Goal: Task Accomplishment & Management: Complete application form

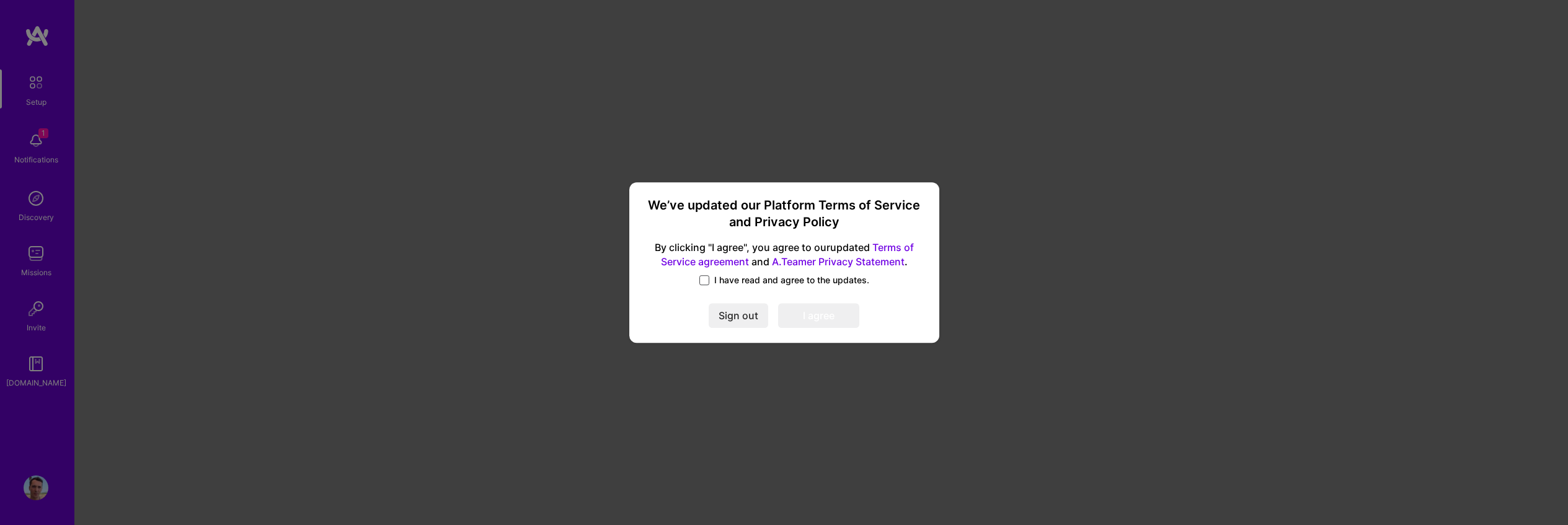
click at [709, 283] on label "I have read and agree to the updates." at bounding box center [784, 280] width 170 height 12
click at [0, 0] on input "I have read and agree to the updates." at bounding box center [0, 0] width 0 height 0
click at [852, 320] on button "I agree" at bounding box center [819, 316] width 81 height 25
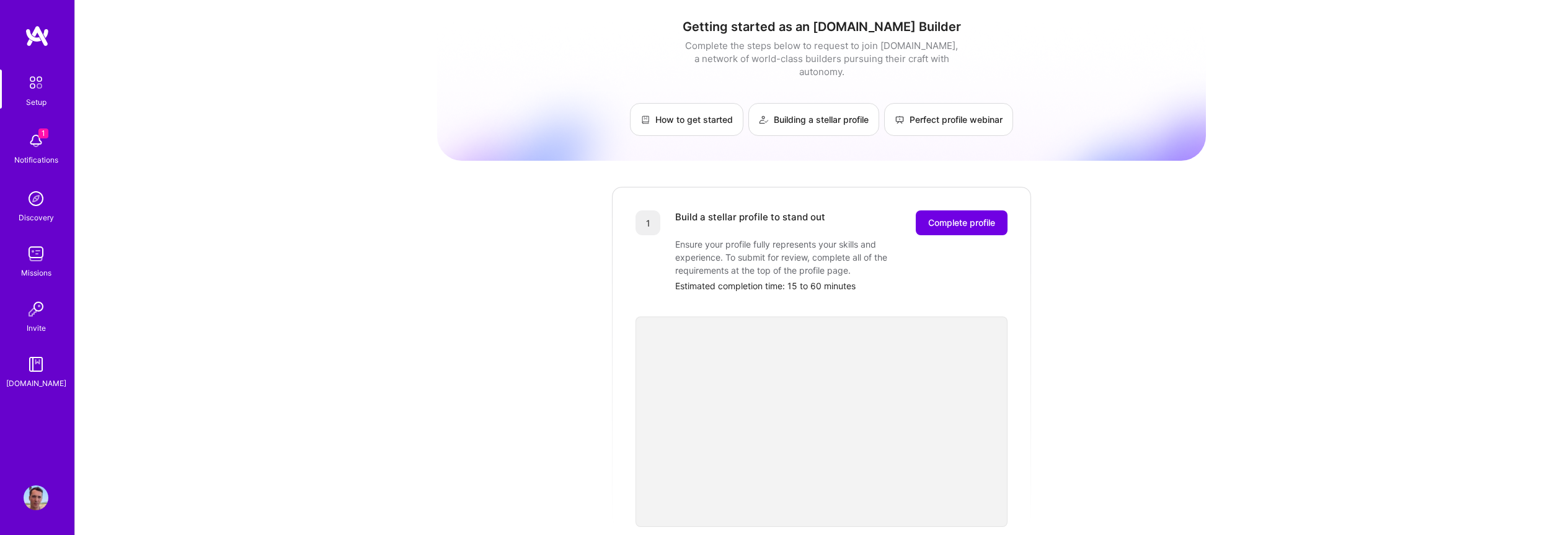
click at [326, 142] on div "Getting started as an [DOMAIN_NAME] Builder Complete the steps below to request…" at bounding box center [822, 484] width 1493 height 969
click at [34, 146] on img at bounding box center [36, 140] width 25 height 25
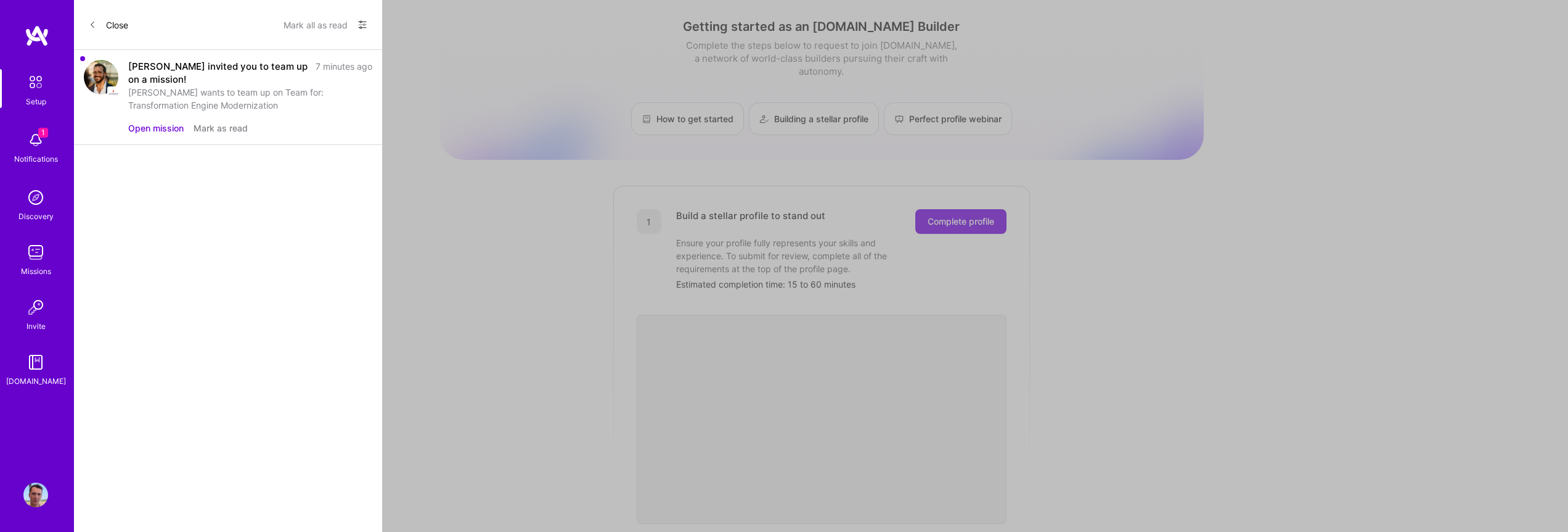
click at [154, 129] on button "Open mission" at bounding box center [156, 128] width 55 height 13
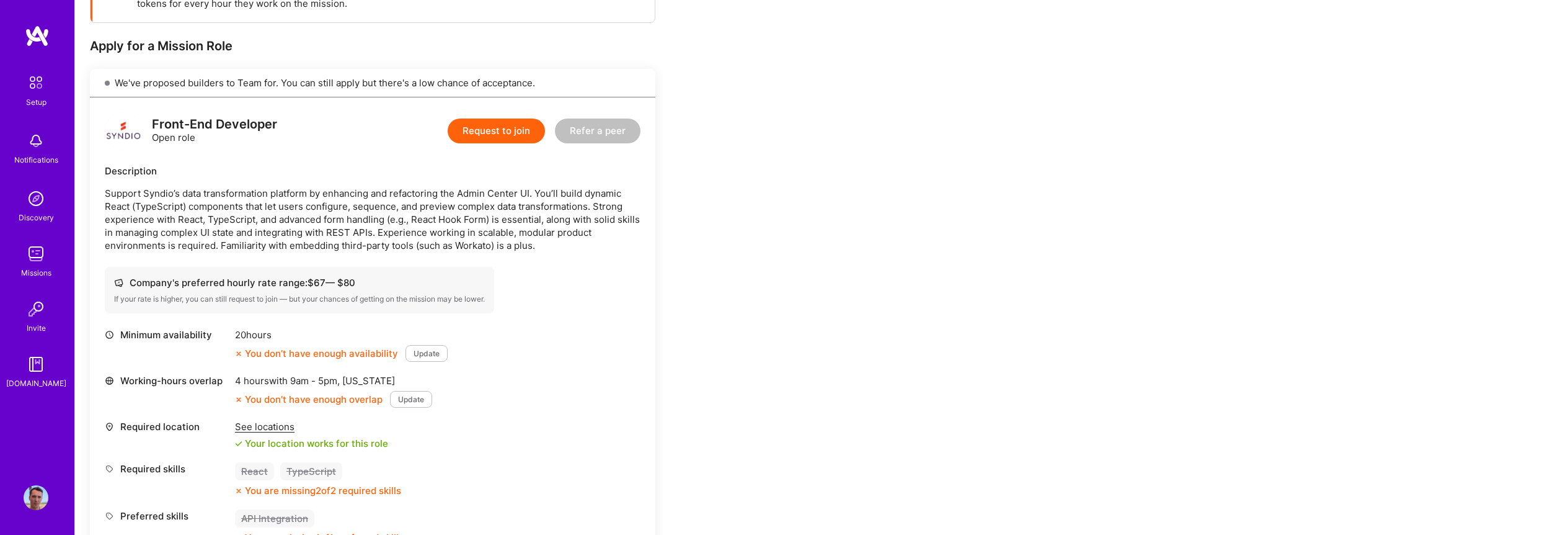
scroll to position [222, 0]
click at [289, 352] on div "You don’t have enough availability" at bounding box center [316, 353] width 164 height 13
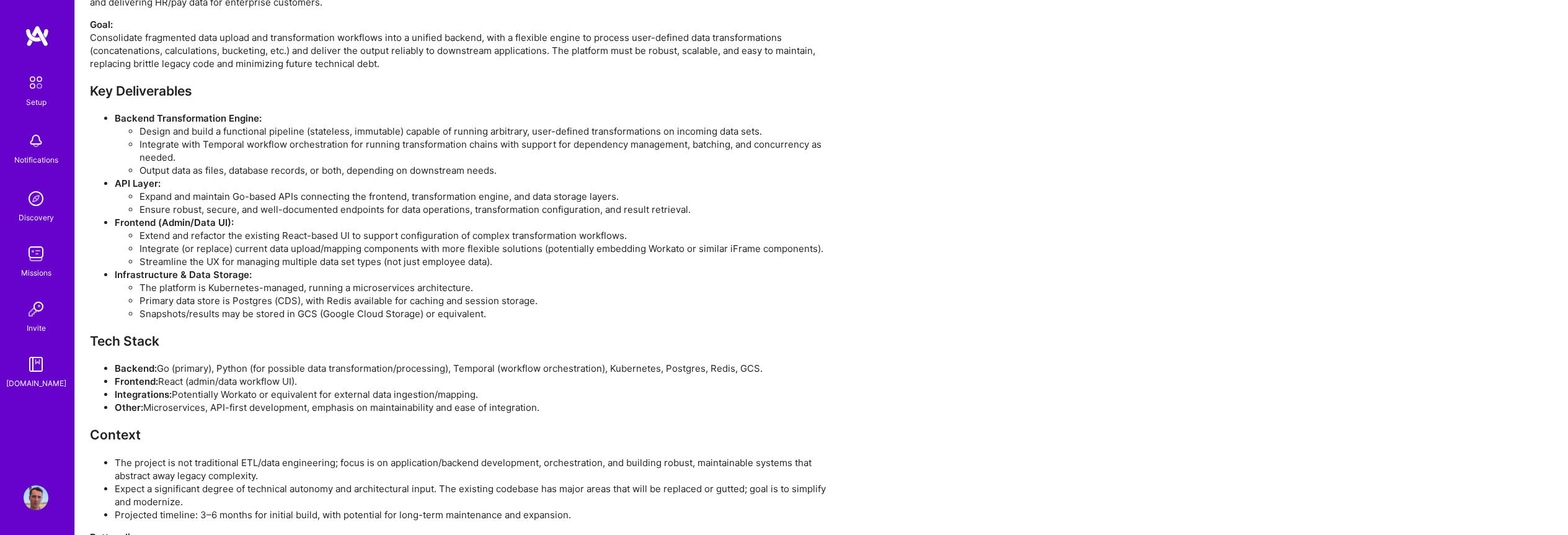
scroll to position [1530, 0]
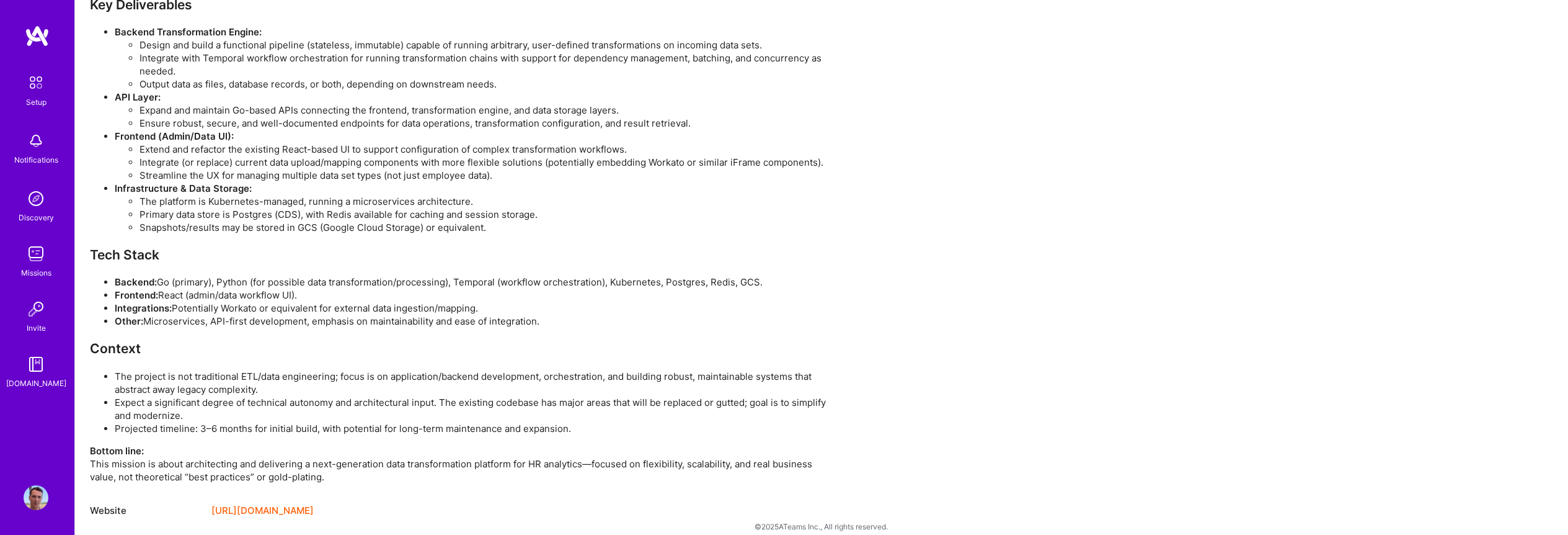
drag, startPoint x: 301, startPoint y: 286, endPoint x: 106, endPoint y: 284, distance: 195.0
click at [114, 289] on li "Frontend: React (admin/data workflow UI)." at bounding box center [474, 295] width 720 height 13
click at [247, 395] on li "Expect a significant degree of technical autonomy and architectural input. The …" at bounding box center [474, 408] width 720 height 26
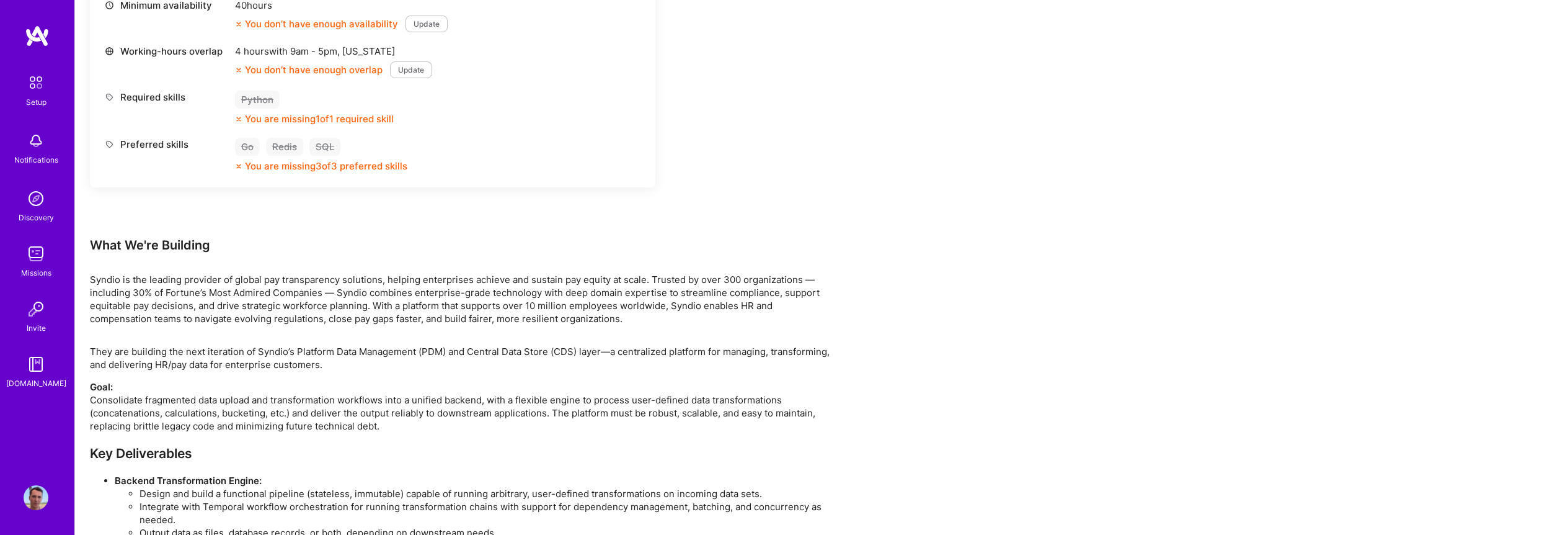
scroll to position [709, 0]
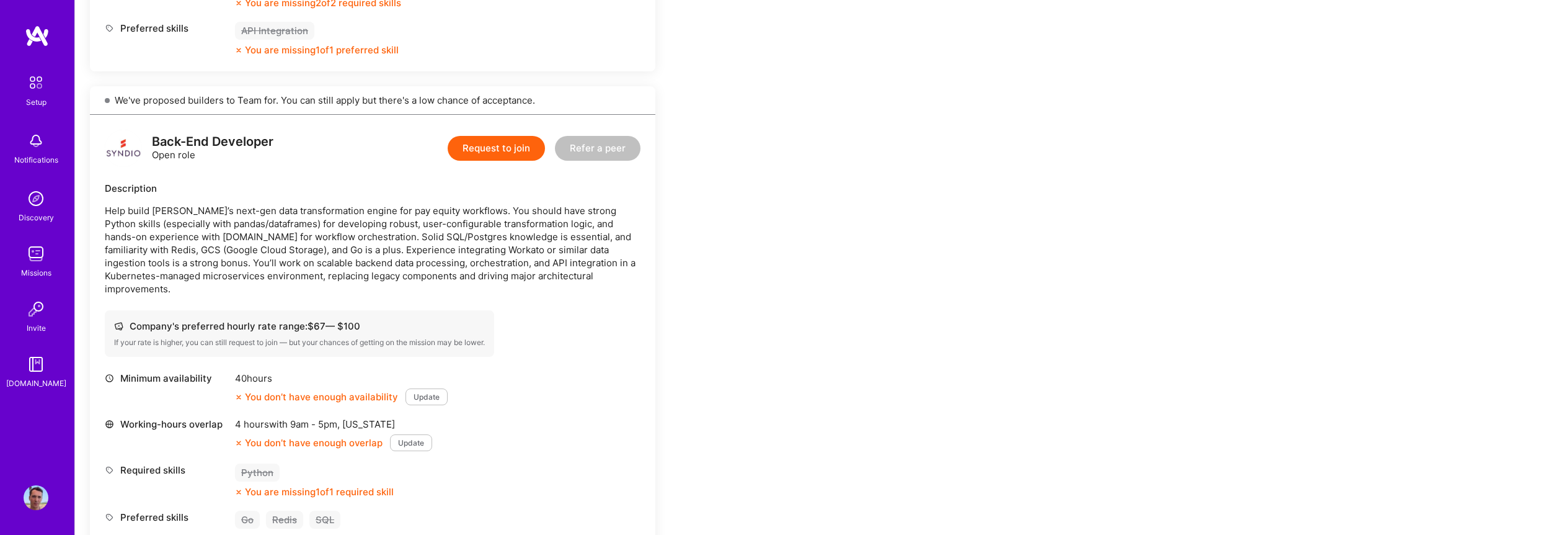
click at [40, 154] on div "Notifications" at bounding box center [37, 160] width 44 height 13
click at [498, 253] on p "Help build [PERSON_NAME]’s next-gen data transformation engine for pay equity w…" at bounding box center [372, 249] width 536 height 91
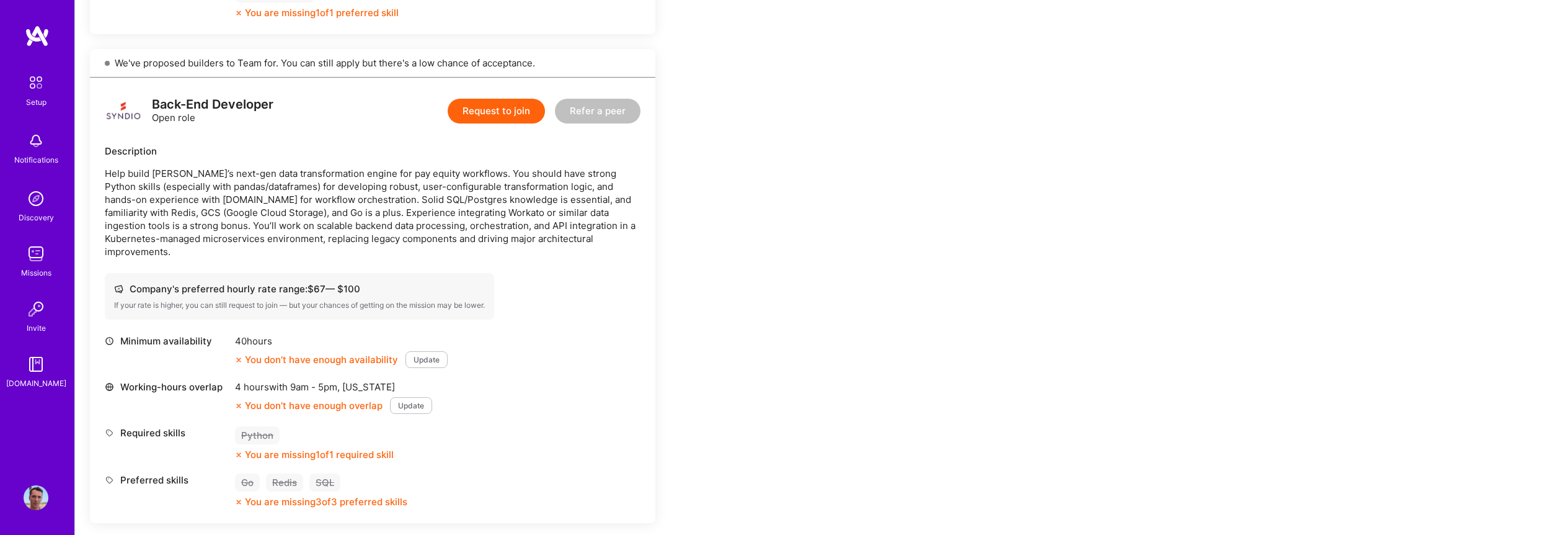
scroll to position [789, 0]
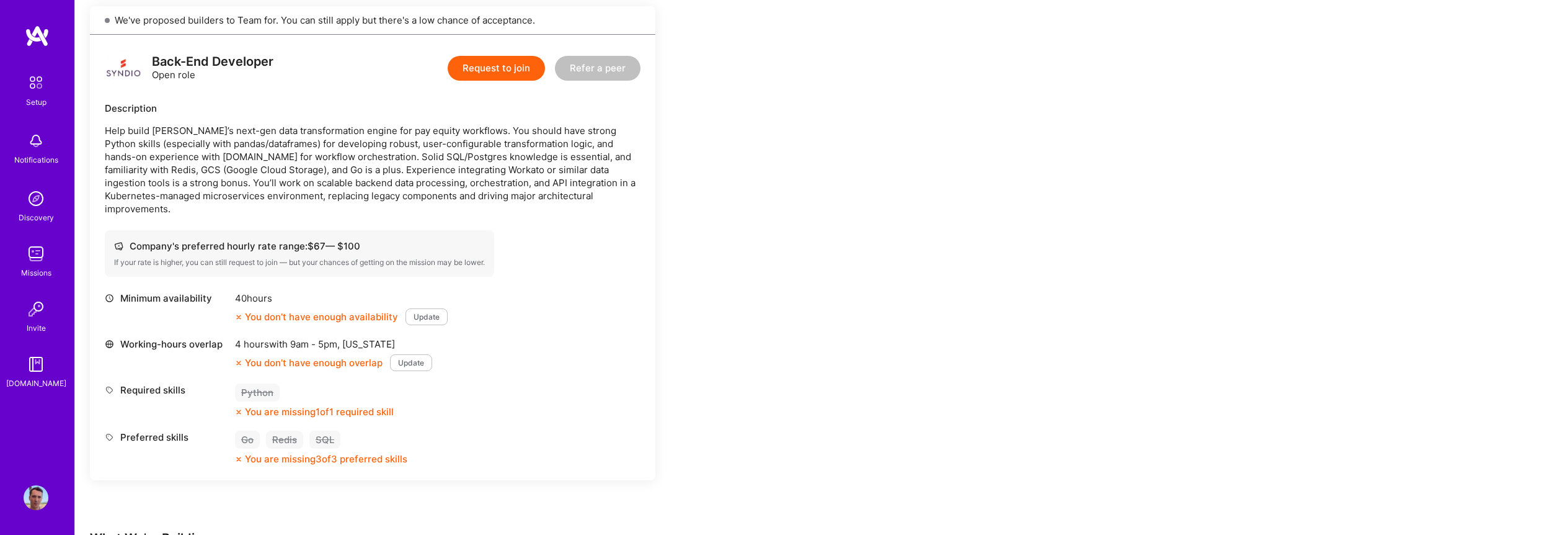
click at [425, 308] on button "Update" at bounding box center [427, 316] width 42 height 16
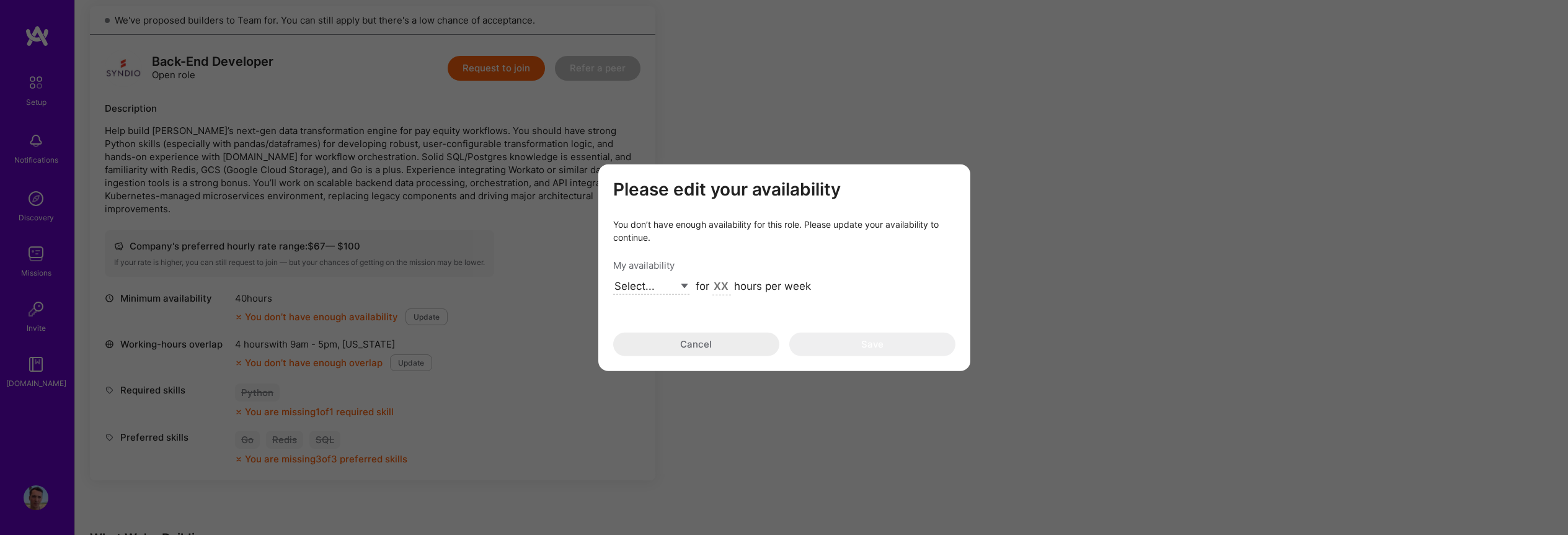
click at [676, 289] on select "Select... Right Now Future Date Not Available" at bounding box center [651, 286] width 76 height 16
select select "Right Now"
click at [720, 289] on input "modal" at bounding box center [721, 286] width 18 height 16
type input "60"
click at [892, 355] on div "Please edit your availability You don’t have enough availability for this role.…" at bounding box center [784, 268] width 372 height 207
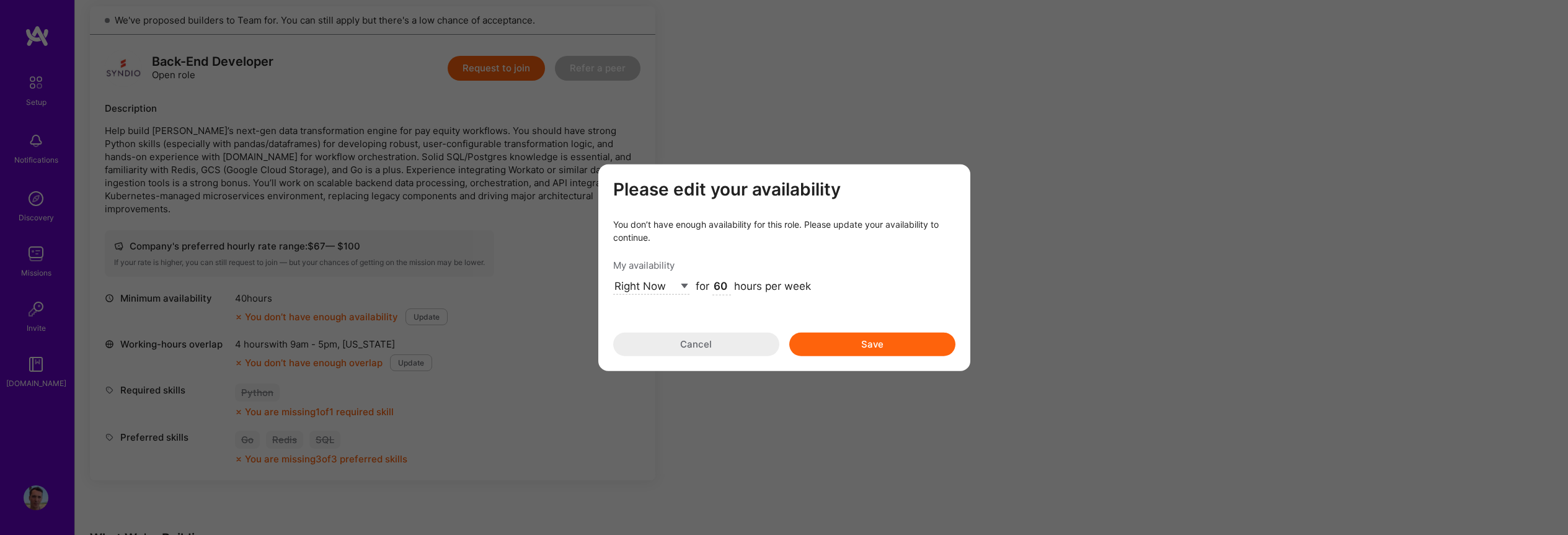
click at [892, 350] on button "Save" at bounding box center [873, 344] width 166 height 23
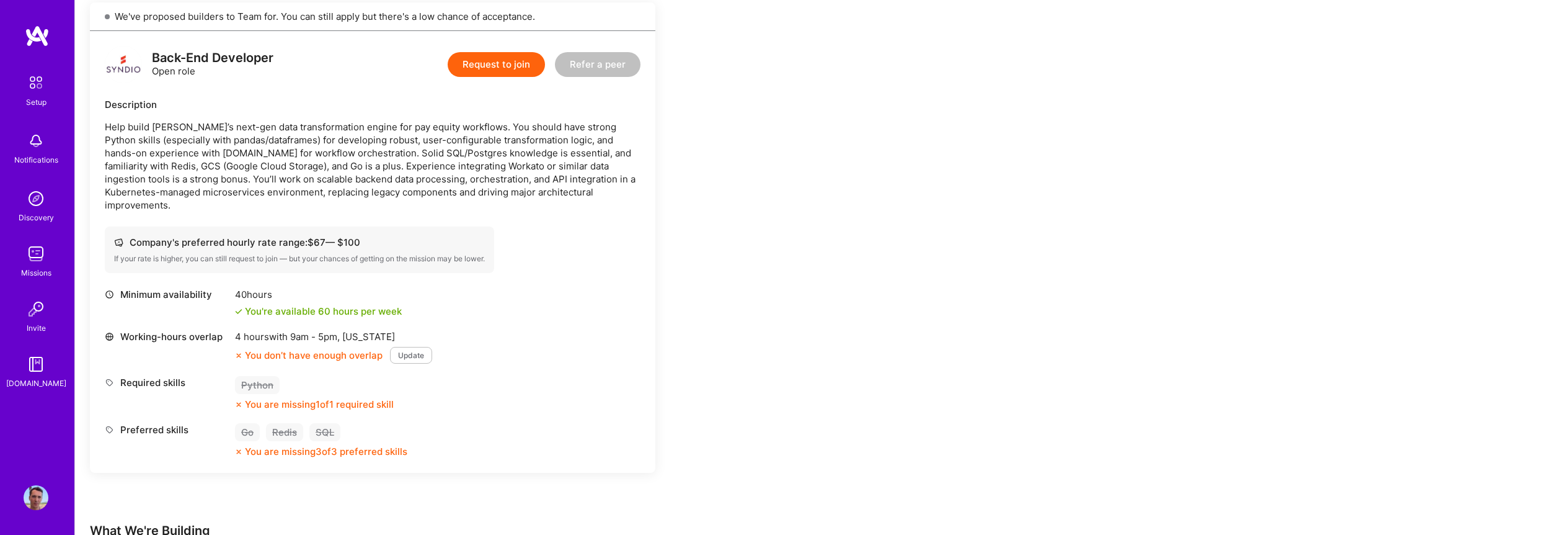
scroll to position [785, 0]
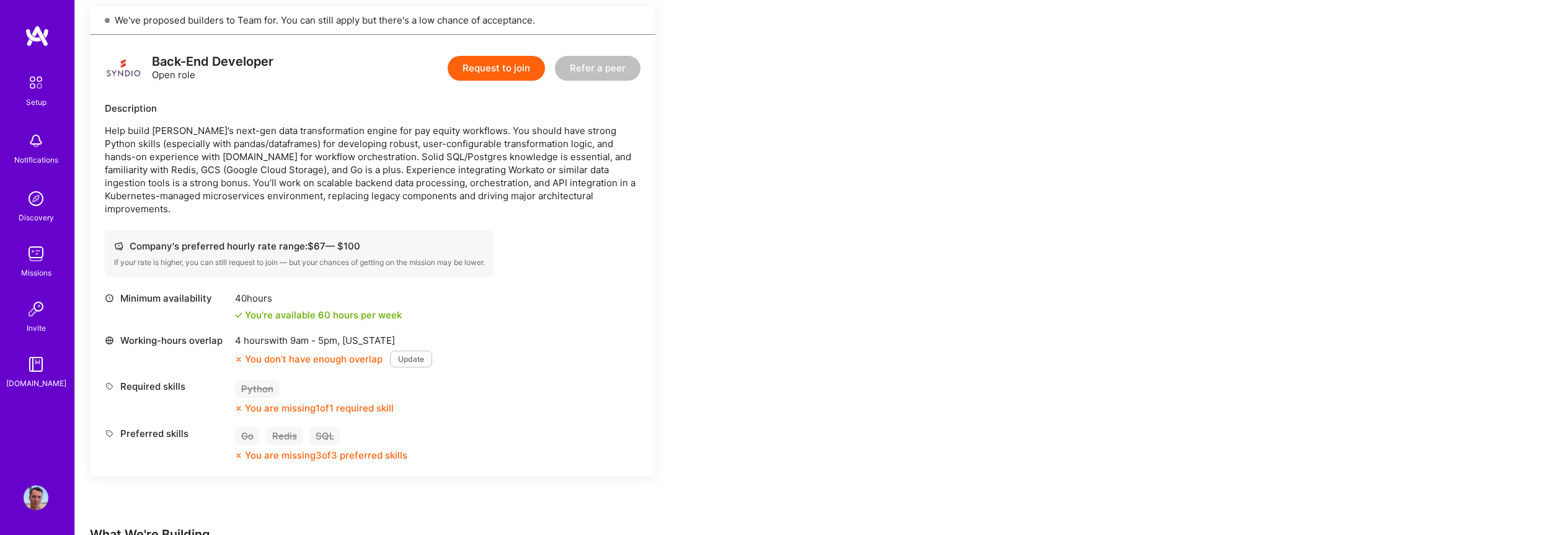
click at [411, 350] on button "Update" at bounding box center [411, 358] width 42 height 16
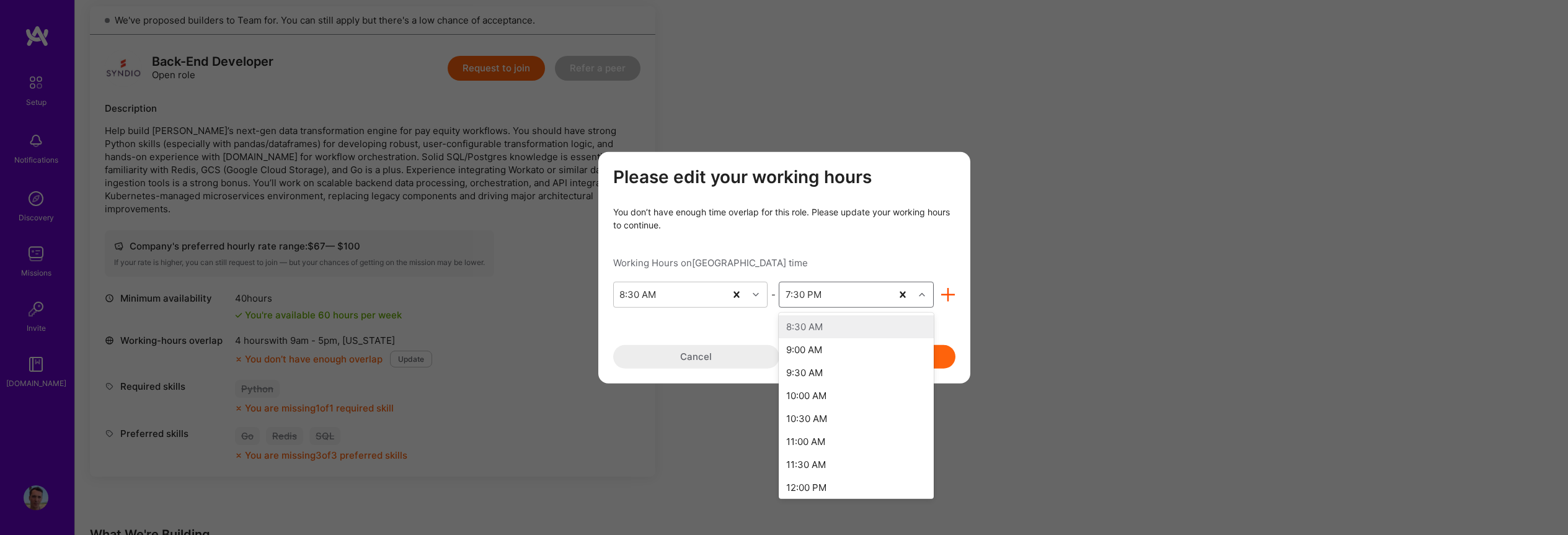
click at [920, 293] on icon "modal" at bounding box center [922, 293] width 6 height 6
click at [844, 482] on div "8:00 AM" at bounding box center [856, 484] width 155 height 23
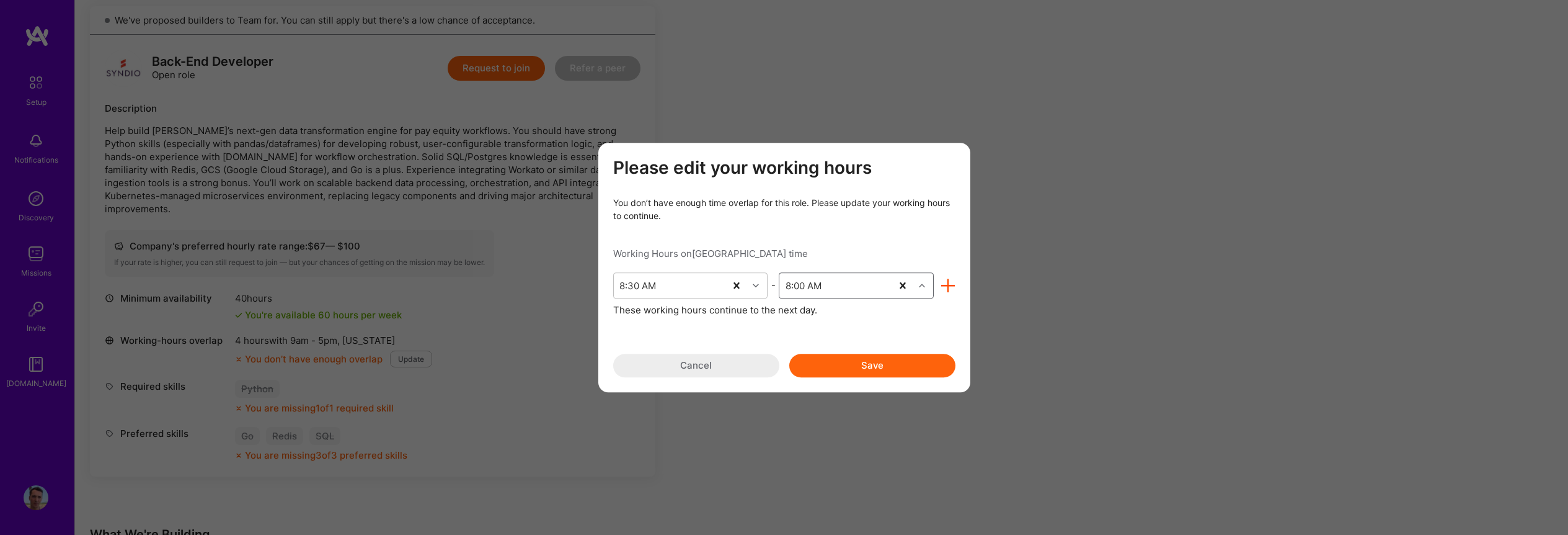
click at [898, 368] on button "Save" at bounding box center [873, 365] width 166 height 23
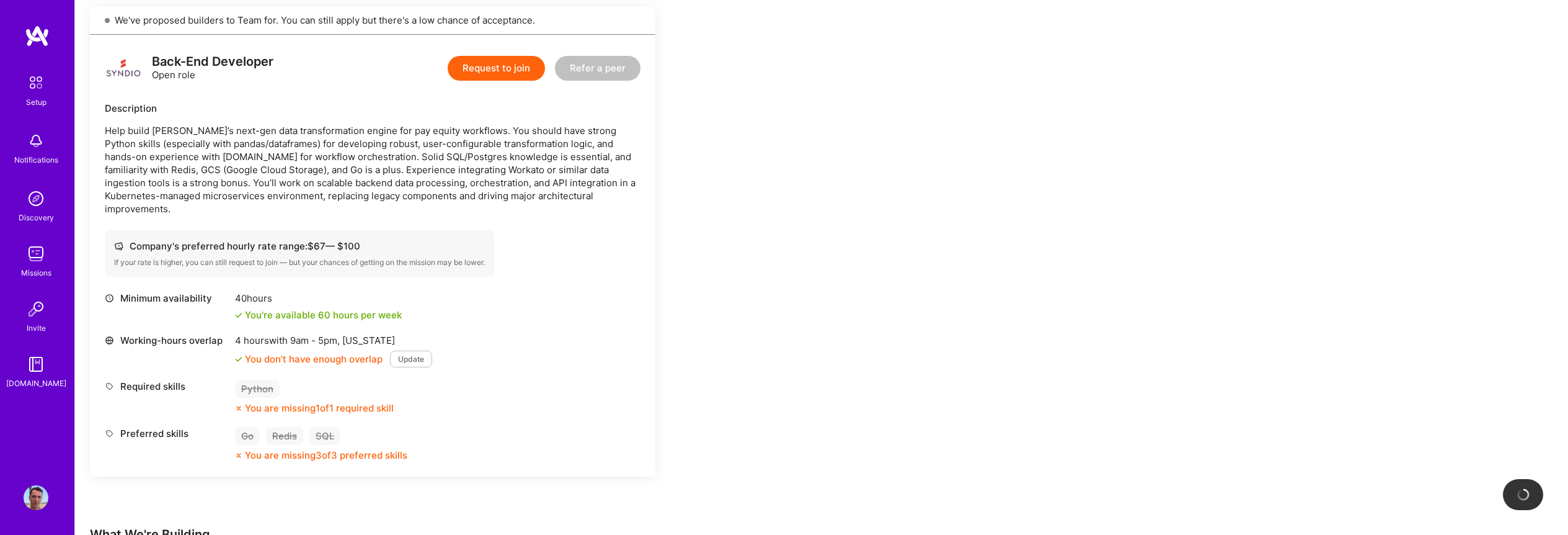
scroll to position [781, 0]
click at [522, 400] on div "Minimum availability 40 hours You're available 60 hours per week Working-hours …" at bounding box center [372, 374] width 536 height 166
click at [762, 366] on div "Earn tokens for inviting a new A.Teamer to this mission Do you know the perfect…" at bounding box center [462, 325] width 745 height 1852
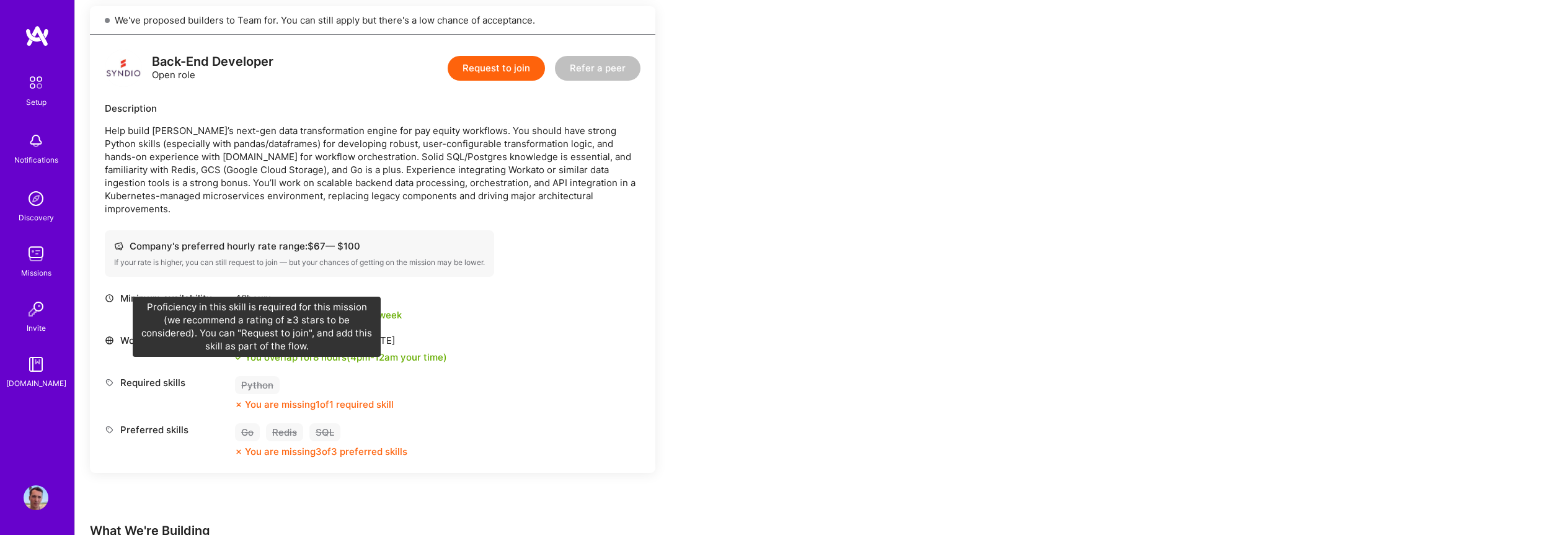
click at [263, 376] on div "Python" at bounding box center [257, 385] width 44 height 18
click at [262, 376] on div "Python" at bounding box center [257, 385] width 44 height 18
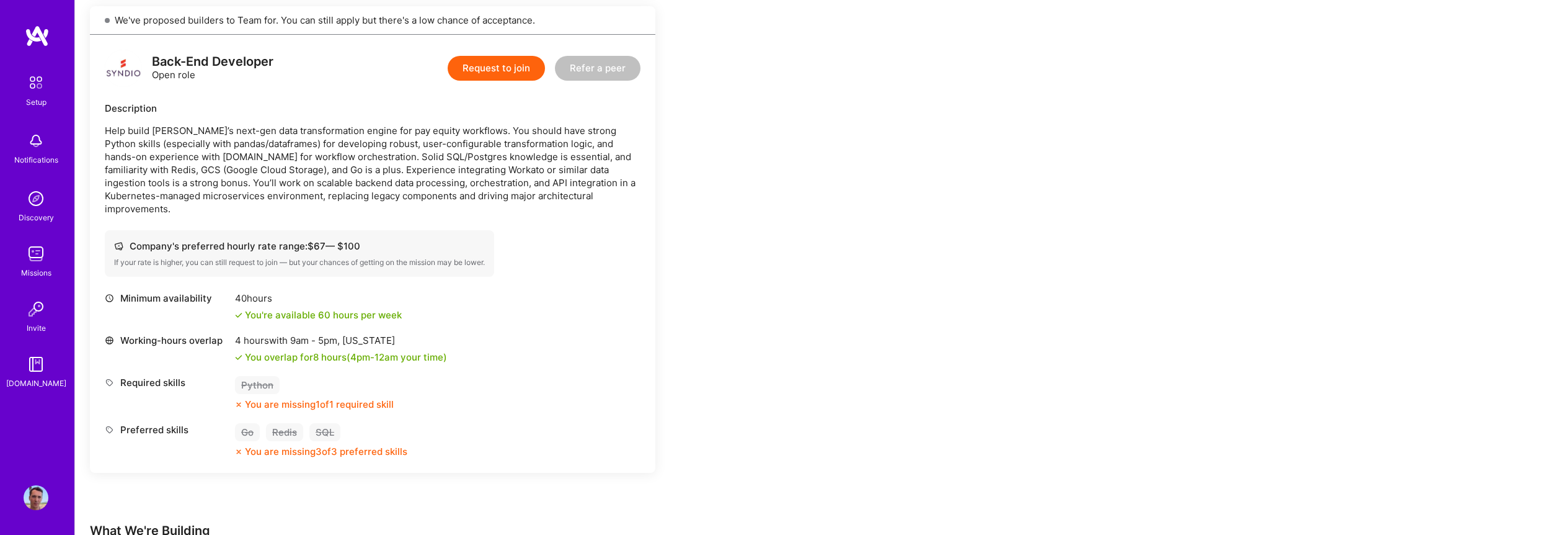
click at [317, 397] on div "You are missing 1 of 1 required skill" at bounding box center [319, 404] width 149 height 13
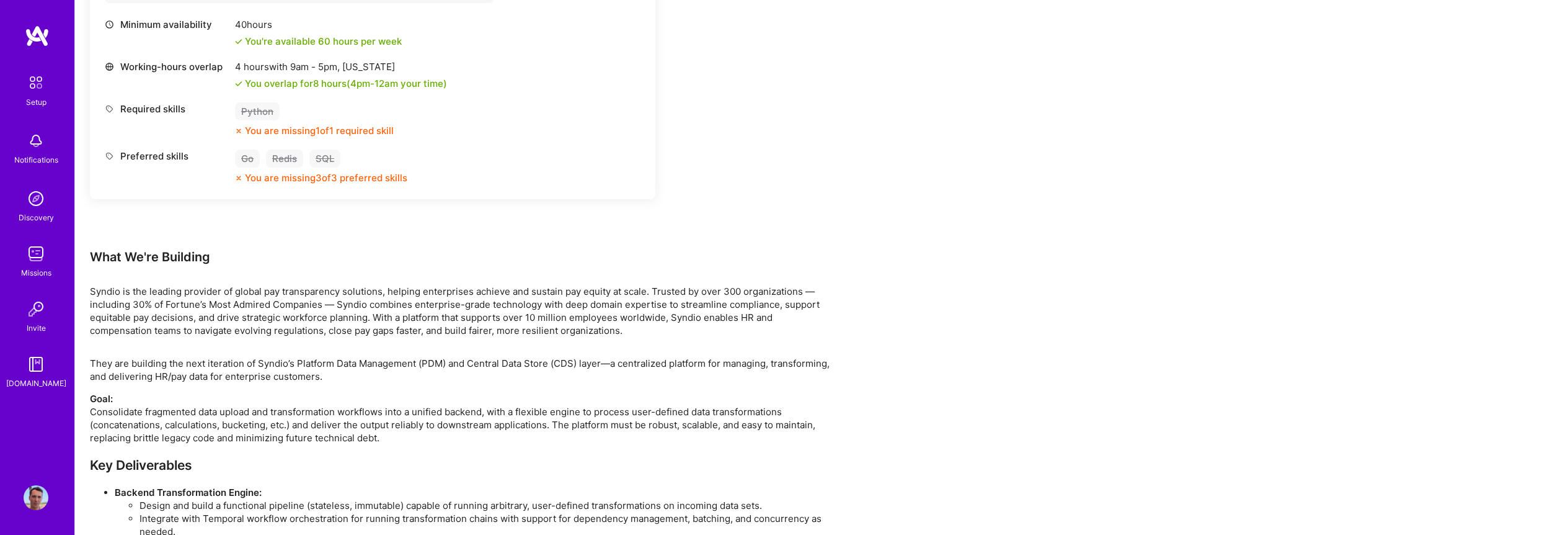
scroll to position [237, 0]
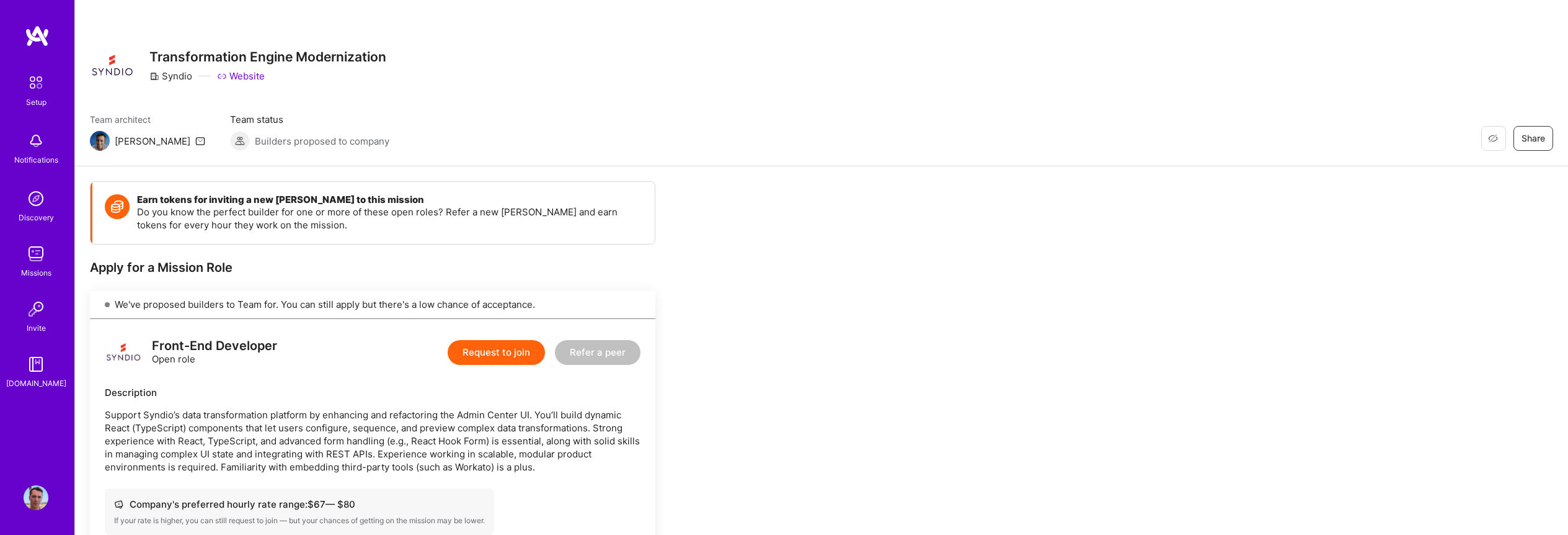
click at [42, 87] on img at bounding box center [36, 82] width 26 height 26
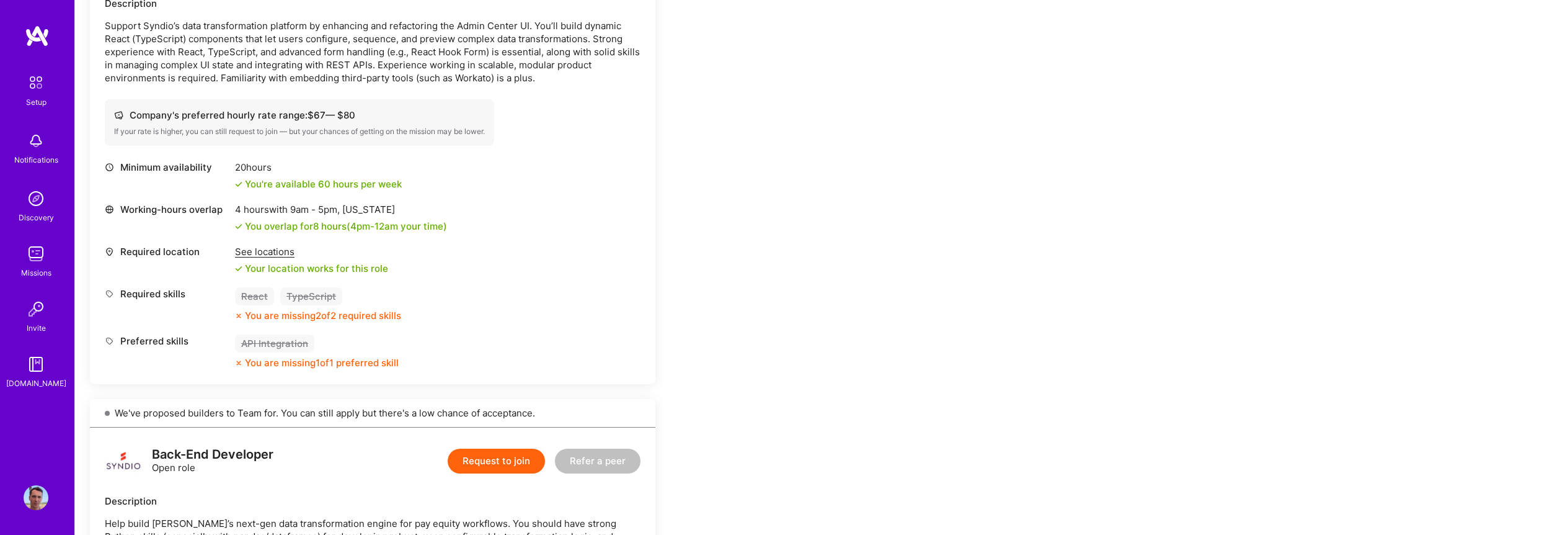
scroll to position [397, 0]
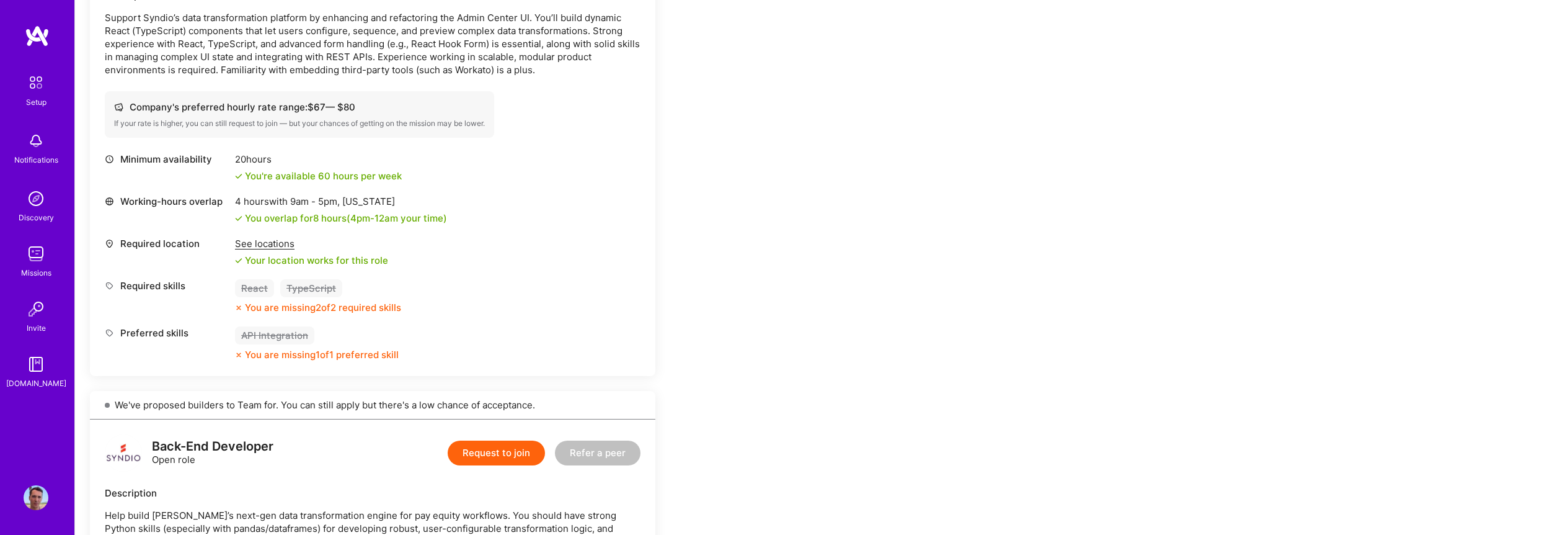
click at [580, 215] on div "Working-hours overlap 4 hours with 9am - 5pm , New York You overlap for 8 hours…" at bounding box center [372, 209] width 536 height 30
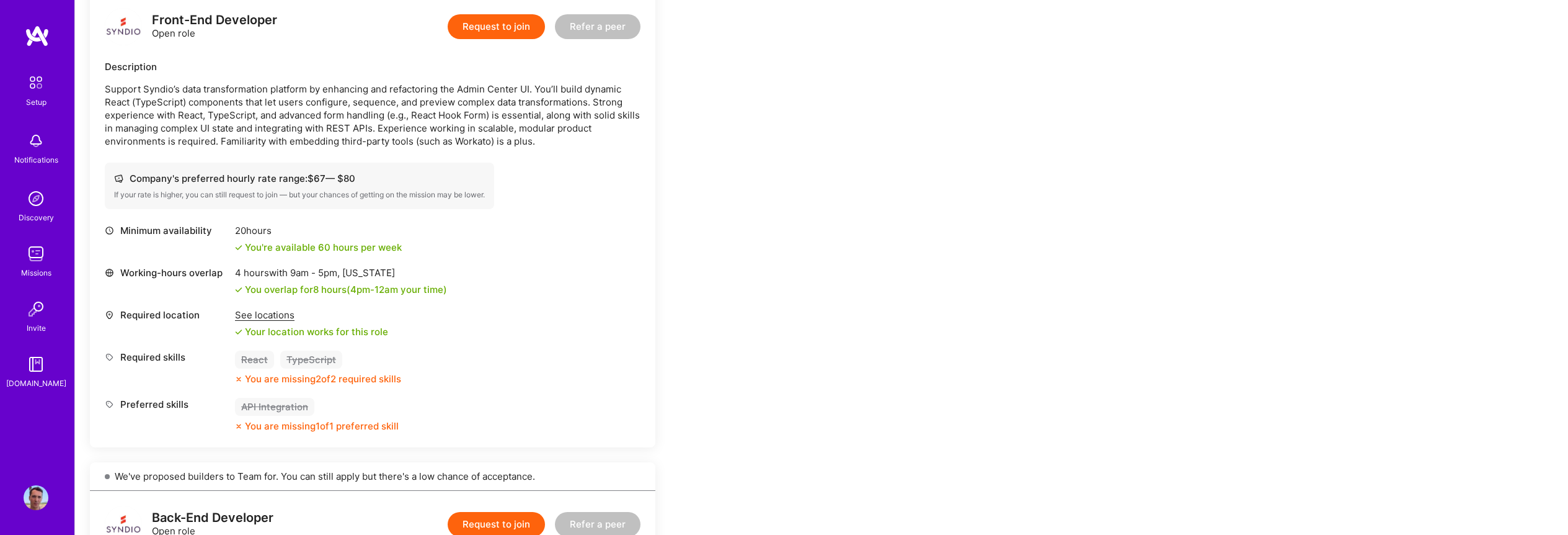
scroll to position [312, 0]
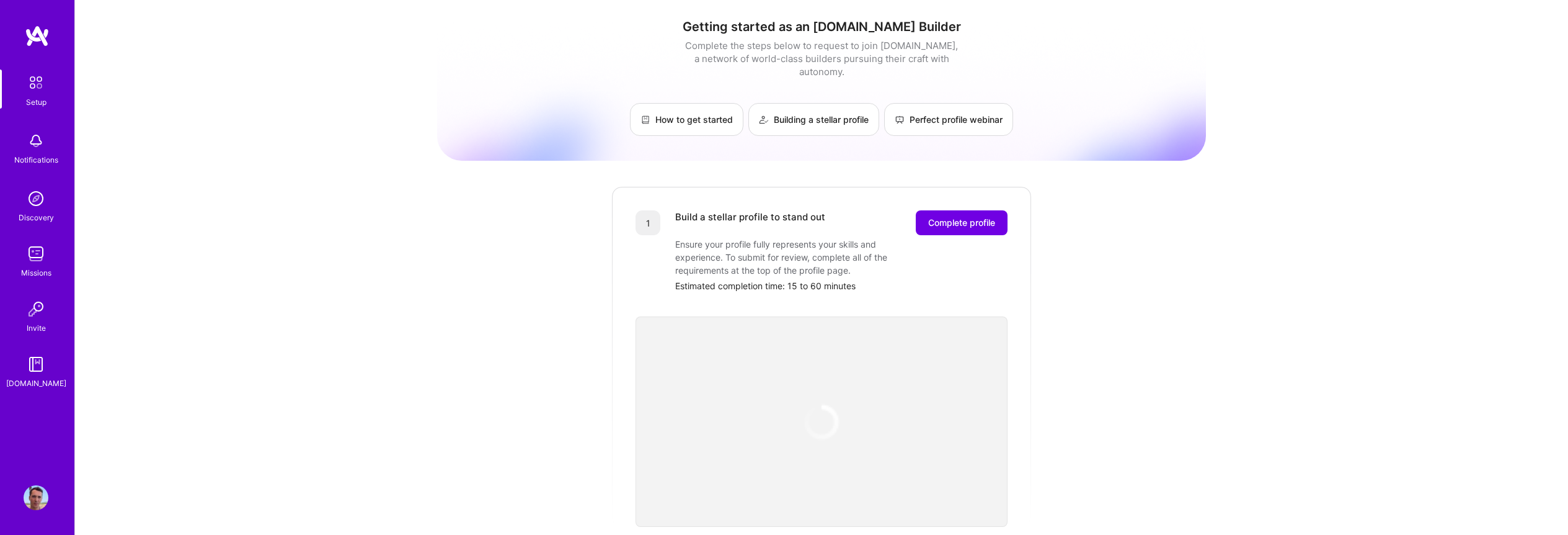
click at [447, 151] on div "Getting started as an [DOMAIN_NAME] Builder Complete the steps below to request…" at bounding box center [821, 485] width 769 height 951
click at [959, 217] on span "Complete profile" at bounding box center [962, 222] width 67 height 13
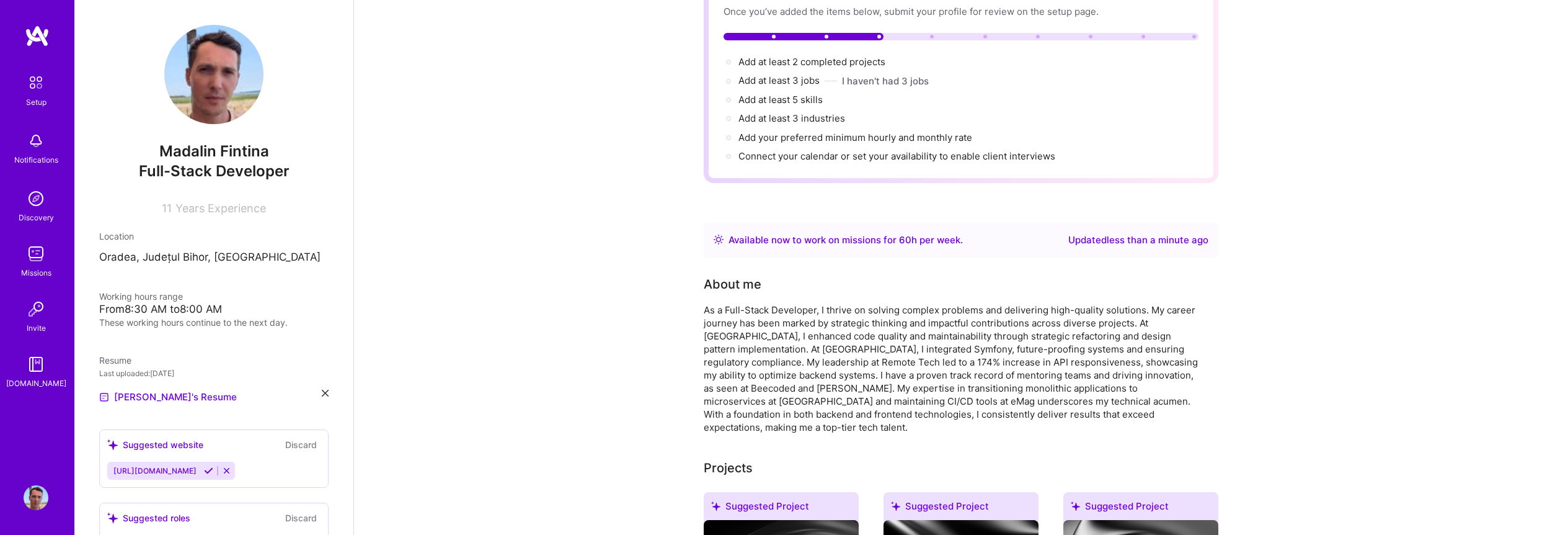
scroll to position [122, 0]
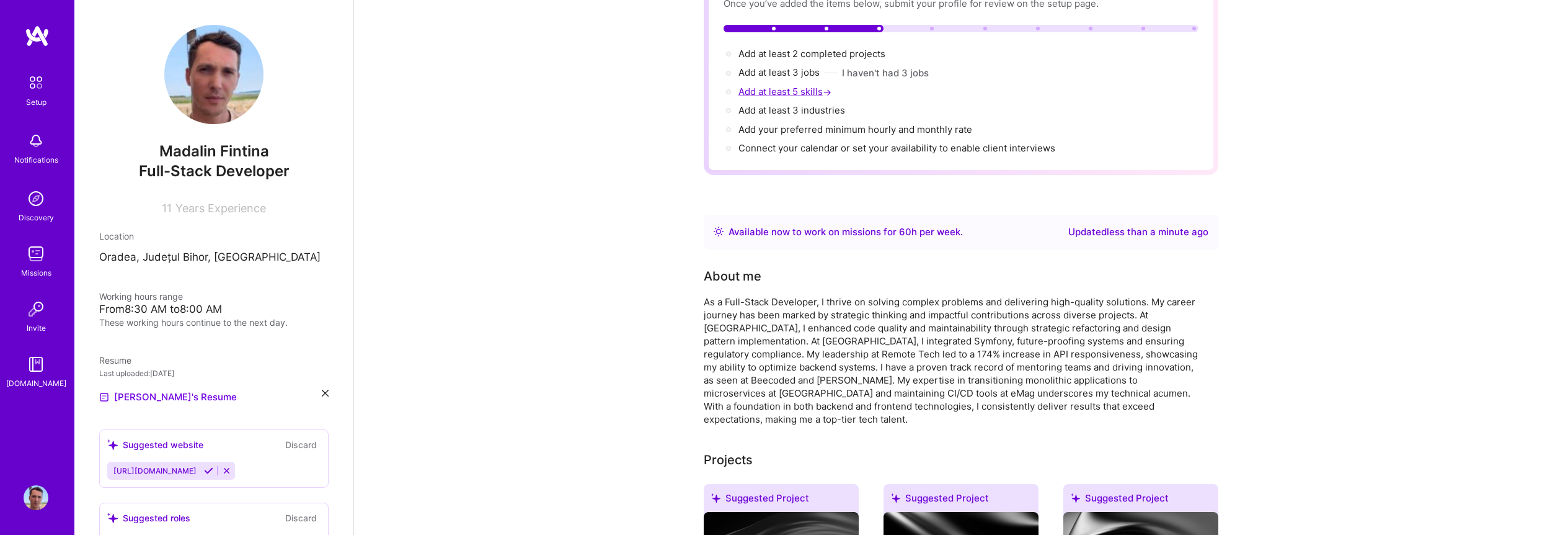
click at [792, 86] on span "Add at least 5 skills →" at bounding box center [786, 91] width 95 height 12
select select "US"
select select "Right Now"
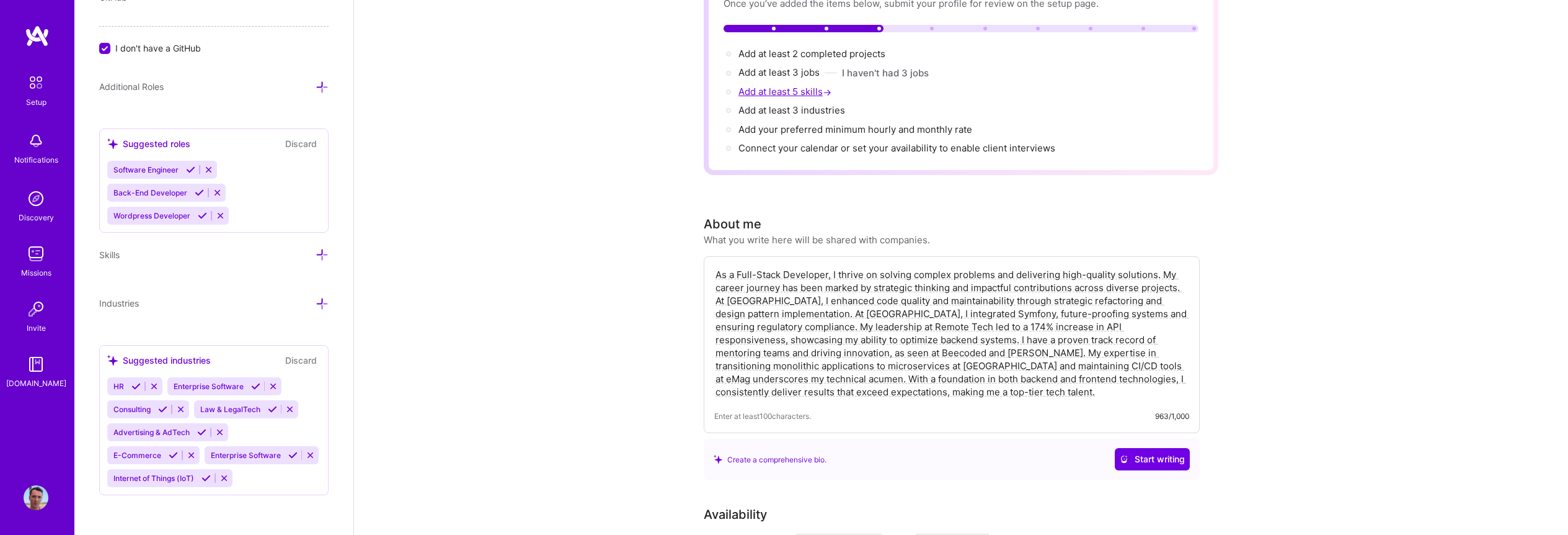
scroll to position [884, 0]
click at [316, 248] on icon at bounding box center [322, 255] width 13 height 13
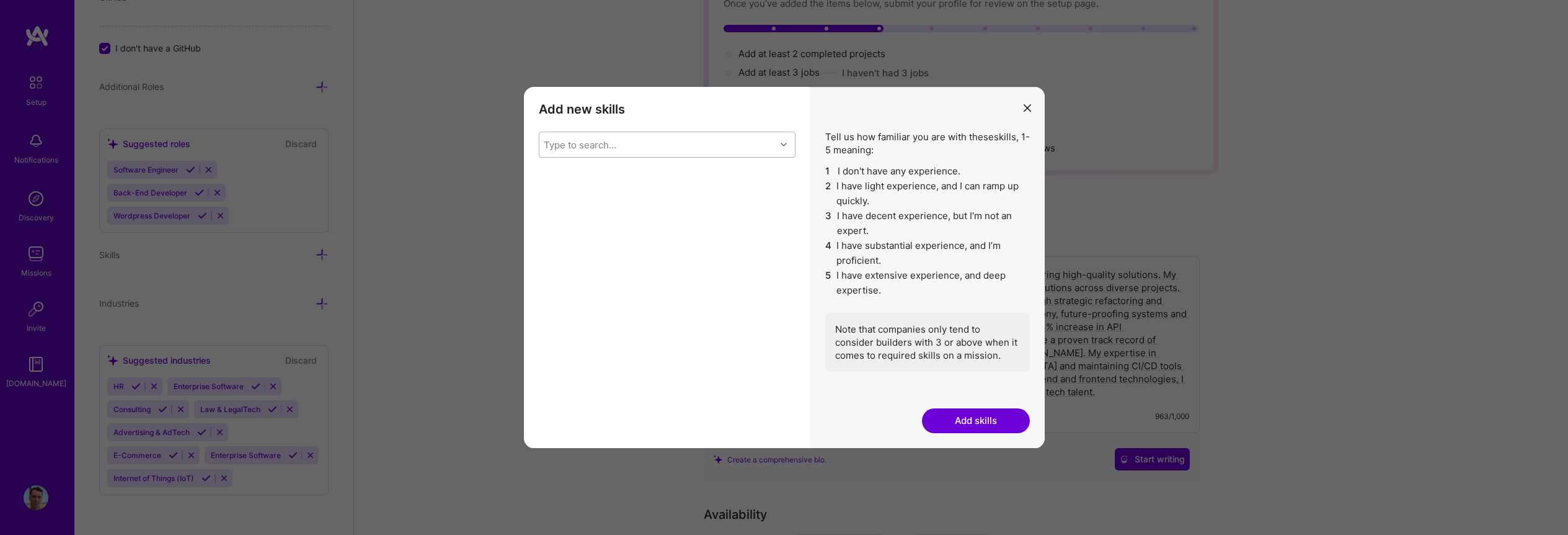
click at [673, 149] on div "Type to search..." at bounding box center [658, 144] width 237 height 25
type input "reac"
click at [584, 220] on div "React" at bounding box center [667, 222] width 241 height 13
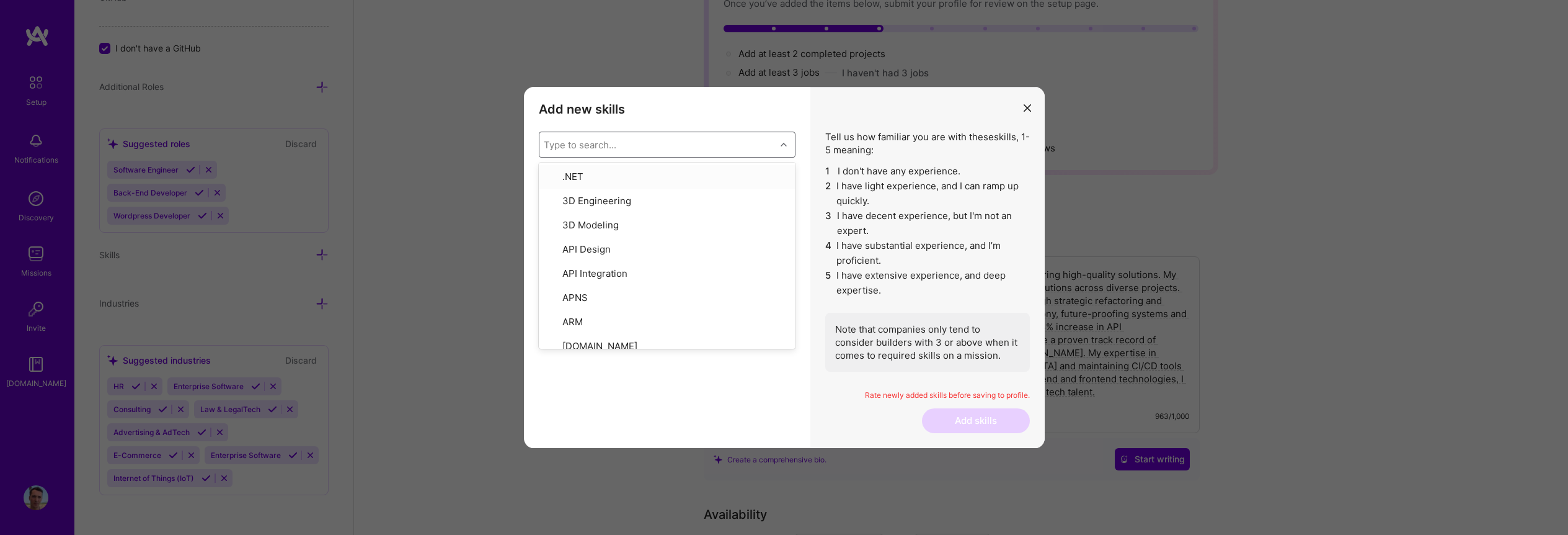
click at [615, 146] on div "Type to search..." at bounding box center [579, 145] width 72 height 13
click at [727, 204] on div "4" at bounding box center [717, 203] width 45 height 25
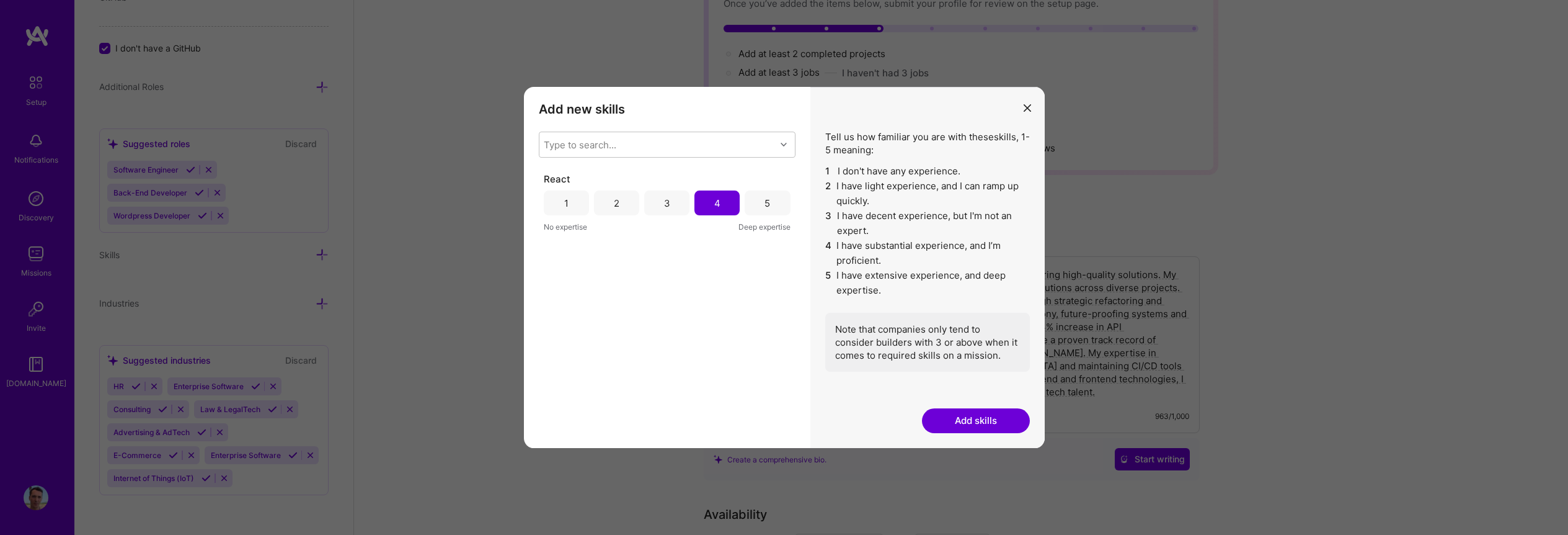
click at [970, 420] on button "Add skills" at bounding box center [976, 420] width 108 height 25
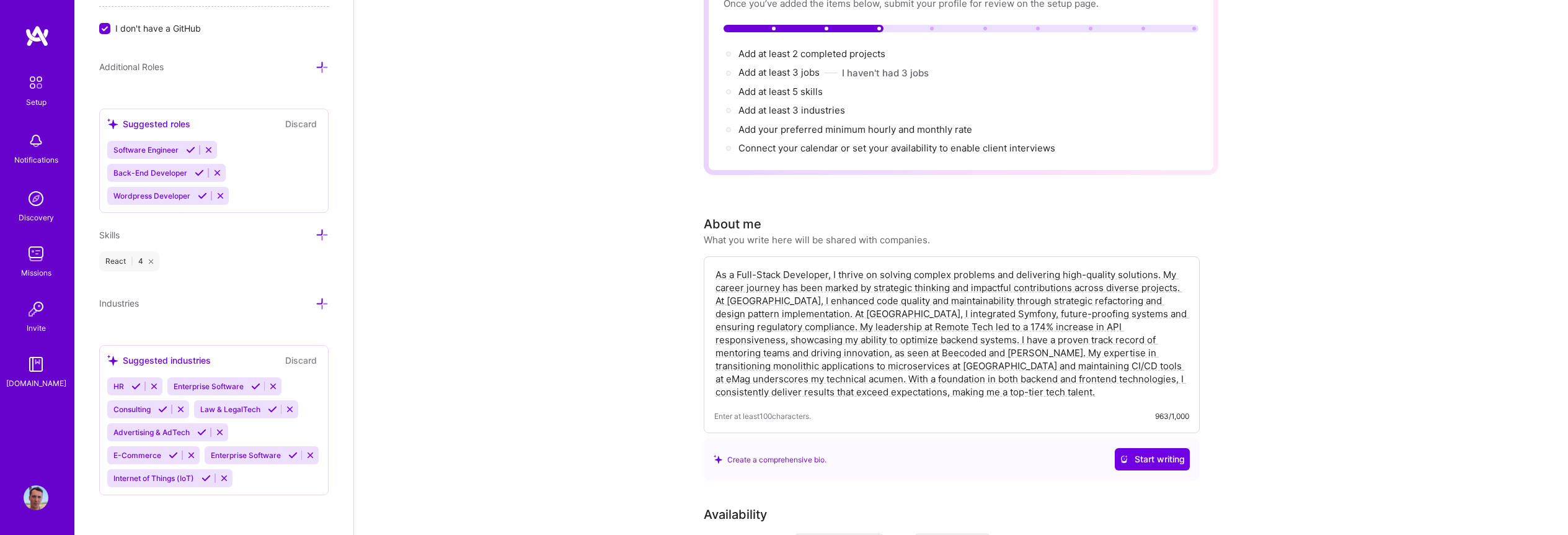
click at [324, 229] on div "Edit photo Madalin Fintina Full-Stack Developer 11 Years Experience Location Th…" at bounding box center [214, 268] width 279 height 535
click at [316, 231] on icon at bounding box center [322, 235] width 13 height 13
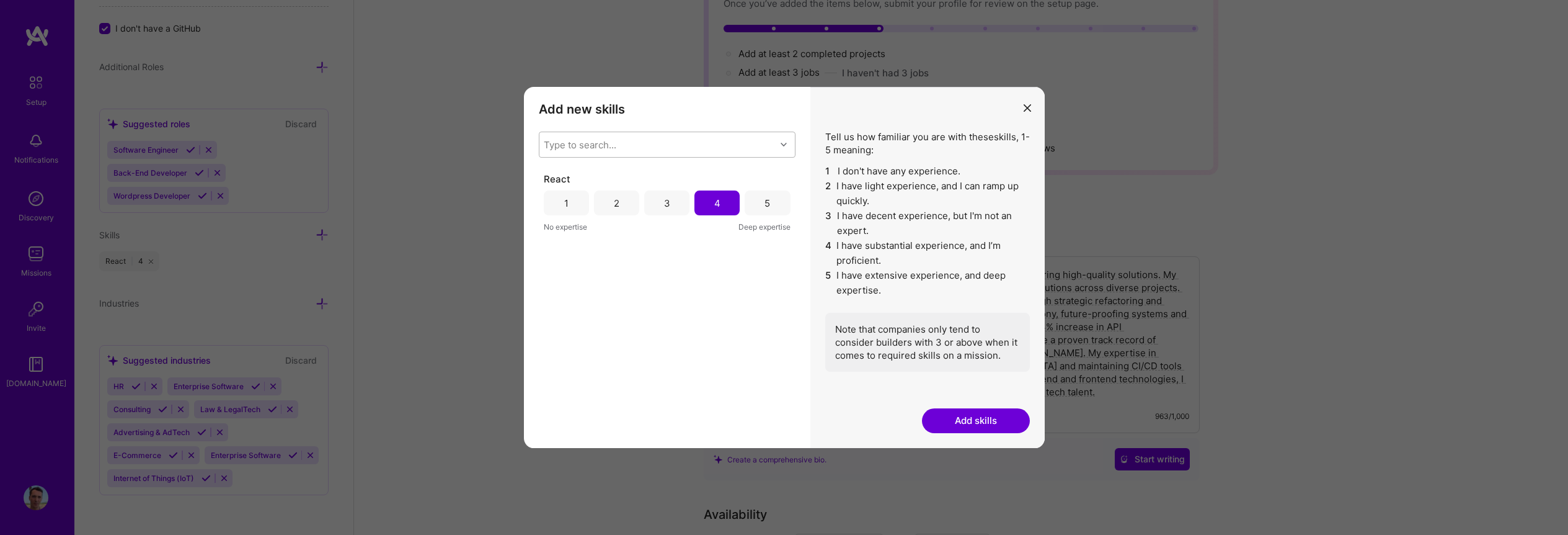
click at [672, 139] on div "Type to search..." at bounding box center [658, 144] width 237 height 25
type input "php"
click at [650, 174] on div "PHP" at bounding box center [667, 177] width 241 height 13
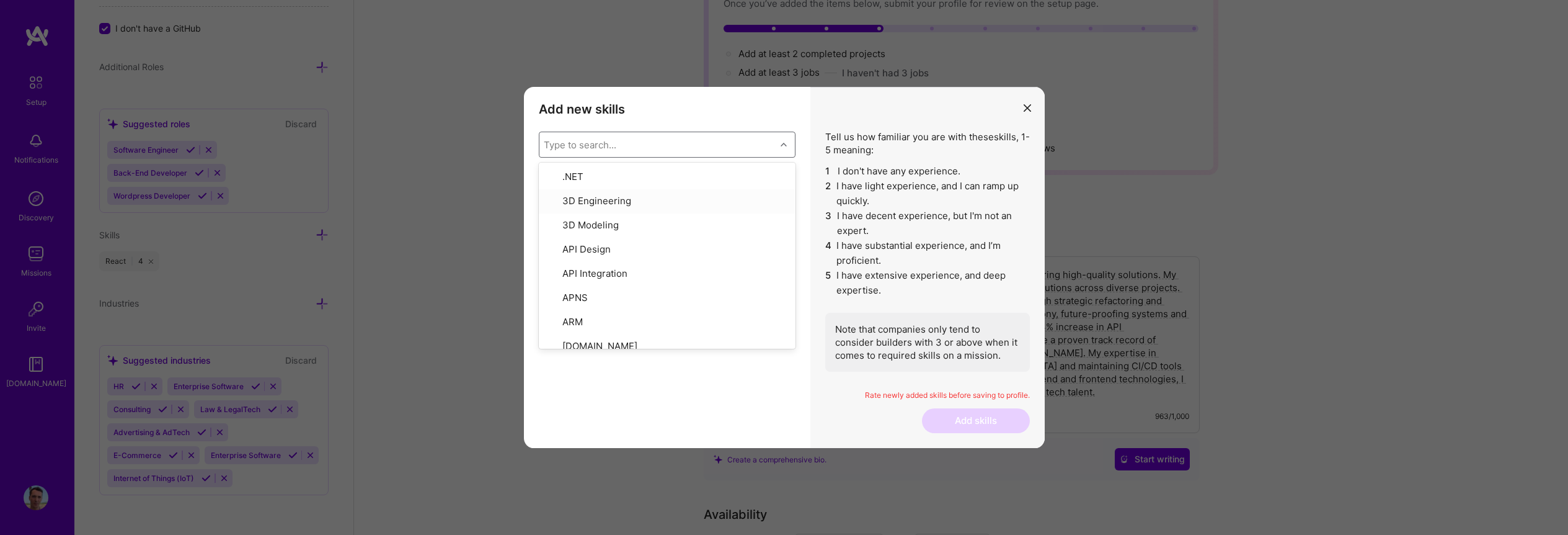
click at [865, 243] on li "4 I have substantial experience, and I’m proficient." at bounding box center [927, 253] width 205 height 30
click at [773, 203] on div "5" at bounding box center [767, 203] width 45 height 25
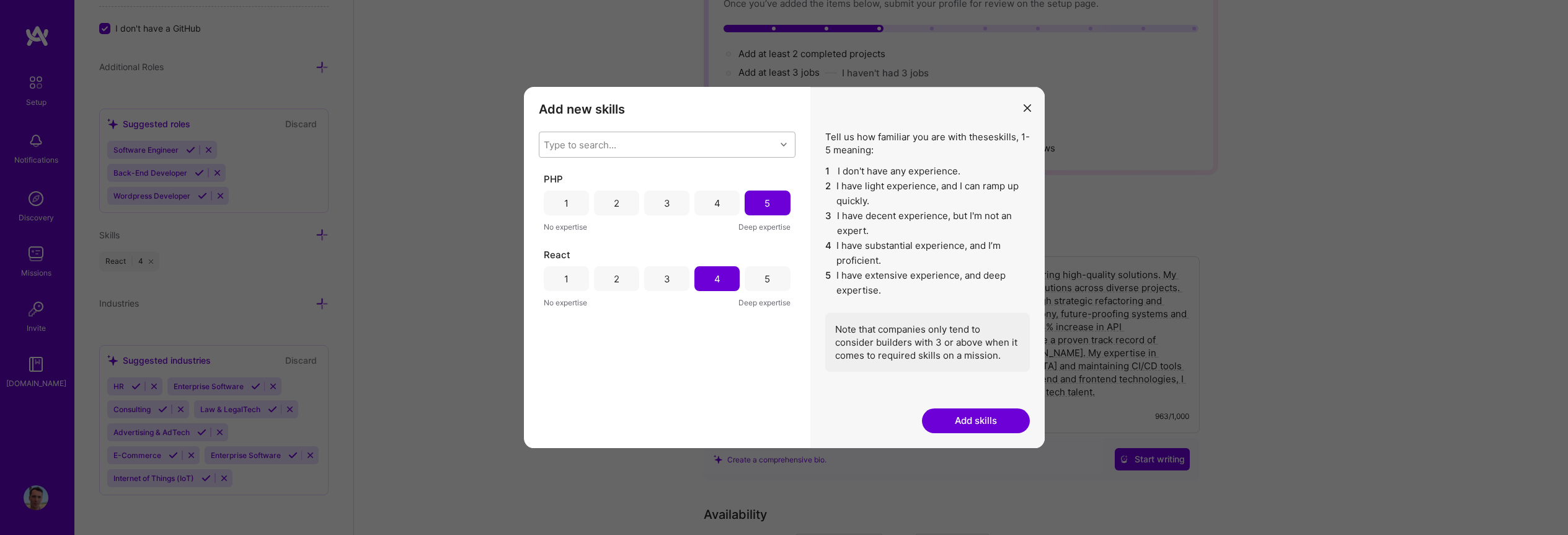
click at [711, 151] on div "Type to search..." at bounding box center [658, 144] width 237 height 25
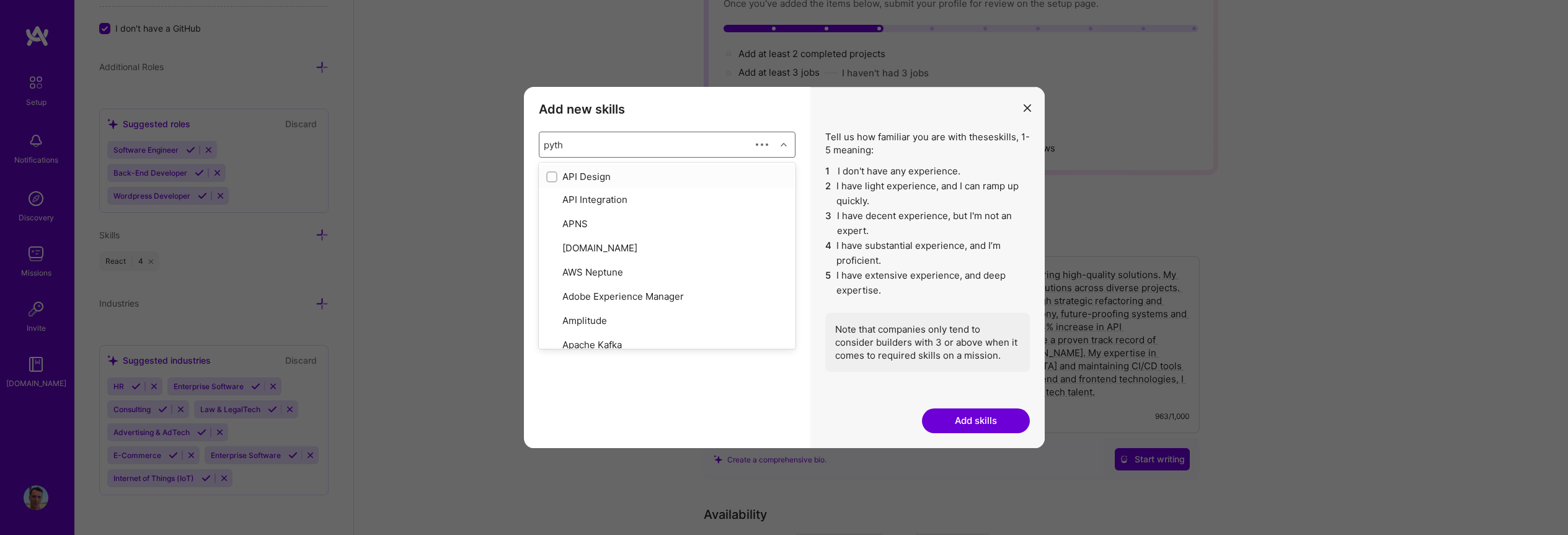
type input "pytho"
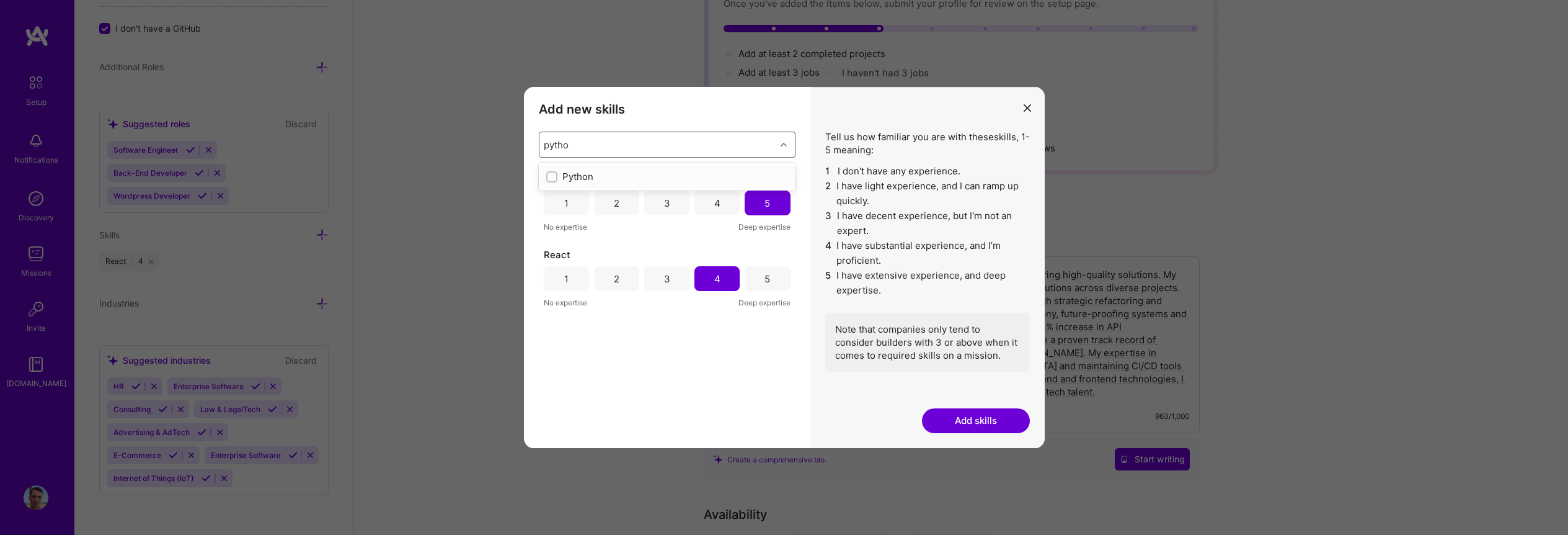
click at [601, 177] on div "Python" at bounding box center [667, 177] width 241 height 13
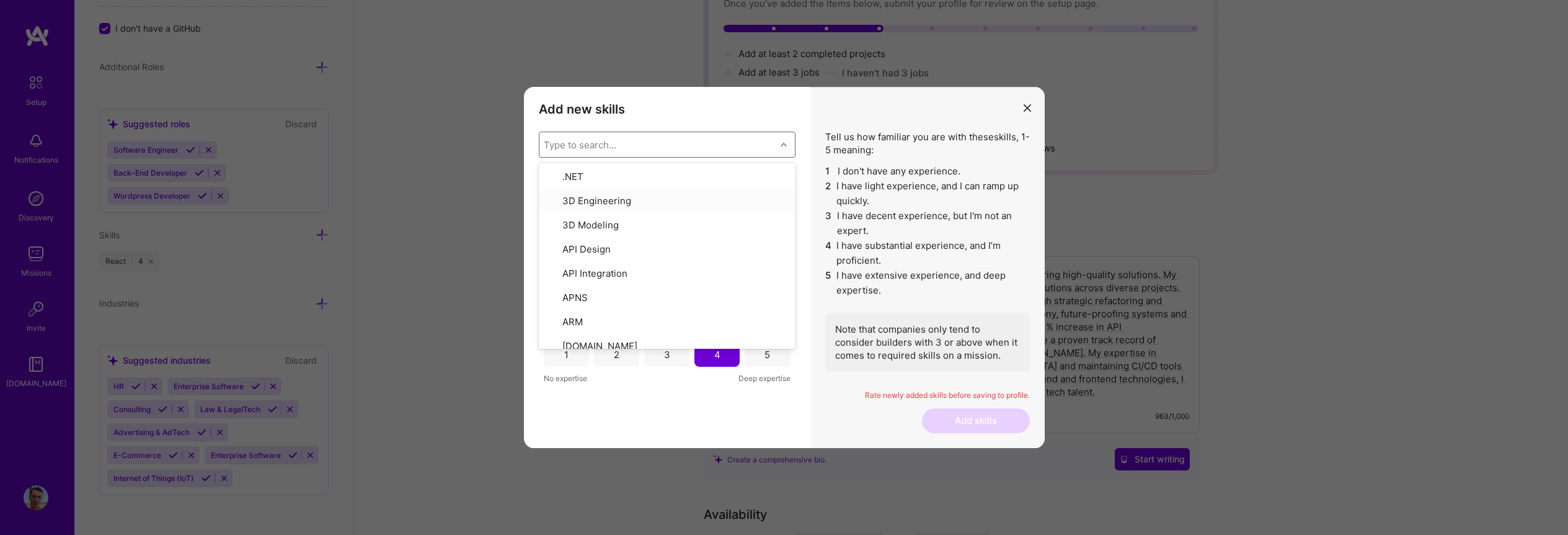
click at [925, 206] on li "2 I have light experience, and I can ramp up quickly." at bounding box center [927, 193] width 205 height 30
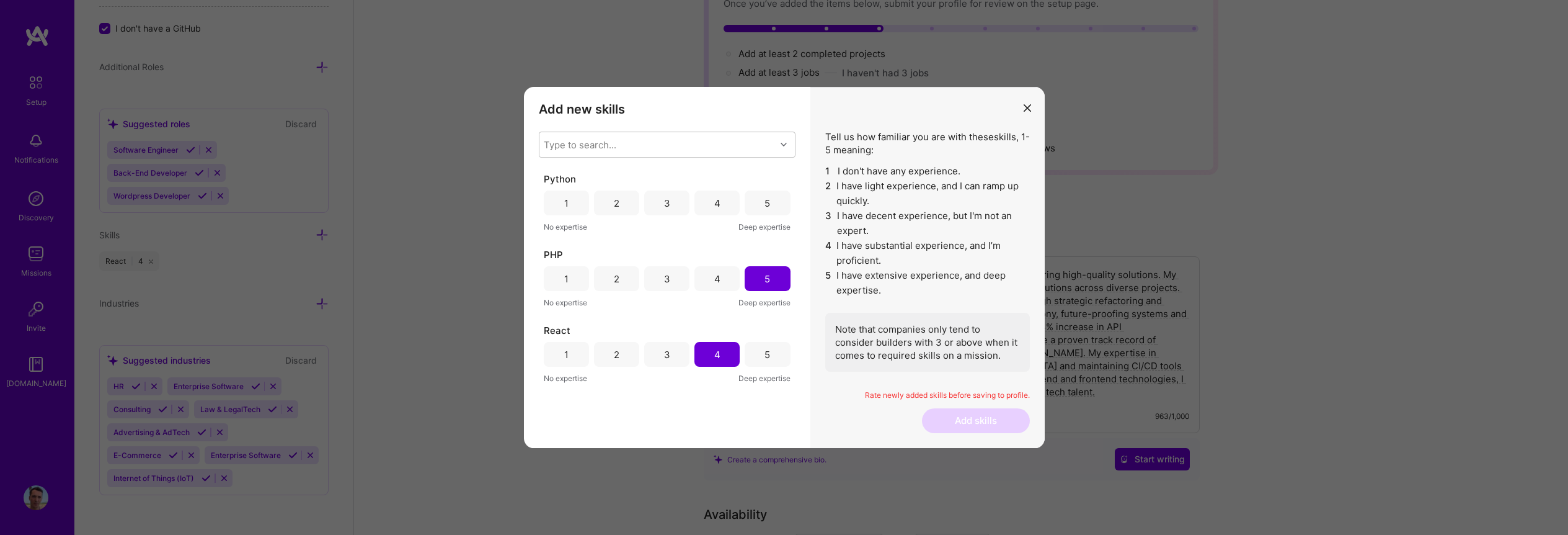
click at [665, 203] on div "3" at bounding box center [667, 203] width 6 height 13
click at [648, 149] on div "Type to search..." at bounding box center [658, 144] width 237 height 25
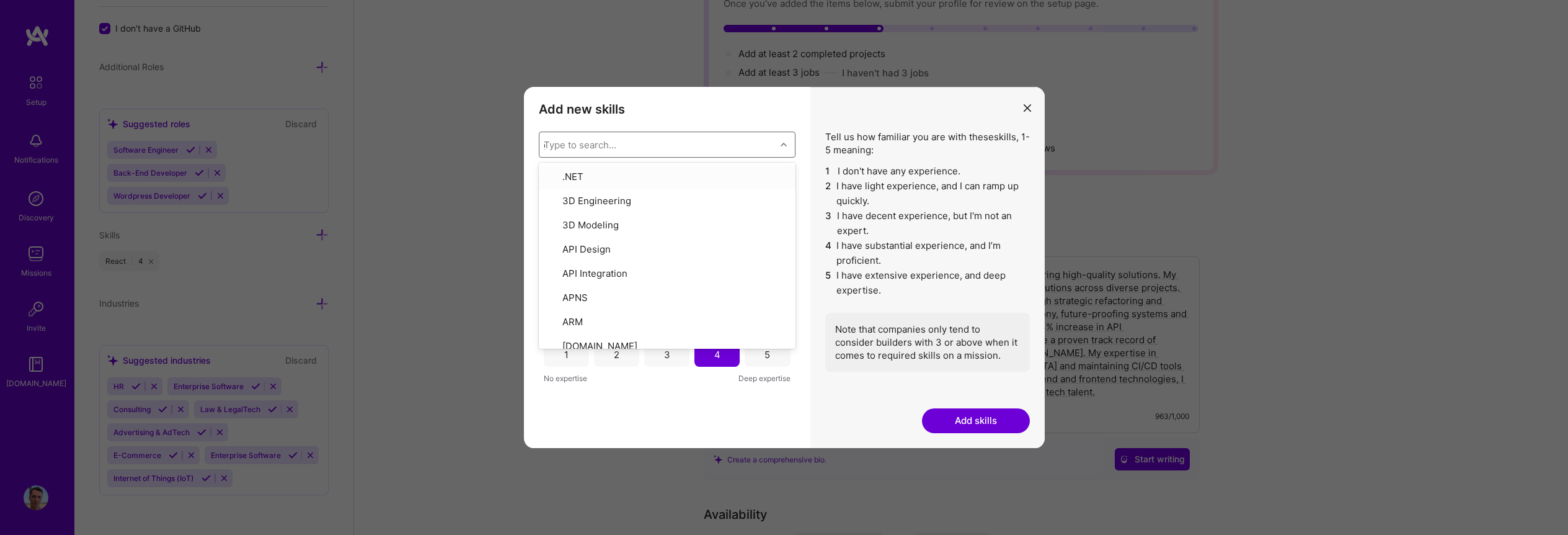
type input "go"
click at [594, 268] on div "Go" at bounding box center [667, 268] width 241 height 13
click at [966, 241] on li "4 I have substantial experience, and I’m proficient." at bounding box center [927, 253] width 205 height 30
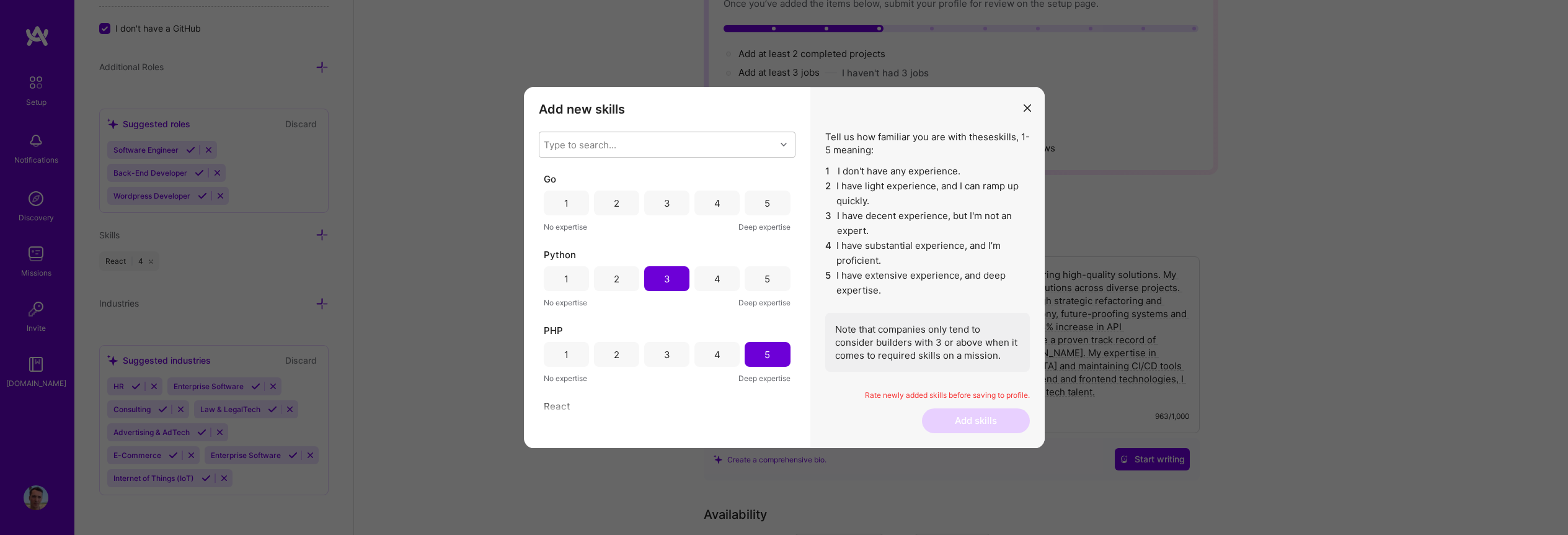
click at [611, 206] on div "2" at bounding box center [617, 203] width 45 height 25
click at [667, 153] on div "Type to search..." at bounding box center [658, 144] width 237 height 25
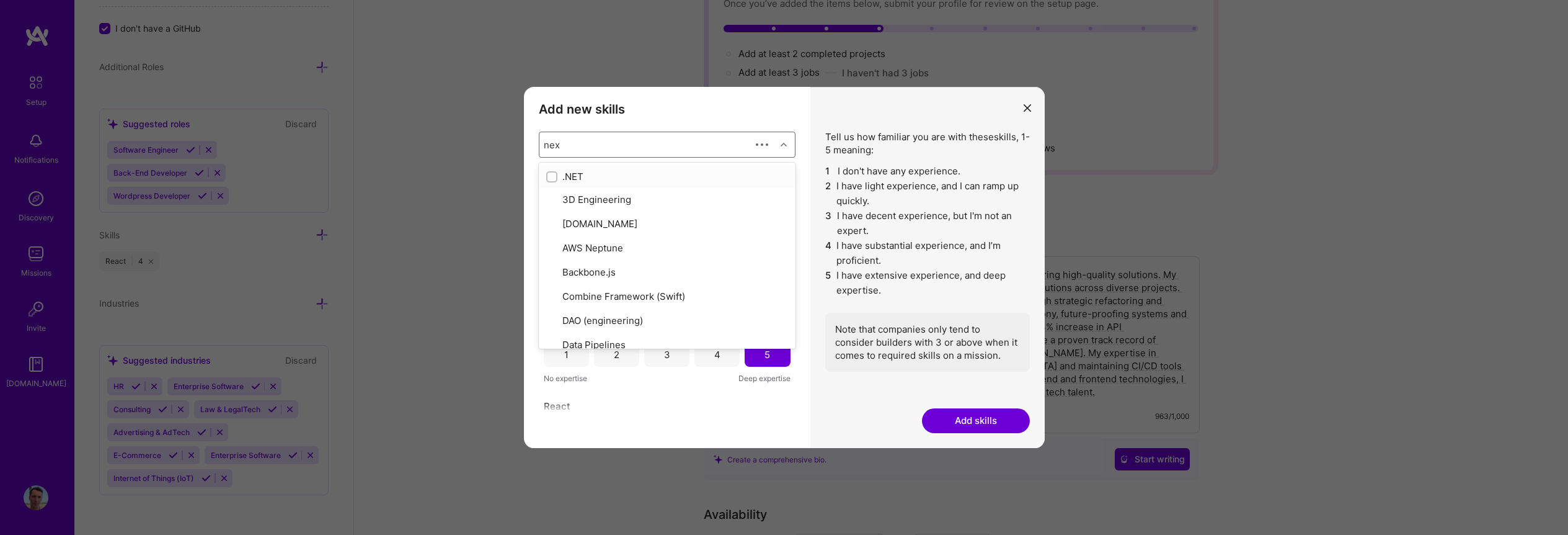
type input "next"
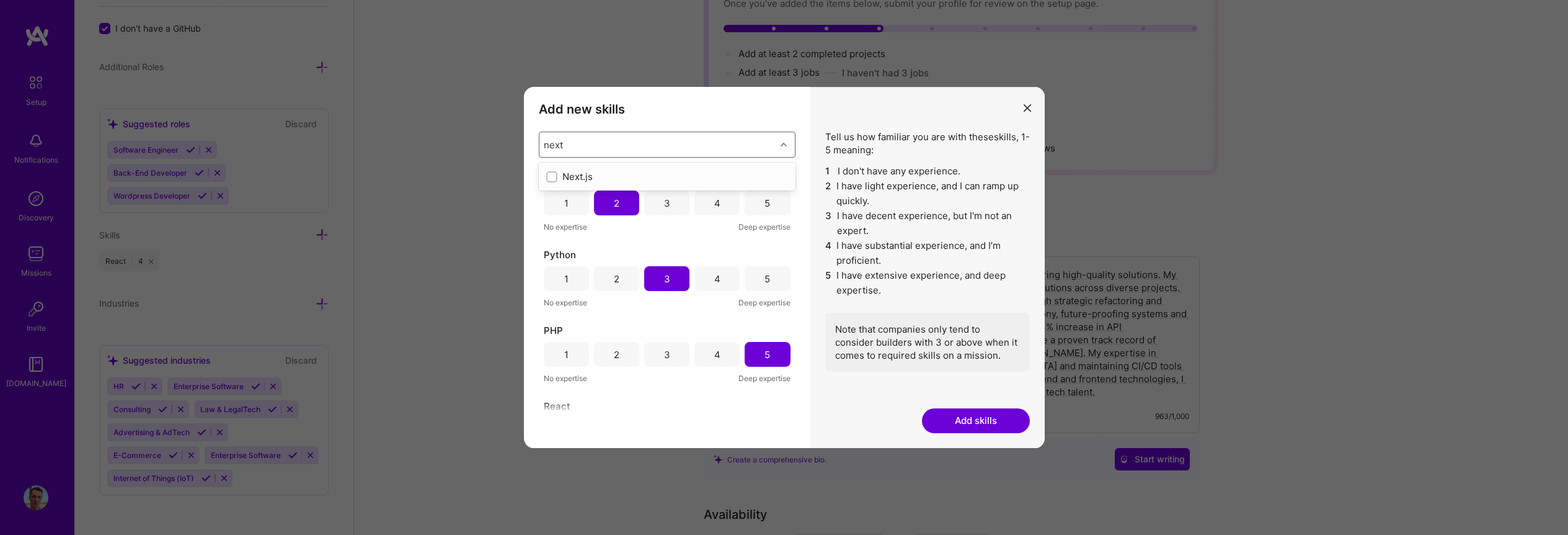
click at [625, 181] on div "Next.js" at bounding box center [667, 177] width 241 height 13
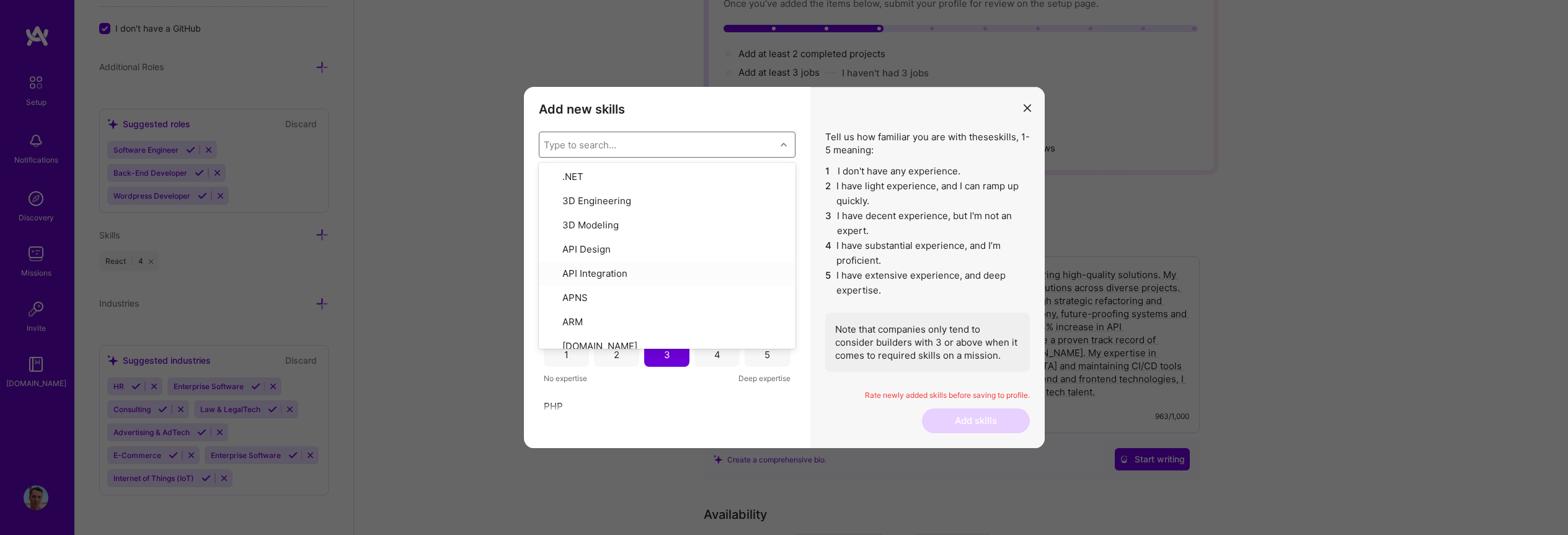
click at [1013, 277] on li "5 I have extensive experience, and deep expertise." at bounding box center [927, 282] width 205 height 30
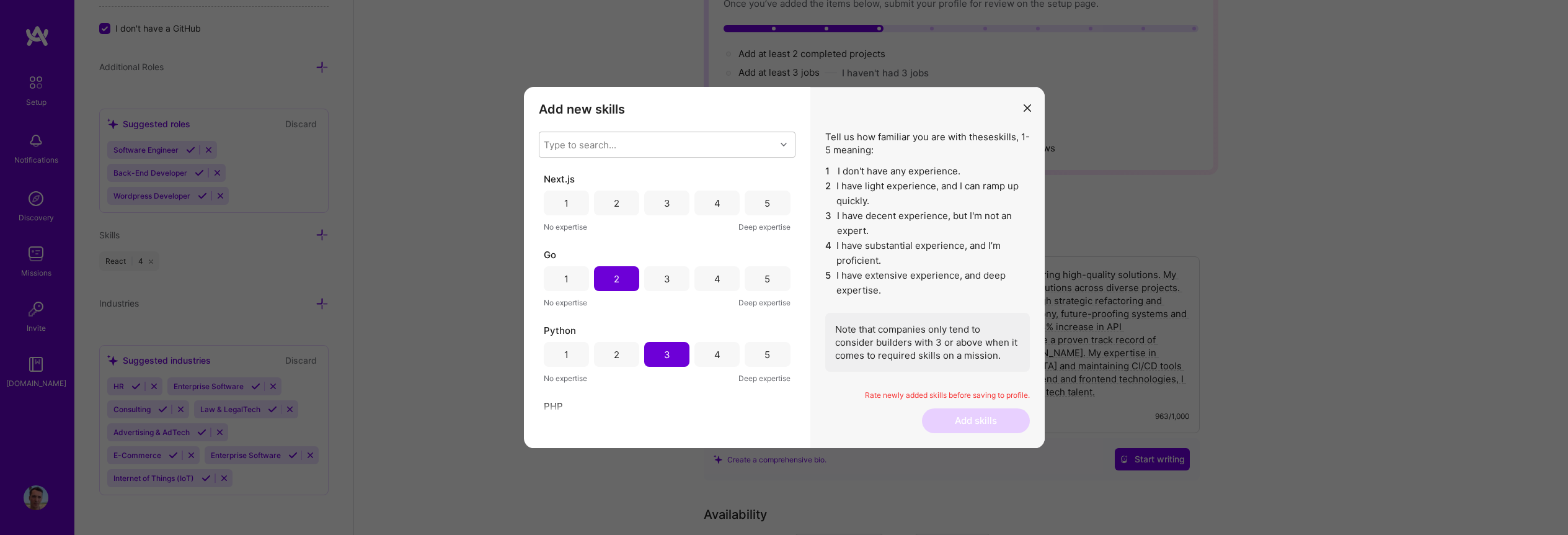
click at [715, 205] on div "4" at bounding box center [718, 203] width 6 height 13
click at [934, 207] on li "2 I have light experience, and I can ramp up quickly." at bounding box center [927, 193] width 205 height 30
click at [673, 147] on div "Type to search..." at bounding box center [658, 144] width 237 height 25
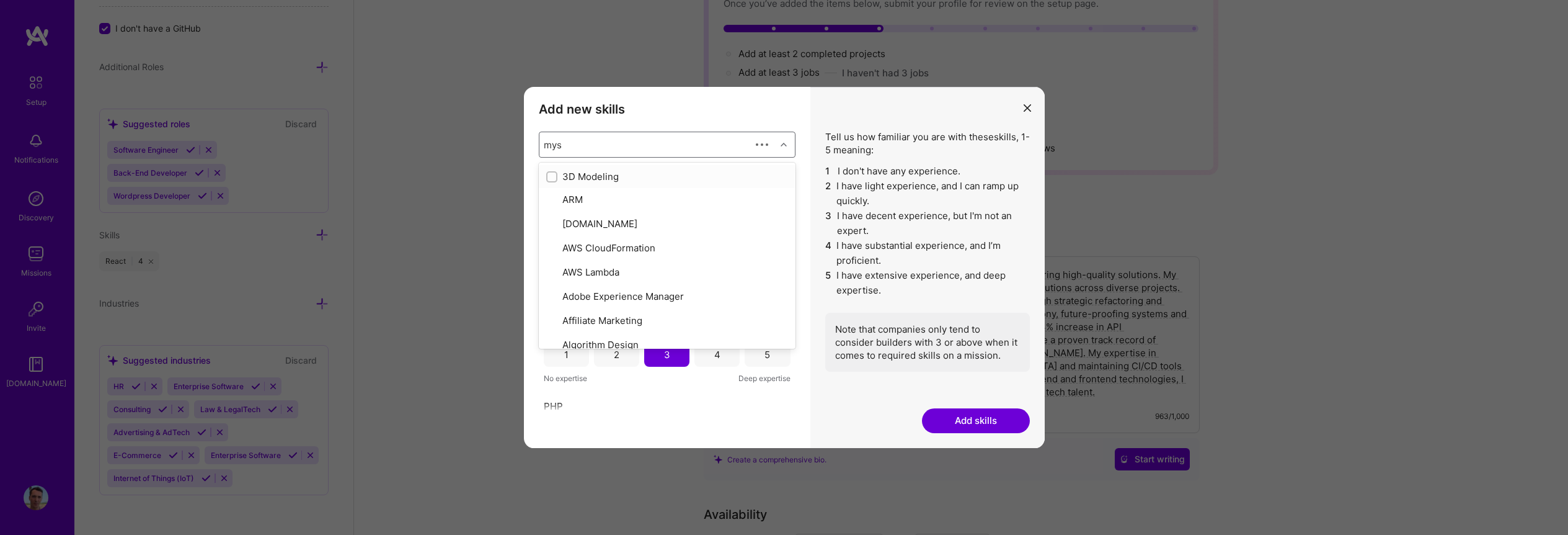
type input "mysq"
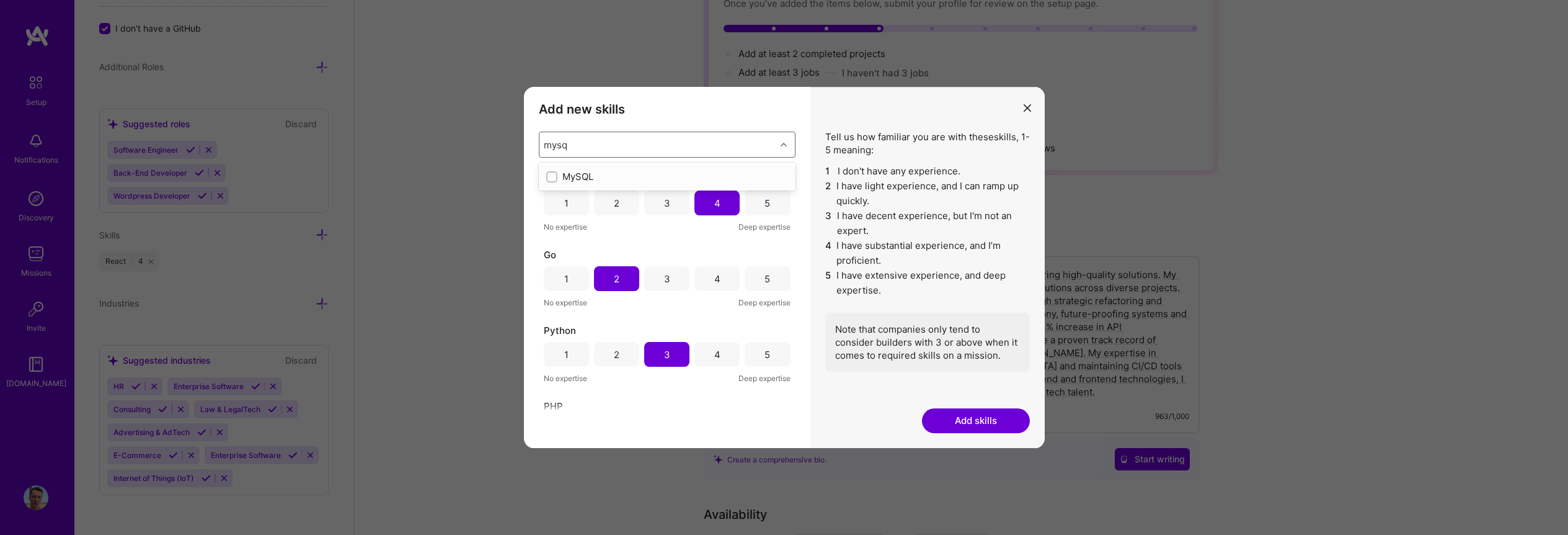
click at [624, 172] on div "MySQL" at bounding box center [667, 177] width 241 height 13
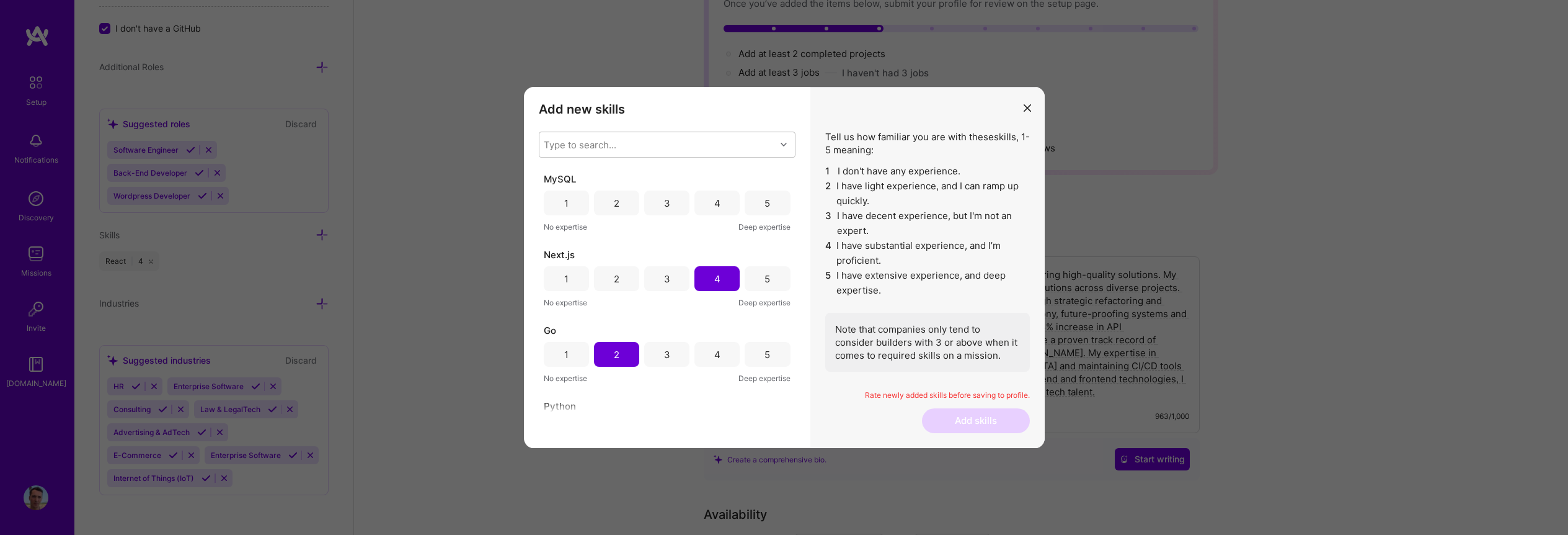
click at [936, 188] on li "2 I have light experience, and I can ramp up quickly." at bounding box center [927, 193] width 205 height 30
click at [765, 205] on div "5" at bounding box center [768, 203] width 6 height 13
click at [672, 142] on div "Type to search..." at bounding box center [658, 144] width 237 height 25
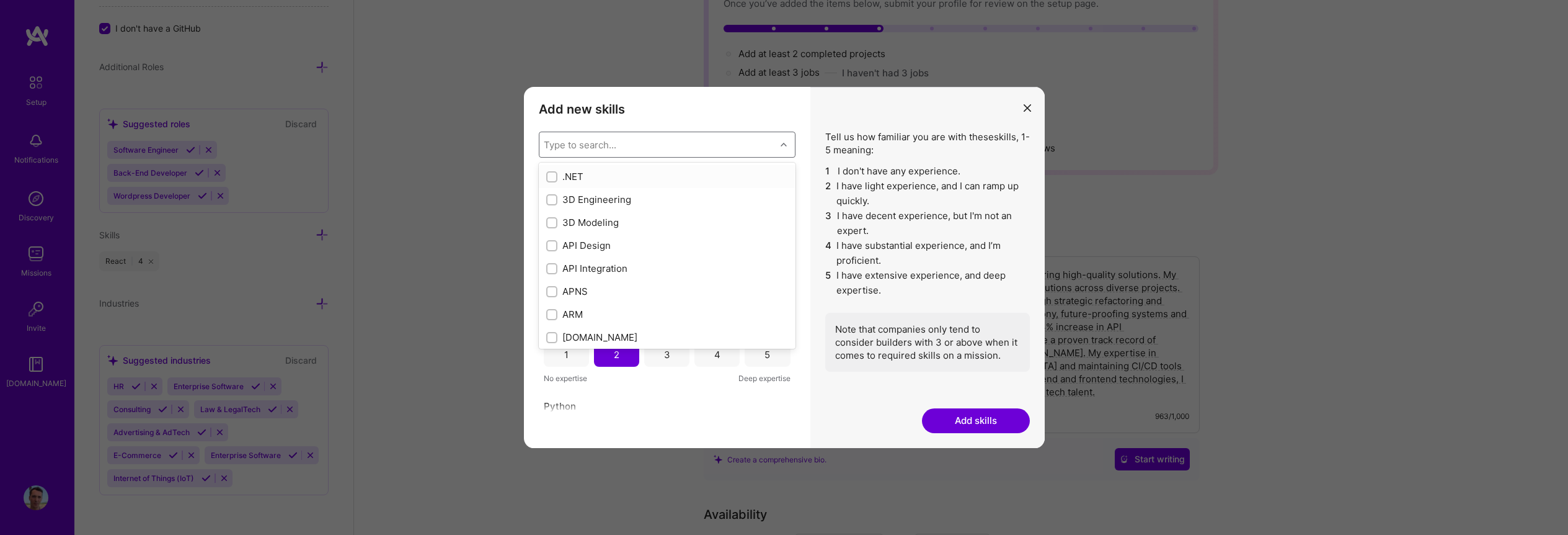
type input "p"
checkbox input "true"
type input "post"
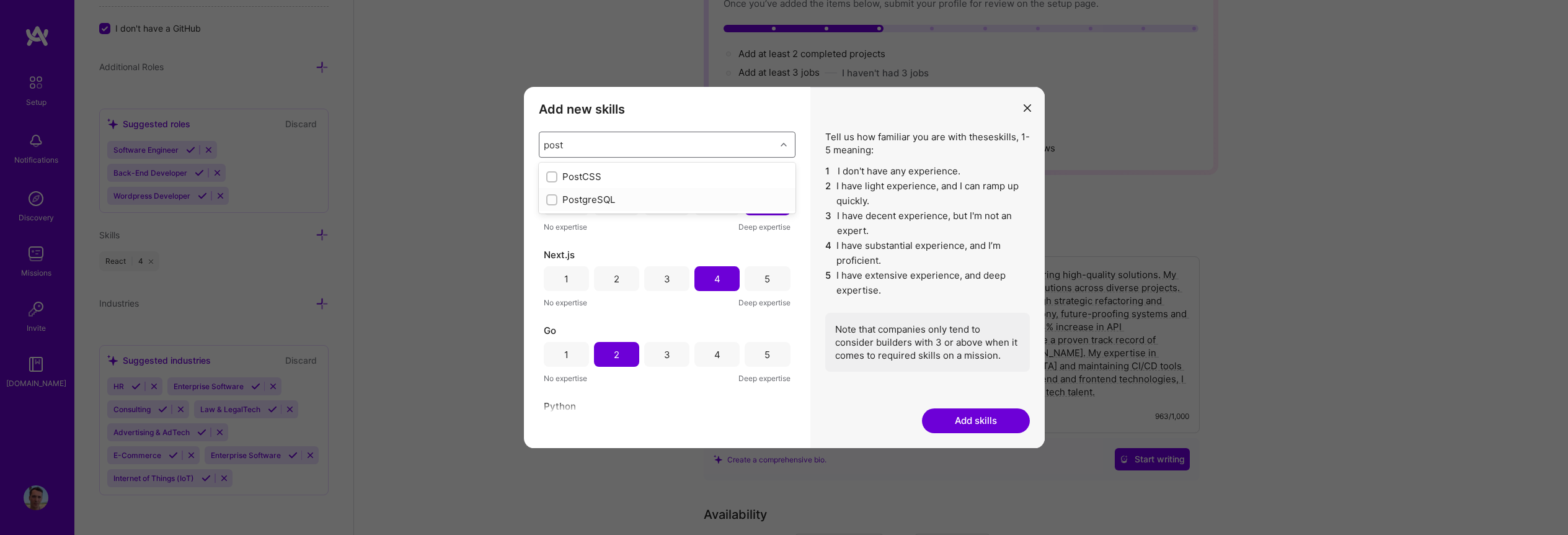
click at [626, 196] on div "PostgreSQL" at bounding box center [667, 199] width 241 height 13
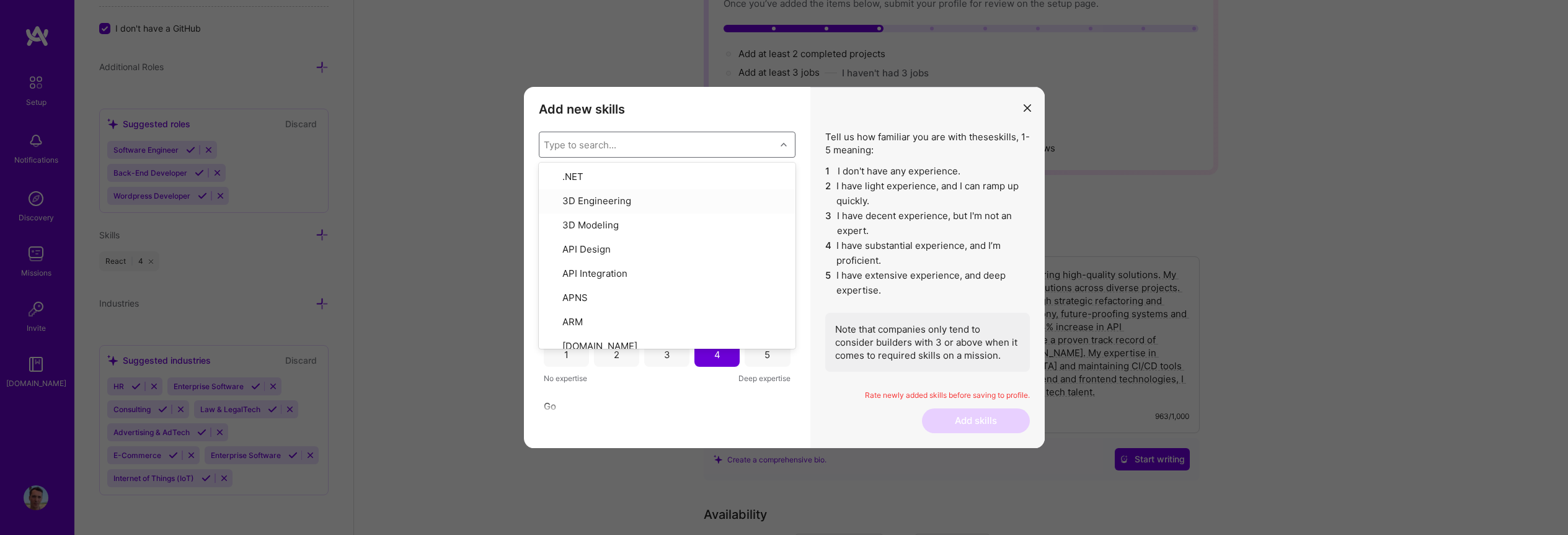
click at [867, 216] on li "3 I have decent experience, but I'm not an expert." at bounding box center [927, 223] width 205 height 30
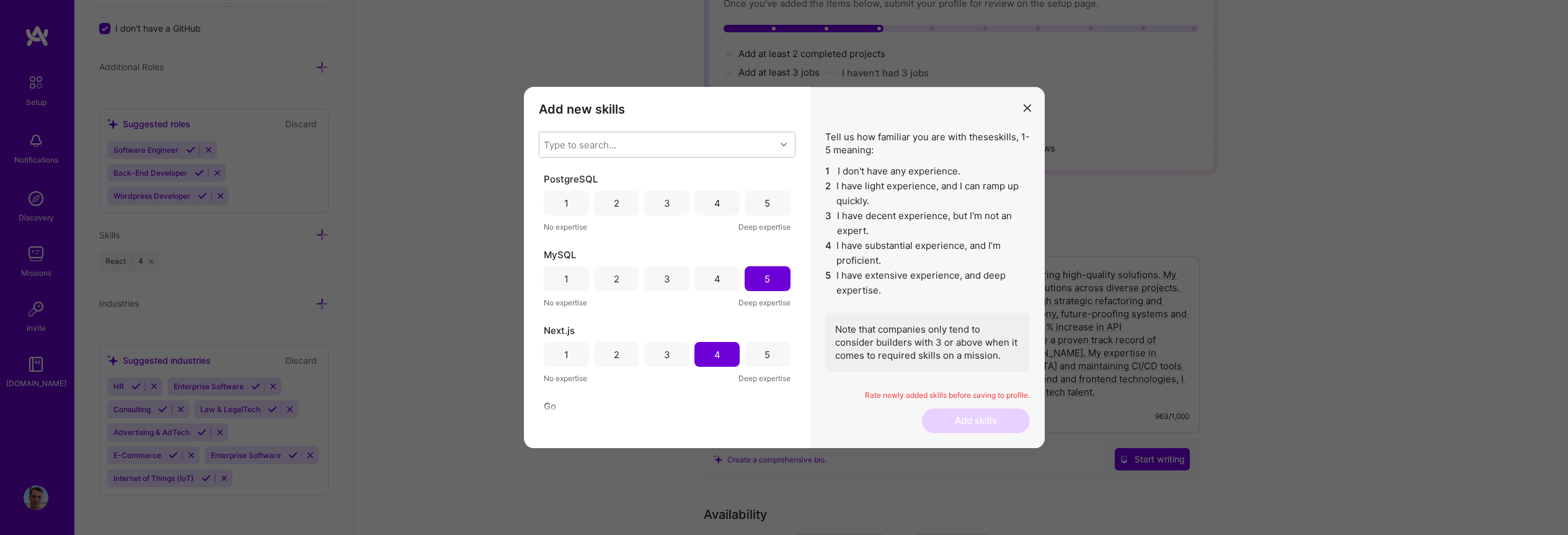
click at [766, 201] on div "5" at bounding box center [768, 203] width 6 height 13
click at [695, 143] on div "Type to search..." at bounding box center [658, 144] width 237 height 25
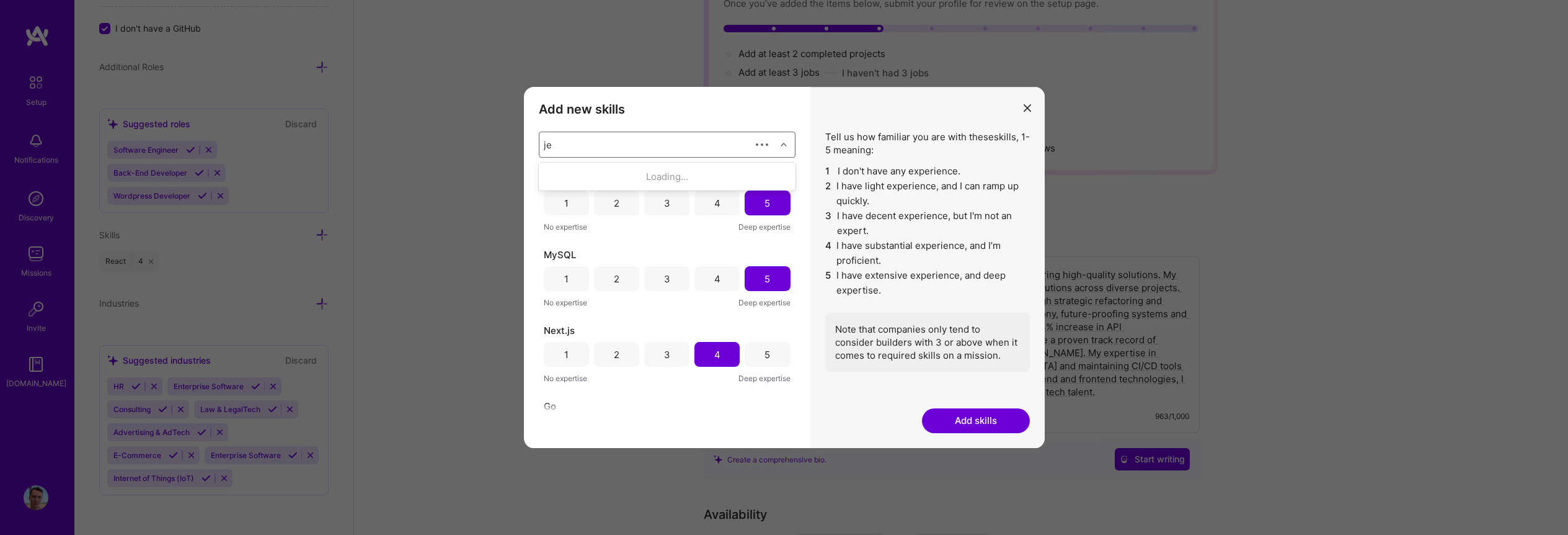
type input "jenk"
click at [674, 172] on div "Jenkins" at bounding box center [667, 177] width 241 height 13
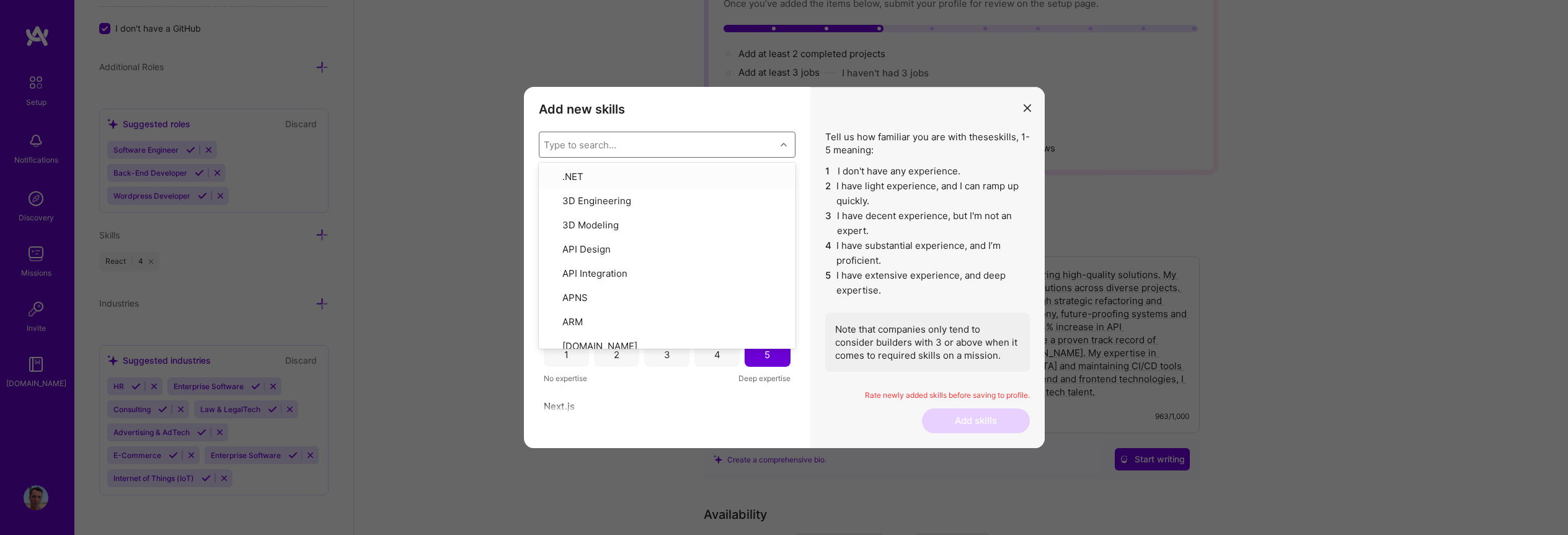
click at [887, 165] on li "1 I don't have any experience." at bounding box center [927, 170] width 205 height 14
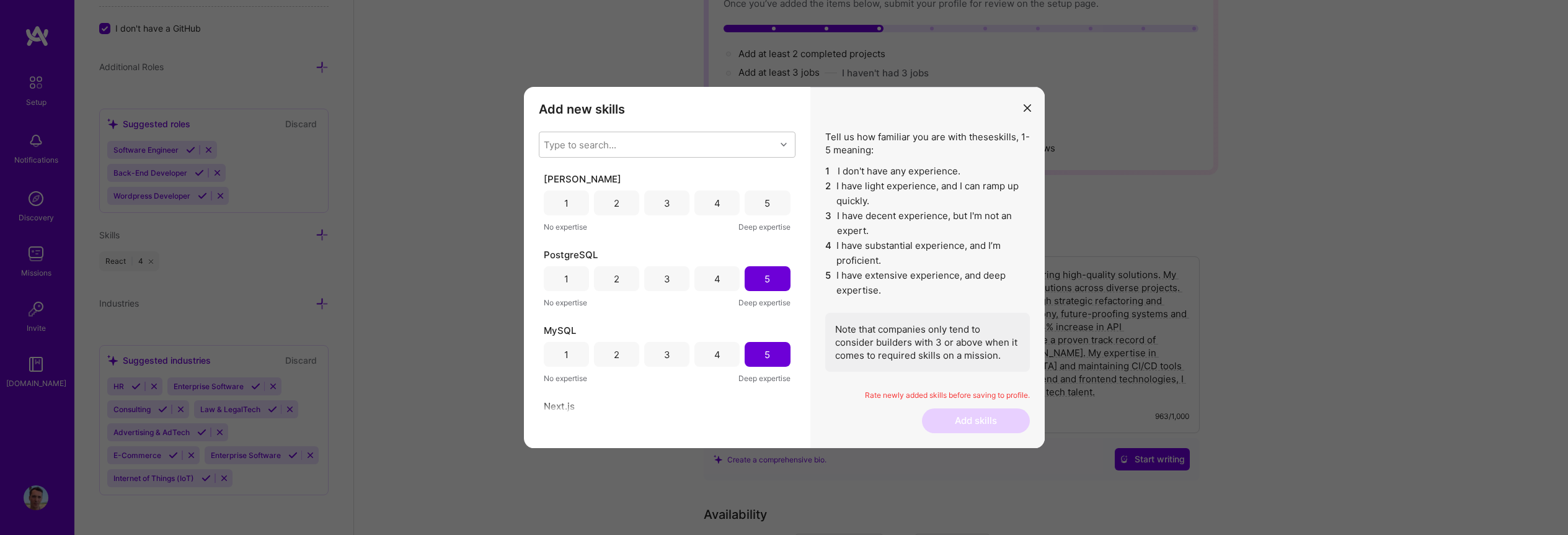
click at [657, 205] on div "3" at bounding box center [667, 203] width 45 height 25
click at [708, 140] on div "Type to search..." at bounding box center [658, 144] width 237 height 25
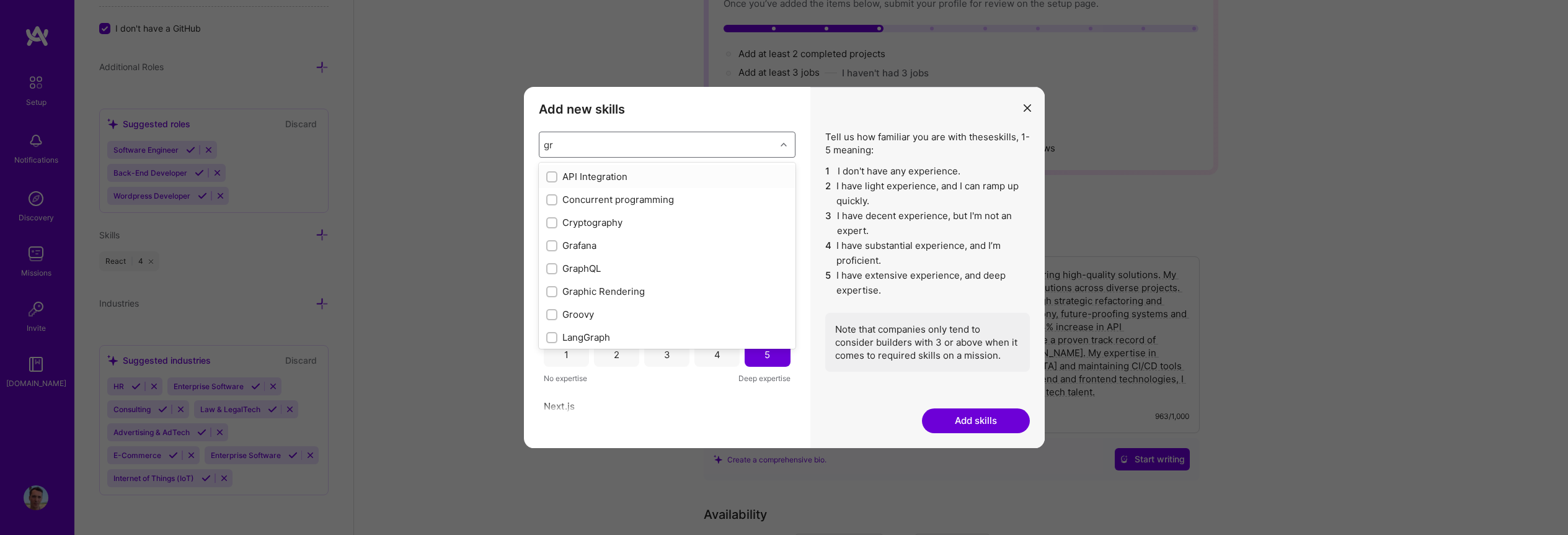
type input "g"
checkbox input "false"
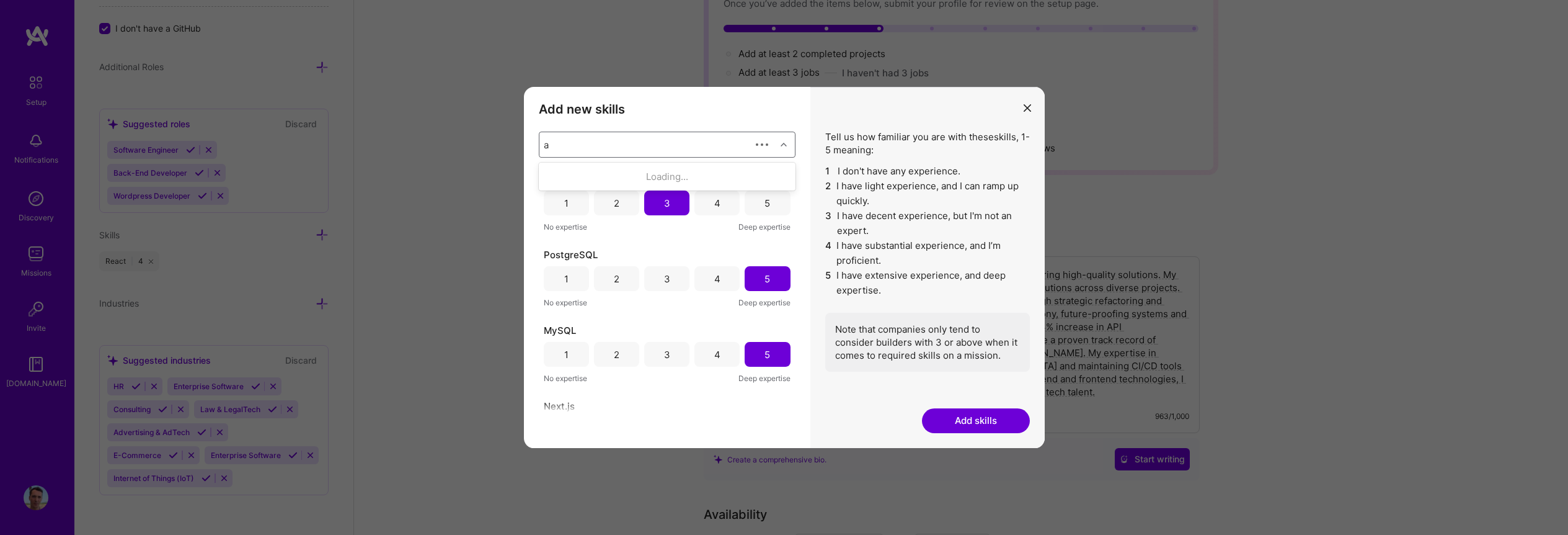
type input "ap"
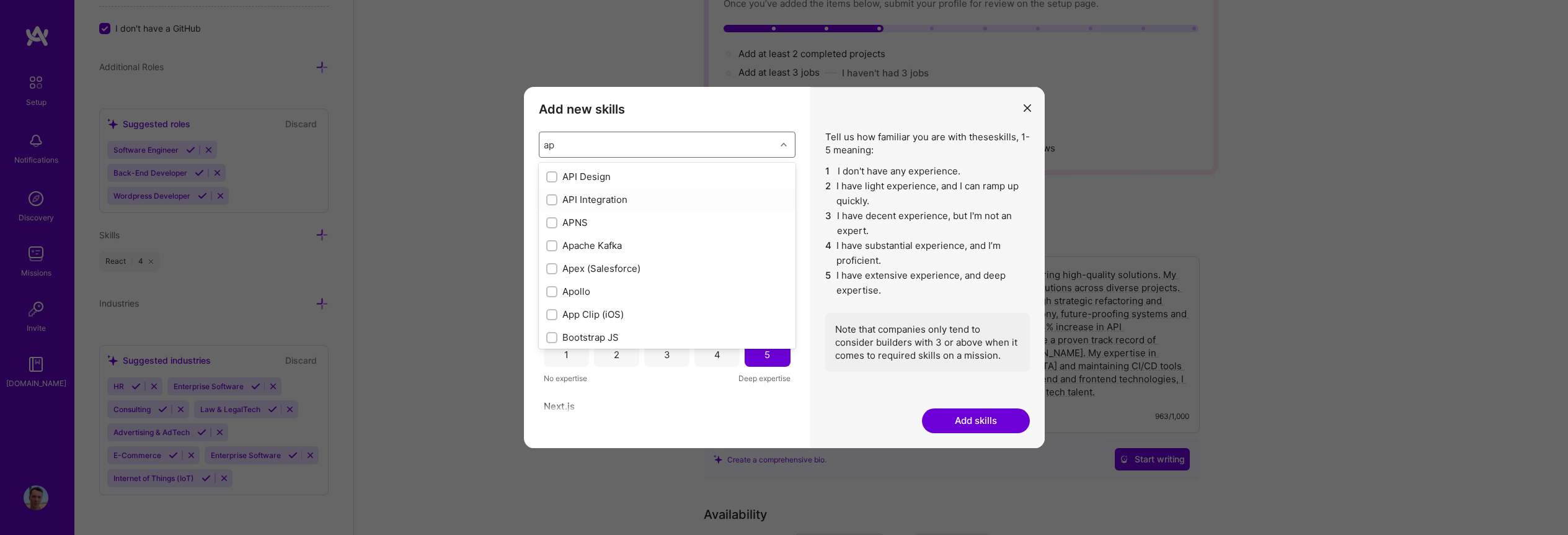
click at [552, 198] on input "modal" at bounding box center [553, 200] width 9 height 9
checkbox input "false"
checkbox input "true"
click at [549, 243] on input "modal" at bounding box center [553, 245] width 9 height 9
checkbox input "true"
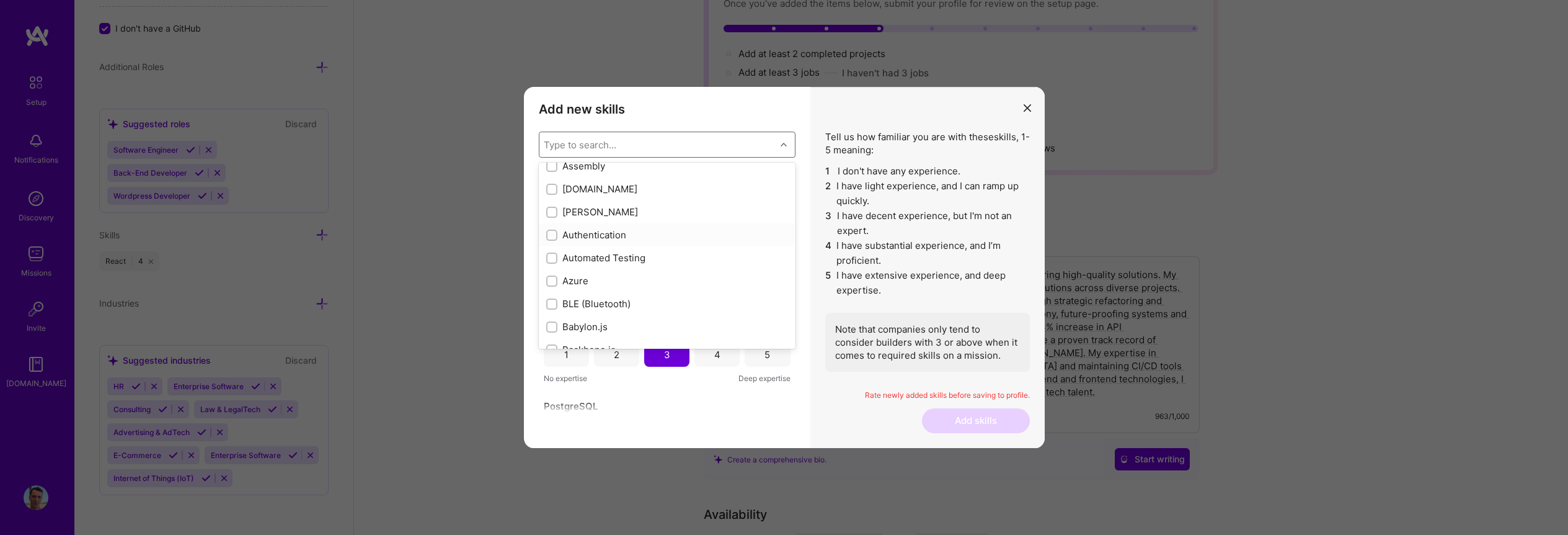
scroll to position [906, 0]
click at [608, 239] on div "Authentication" at bounding box center [667, 234] width 241 height 13
checkbox input "true"
click at [607, 258] on div "Automated Testing" at bounding box center [667, 257] width 241 height 13
checkbox input "true"
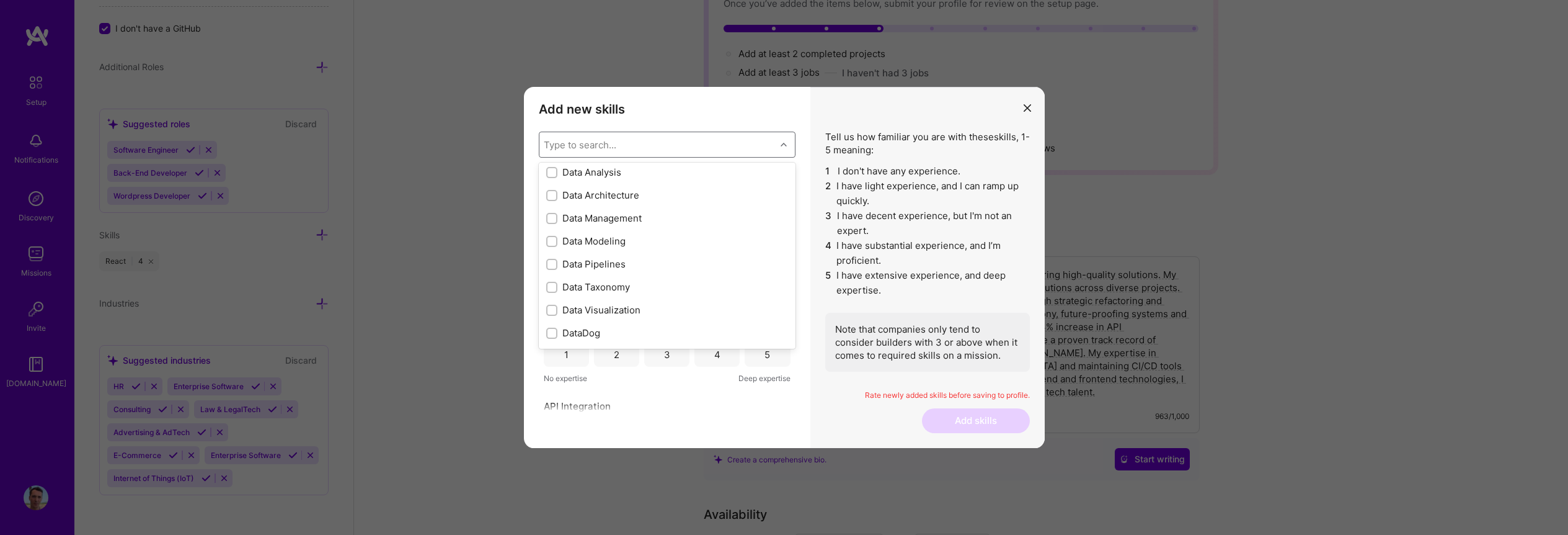
scroll to position [1958, 0]
click at [603, 238] on div "Data Modeling" at bounding box center [667, 239] width 241 height 13
checkbox input "true"
click at [611, 212] on div "Data Management" at bounding box center [667, 216] width 241 height 13
checkbox input "true"
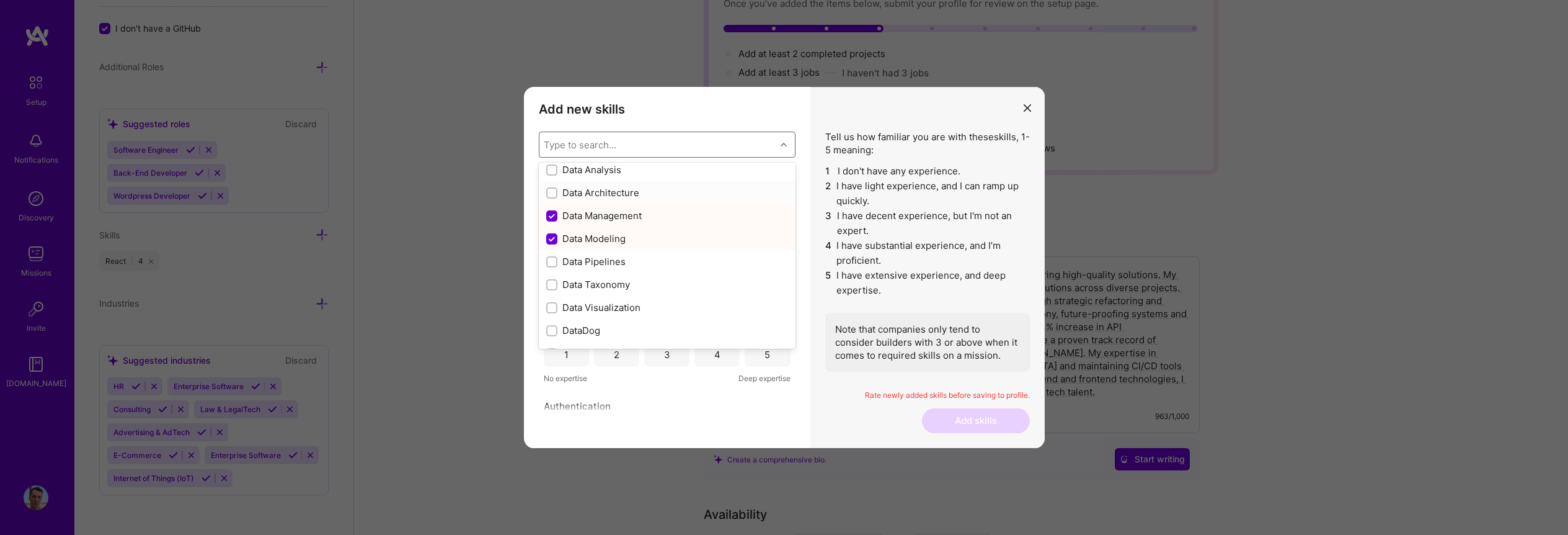
click at [619, 192] on div "Data Architecture" at bounding box center [667, 192] width 241 height 13
checkbox input "true"
click at [612, 249] on div "Data Pipelines" at bounding box center [667, 246] width 241 height 13
checkbox input "true"
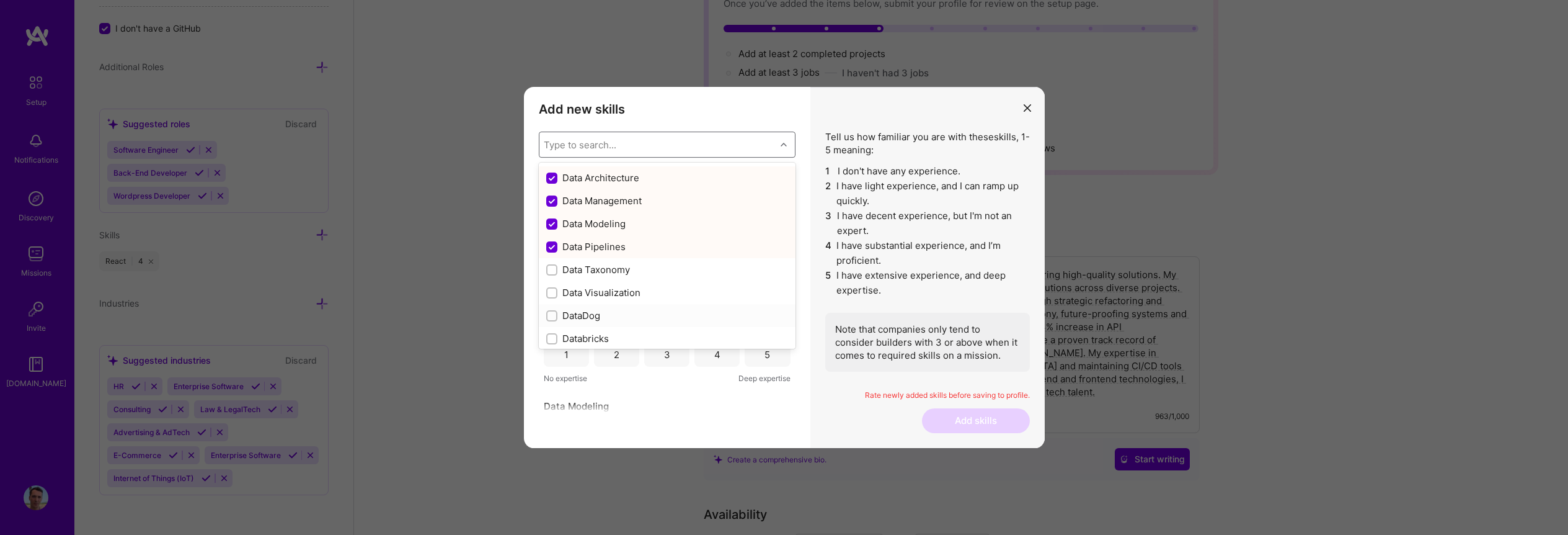
click at [583, 318] on div "DataDog" at bounding box center [667, 316] width 241 height 13
checkbox input "true"
click at [599, 195] on div "Design Systems" at bounding box center [667, 194] width 241 height 13
checkbox input "true"
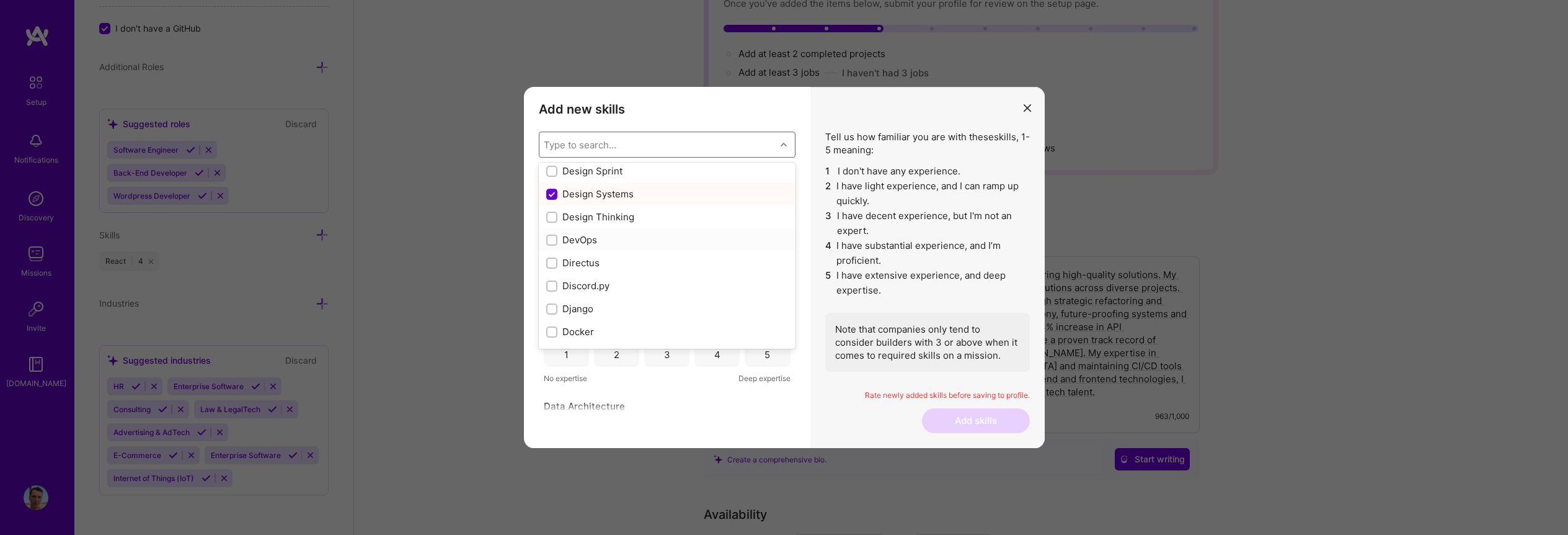
click at [620, 245] on div "DevOps" at bounding box center [667, 240] width 241 height 13
checkbox input "true"
click at [624, 306] on div "Django" at bounding box center [667, 309] width 241 height 13
checkbox input "true"
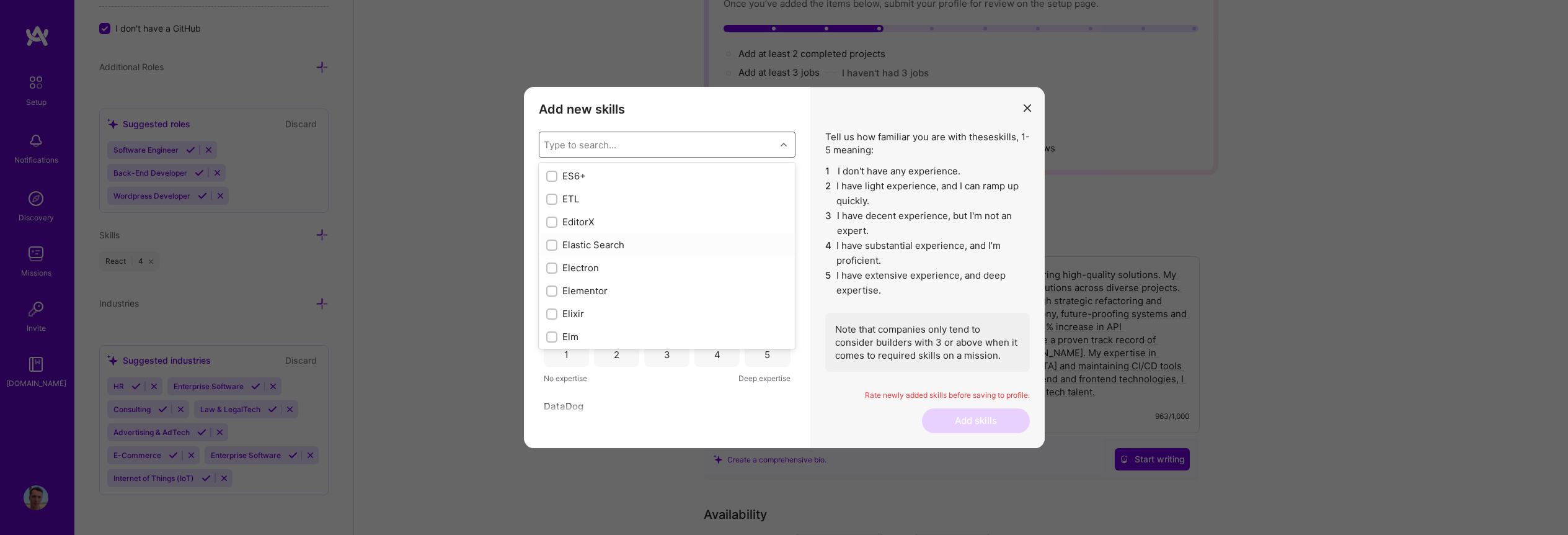
click at [612, 245] on div "Elastic Search" at bounding box center [667, 245] width 241 height 13
checkbox input "true"
click at [608, 195] on div "GitHub" at bounding box center [667, 194] width 241 height 13
checkbox input "true"
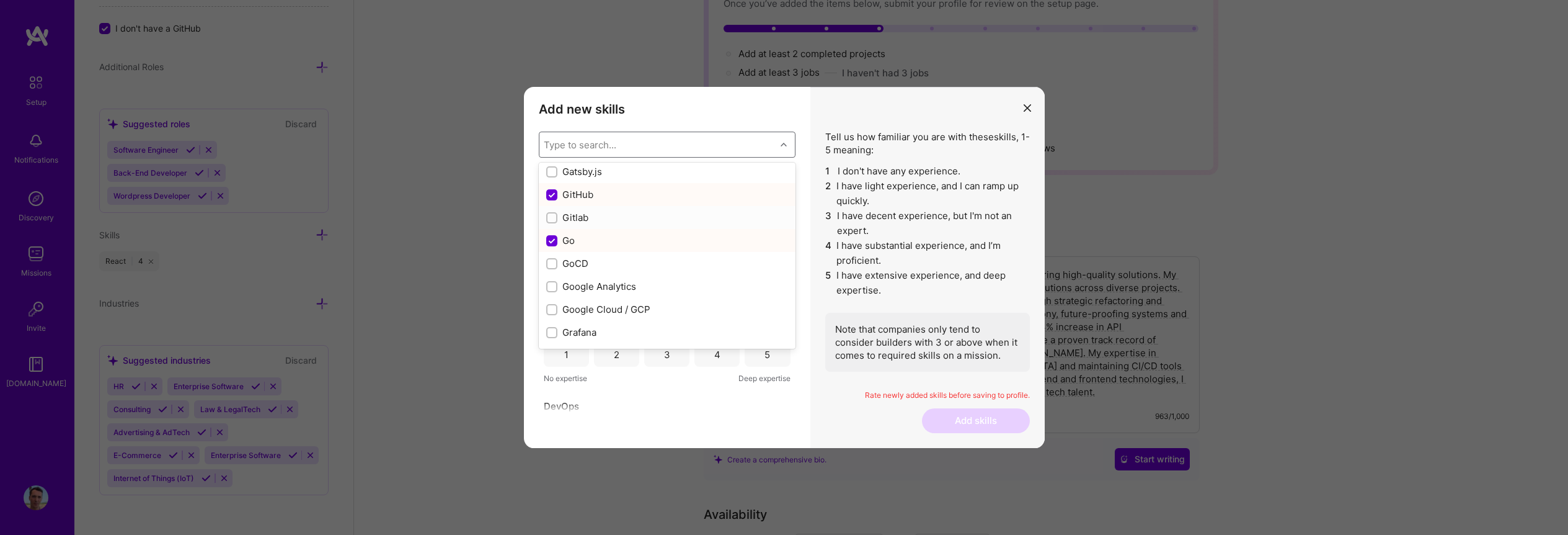
click at [610, 215] on div "Gitlab" at bounding box center [667, 217] width 241 height 13
checkbox input "true"
click at [609, 293] on div "Grafana" at bounding box center [667, 299] width 241 height 13
checkbox input "true"
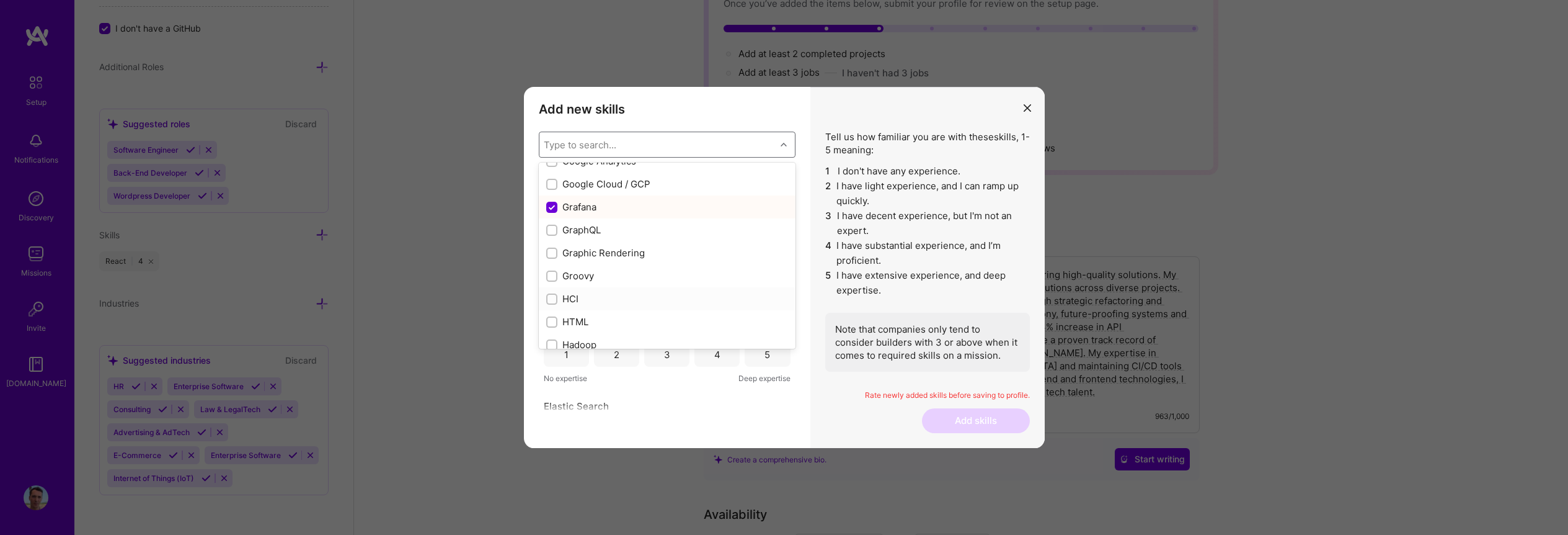
scroll to position [3442, 0]
click at [610, 271] on div "Groovy" at bounding box center [667, 269] width 241 height 13
checkbox input "true"
click at [608, 268] on div "Laravel" at bounding box center [667, 268] width 241 height 13
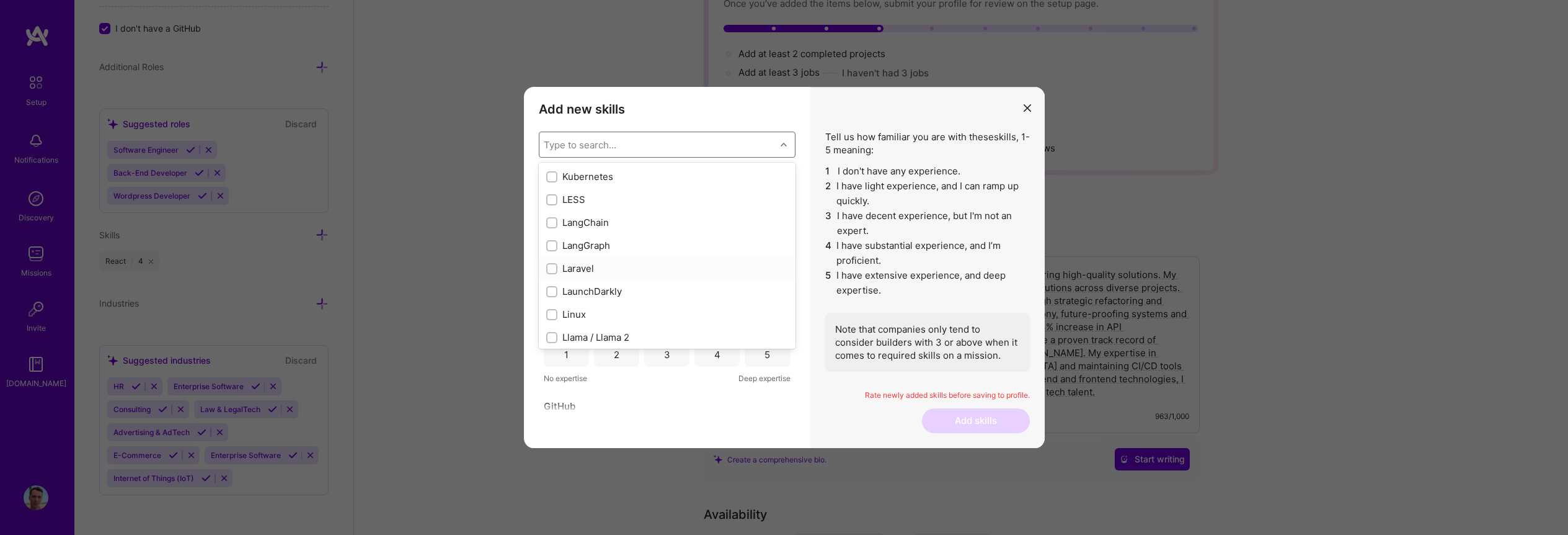
checkbox input "true"
click at [601, 197] on div "Linux" at bounding box center [667, 203] width 241 height 13
checkbox input "true"
click at [614, 180] on div "LaunchDarkly" at bounding box center [667, 180] width 241 height 13
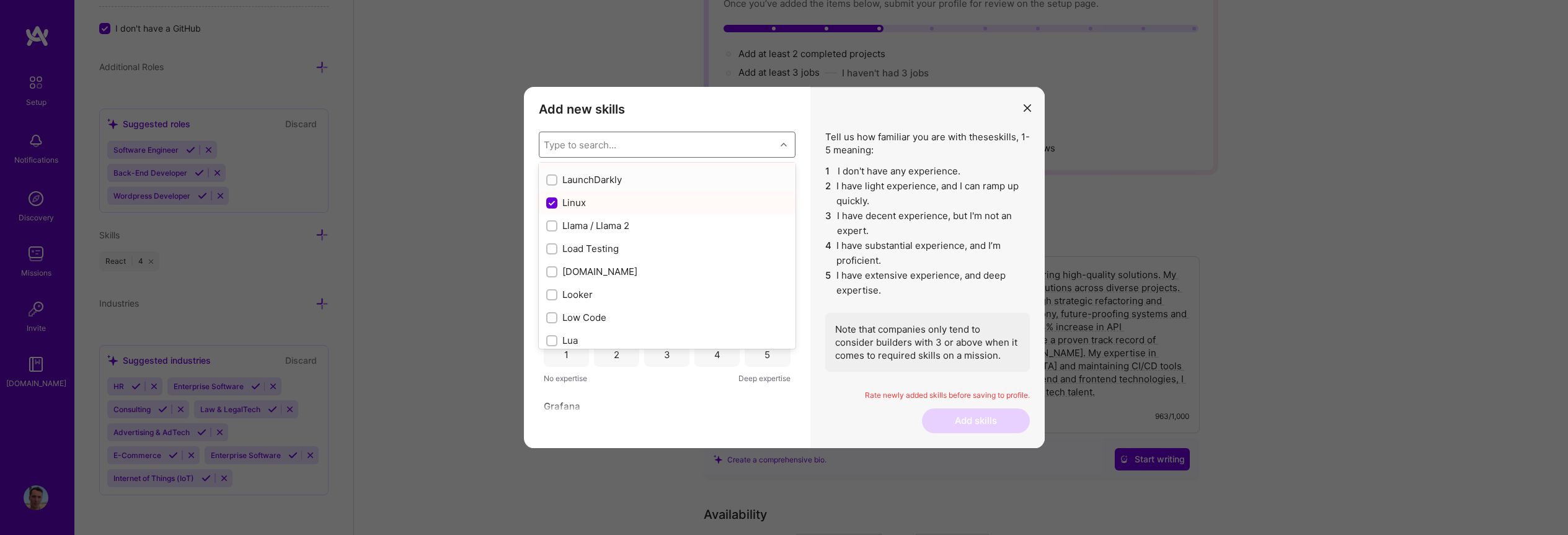
checkbox input "true"
click at [589, 175] on div "Mentoring" at bounding box center [667, 182] width 241 height 13
checkbox input "true"
click at [620, 236] on div "MongoDB" at bounding box center [667, 235] width 241 height 13
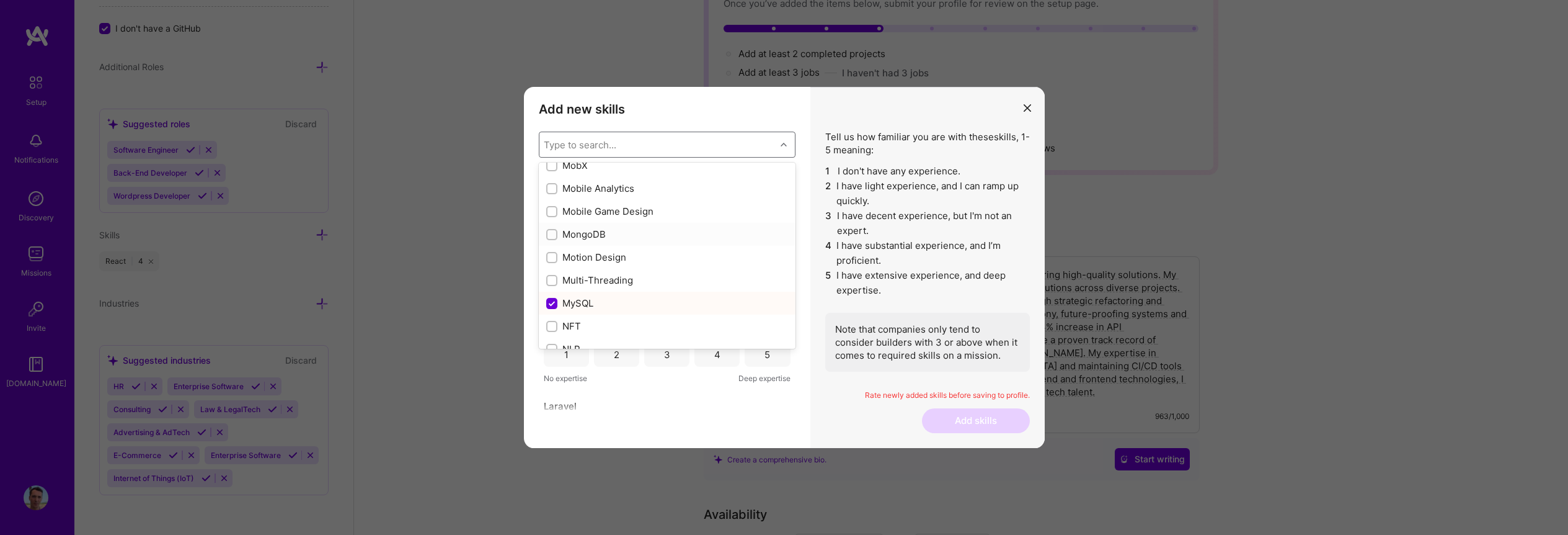
checkbox input "true"
click at [610, 250] on div "NewRelic" at bounding box center [667, 248] width 241 height 13
checkbox input "true"
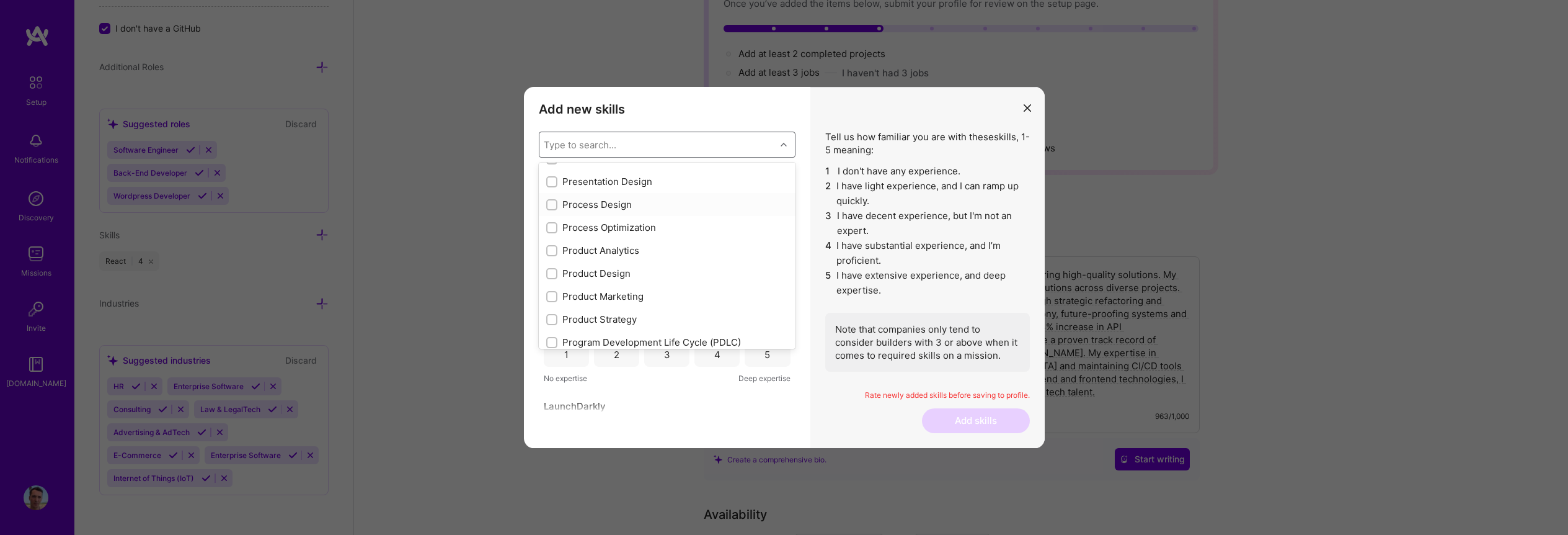
click at [588, 207] on div "Process Design" at bounding box center [667, 205] width 241 height 13
click at [596, 204] on div "Process Design" at bounding box center [667, 205] width 241 height 13
checkbox input "false"
click at [604, 260] on div "Prometheus" at bounding box center [667, 256] width 241 height 13
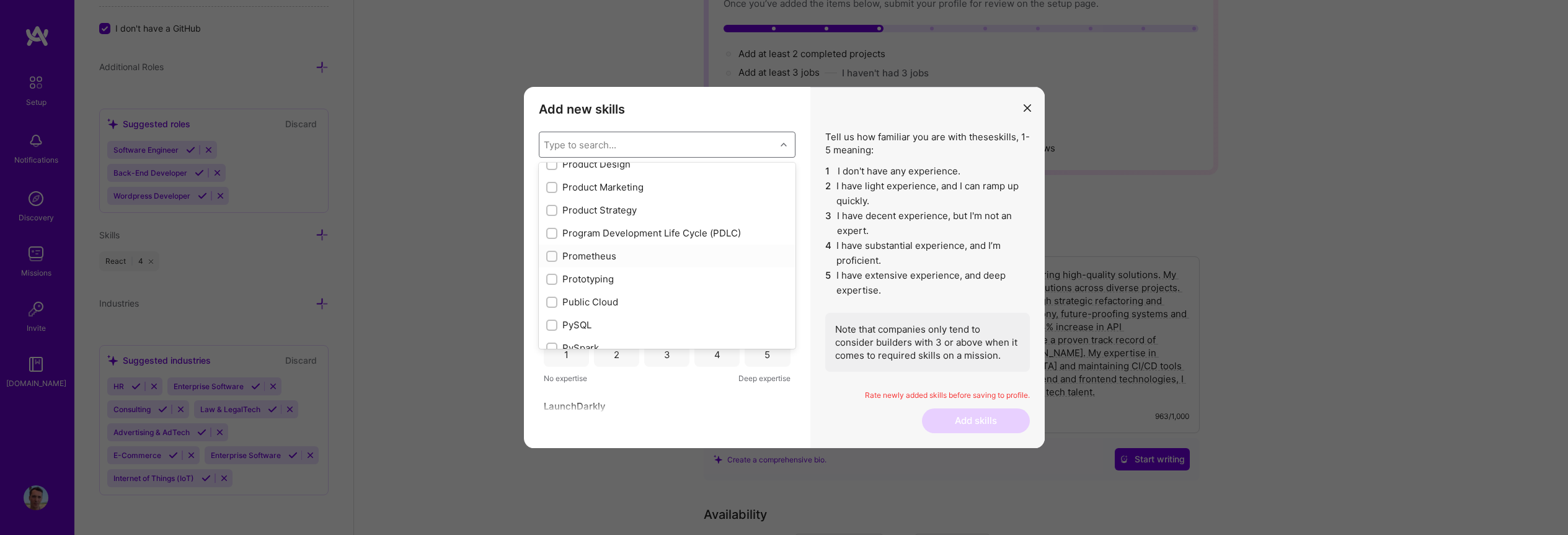
checkbox input "true"
click at [598, 231] on div "RabbitMQ" at bounding box center [667, 233] width 241 height 13
checkbox input "true"
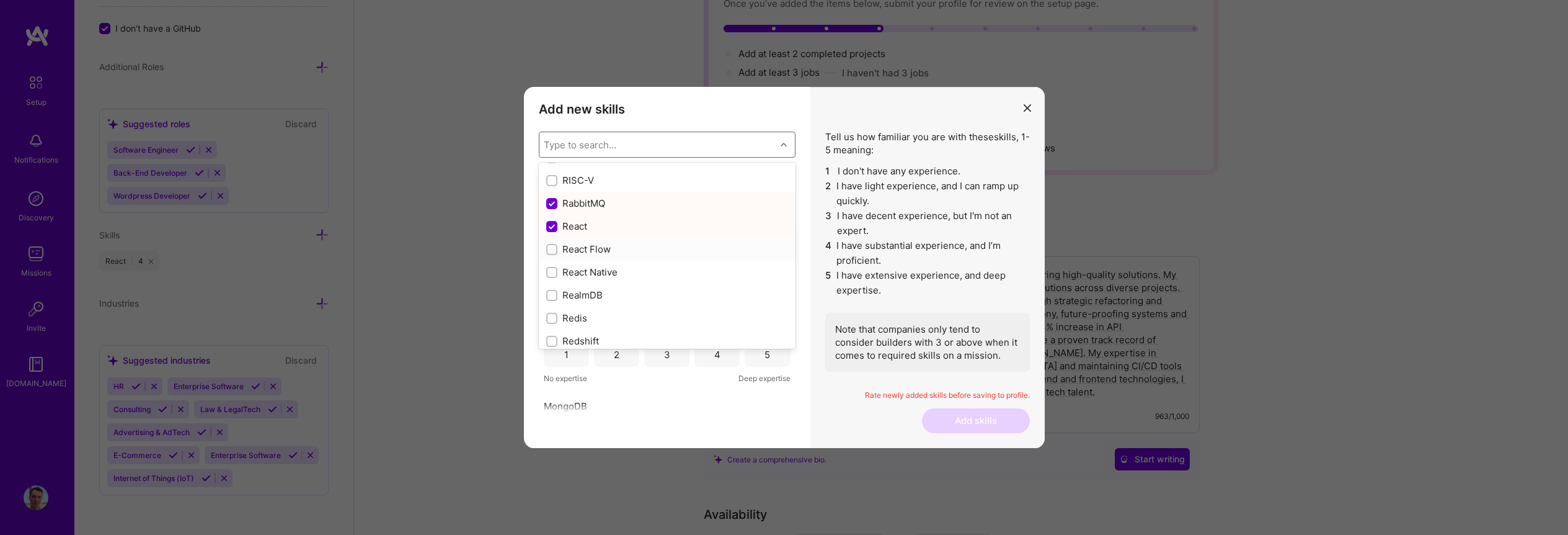
click at [604, 250] on div "React Flow" at bounding box center [667, 249] width 241 height 13
checkbox input "true"
click at [608, 271] on div "React Native" at bounding box center [667, 272] width 241 height 13
checkbox input "true"
click at [586, 250] on div "Redis" at bounding box center [667, 254] width 241 height 13
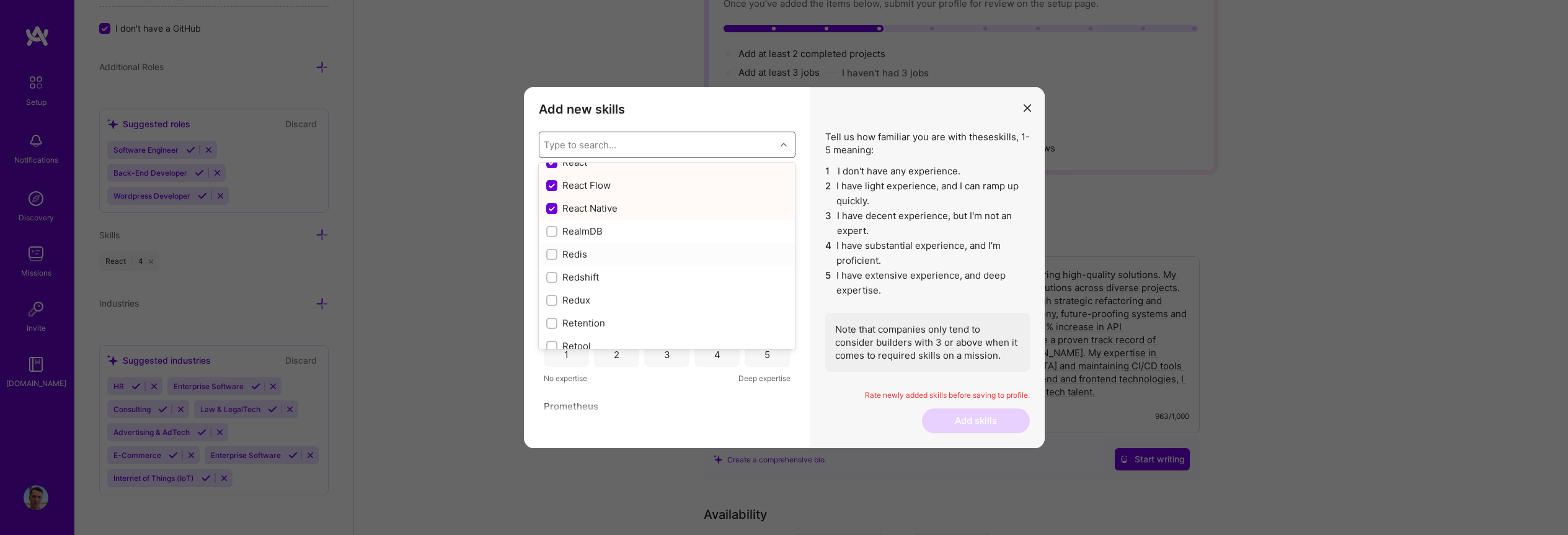
checkbox input "true"
click at [612, 276] on div "Systems Architecture" at bounding box center [667, 279] width 241 height 13
checkbox input "true"
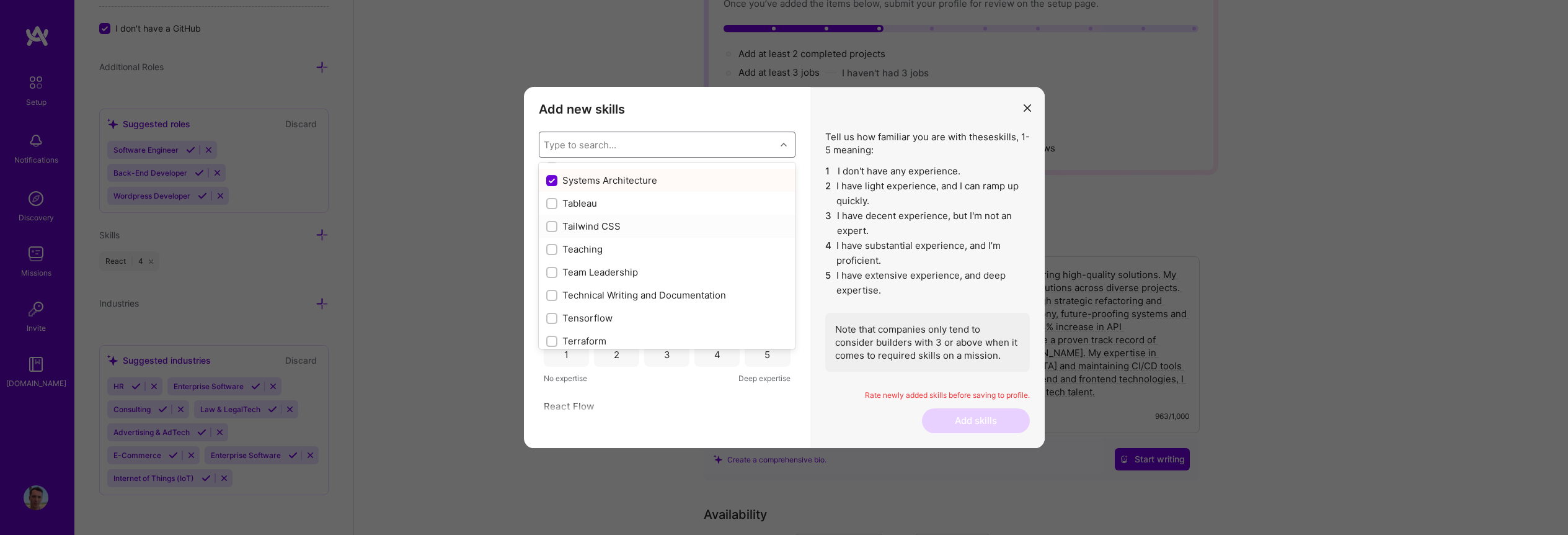
click at [600, 224] on div "Tailwind CSS" at bounding box center [667, 226] width 241 height 13
checkbox input "true"
click at [885, 333] on div "Note that companies only tend to consider builders with 3 or above when it come…" at bounding box center [927, 342] width 205 height 59
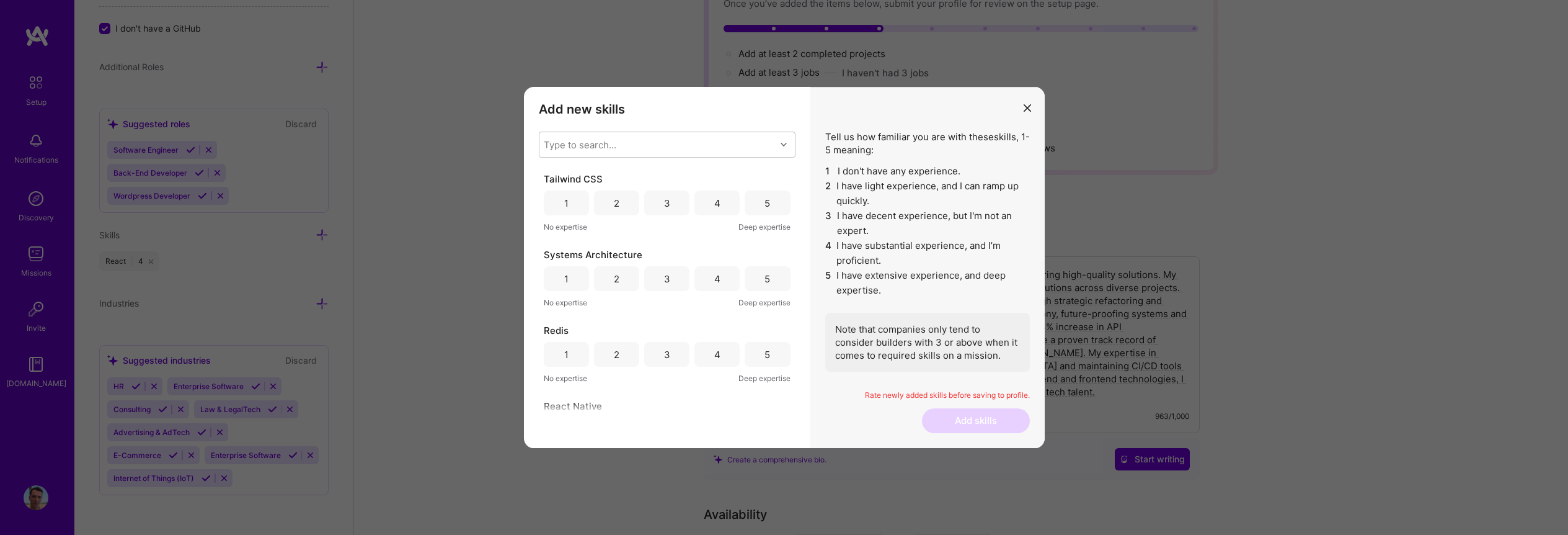
click at [670, 203] on div "3" at bounding box center [667, 203] width 45 height 25
click at [670, 286] on div "3" at bounding box center [667, 279] width 45 height 25
click at [728, 360] on div "4" at bounding box center [717, 354] width 45 height 25
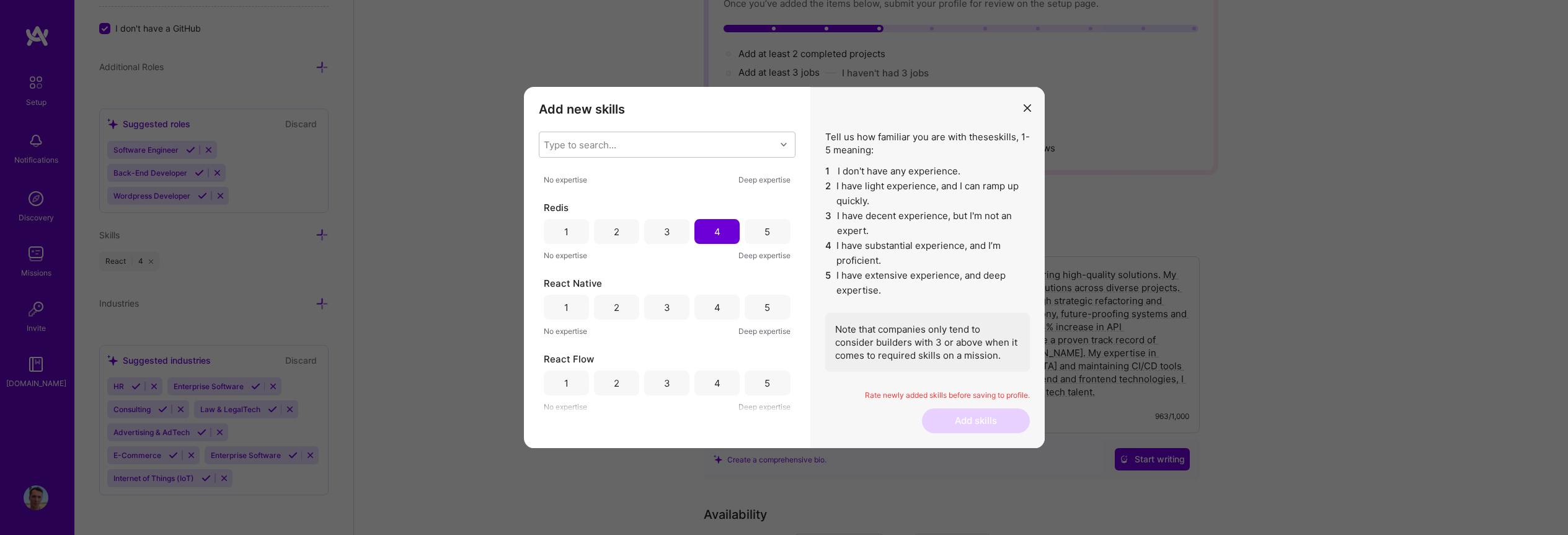
scroll to position [168, 0]
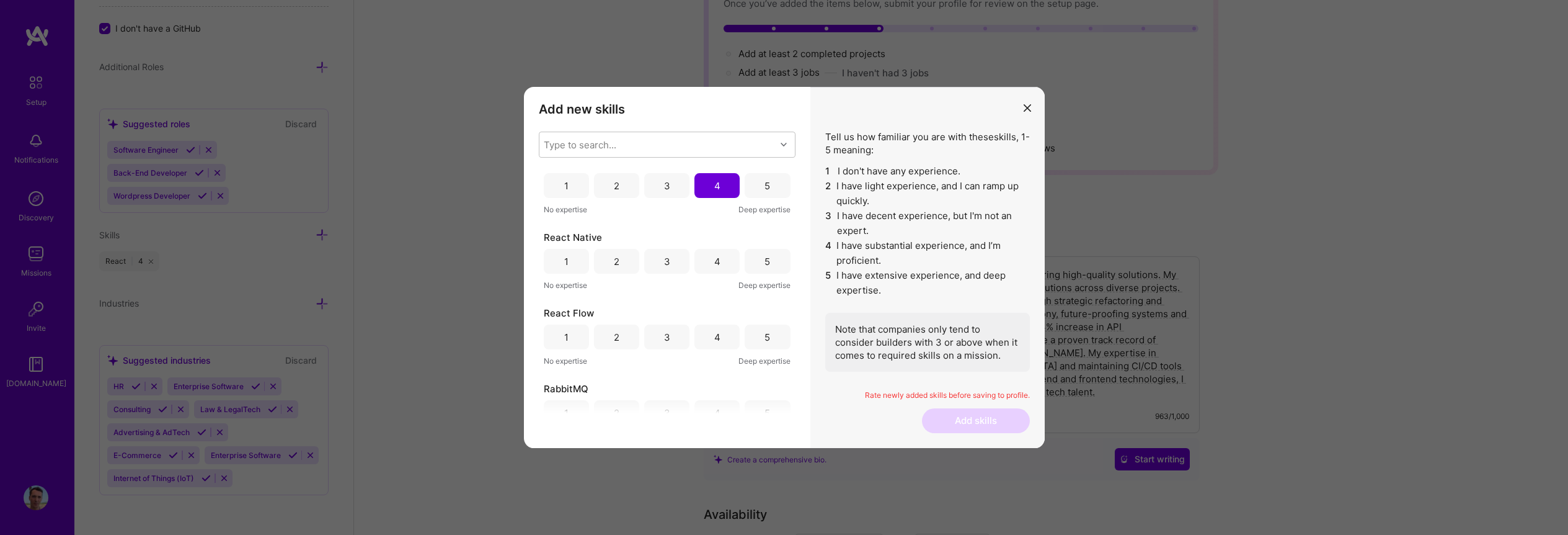
click at [626, 265] on div "2" at bounding box center [617, 262] width 45 height 25
click at [664, 340] on div "3" at bounding box center [667, 338] width 6 height 13
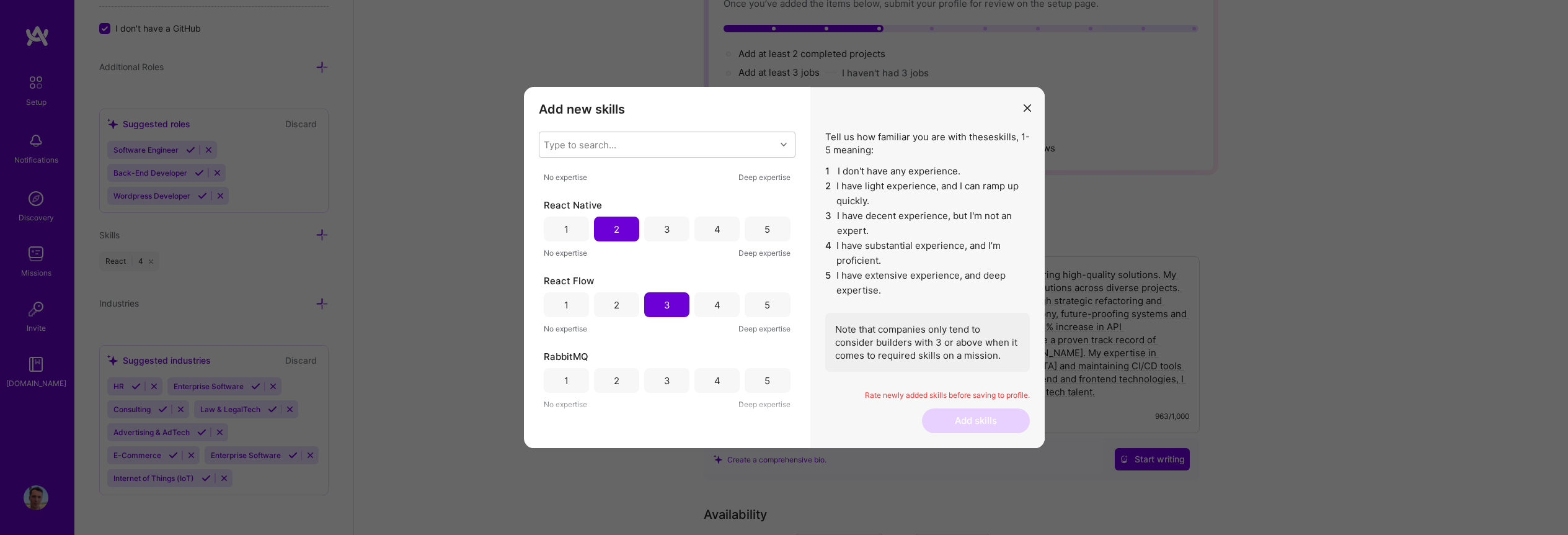
scroll to position [310, 0]
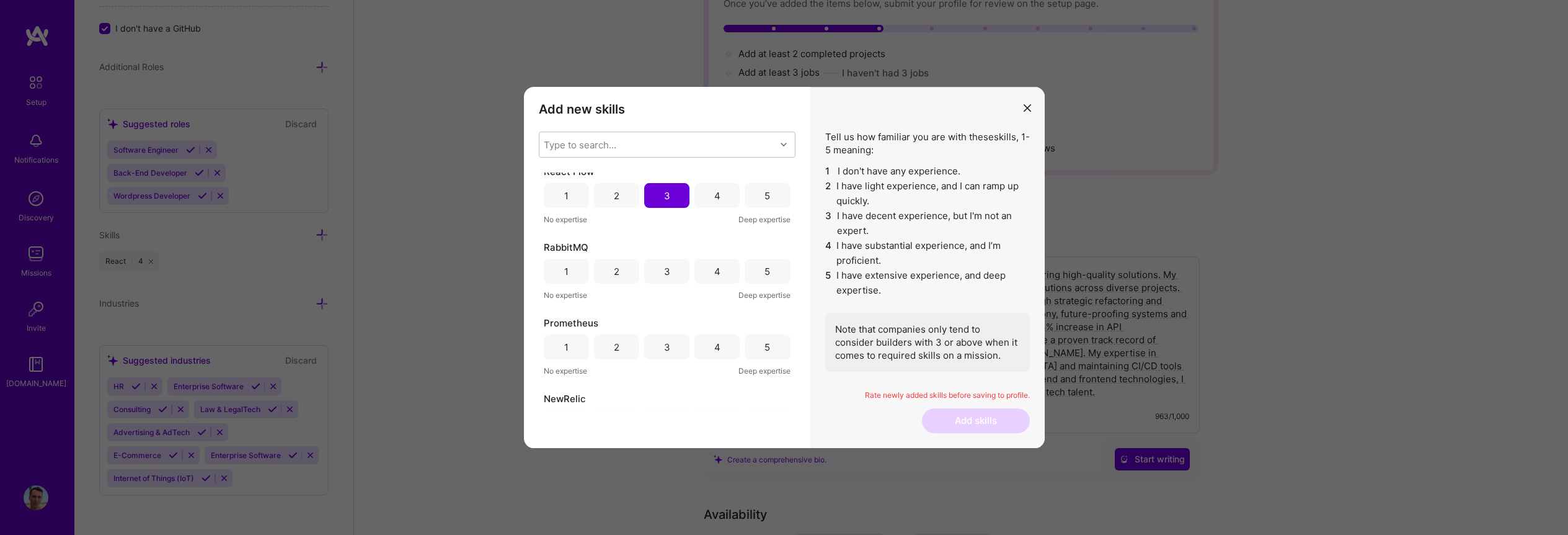
click at [765, 275] on div "5" at bounding box center [768, 271] width 6 height 13
click at [723, 350] on div "4" at bounding box center [717, 346] width 45 height 25
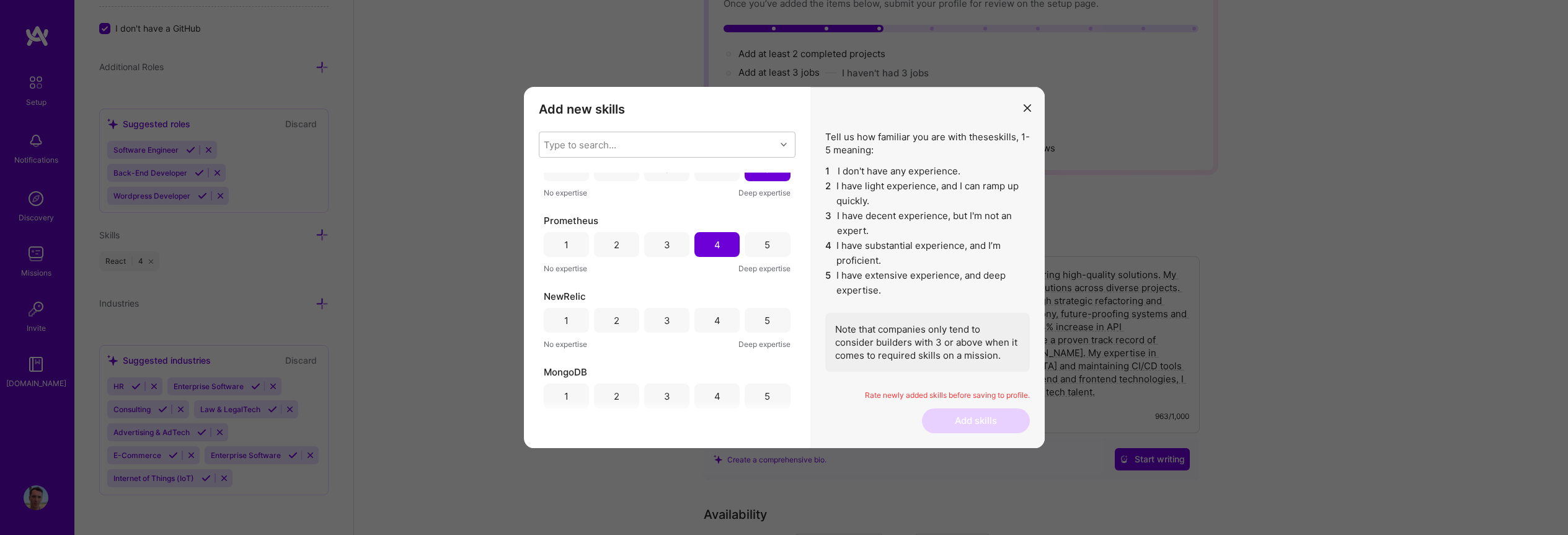
click at [672, 318] on div "3" at bounding box center [667, 320] width 45 height 25
click at [706, 315] on div "4" at bounding box center [717, 312] width 45 height 25
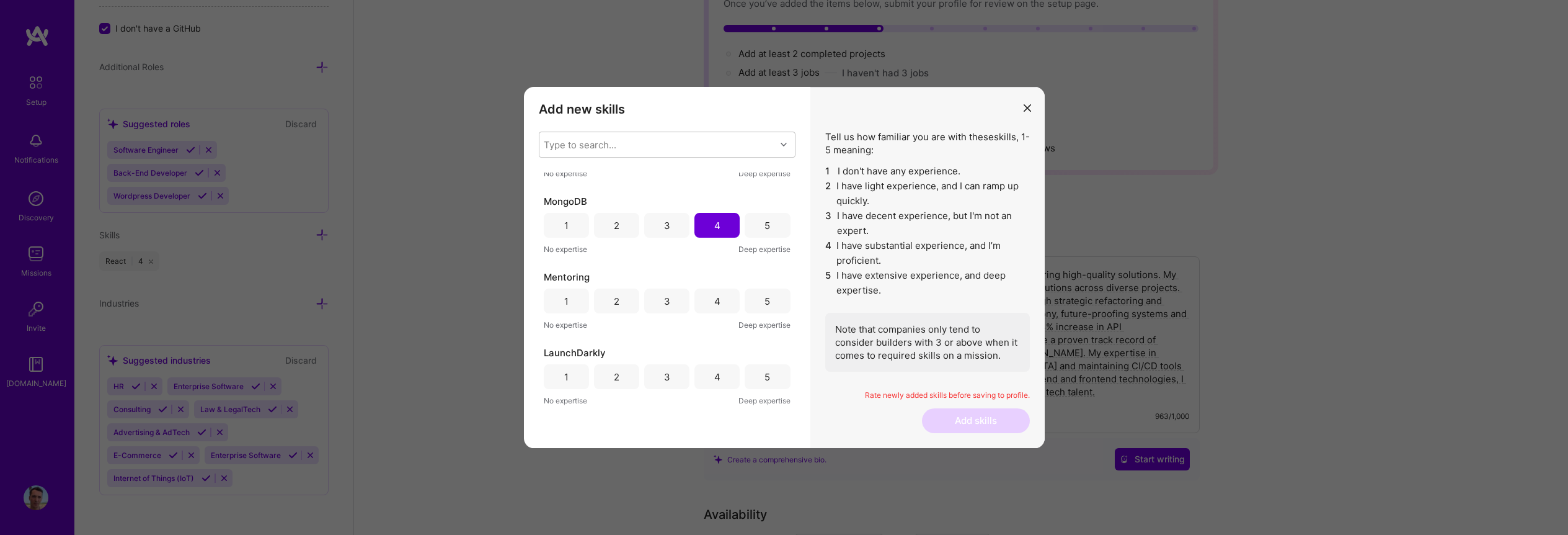
click at [745, 310] on div "5" at bounding box center [767, 301] width 45 height 25
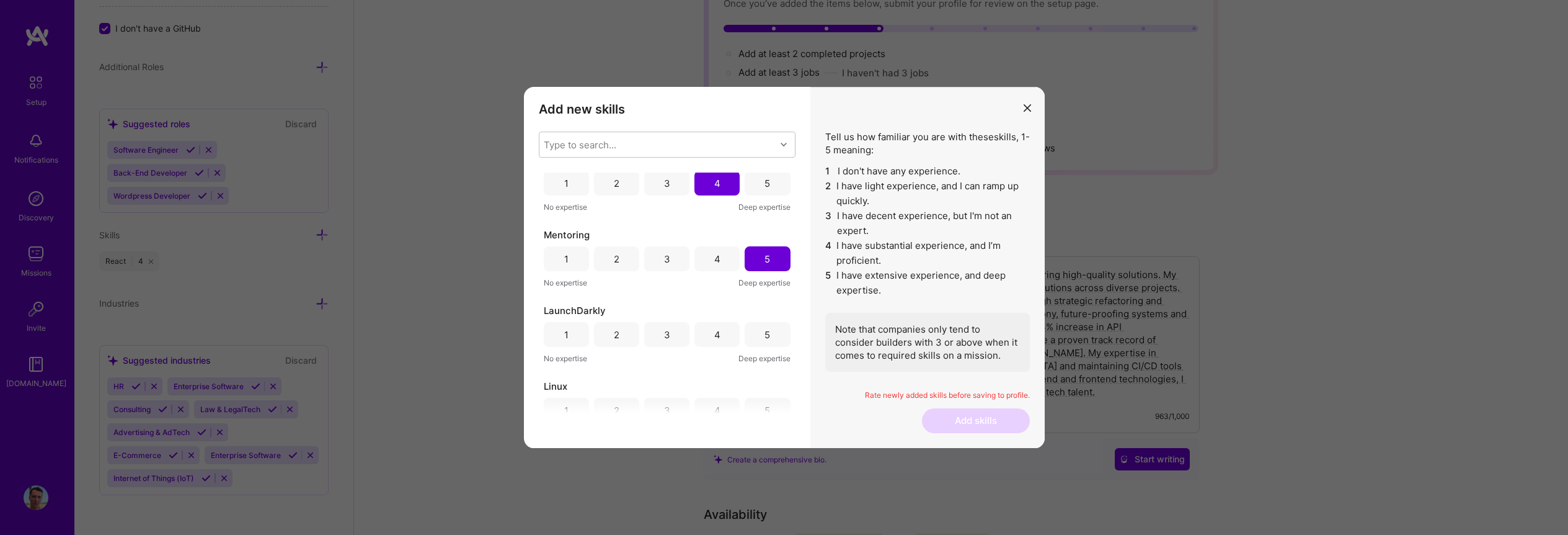
scroll to position [663, 0]
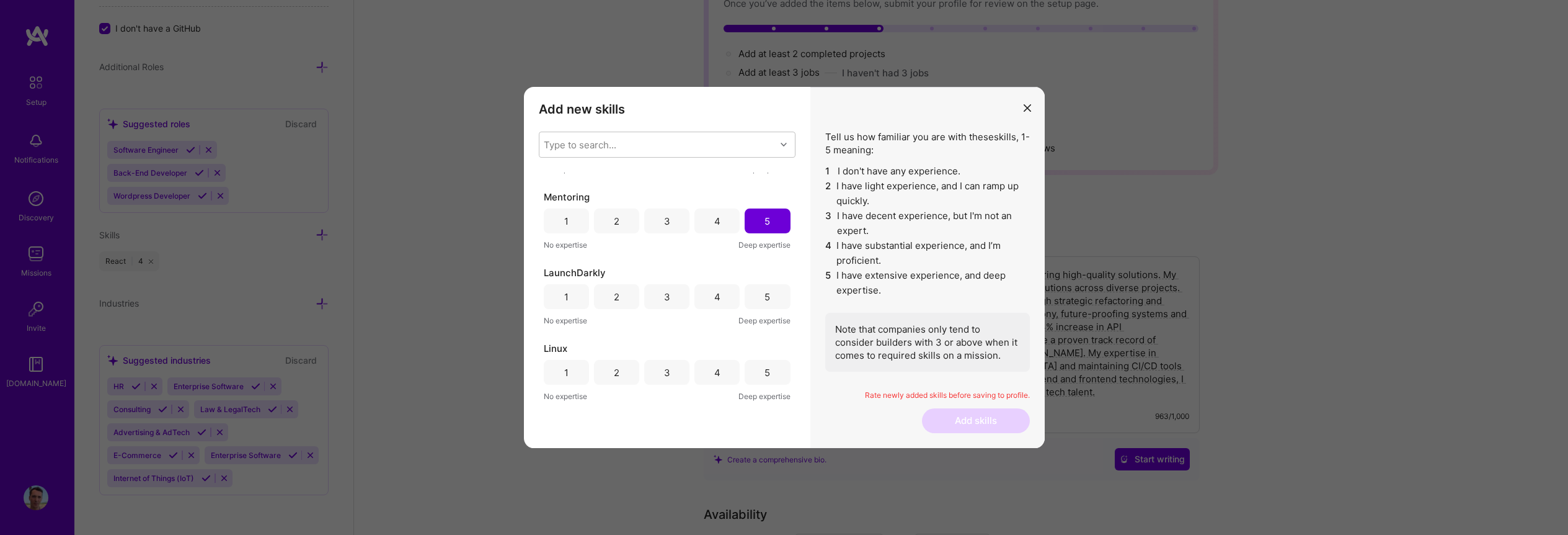
click at [579, 301] on div "1" at bounding box center [566, 296] width 45 height 25
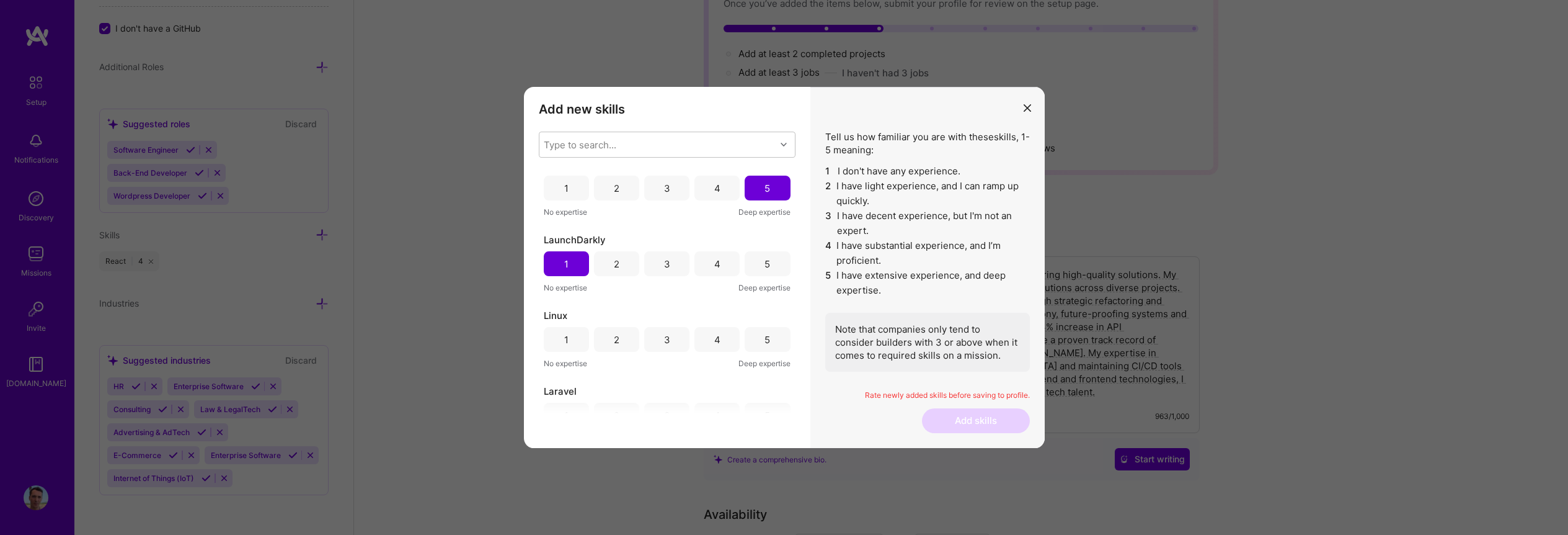
click at [727, 339] on div "4" at bounding box center [717, 340] width 45 height 25
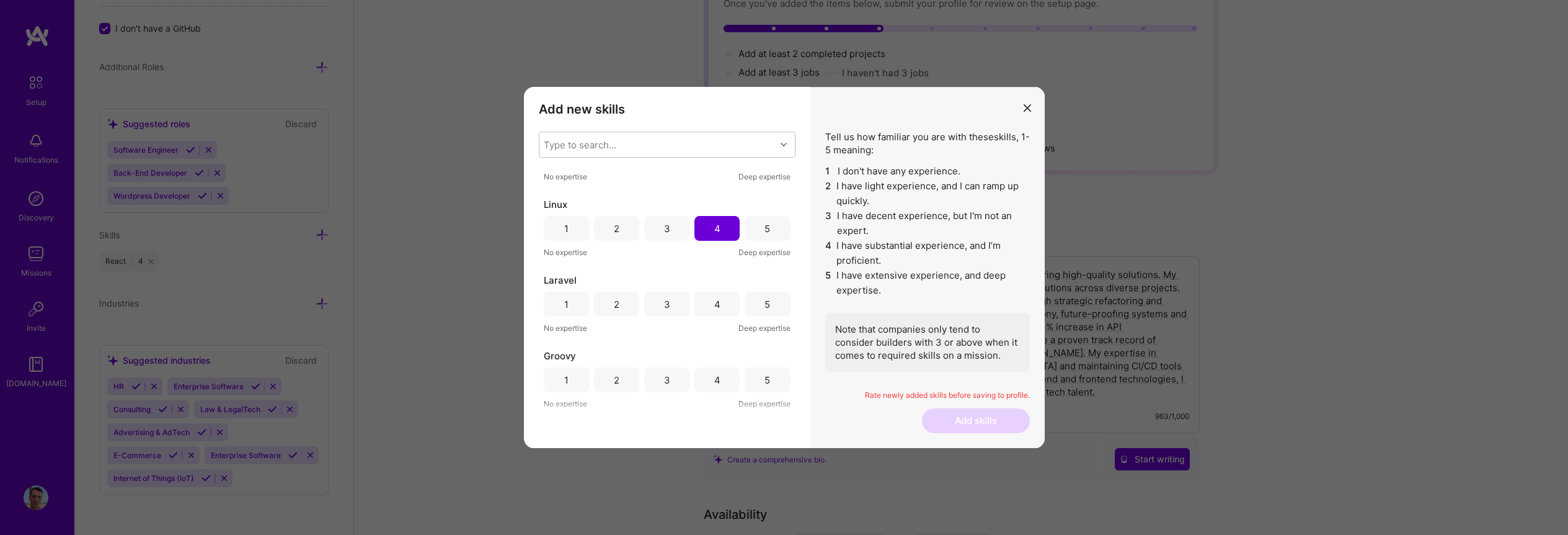
scroll to position [830, 0]
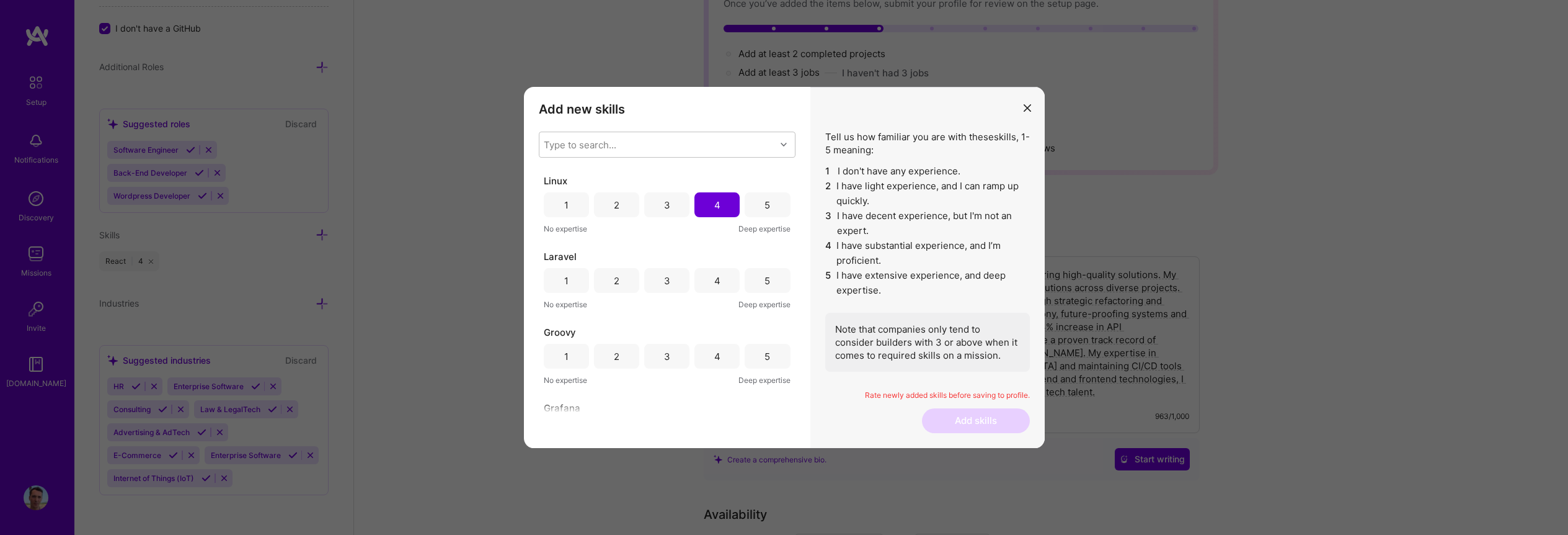
click at [765, 286] on div "5" at bounding box center [768, 281] width 6 height 13
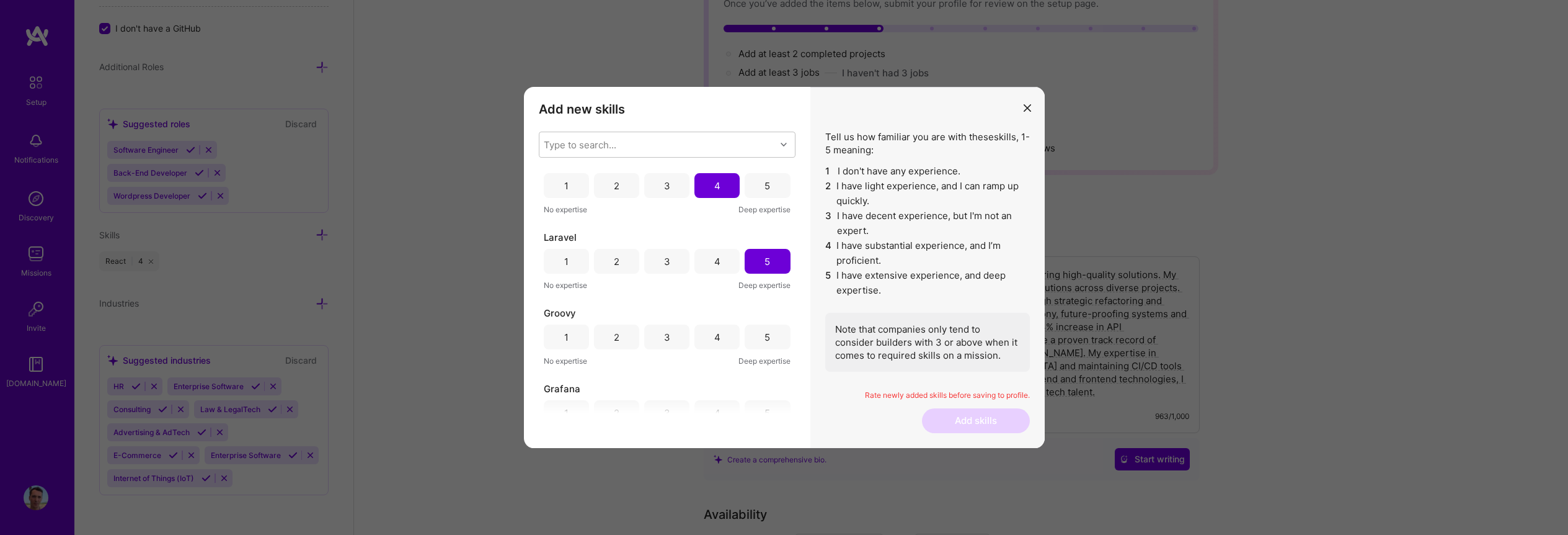
click at [625, 334] on div "2" at bounding box center [617, 337] width 45 height 25
click at [719, 179] on div "4" at bounding box center [717, 182] width 45 height 25
click at [765, 257] on div "5" at bounding box center [768, 258] width 6 height 13
click at [765, 335] on div "5" at bounding box center [768, 334] width 6 height 13
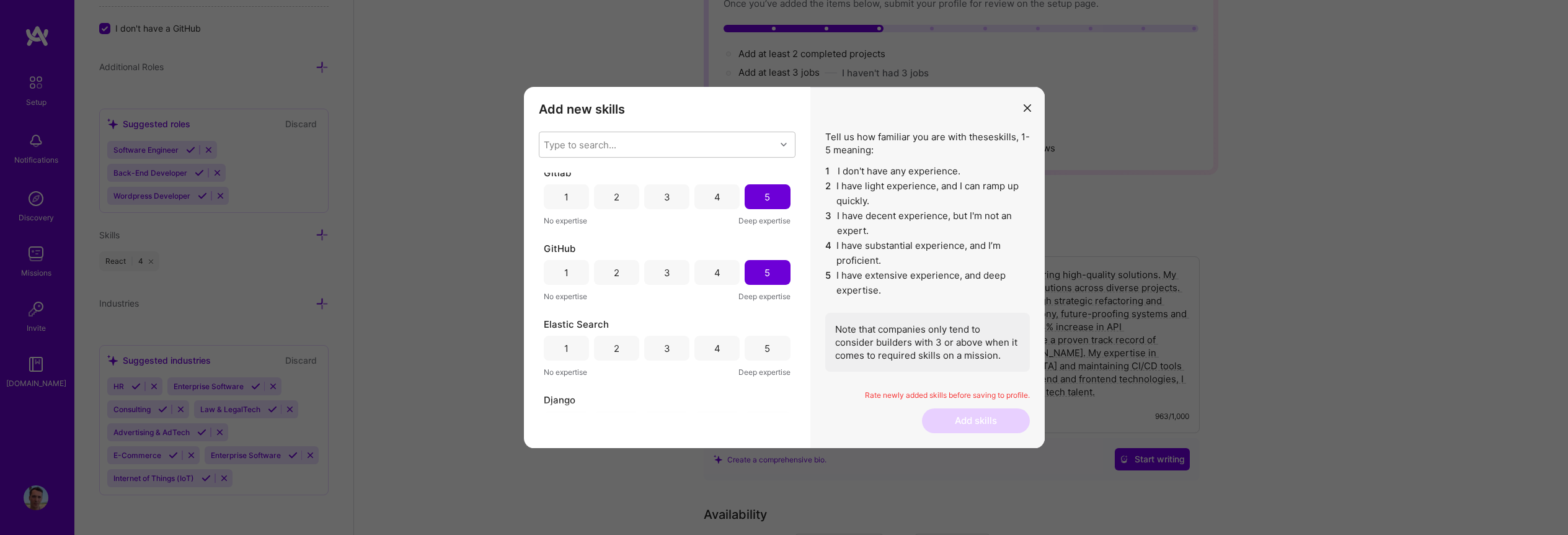
drag, startPoint x: 664, startPoint y: 349, endPoint x: 666, endPoint y: 338, distance: 11.2
click at [664, 350] on div "3" at bounding box center [667, 348] width 6 height 13
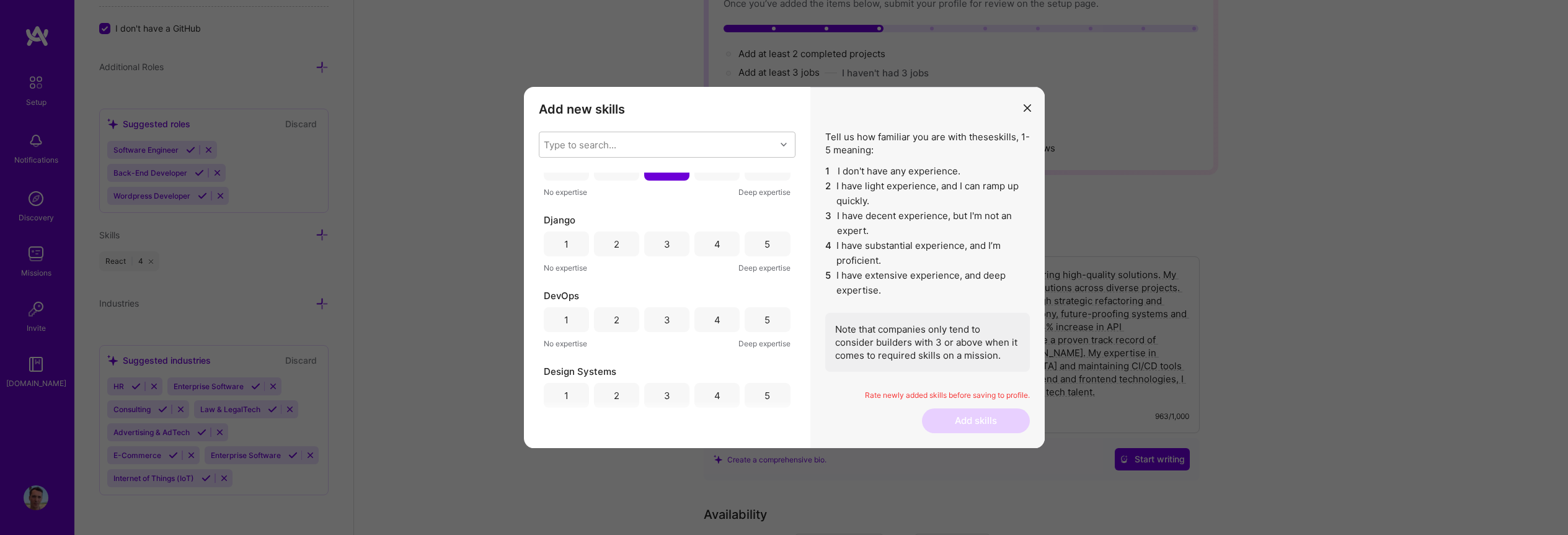
drag, startPoint x: 715, startPoint y: 245, endPoint x: 715, endPoint y: 251, distance: 6.0
click at [715, 245] on div "4" at bounding box center [718, 244] width 6 height 13
drag, startPoint x: 665, startPoint y: 322, endPoint x: 671, endPoint y: 328, distance: 8.5
click at [665, 322] on div "3" at bounding box center [667, 320] width 6 height 13
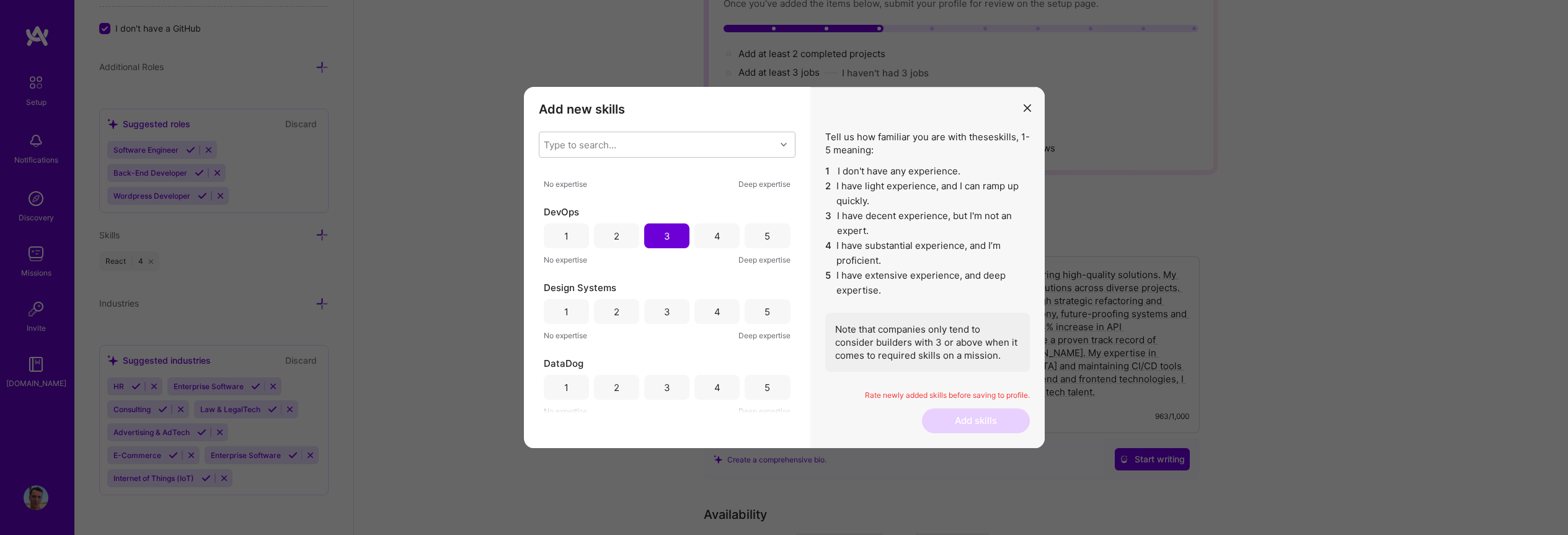
click at [753, 317] on div "5" at bounding box center [767, 312] width 45 height 25
click at [720, 316] on div "4" at bounding box center [717, 312] width 45 height 25
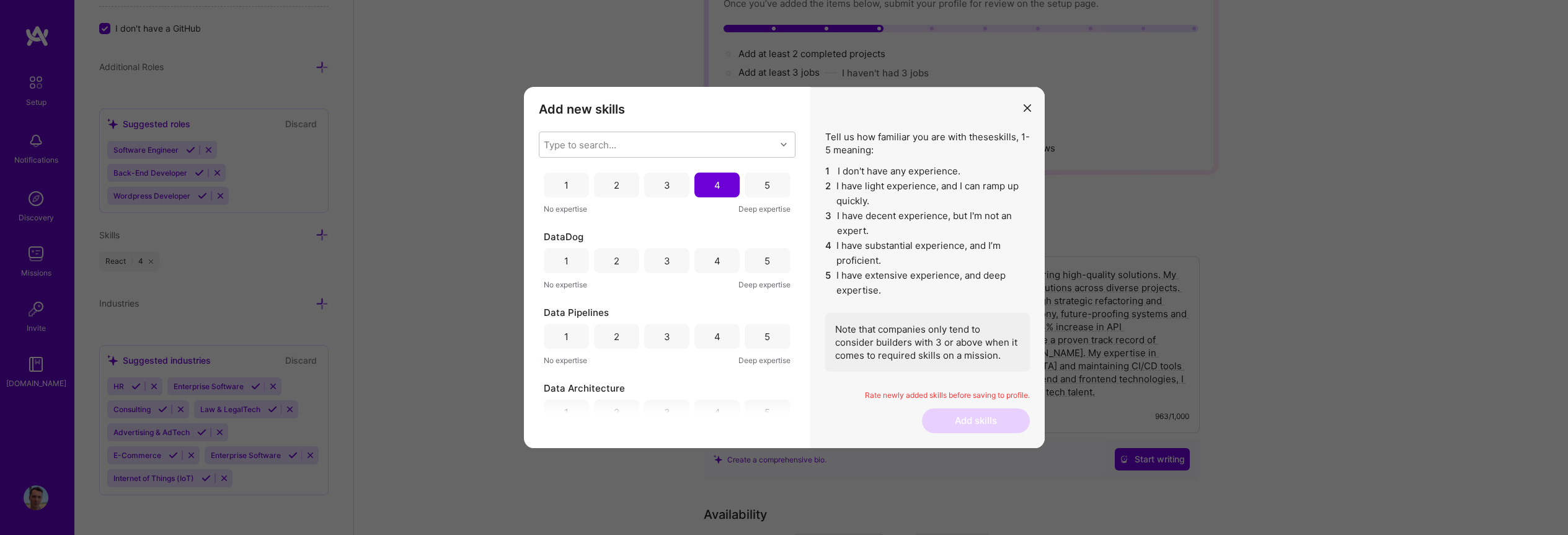
click at [717, 264] on div "4" at bounding box center [717, 261] width 45 height 25
click at [659, 343] on div "3" at bounding box center [667, 337] width 45 height 25
click at [722, 334] on div "4" at bounding box center [717, 326] width 45 height 25
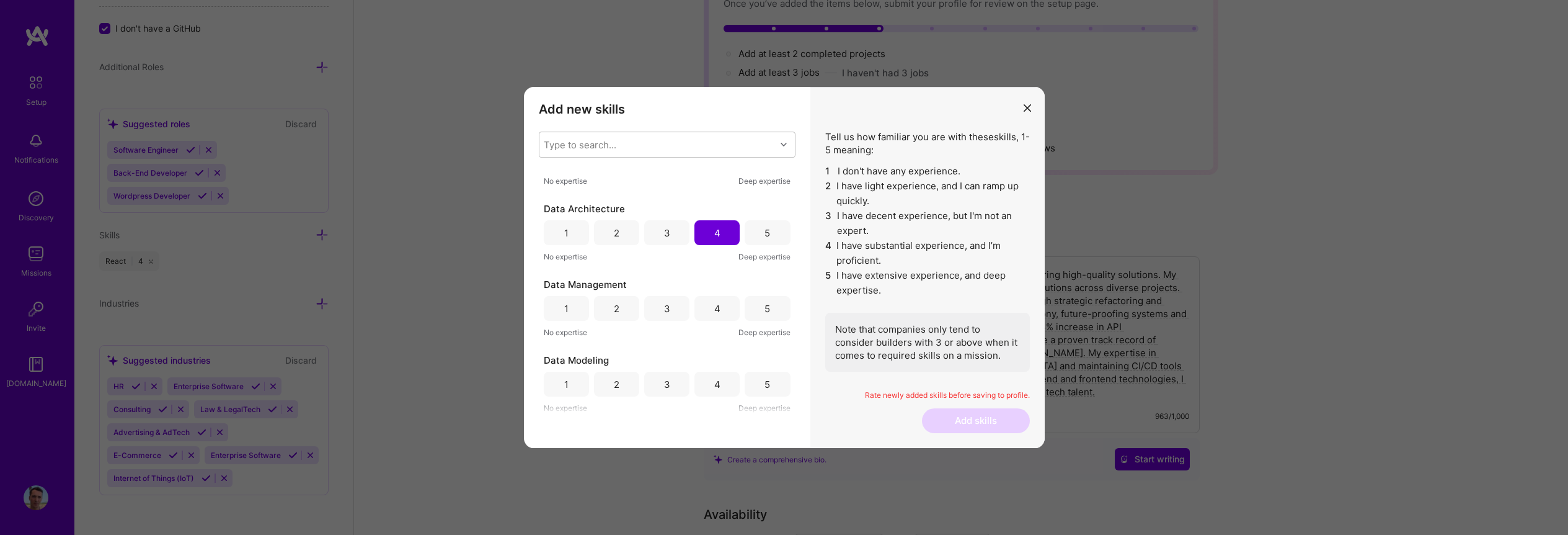
click at [680, 310] on div "3" at bounding box center [667, 308] width 45 height 25
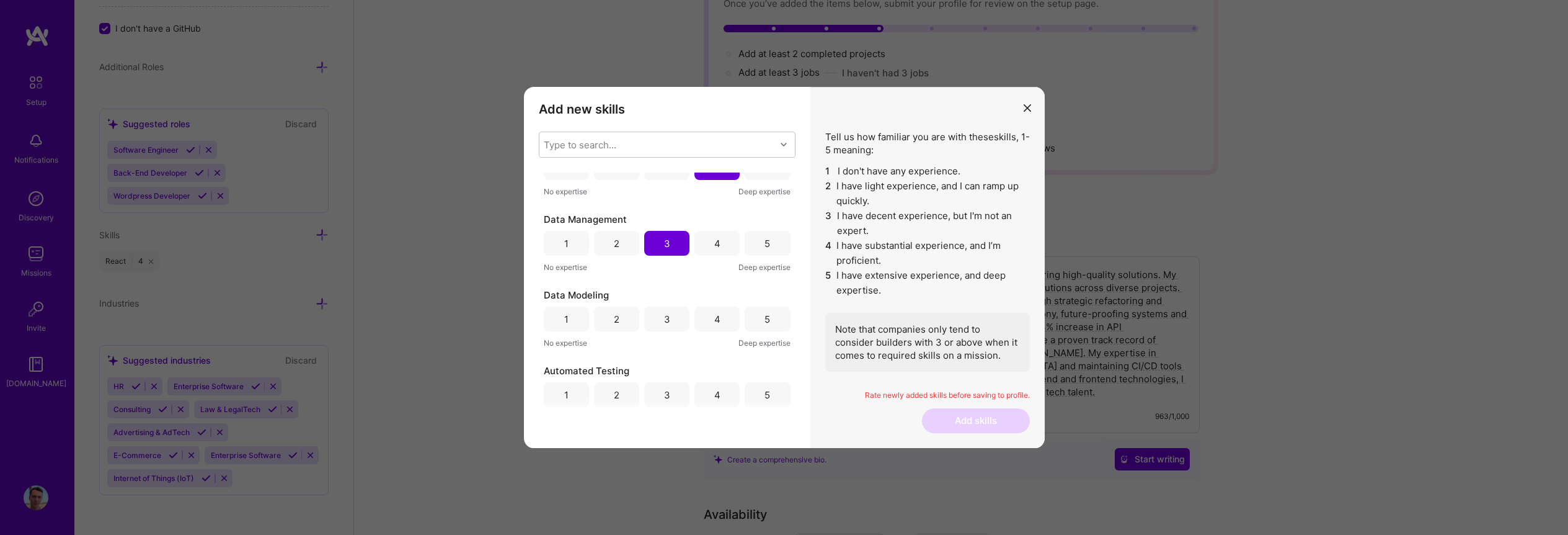
scroll to position [1785, 0]
click at [674, 315] on div "3" at bounding box center [667, 310] width 45 height 25
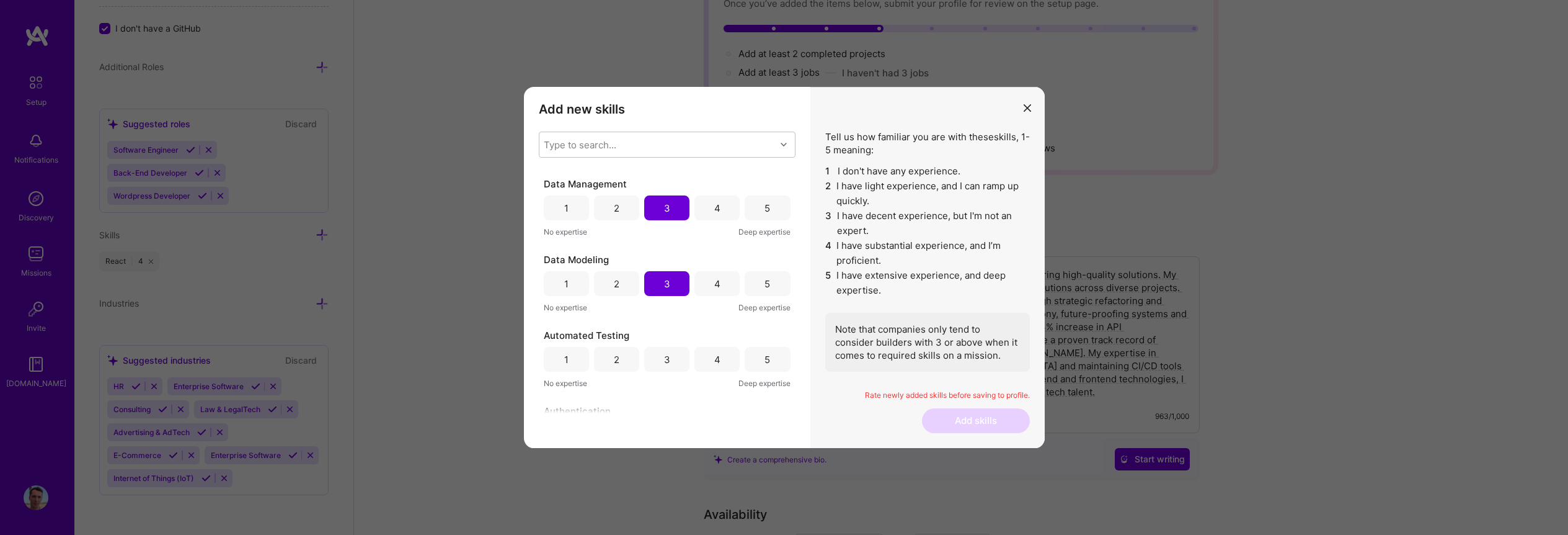
click at [712, 348] on div "4" at bounding box center [717, 359] width 45 height 25
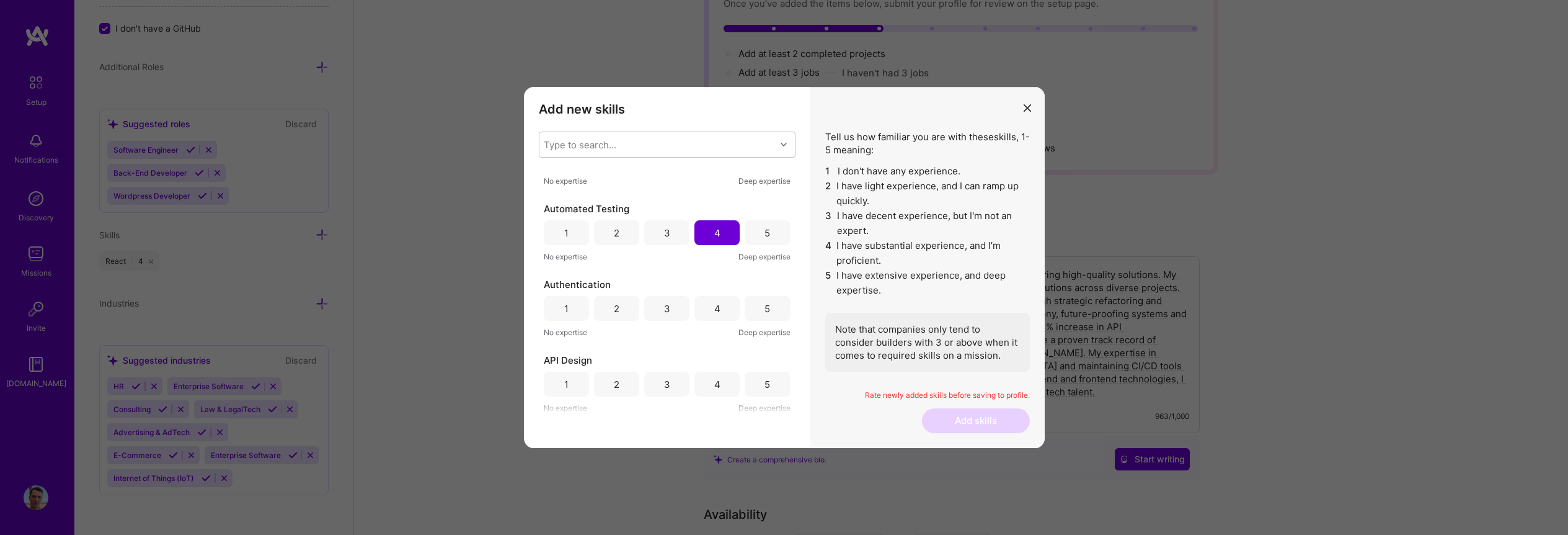
scroll to position [1998, 0]
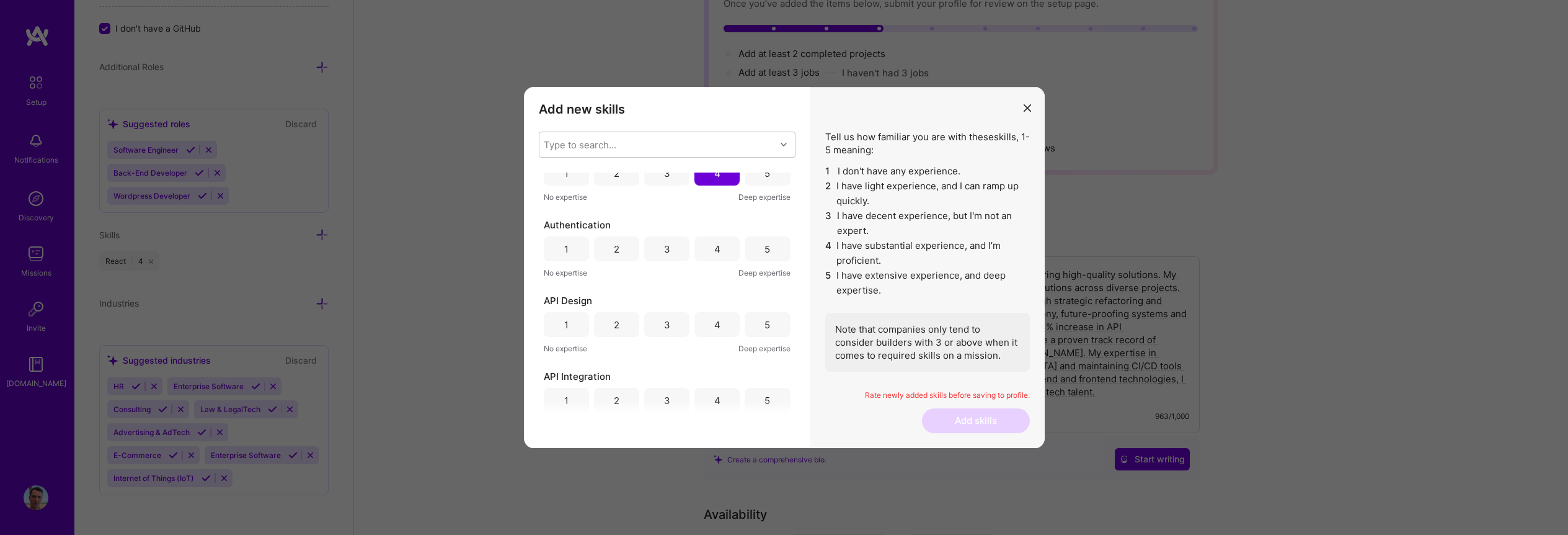
click at [715, 247] on div "4" at bounding box center [718, 249] width 6 height 13
click at [758, 326] on div "5" at bounding box center [767, 324] width 45 height 25
click at [765, 401] on div "5" at bounding box center [768, 400] width 6 height 13
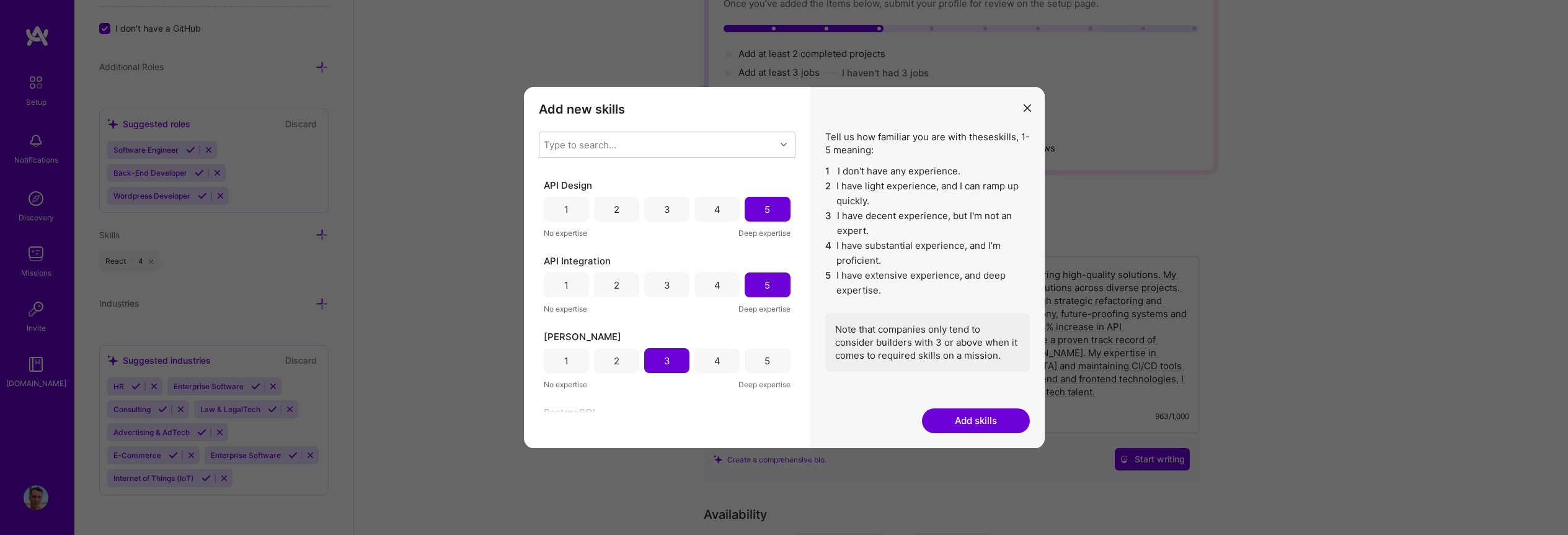
scroll to position [2192, 0]
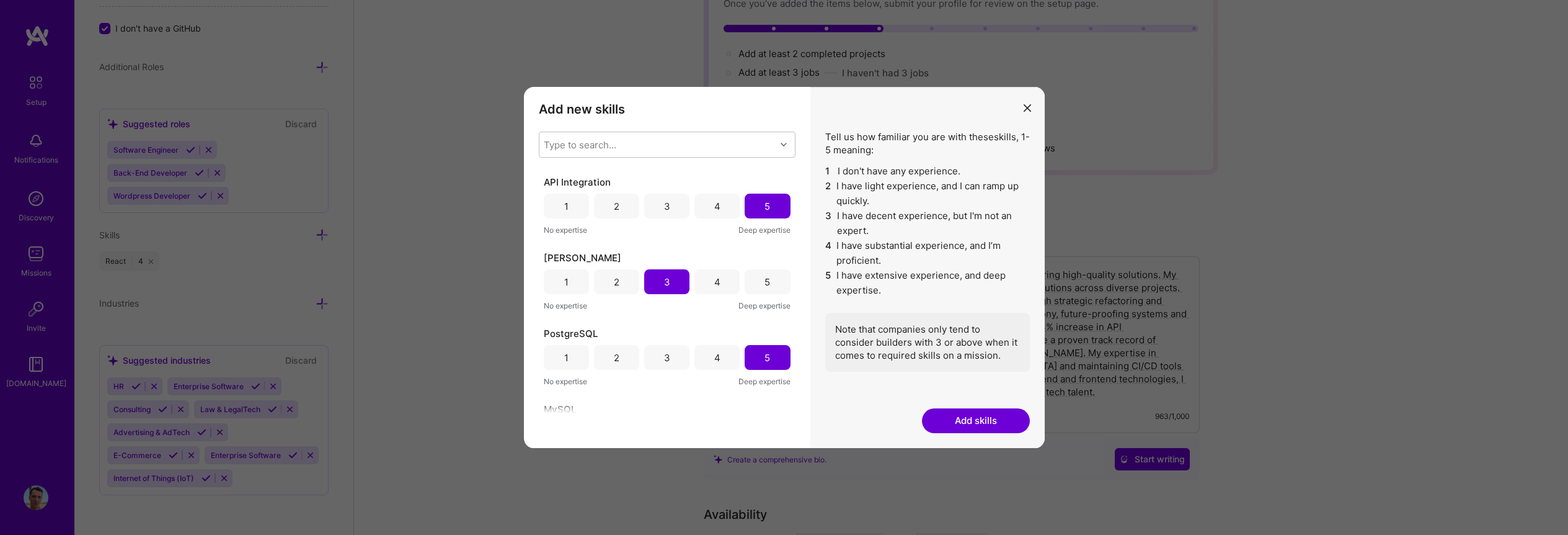
click at [991, 421] on button "Add skills" at bounding box center [976, 420] width 108 height 25
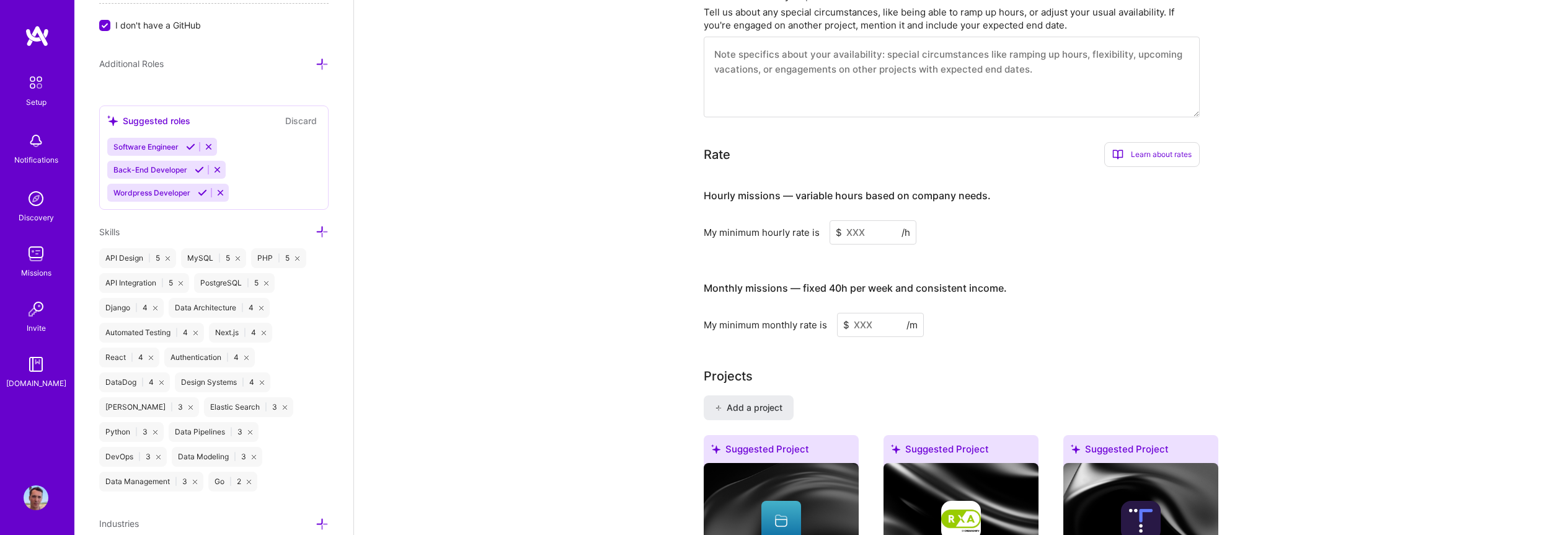
scroll to position [504, 0]
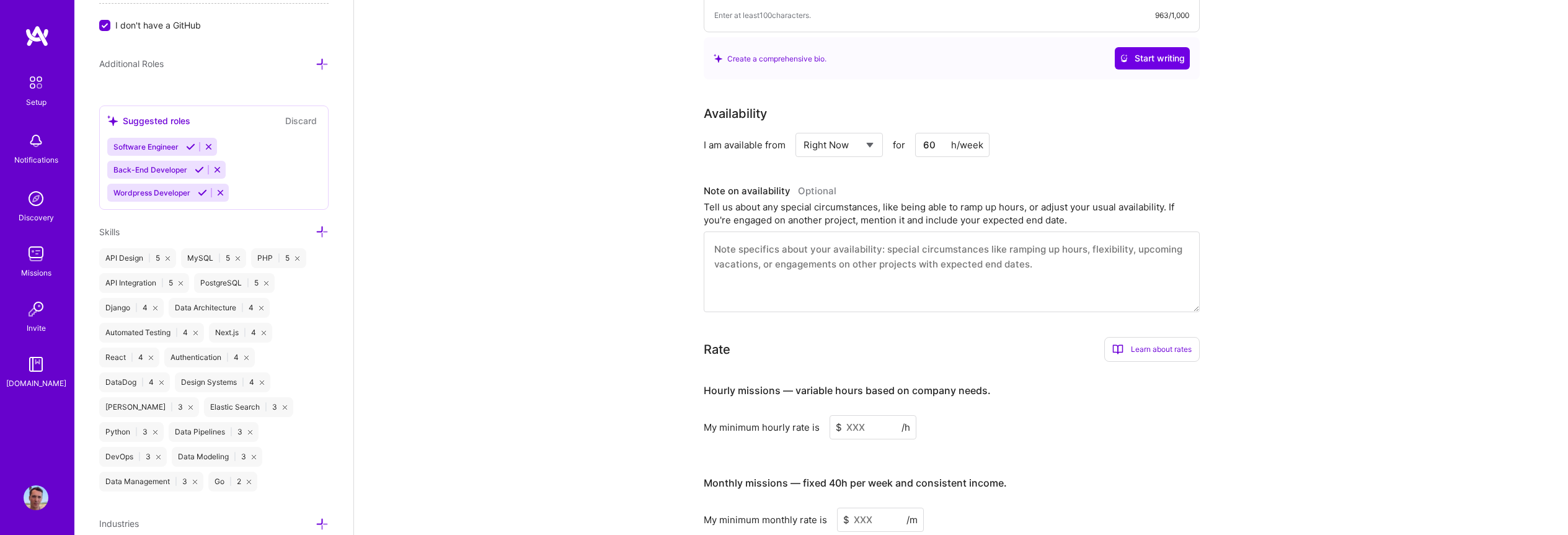
click at [792, 240] on textarea at bounding box center [952, 271] width 496 height 81
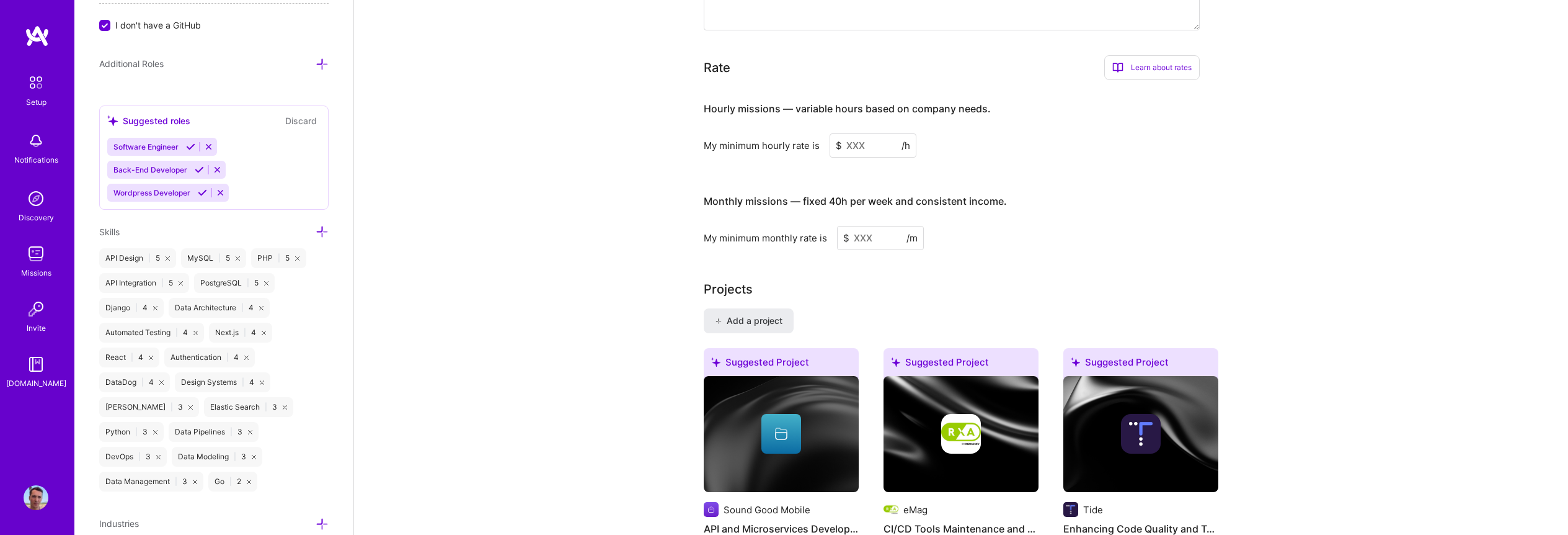
scroll to position [788, 0]
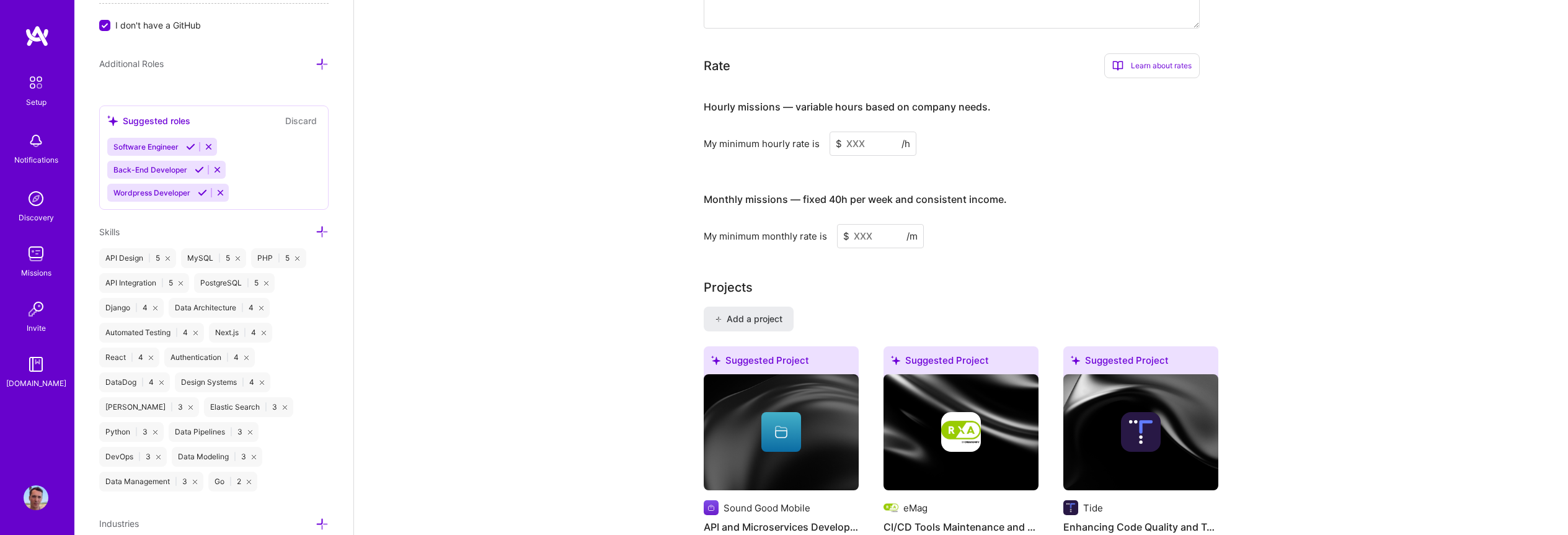
click at [862, 132] on input at bounding box center [873, 143] width 87 height 24
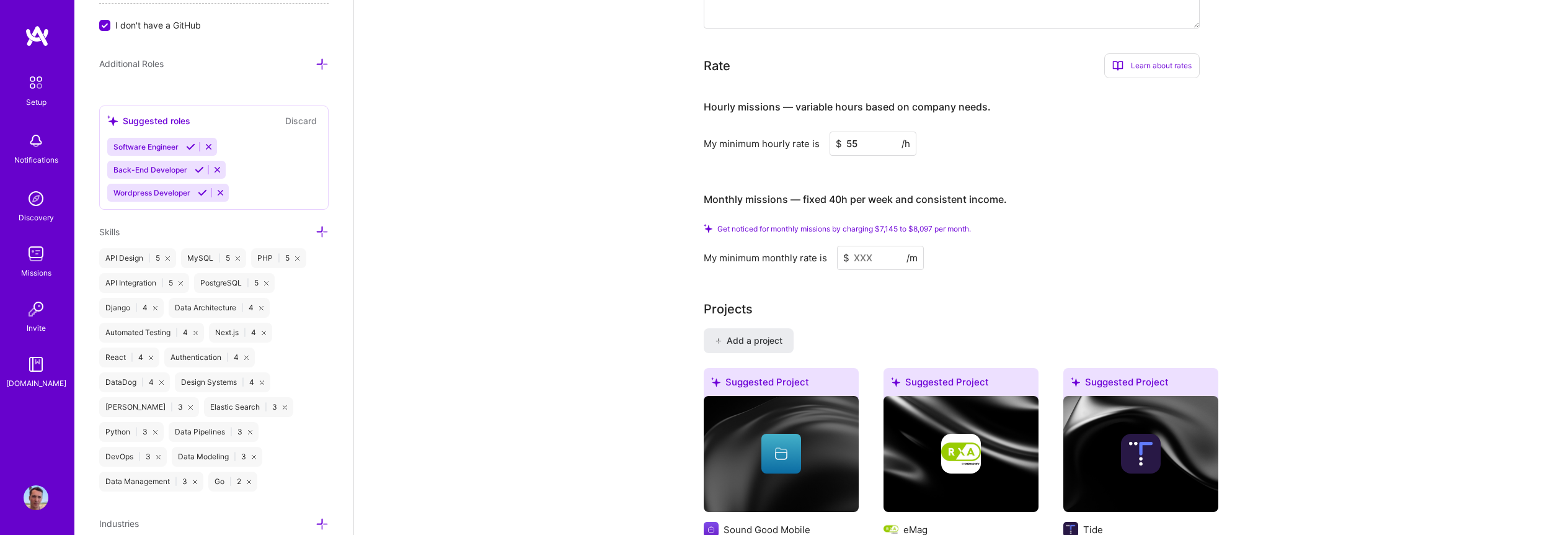
type input "55"
click at [1139, 136] on div "My minimum hourly rate is $ 55 /h" at bounding box center [952, 143] width 496 height 24
click at [1183, 245] on div "My minimum monthly rate is $ /m" at bounding box center [952, 257] width 496 height 24
click at [888, 245] on input at bounding box center [880, 257] width 87 height 24
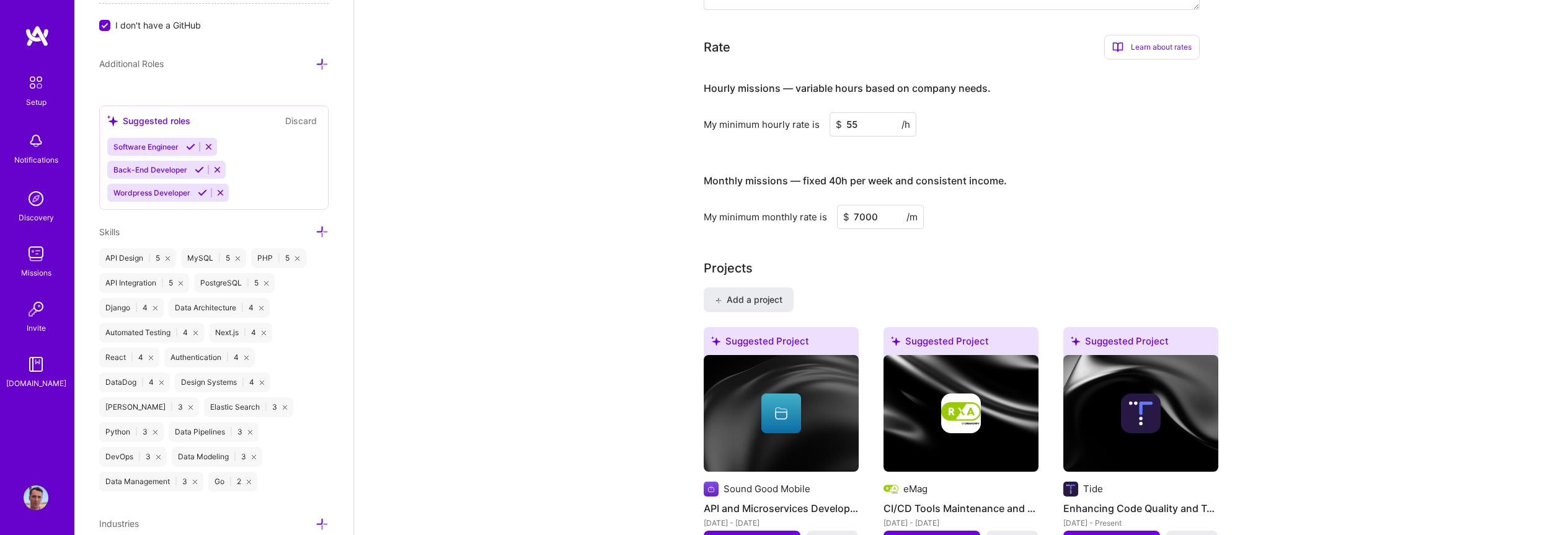
type input "7000"
click at [1122, 219] on div "Complete your profile to take the first step in unlocking full A.Team access On…" at bounding box center [961, 237] width 515 height 1921
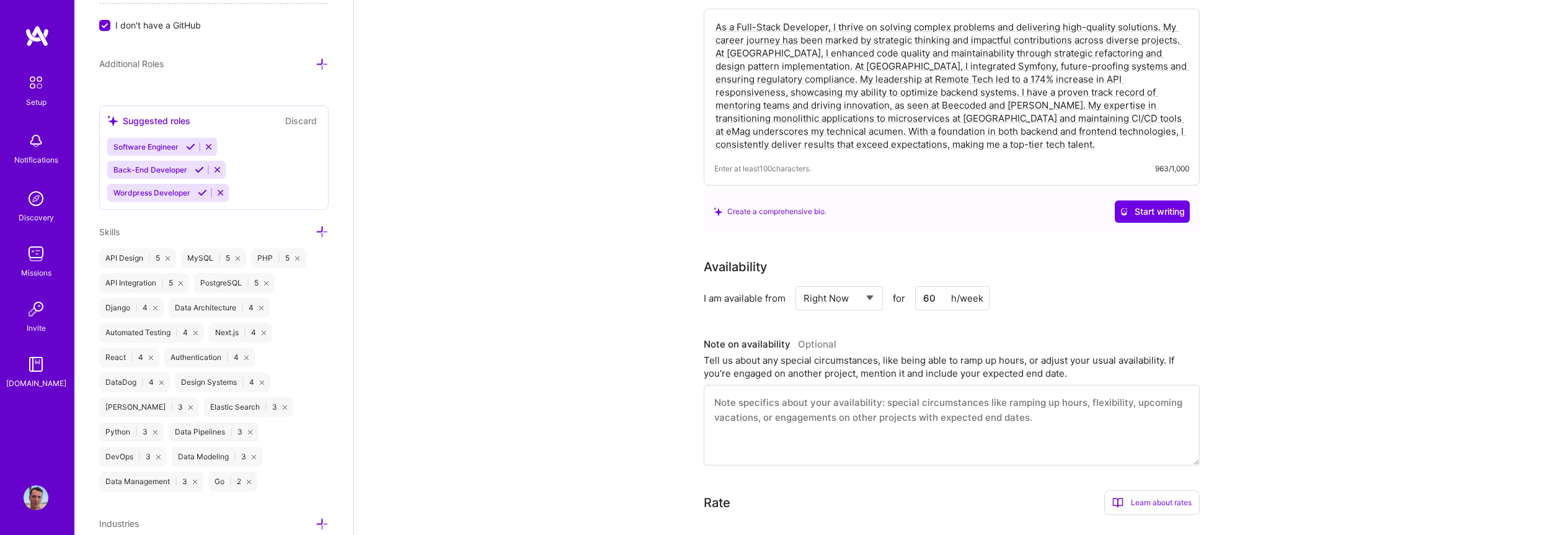
scroll to position [0, 0]
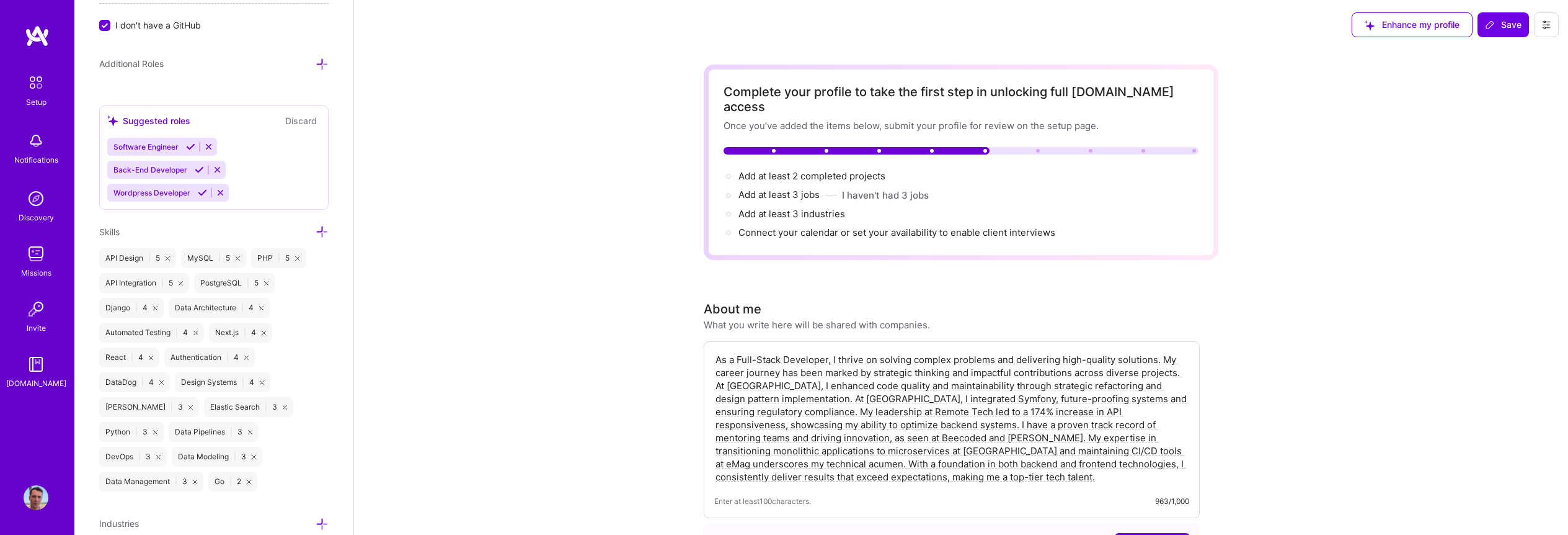
click at [1509, 27] on span "Save" at bounding box center [1504, 24] width 37 height 13
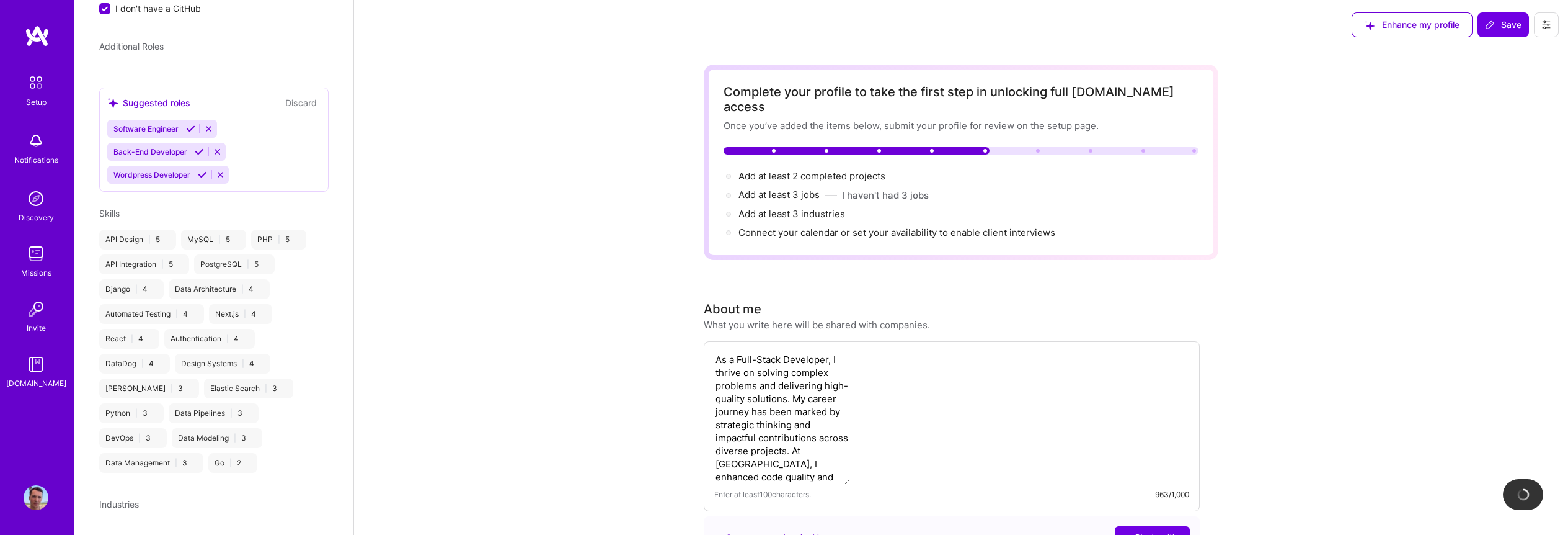
scroll to position [397, 0]
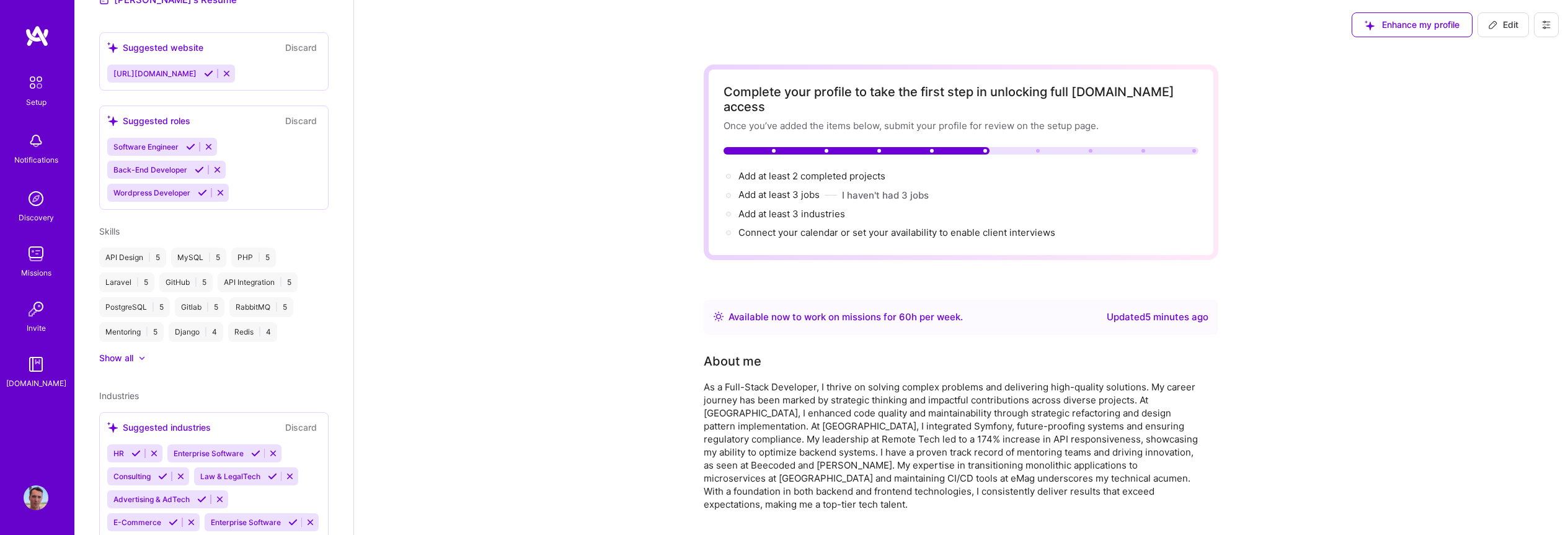
click at [312, 239] on div "Skills API Design | 5 MySQL | 5 PHP | 5 Laravel | 5 GitHub | 5 API Integration …" at bounding box center [214, 293] width 230 height 140
click at [137, 360] on div at bounding box center [136, 358] width 5 height 13
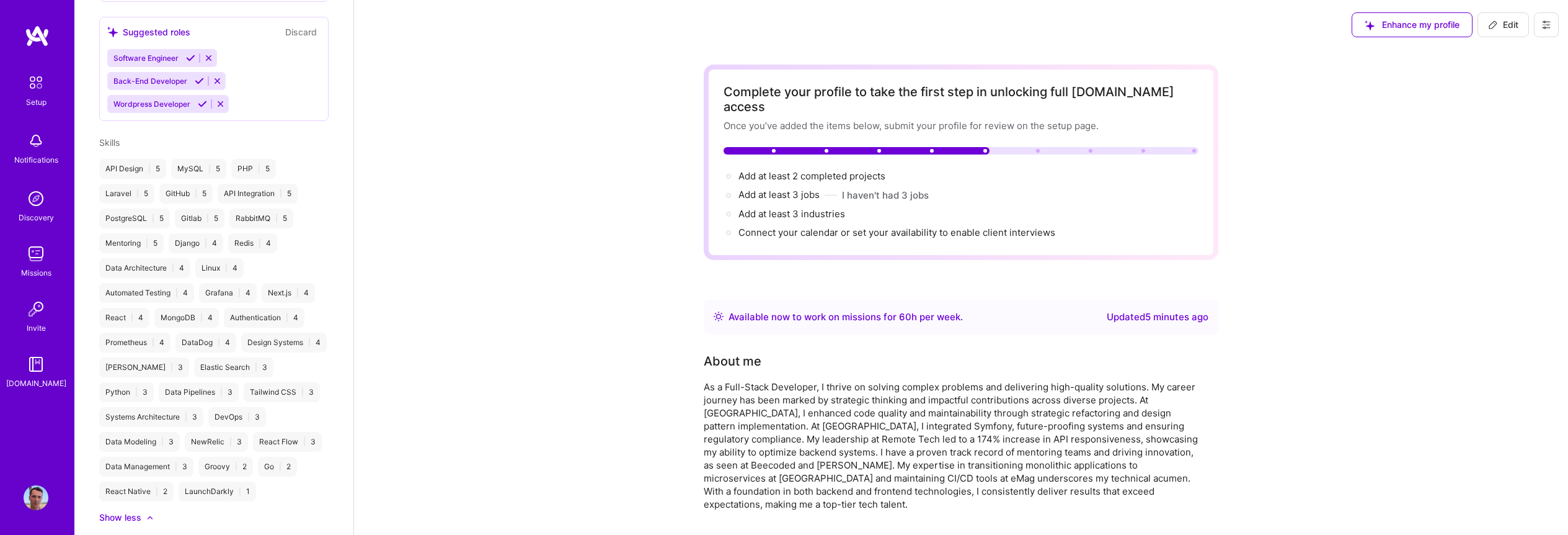
scroll to position [635, 0]
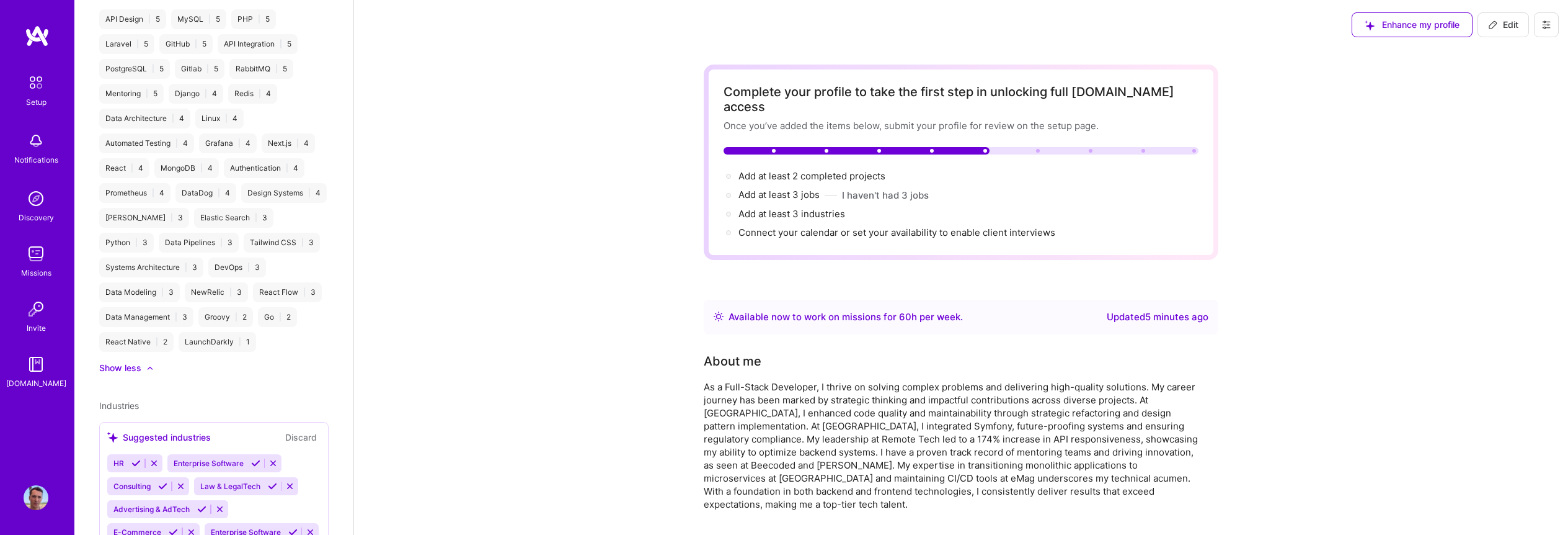
click at [139, 374] on div "Show less" at bounding box center [120, 368] width 42 height 13
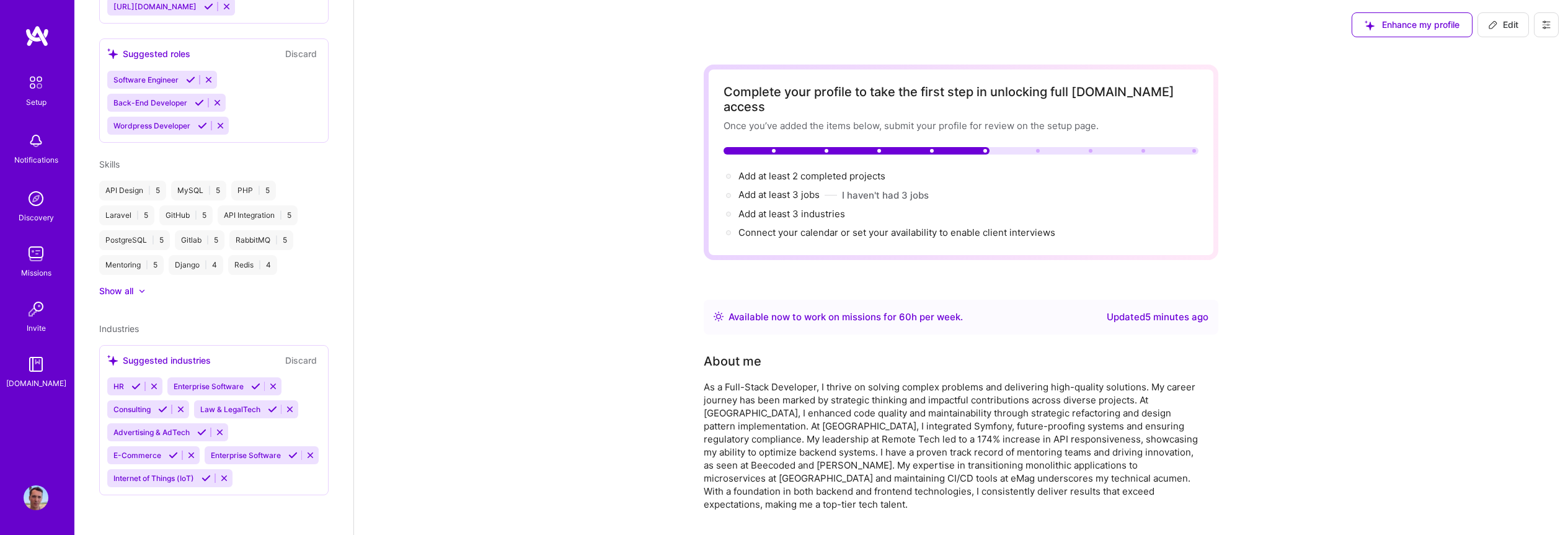
click at [246, 255] on div "Redis | 4" at bounding box center [252, 265] width 49 height 20
click at [1505, 26] on span "Edit" at bounding box center [1504, 24] width 31 height 13
select select "US"
select select "Right Now"
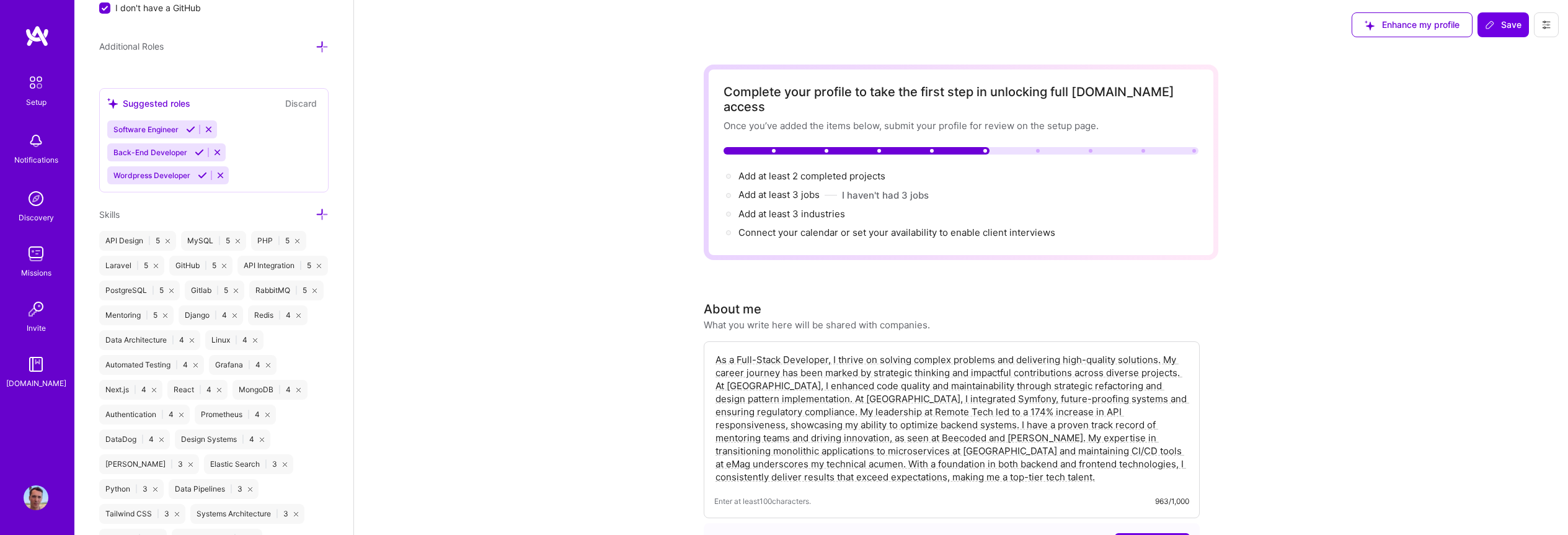
scroll to position [915, 0]
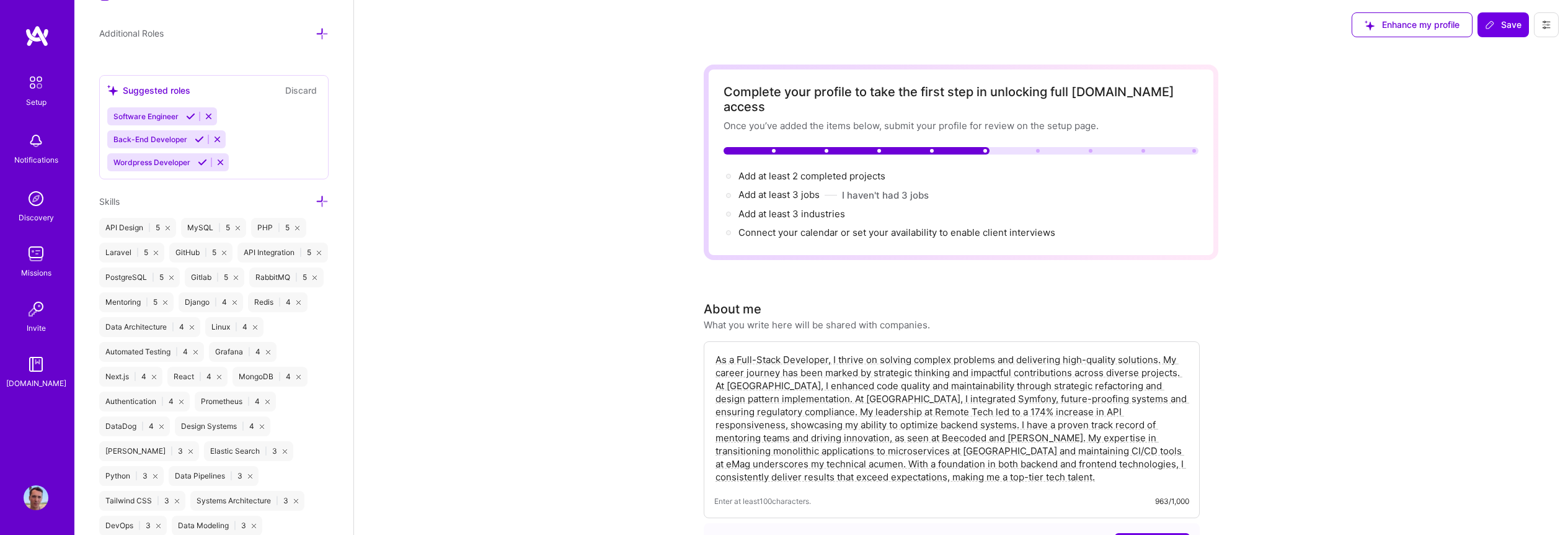
click at [318, 196] on icon at bounding box center [322, 201] width 13 height 13
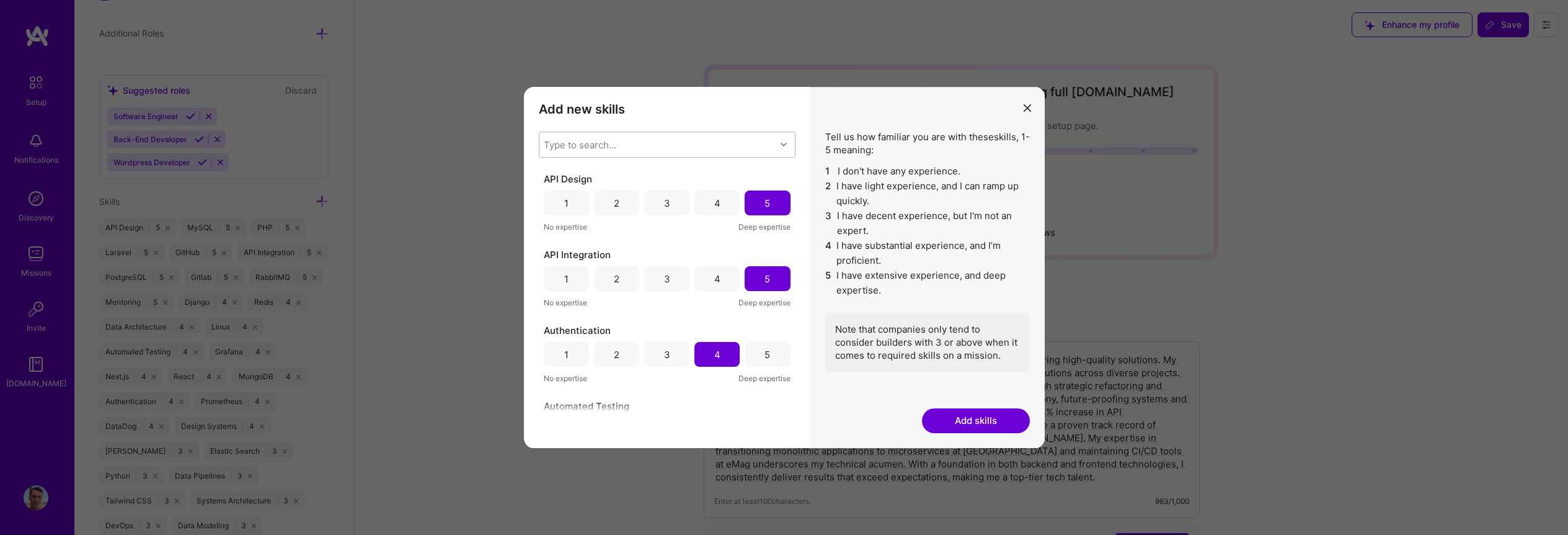
click at [663, 141] on div "Type to search..." at bounding box center [658, 144] width 237 height 25
type input "types"
click at [646, 172] on div "TypeScript" at bounding box center [667, 177] width 241 height 13
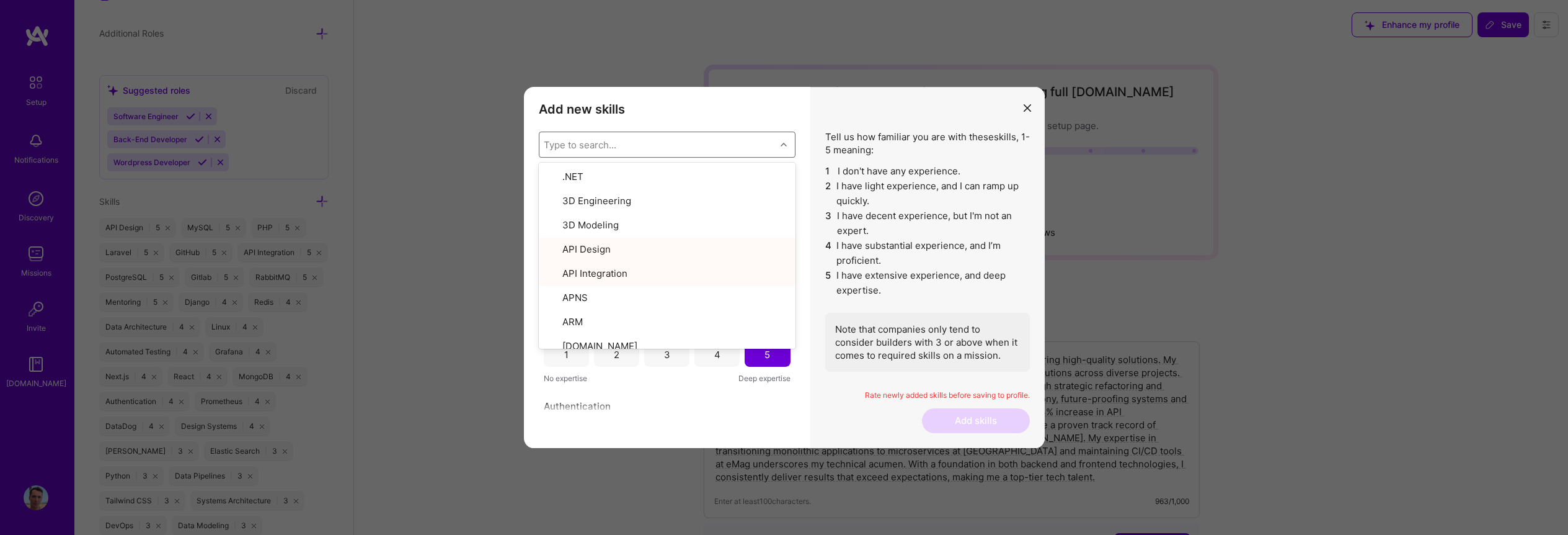
click at [894, 234] on li "3 I have decent experience, but I'm not an expert." at bounding box center [927, 223] width 205 height 30
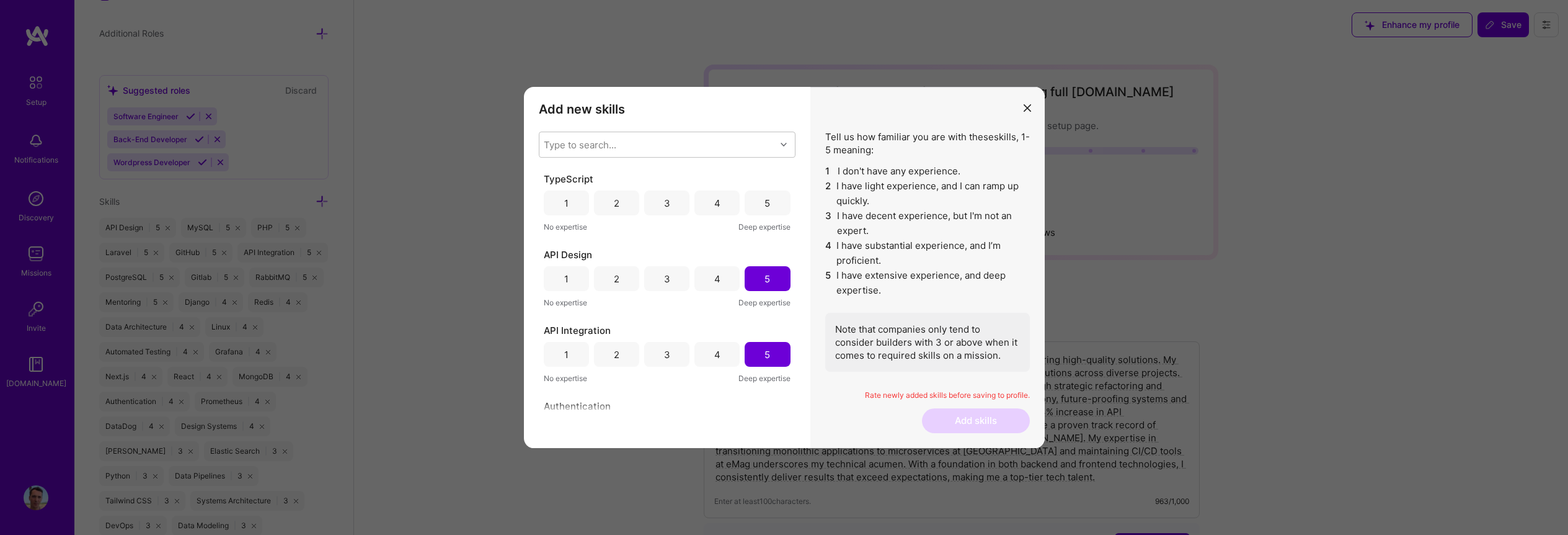
click at [715, 205] on div "4" at bounding box center [718, 203] width 6 height 13
click at [974, 418] on button "Add skills" at bounding box center [976, 420] width 108 height 25
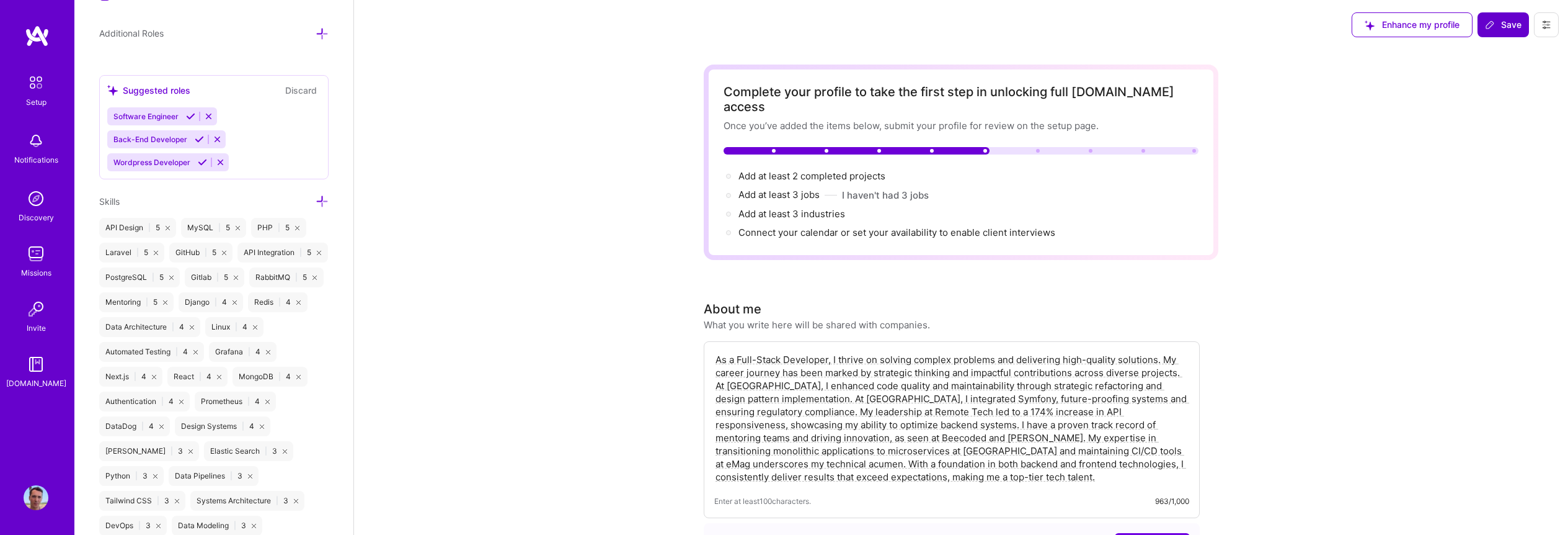
click at [1494, 31] on span "Save" at bounding box center [1504, 24] width 37 height 13
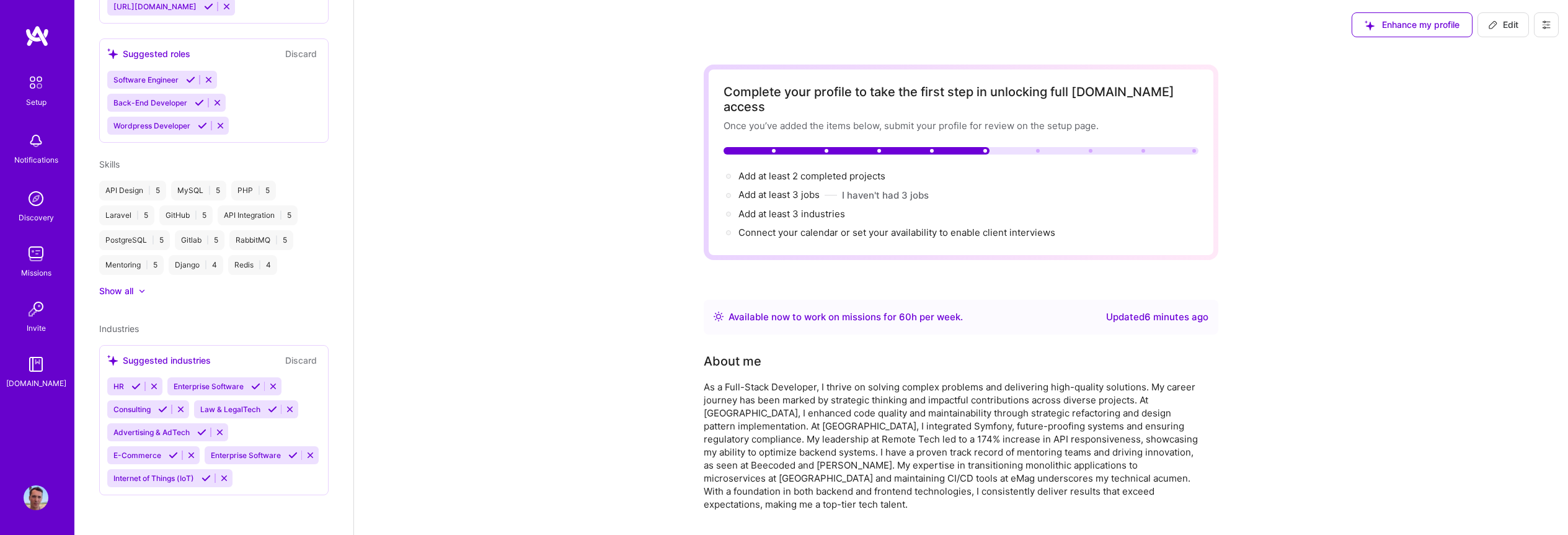
scroll to position [427, 0]
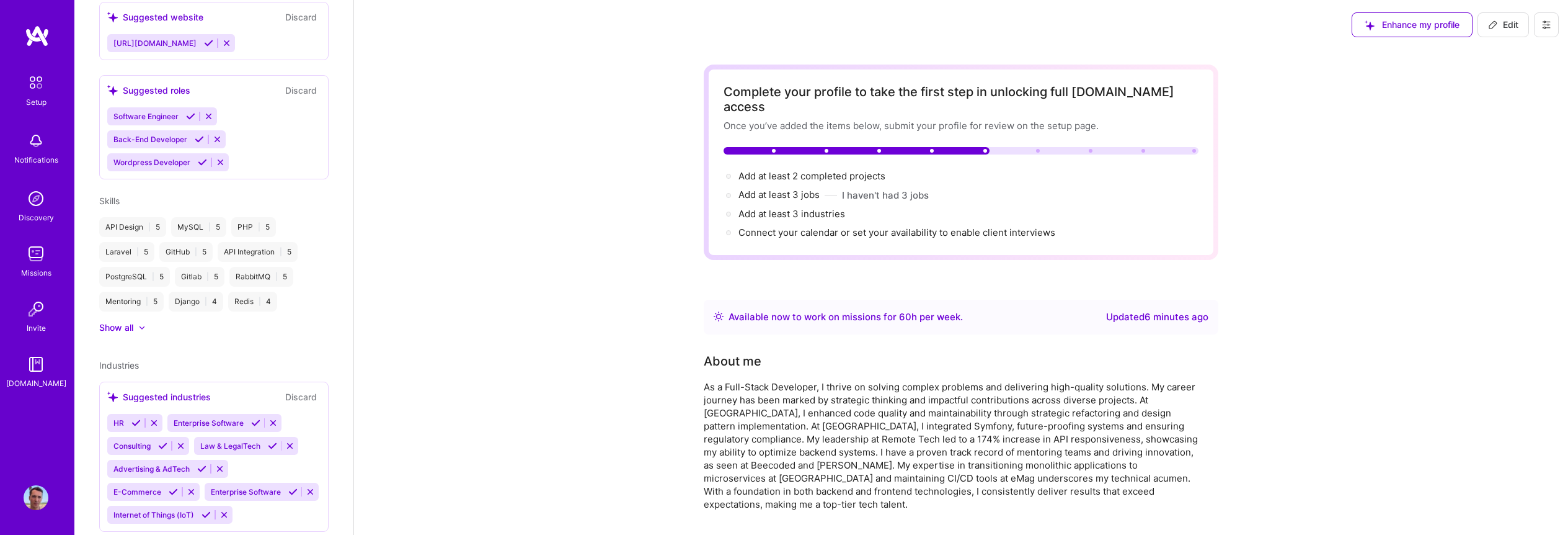
click at [1508, 26] on span "Edit" at bounding box center [1504, 24] width 31 height 13
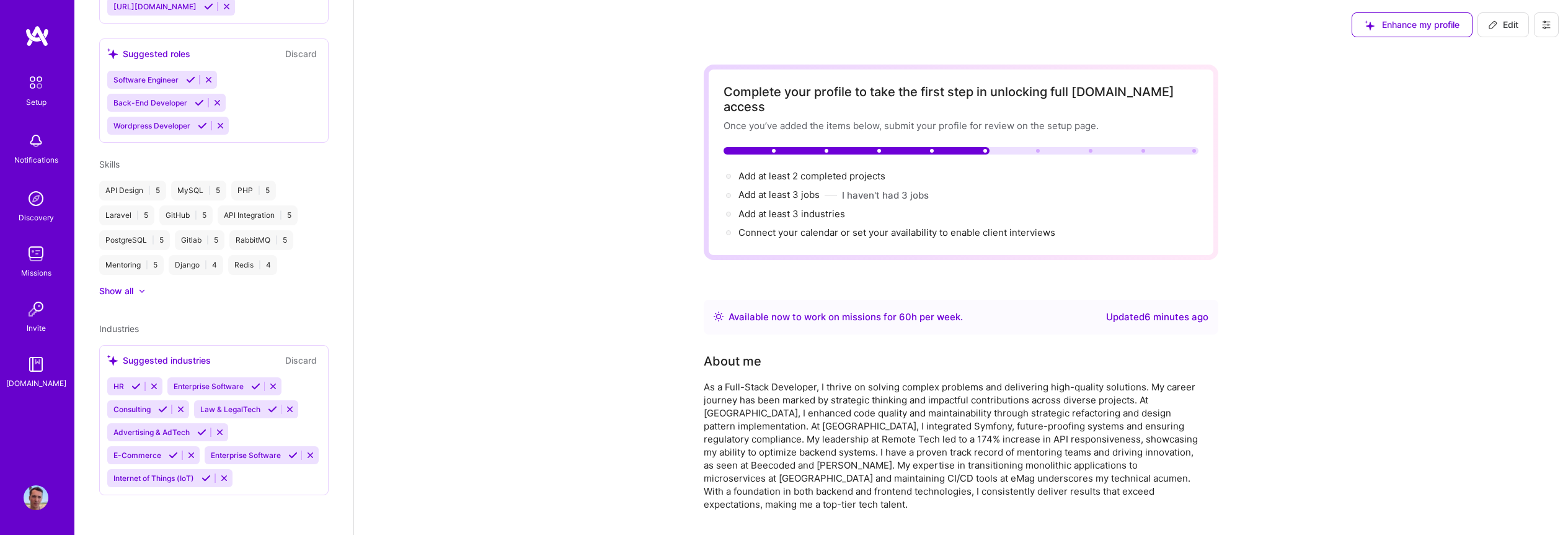
select select "US"
select select "Right Now"
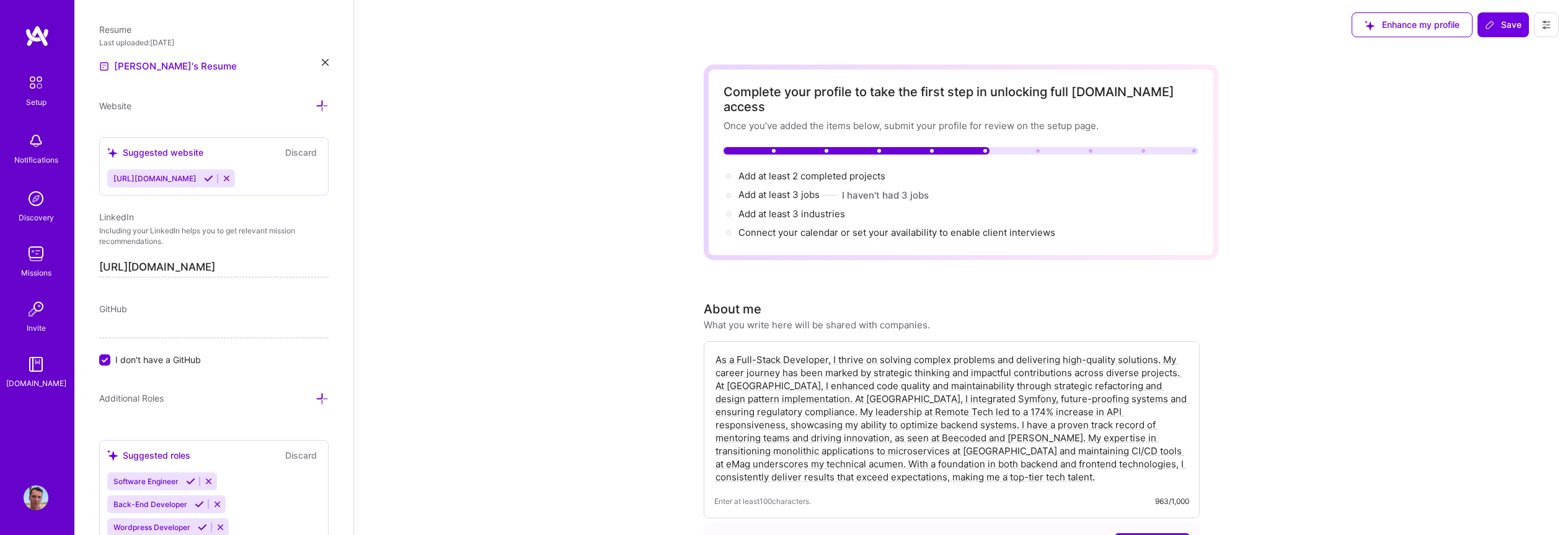
scroll to position [816, 0]
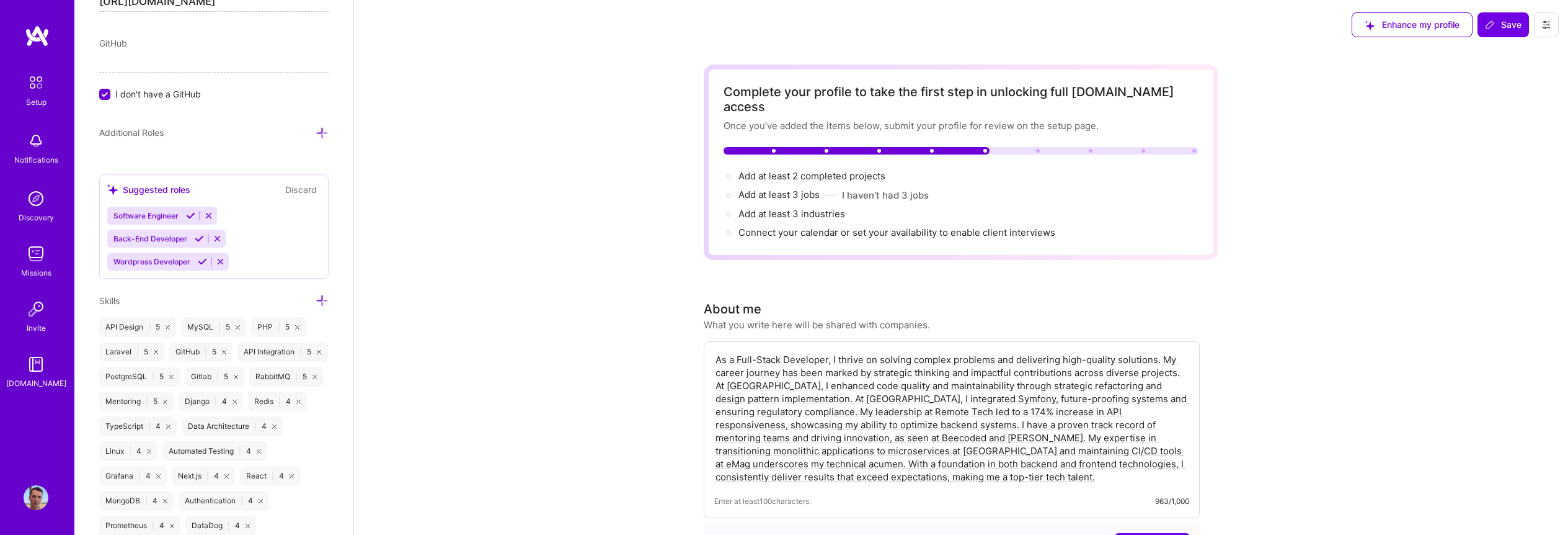
click at [305, 299] on div "Skills" at bounding box center [214, 300] width 230 height 14
click at [316, 301] on icon at bounding box center [322, 301] width 13 height 13
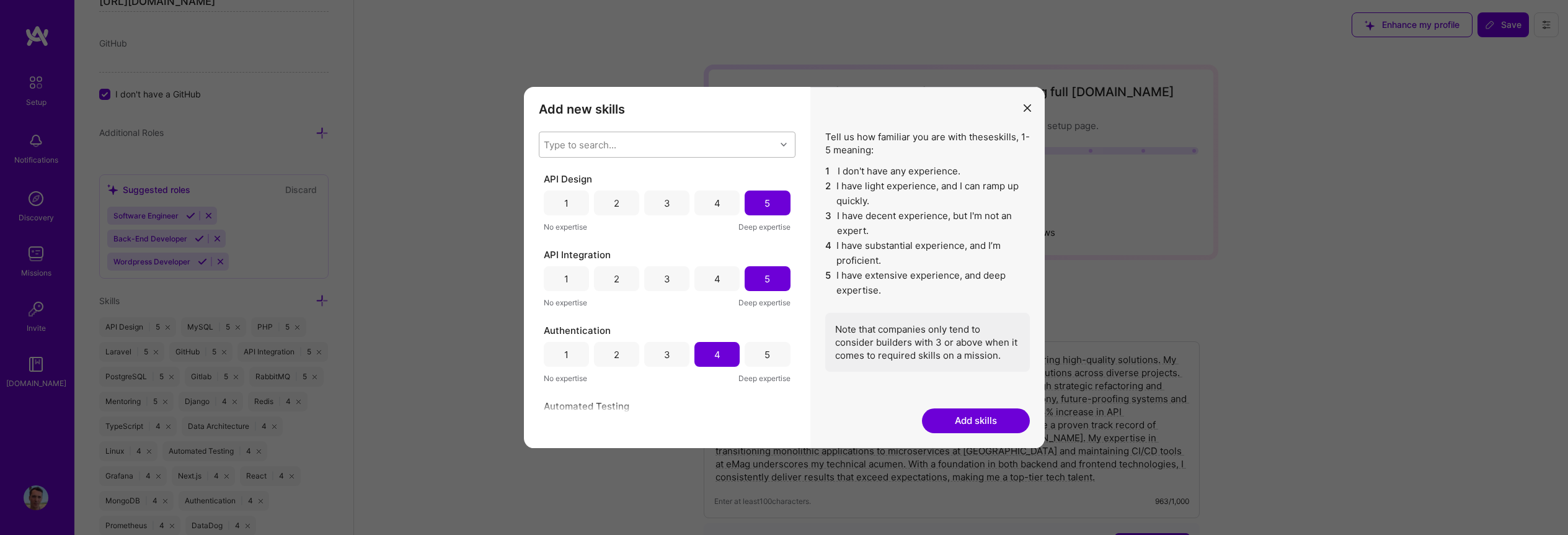
click at [699, 145] on div "Type to search..." at bounding box center [658, 144] width 237 height 25
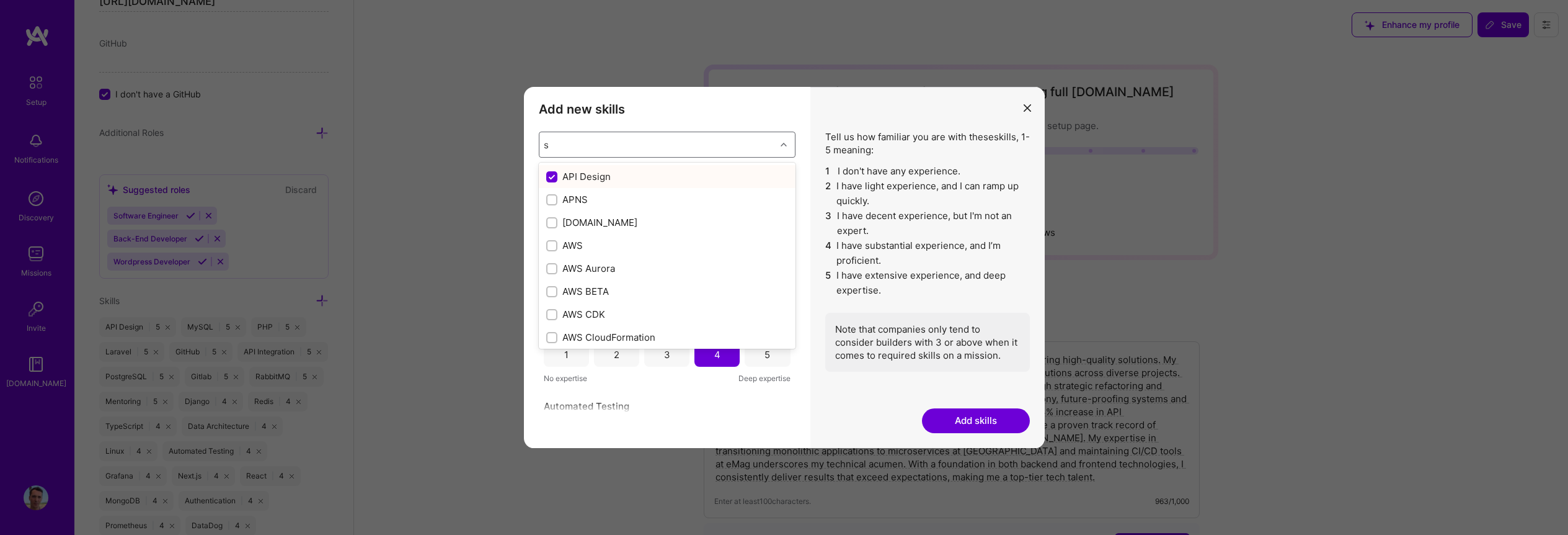
type input "sq"
checkbox input "true"
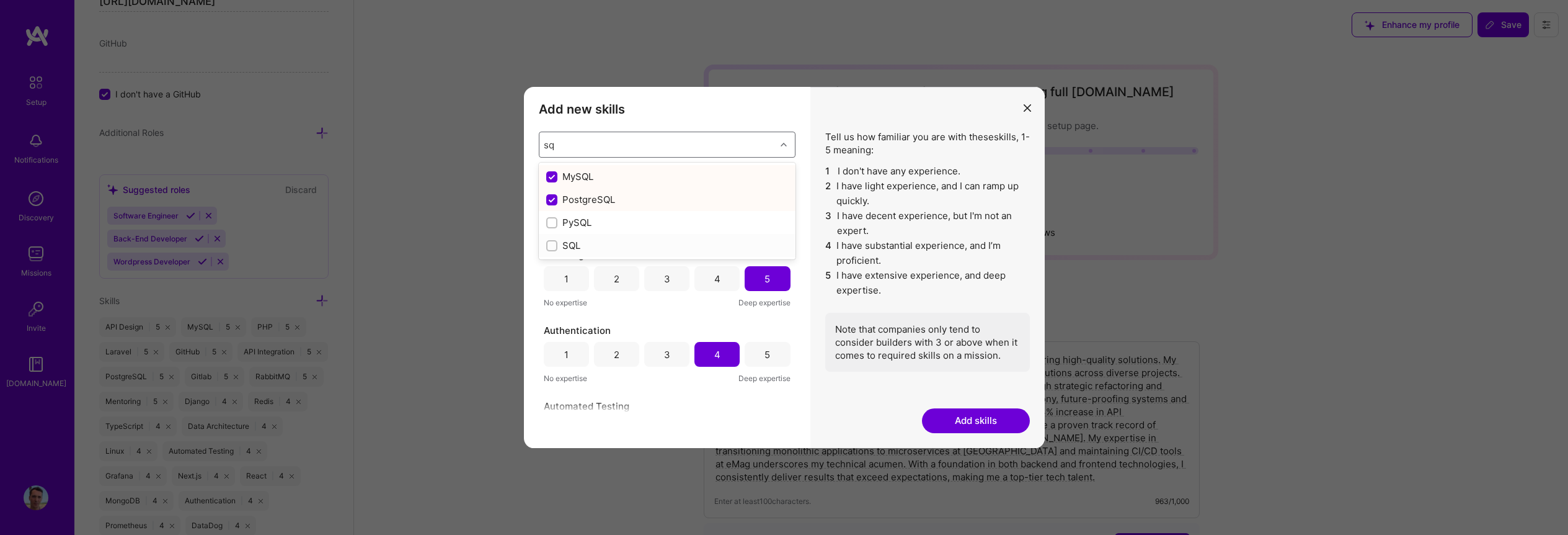
click at [556, 247] on div "modal" at bounding box center [552, 245] width 12 height 12
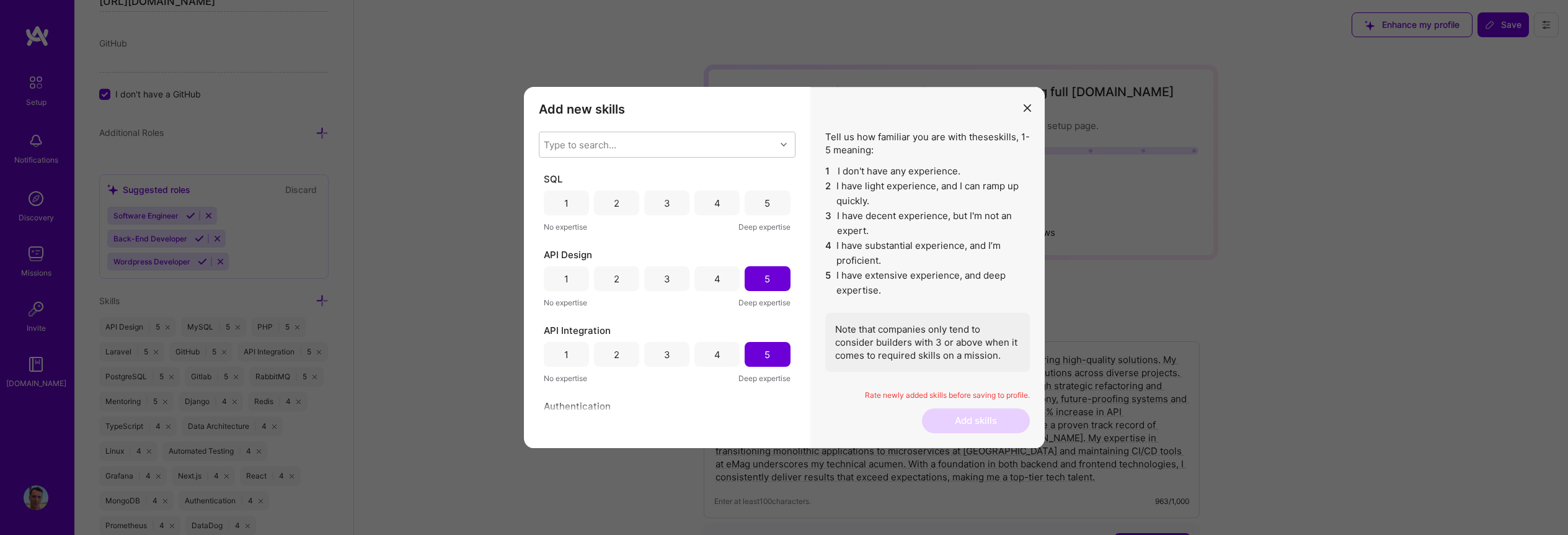
click at [715, 207] on div "4" at bounding box center [718, 203] width 6 height 13
click at [958, 413] on button "Add skills" at bounding box center [976, 420] width 108 height 25
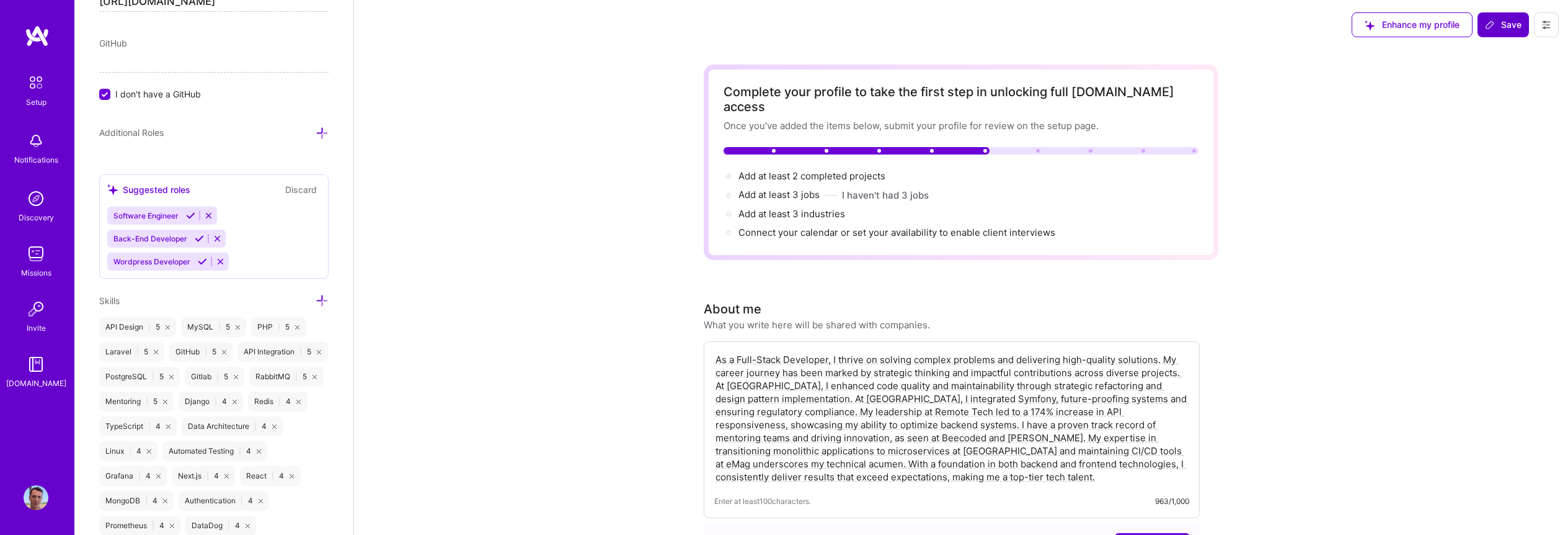
click at [1510, 22] on span "Save" at bounding box center [1504, 24] width 37 height 13
click at [1502, 23] on span "Save" at bounding box center [1504, 24] width 37 height 13
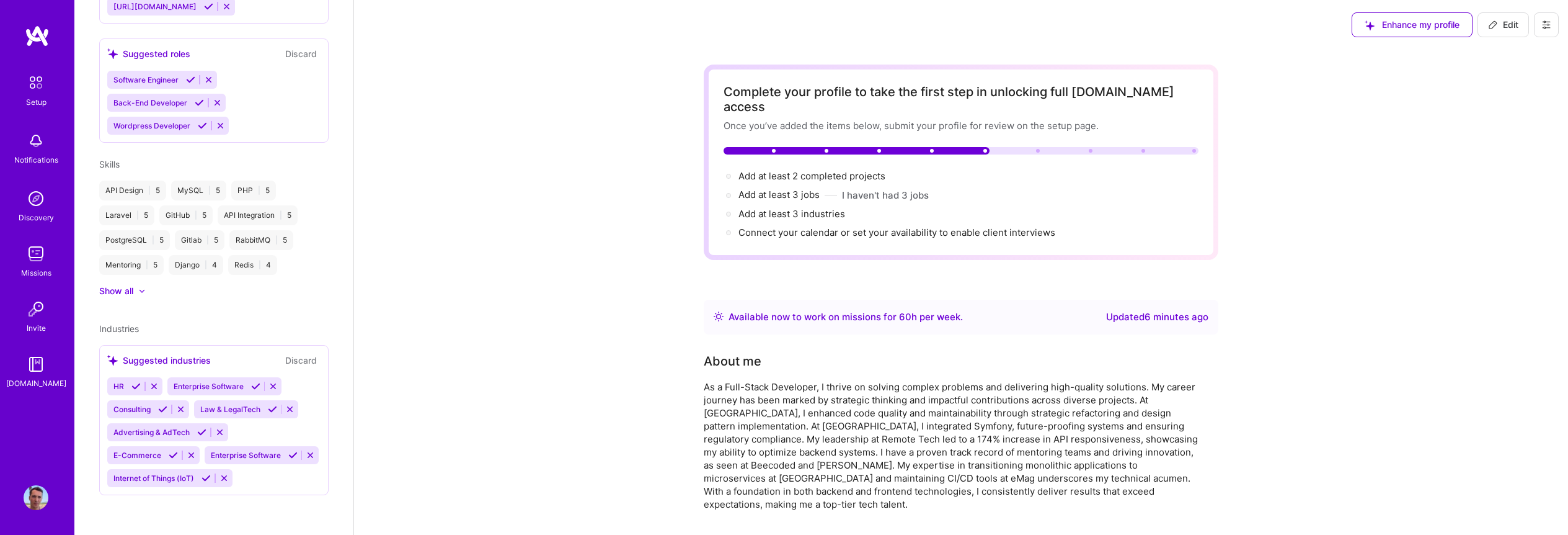
scroll to position [328, 0]
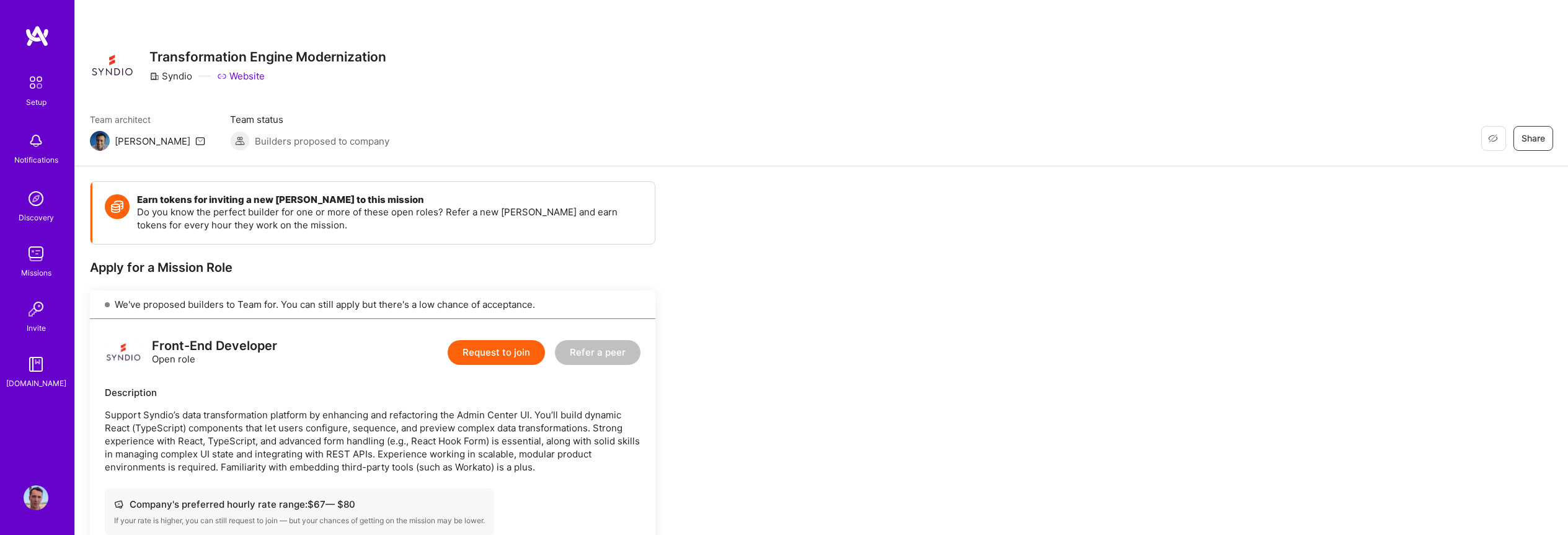
scroll to position [312, 0]
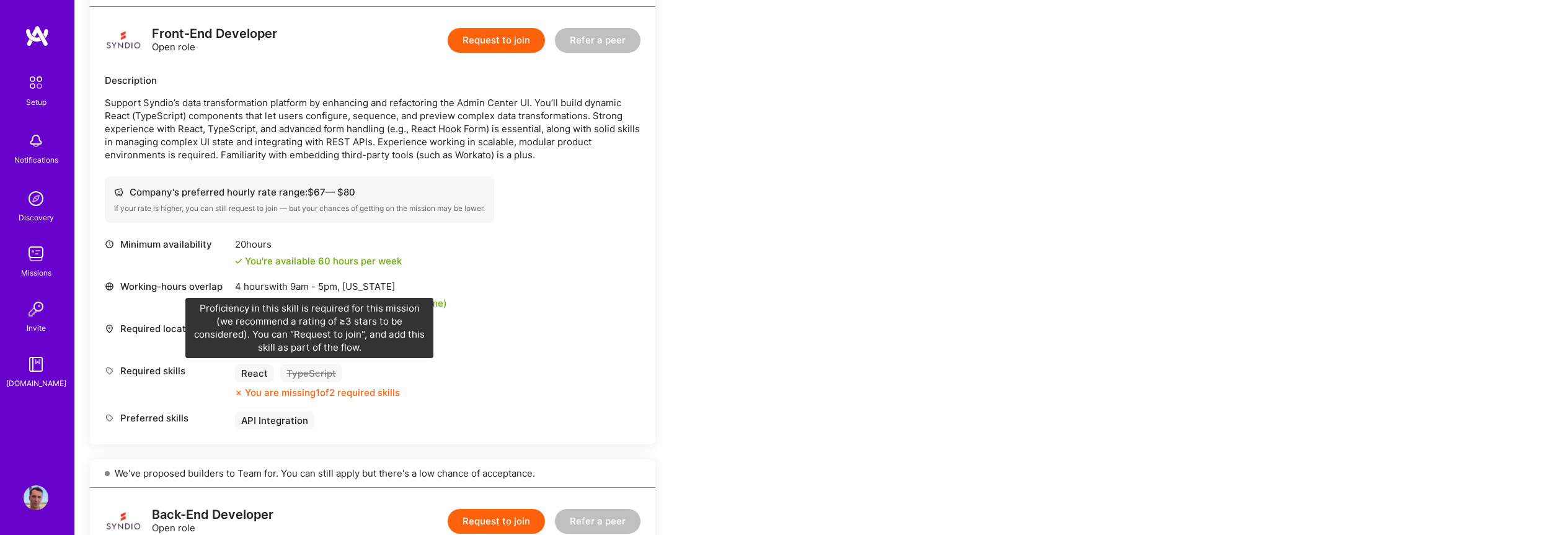
click at [317, 376] on div "TypeScript" at bounding box center [311, 372] width 62 height 18
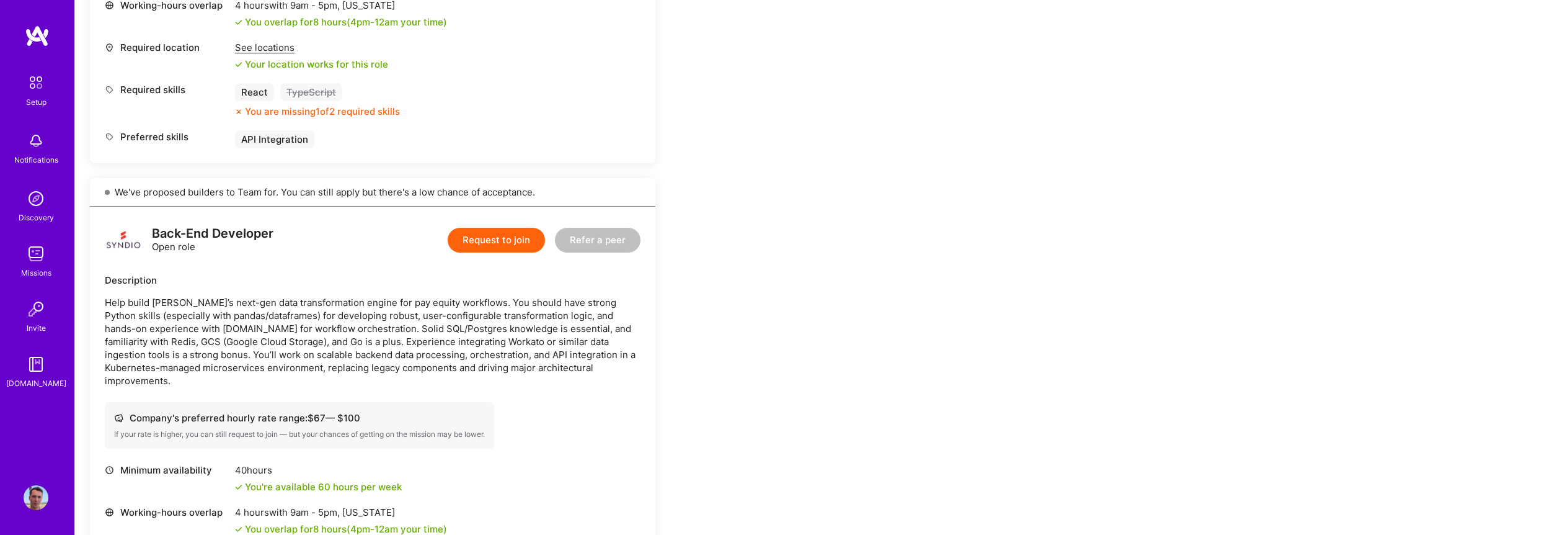
scroll to position [535, 0]
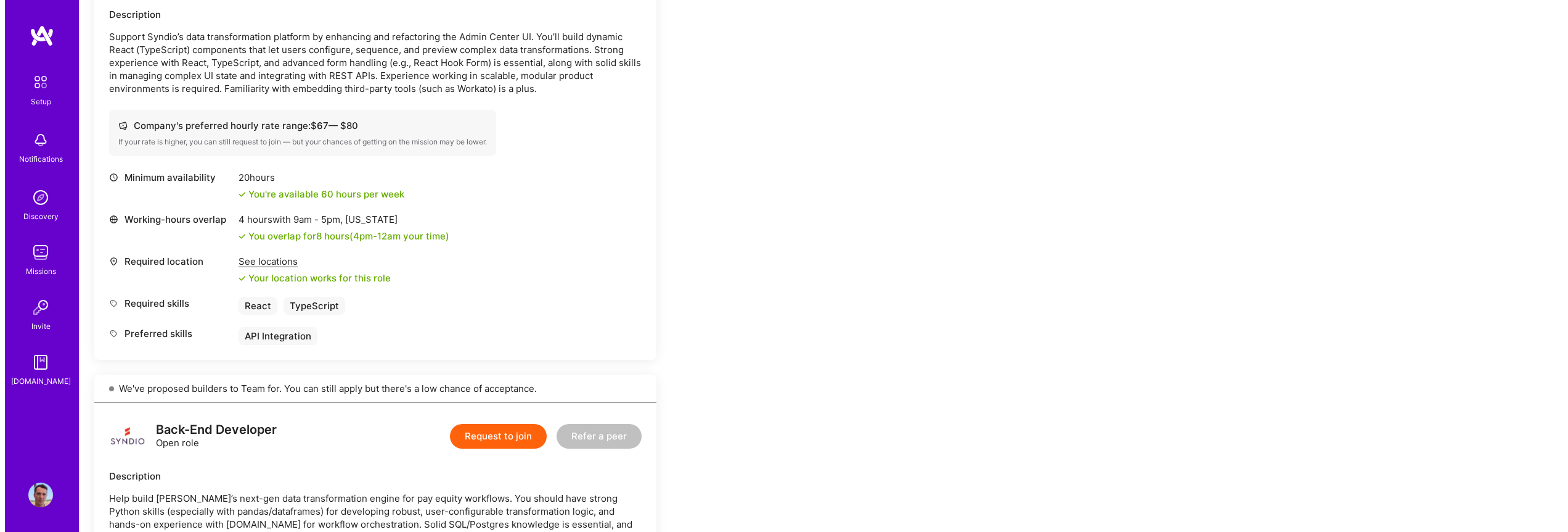
scroll to position [192, 0]
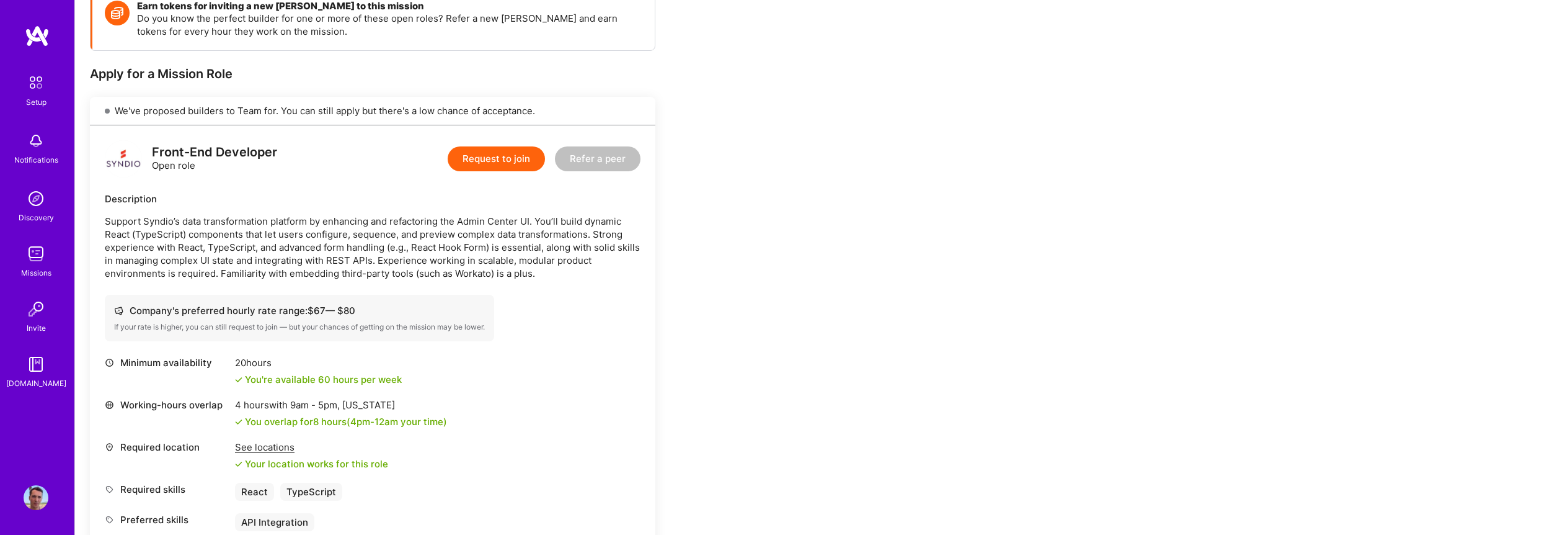
click at [505, 152] on button "Request to join" at bounding box center [495, 159] width 97 height 25
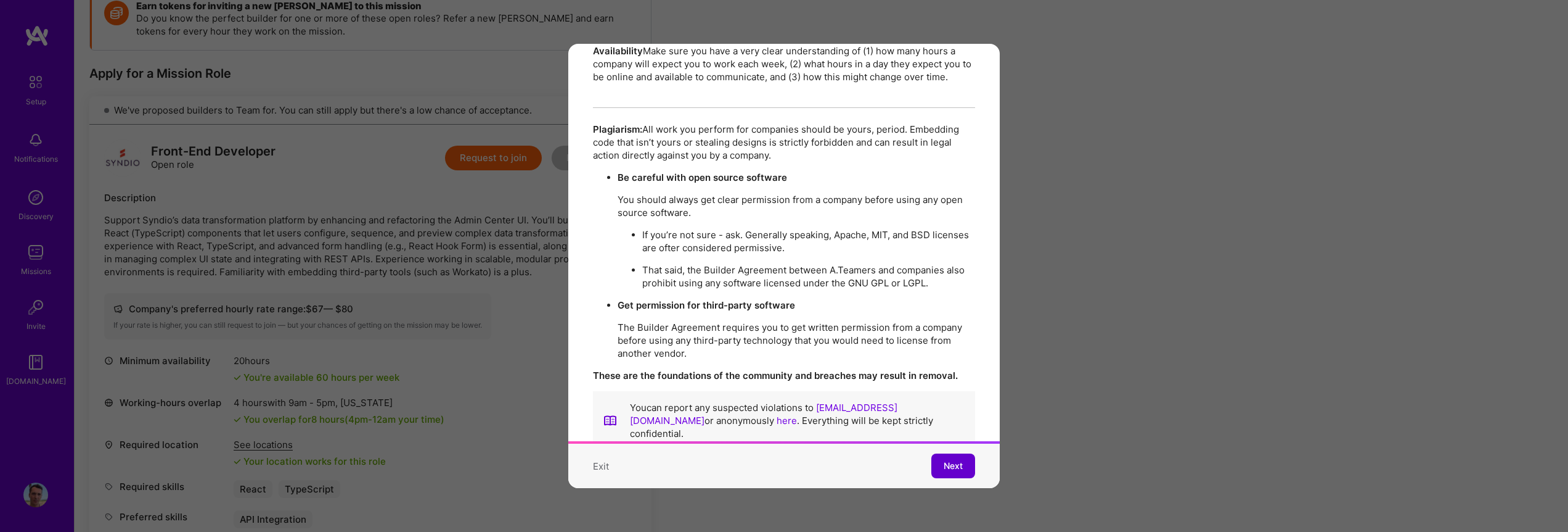
scroll to position [2125, 0]
click at [944, 459] on span "Next" at bounding box center [953, 465] width 19 height 12
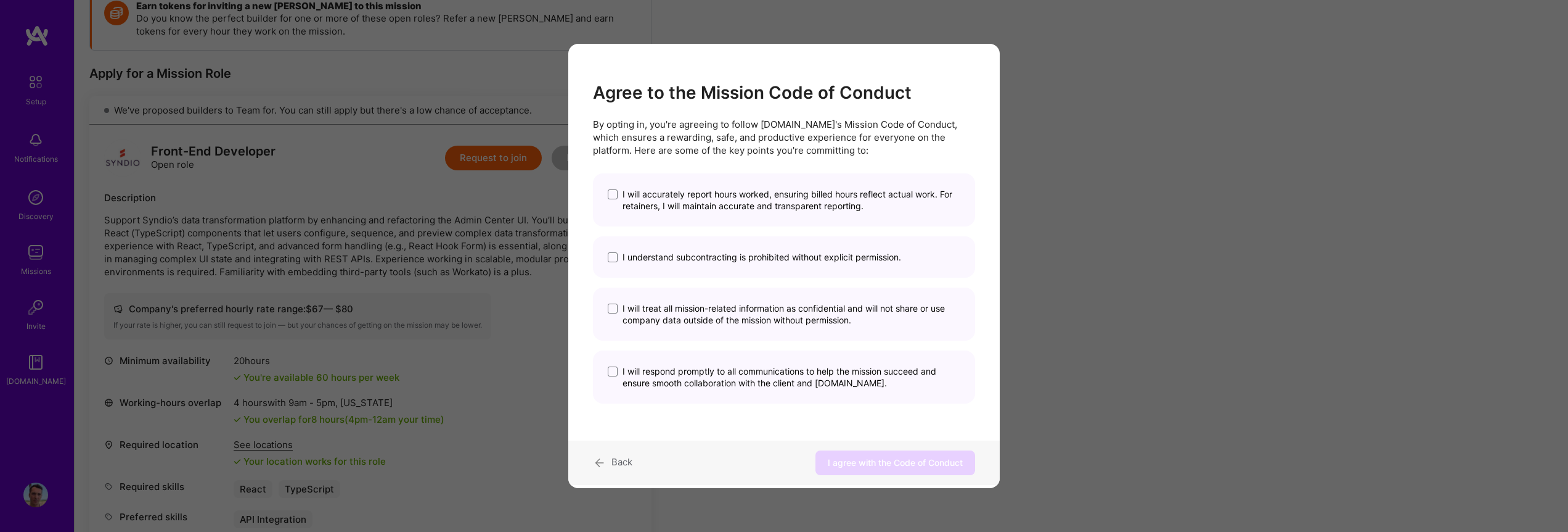
scroll to position [0, 0]
click at [658, 203] on span "I will accurately report hours worked, ensuring billed hours reflect actual wor…" at bounding box center [791, 200] width 338 height 23
click at [0, 0] on input "I will accurately report hours worked, ensuring billed hours reflect actual wor…" at bounding box center [0, 0] width 0 height 0
click at [645, 259] on span "I understand subcontracting is prohibited without explicit permission." at bounding box center [761, 256] width 278 height 11
click at [0, 0] on input "I understand subcontracting is prohibited without explicit permission." at bounding box center [0, 0] width 0 height 0
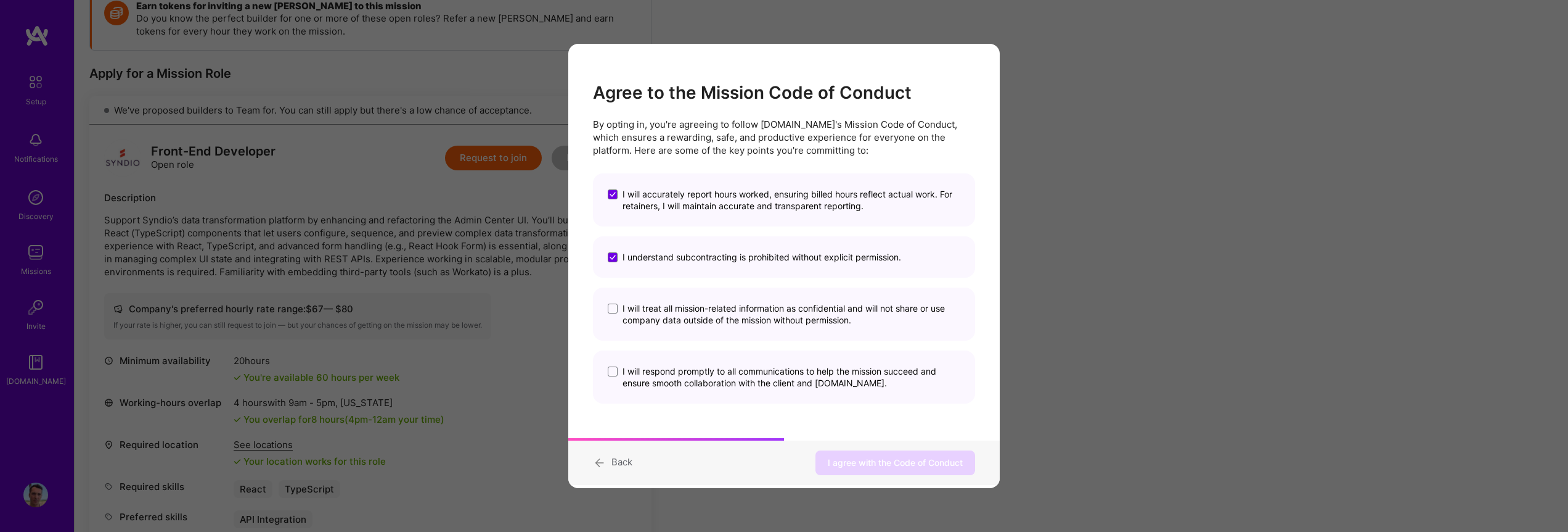
click at [655, 320] on span "I will treat all mission-related information as confidential and will not share…" at bounding box center [791, 314] width 338 height 23
click at [0, 0] on input "I will treat all mission-related information as confidential and will not share…" at bounding box center [0, 0] width 0 height 0
click at [648, 375] on span "I will respond promptly to all communications to help the mission succeed and e…" at bounding box center [791, 377] width 338 height 23
click at [0, 0] on input "I will respond promptly to all communications to help the mission succeed and e…" at bounding box center [0, 0] width 0 height 0
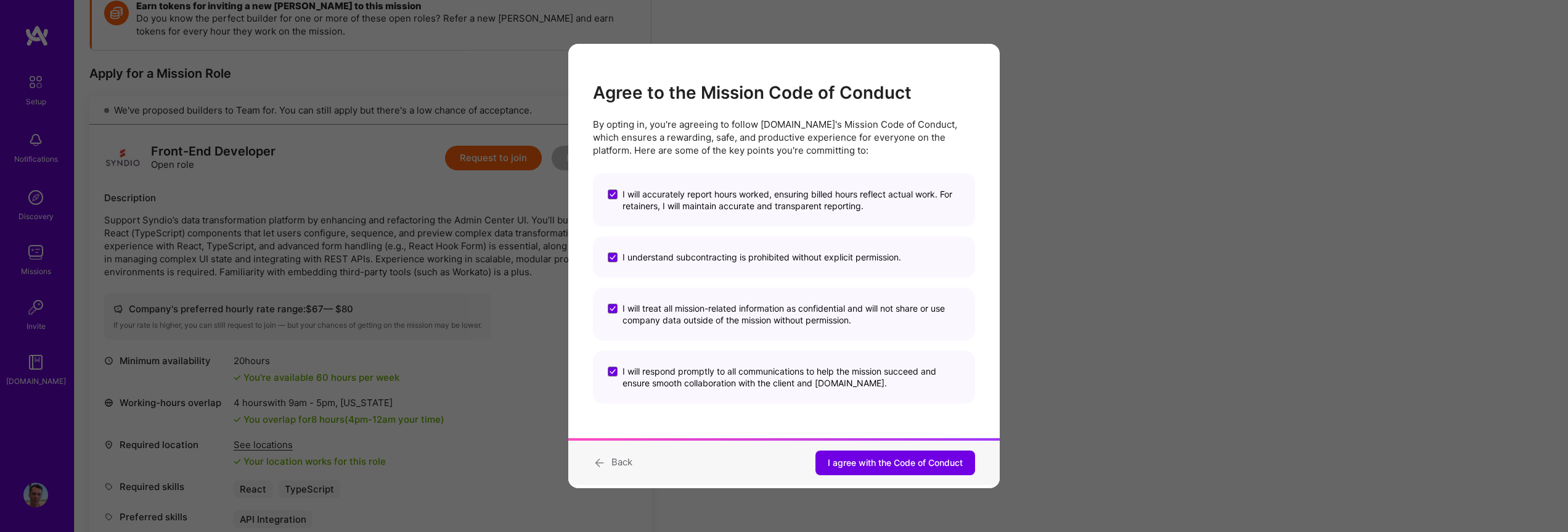
drag, startPoint x: 881, startPoint y: 467, endPoint x: 864, endPoint y: 459, distance: 18.8
click at [881, 466] on span "I agree with the Code of Conduct" at bounding box center [895, 462] width 135 height 12
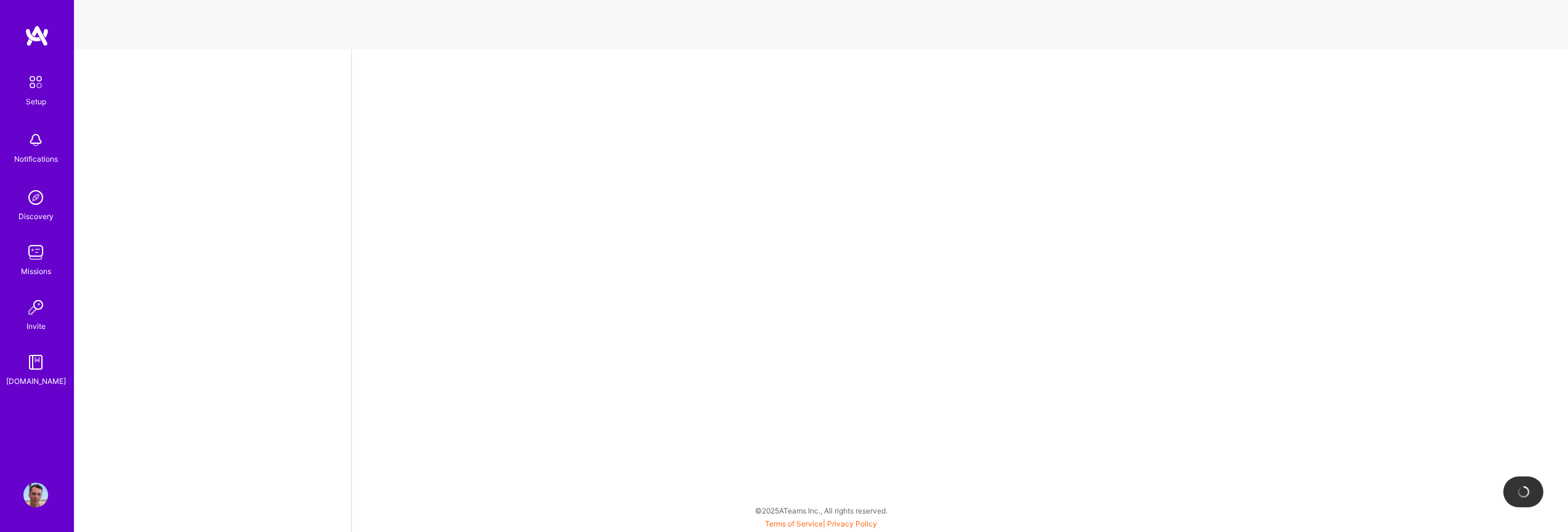
select select "US"
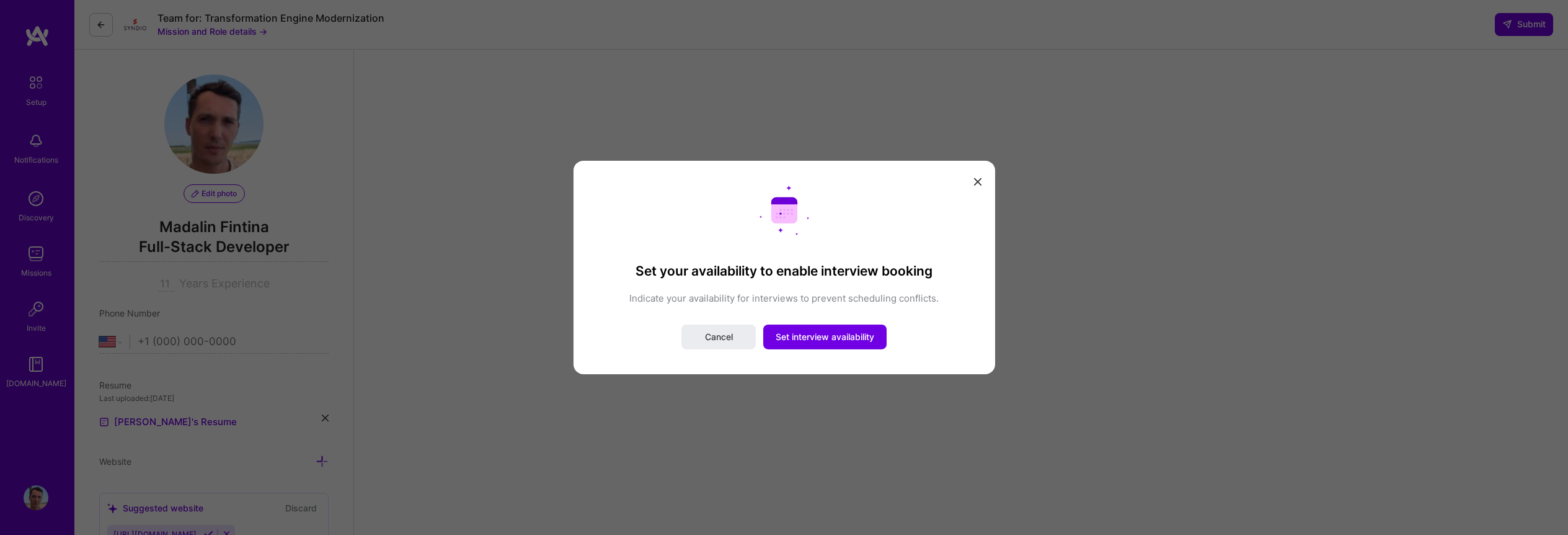
click at [519, 136] on div "Set your availability to enable interview booking Indicate your availability fo…" at bounding box center [784, 268] width 1568 height 535
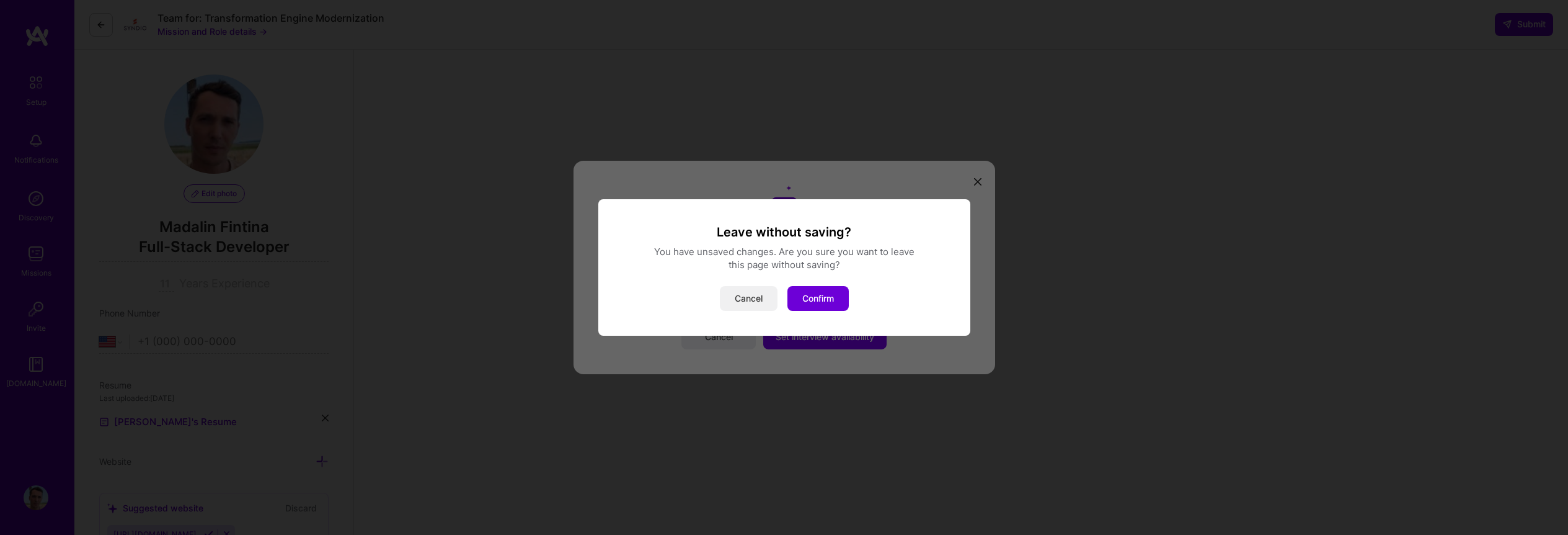
click at [729, 303] on button "Cancel" at bounding box center [748, 298] width 58 height 25
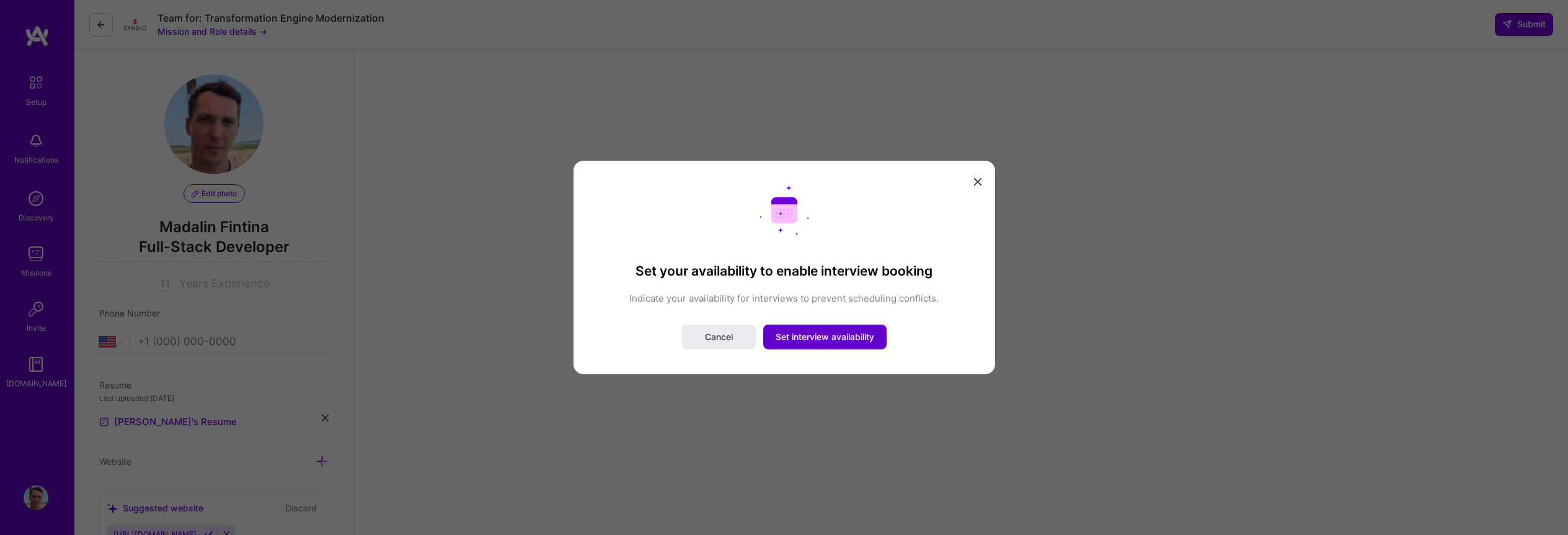
click at [829, 340] on span "Set interview availability" at bounding box center [824, 337] width 98 height 13
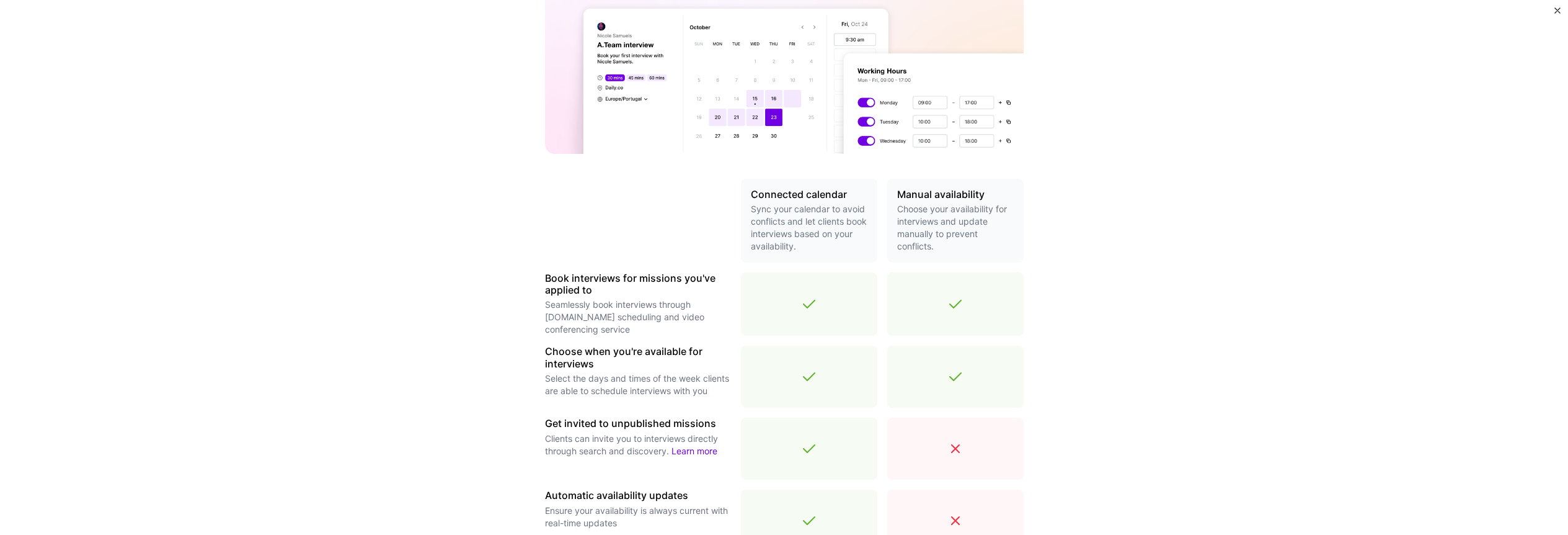
scroll to position [334, 0]
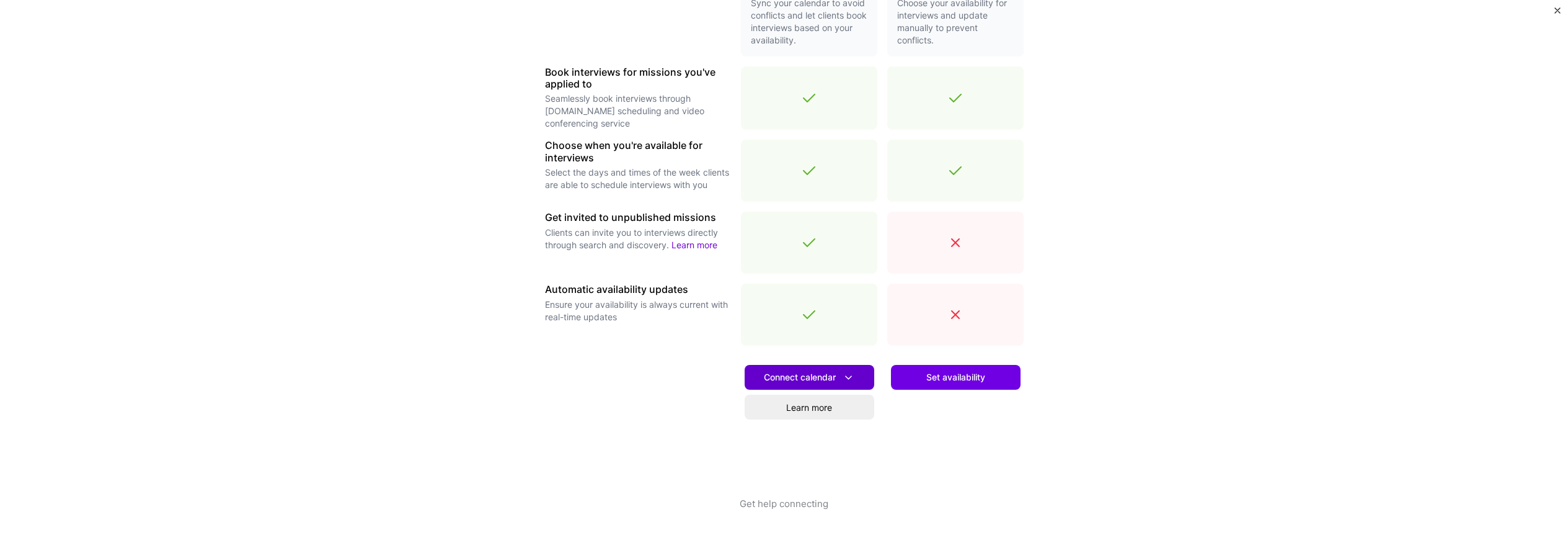
click at [797, 380] on span "Connect calendar" at bounding box center [809, 377] width 91 height 13
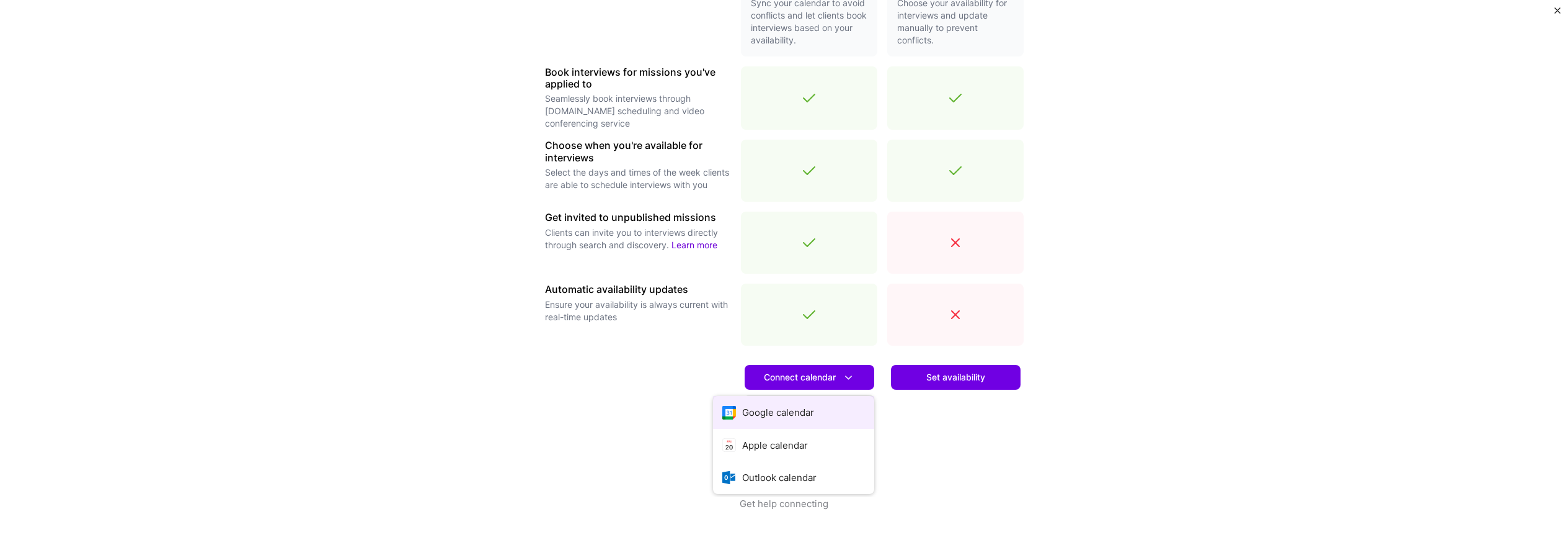
click at [753, 415] on button "Google calendar" at bounding box center [794, 412] width 162 height 33
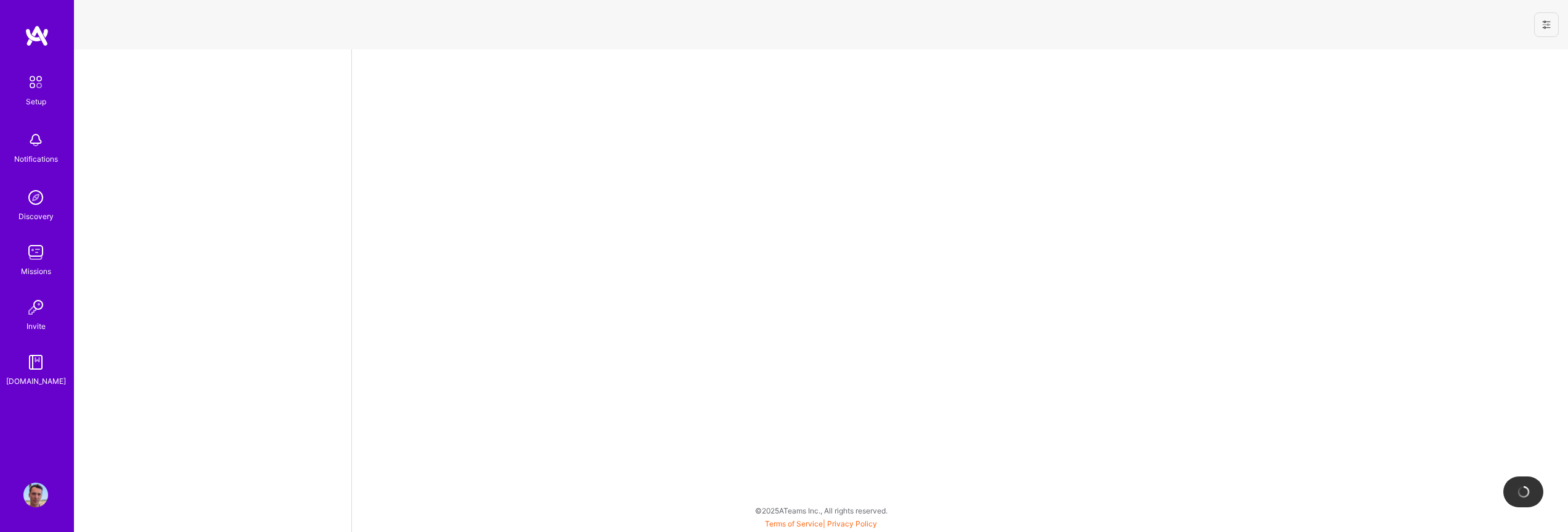
select select "US"
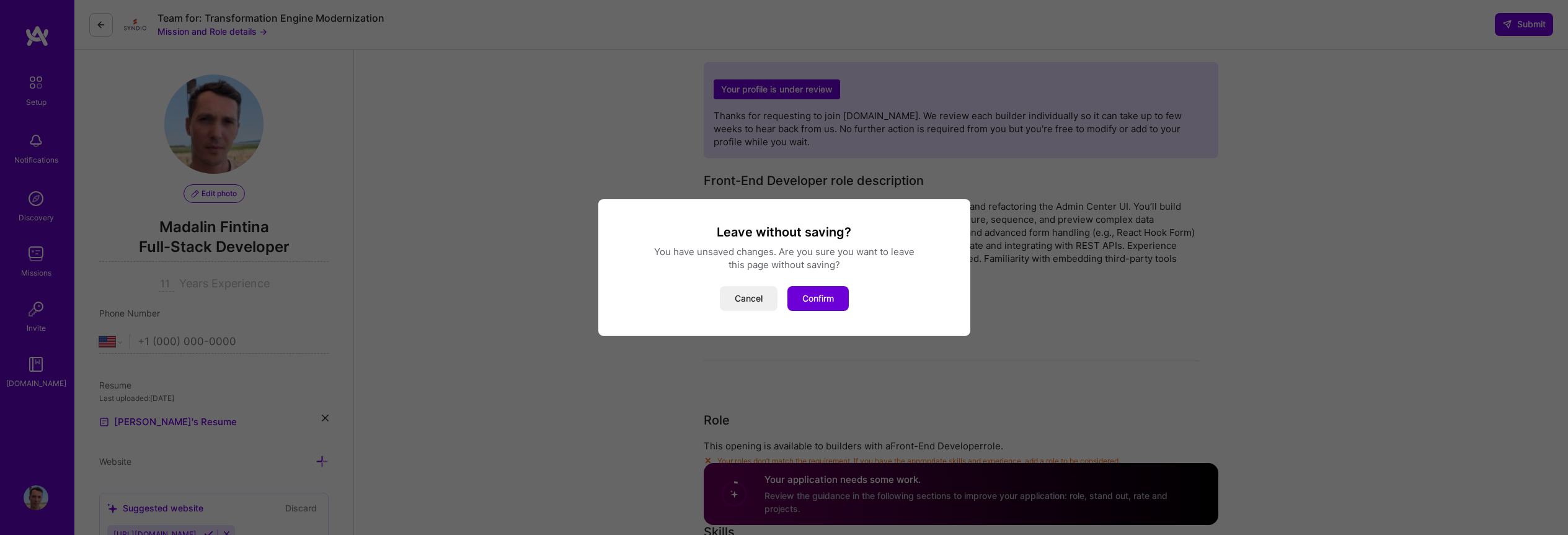
scroll to position [193, 0]
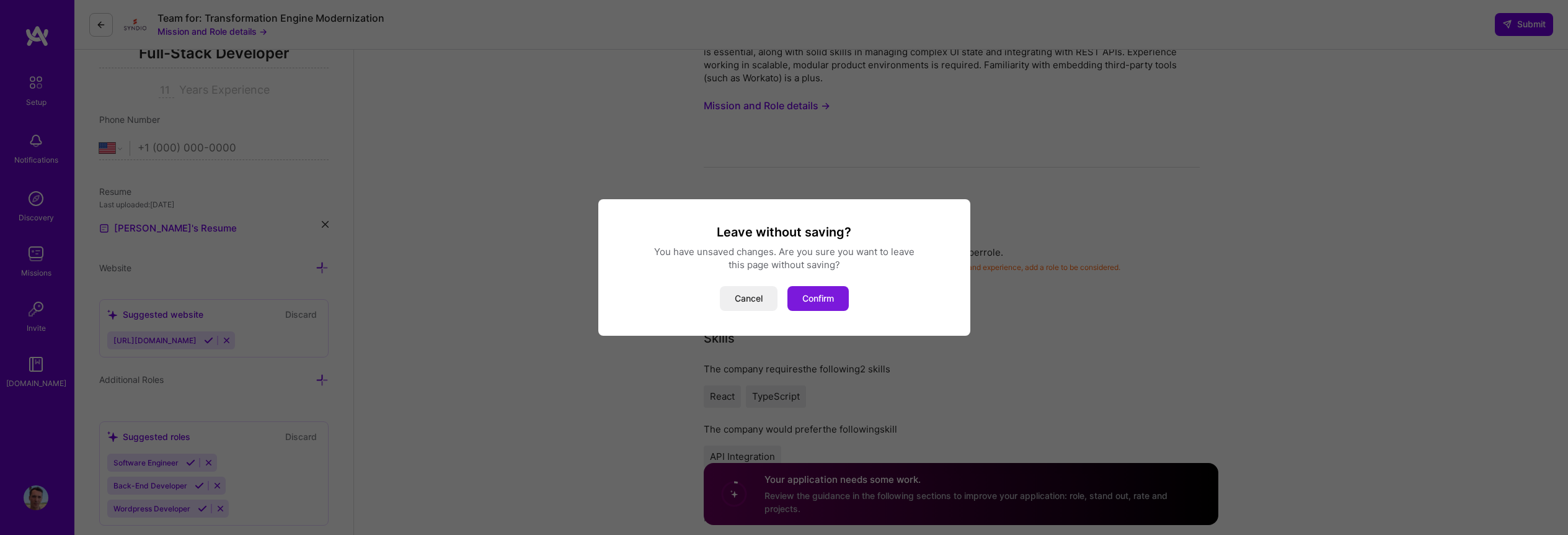
click at [823, 298] on button "Confirm" at bounding box center [819, 298] width 62 height 25
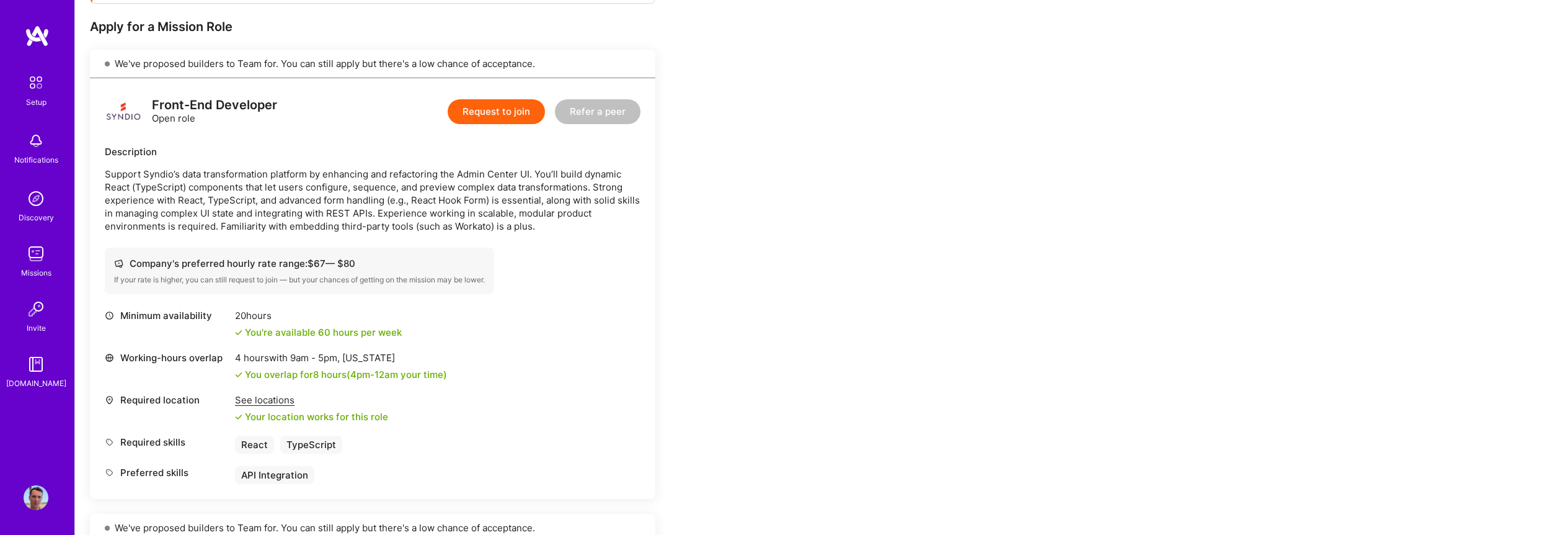
scroll to position [657, 0]
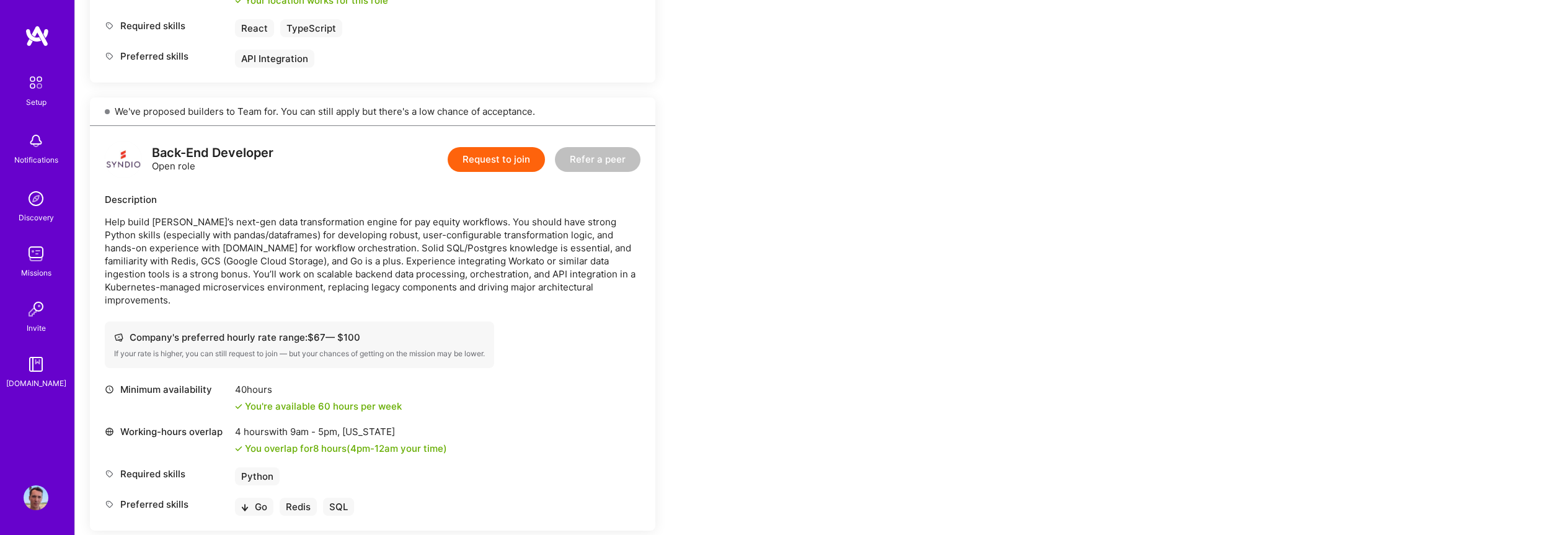
click at [187, 348] on div "If your rate is higher, you can still request to join — but your chances of get…" at bounding box center [299, 353] width 370 height 10
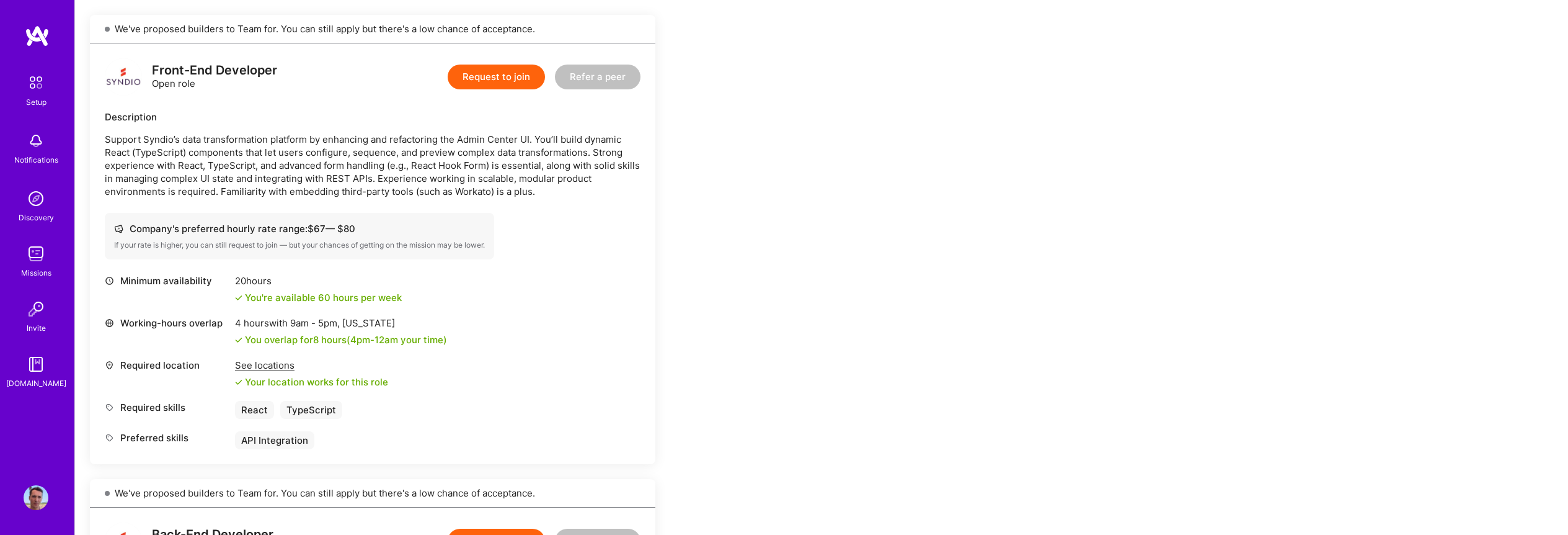
scroll to position [275, 0]
click at [285, 141] on p "Support Syndio’s data transformation platform by enhancing and refactoring the …" at bounding box center [372, 166] width 536 height 65
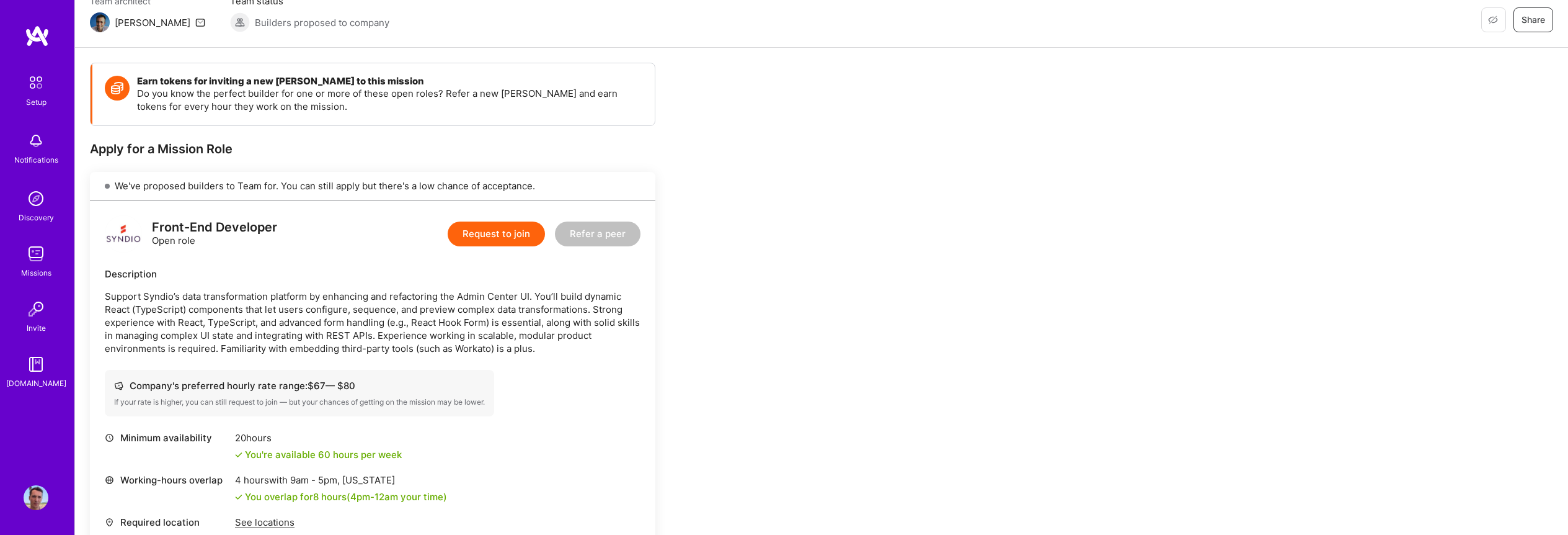
scroll to position [0, 0]
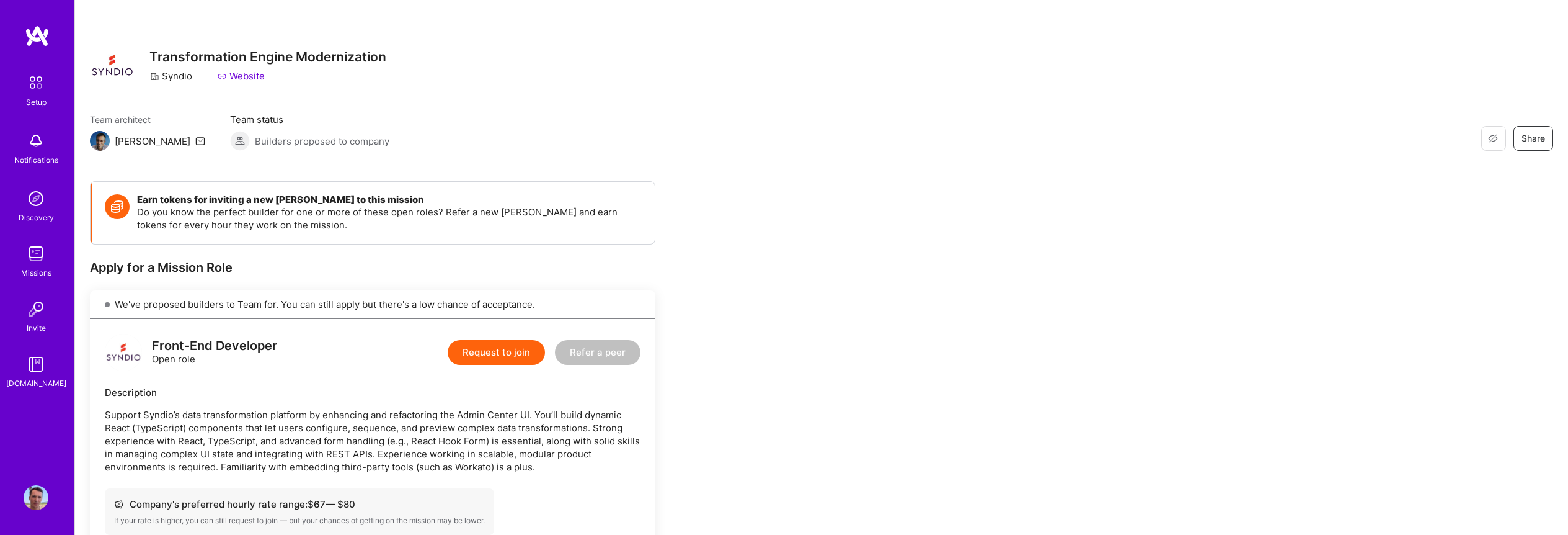
click at [164, 207] on p "Do you know the perfect builder for one or more of these open roles? Refer a ne…" at bounding box center [389, 217] width 505 height 26
click at [255, 140] on span "Builders proposed to company" at bounding box center [322, 141] width 135 height 13
click at [230, 118] on span "Team status" at bounding box center [310, 119] width 160 height 13
click at [87, 145] on div "Restore Not Interested Share Transformation Engine Modernization Syndio Website…" at bounding box center [822, 83] width 1493 height 166
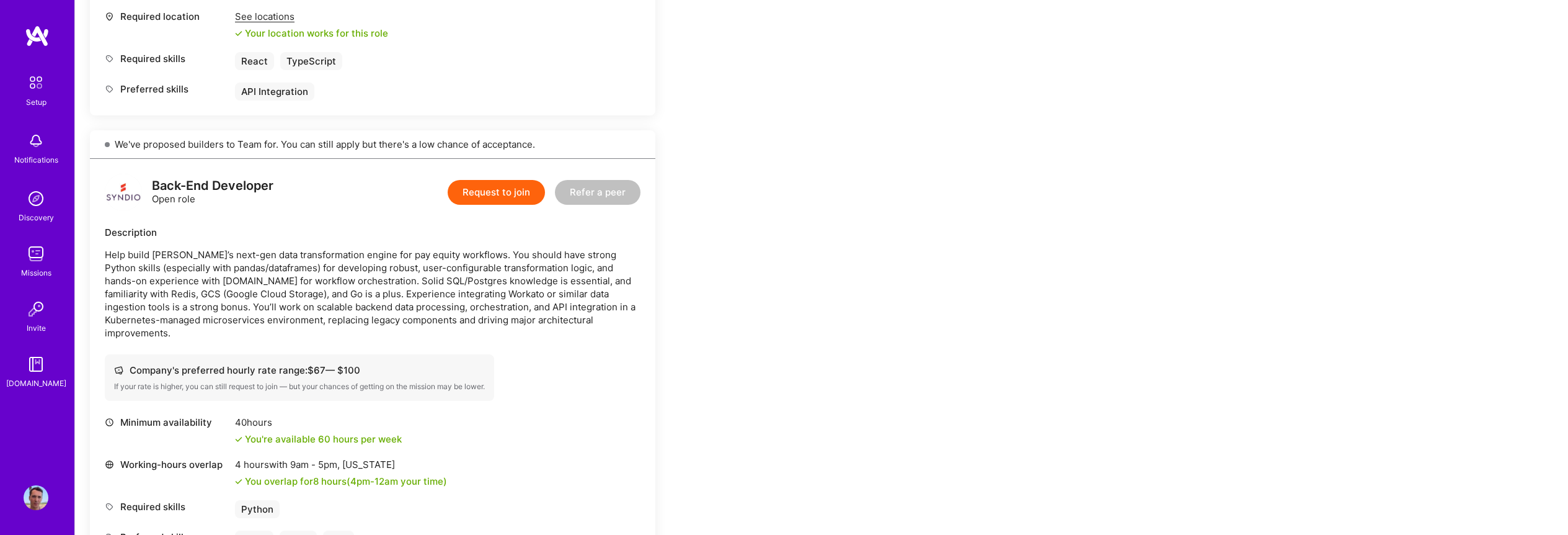
scroll to position [212, 0]
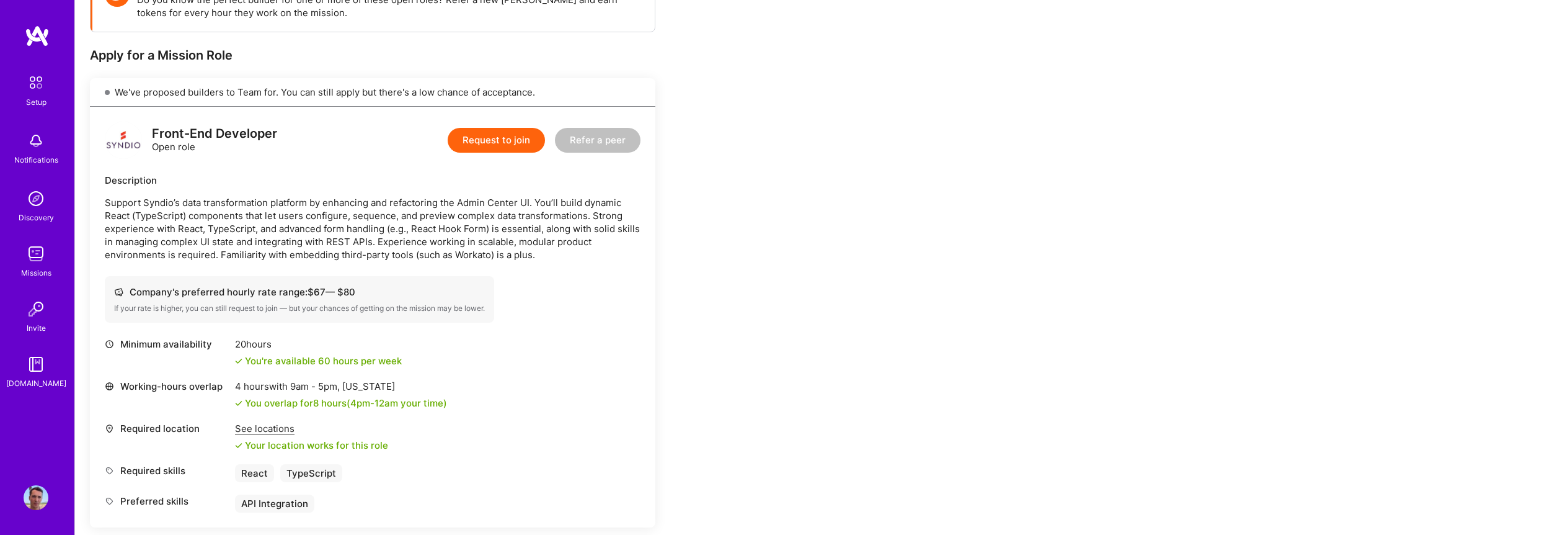
click at [521, 139] on button "Request to join" at bounding box center [495, 140] width 97 height 25
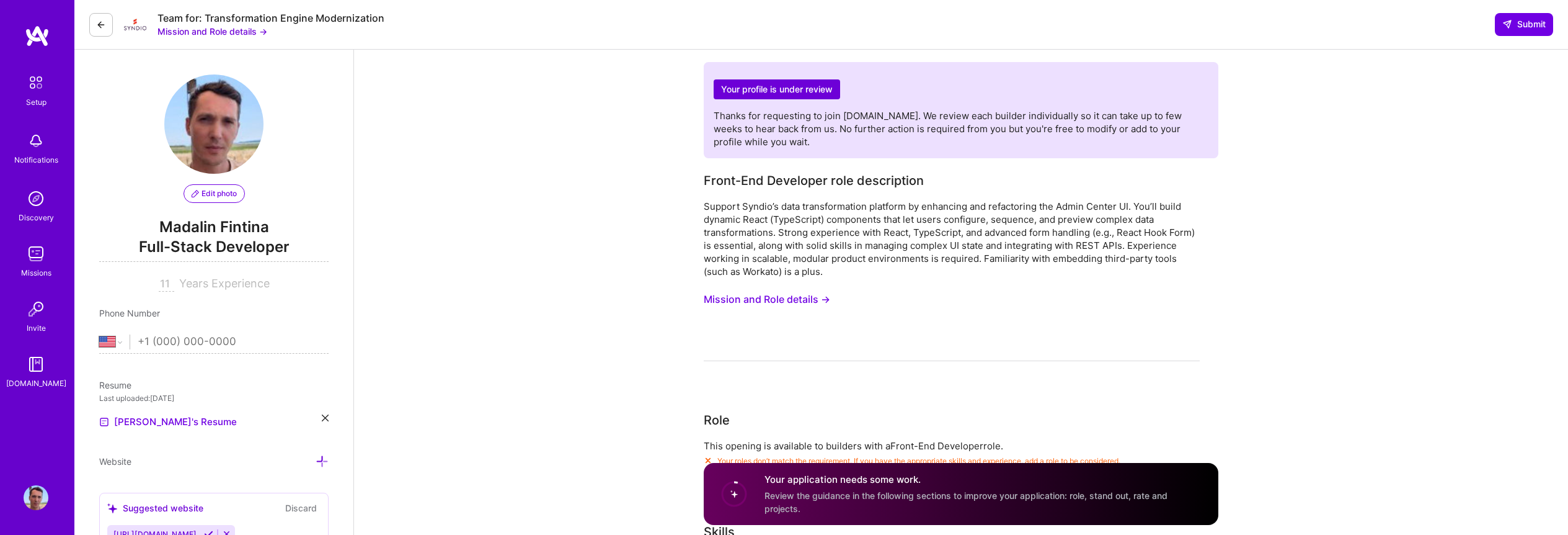
click at [852, 483] on h4 "Your application needs some work." at bounding box center [984, 480] width 439 height 13
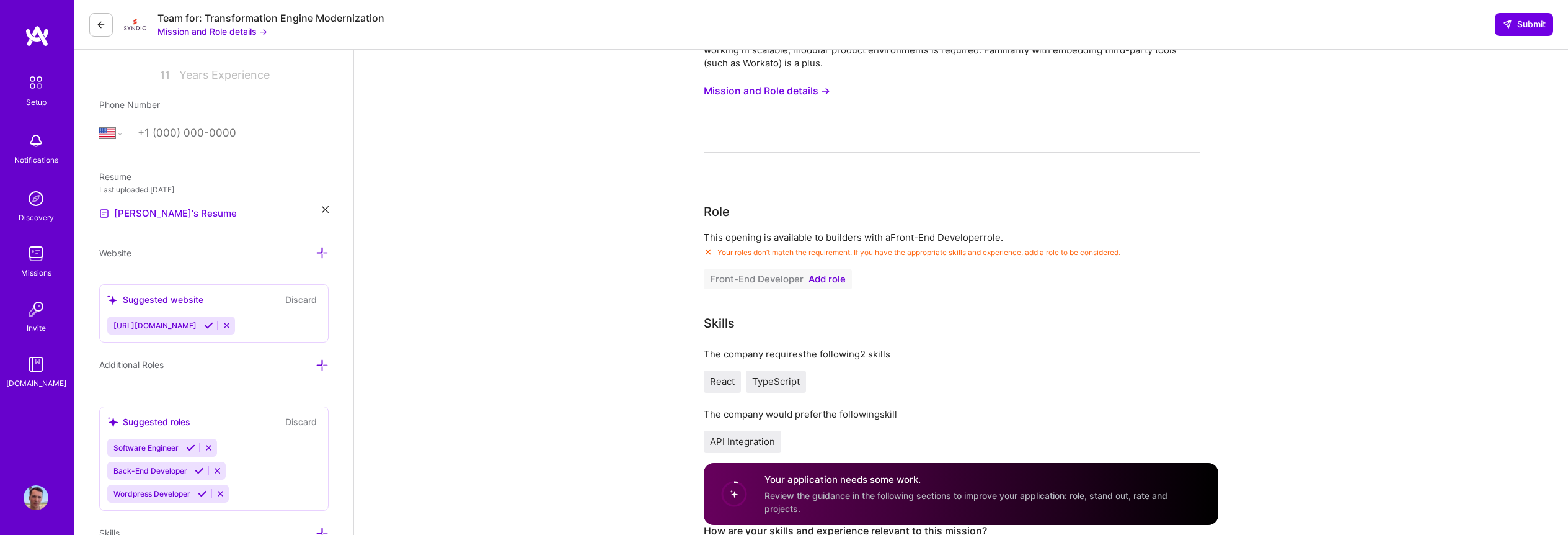
scroll to position [211, 0]
click at [830, 273] on span "Add role" at bounding box center [827, 276] width 38 height 10
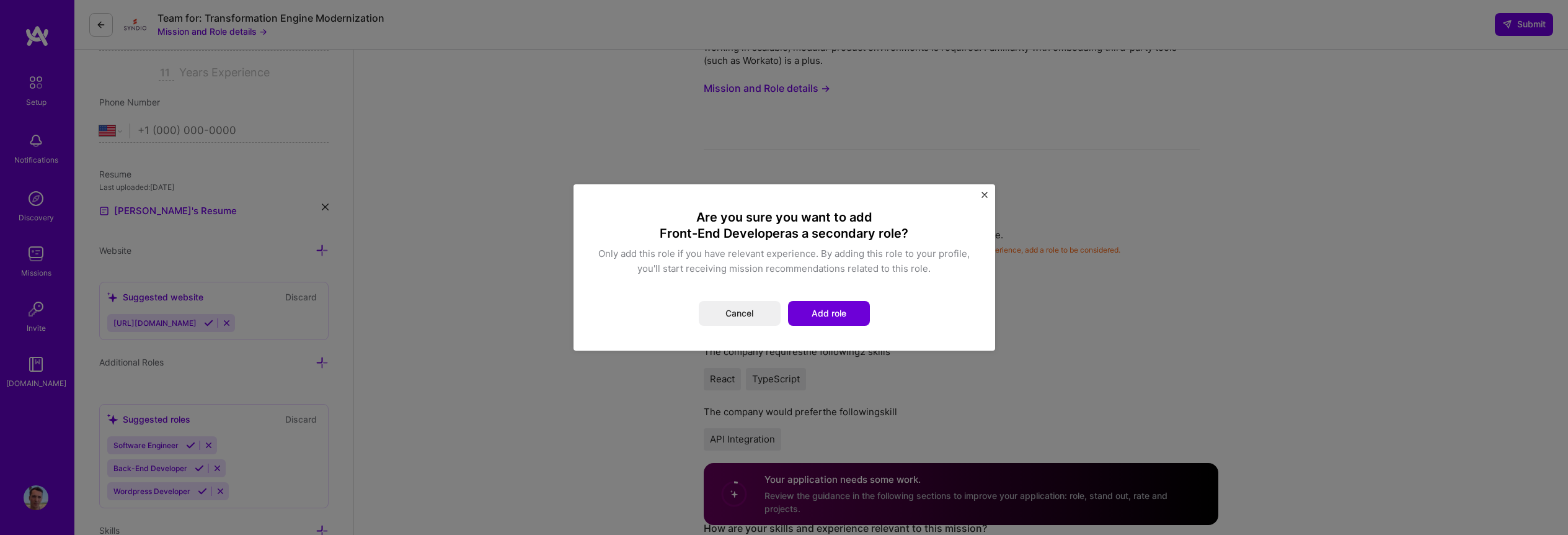
click at [833, 314] on button "Add role" at bounding box center [828, 314] width 82 height 25
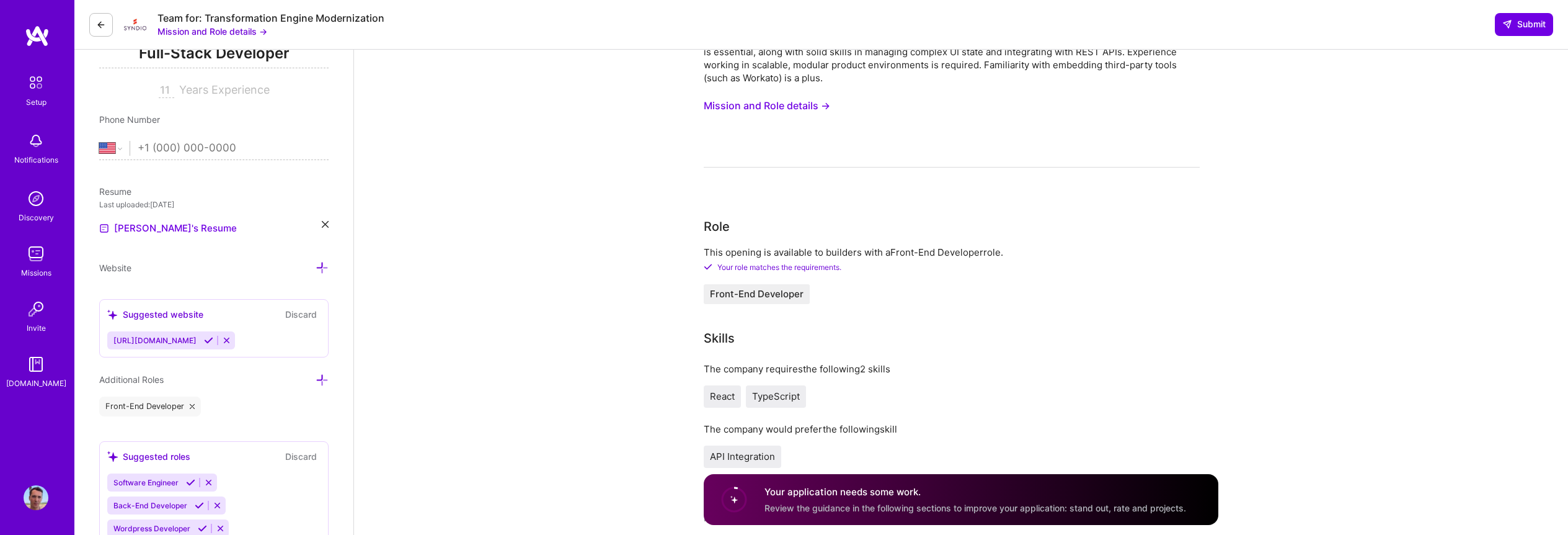
scroll to position [137, 0]
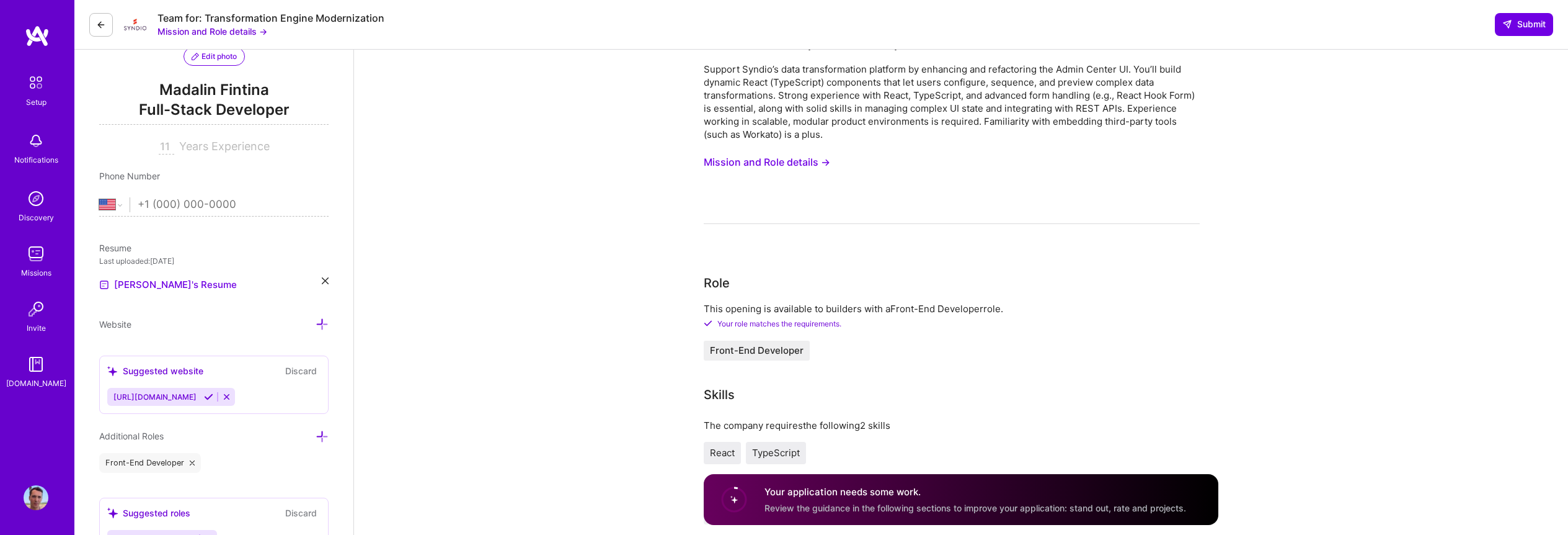
click at [325, 281] on icon at bounding box center [325, 280] width 7 height 7
click at [160, 284] on span "PDF file format" at bounding box center [166, 284] width 85 height 13
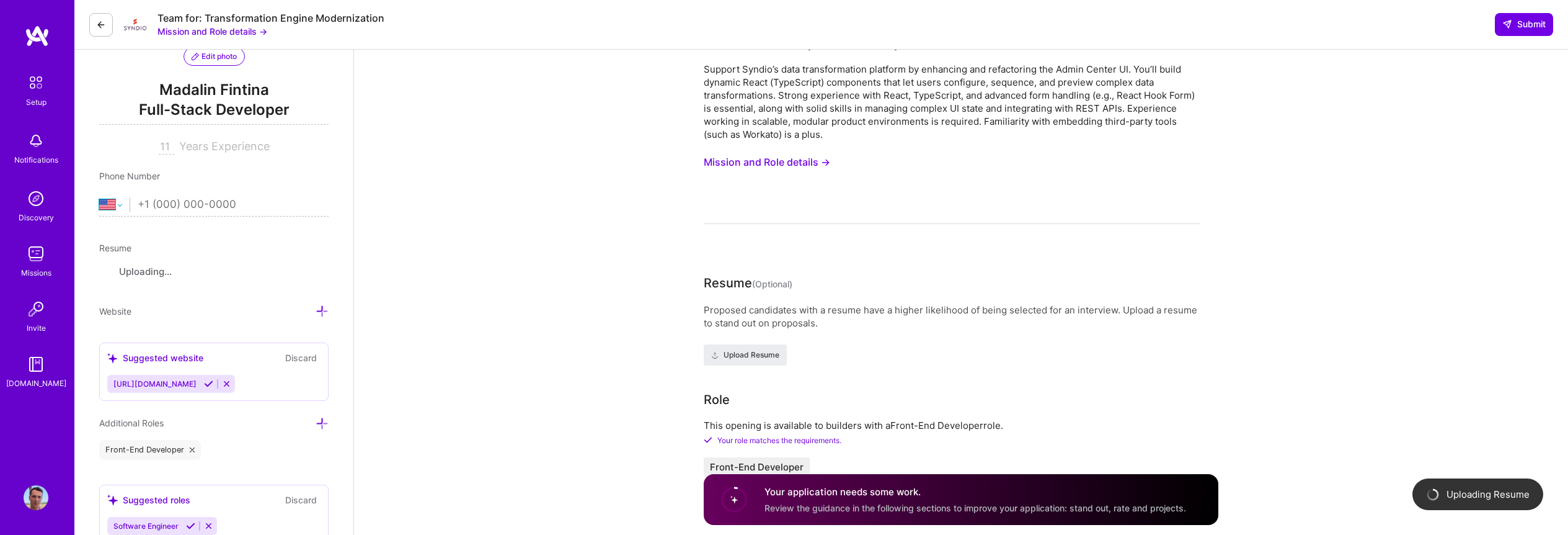
click at [108, 207] on select "Afghanistan Åland Islands Albania Algeria American Samoa Andorra Angola Anguill…" at bounding box center [114, 204] width 31 height 14
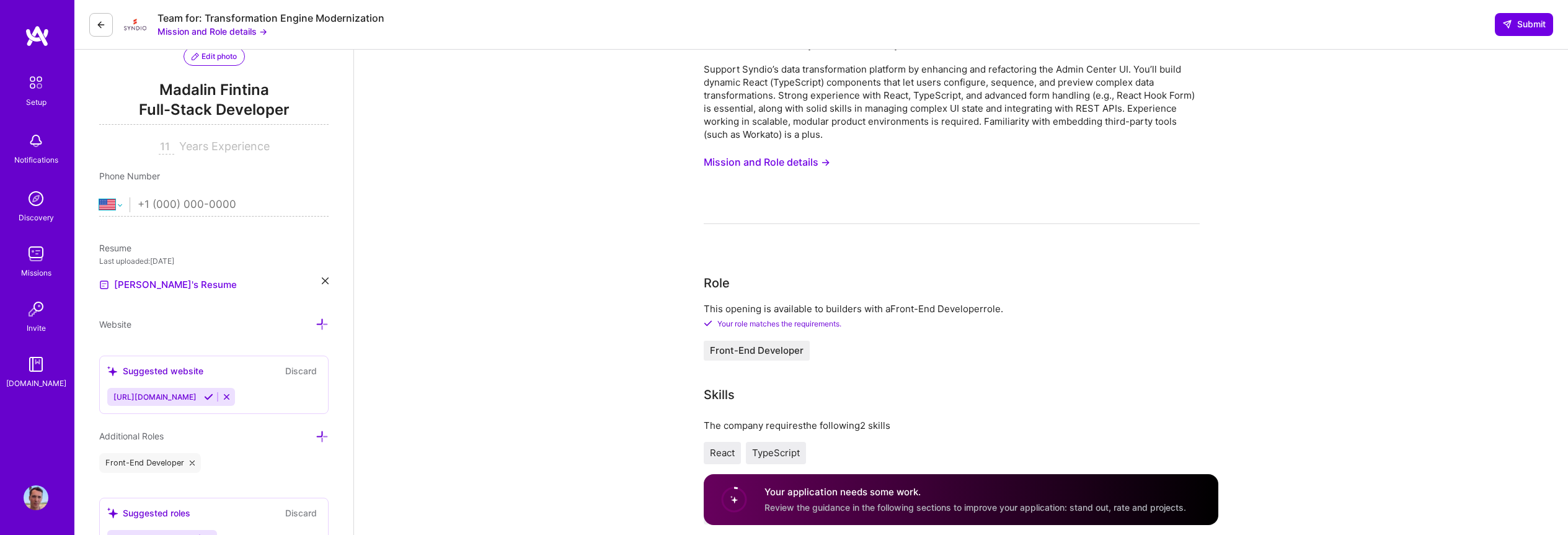
select select "RO"
click at [177, 209] on input "tel" at bounding box center [233, 204] width 191 height 36
type input "+40 787 332 140"
click at [257, 242] on div "Resume" at bounding box center [214, 248] width 230 height 13
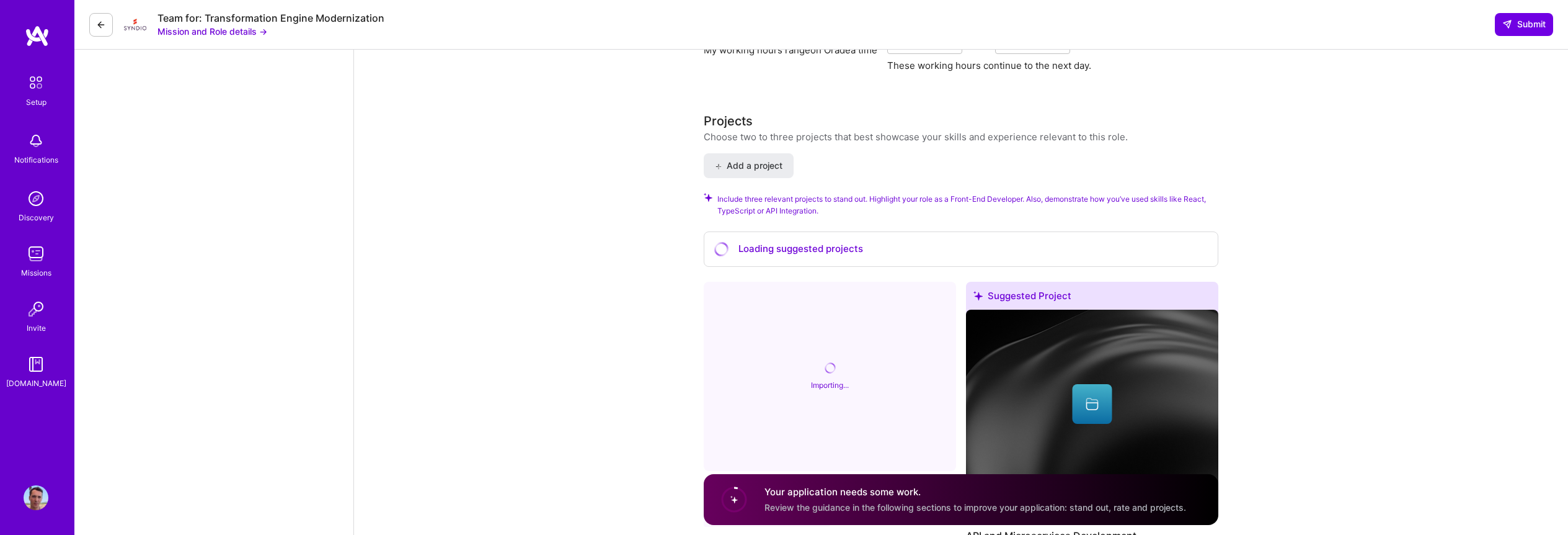
scroll to position [1435, 0]
click at [657, 147] on div "Your profile is under review Thanks for requesting to join A.Team. We review ea…" at bounding box center [961, 293] width 1214 height 3354
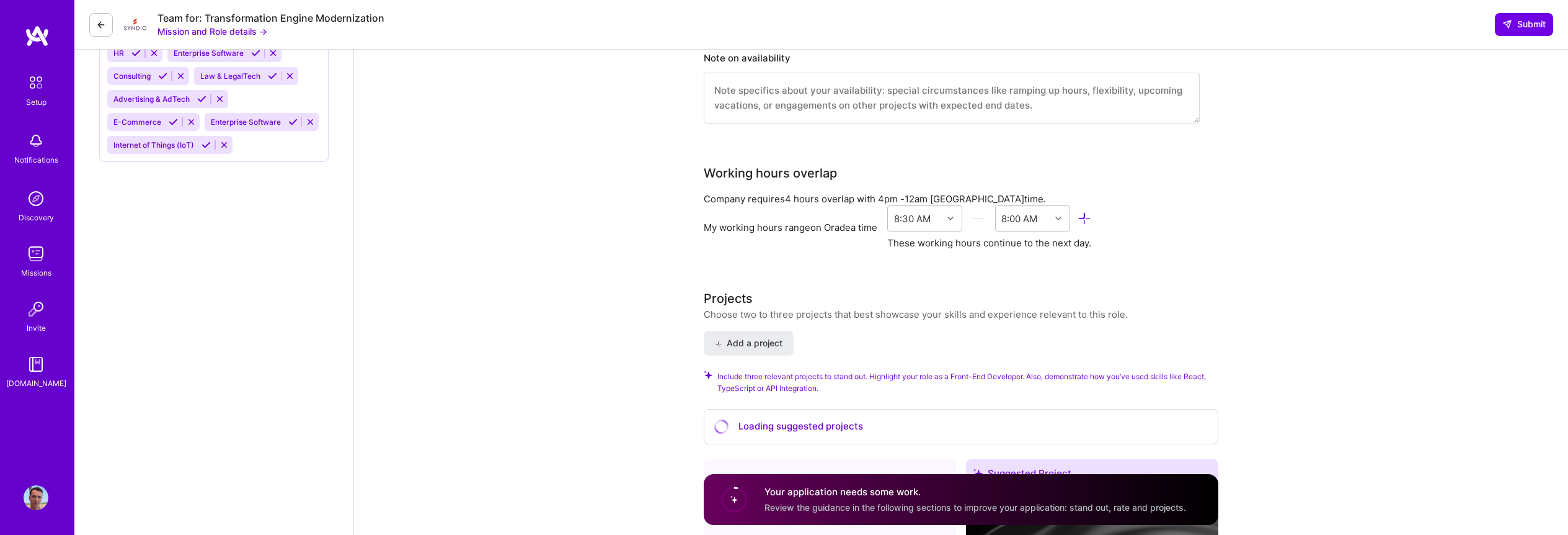
scroll to position [1104, 0]
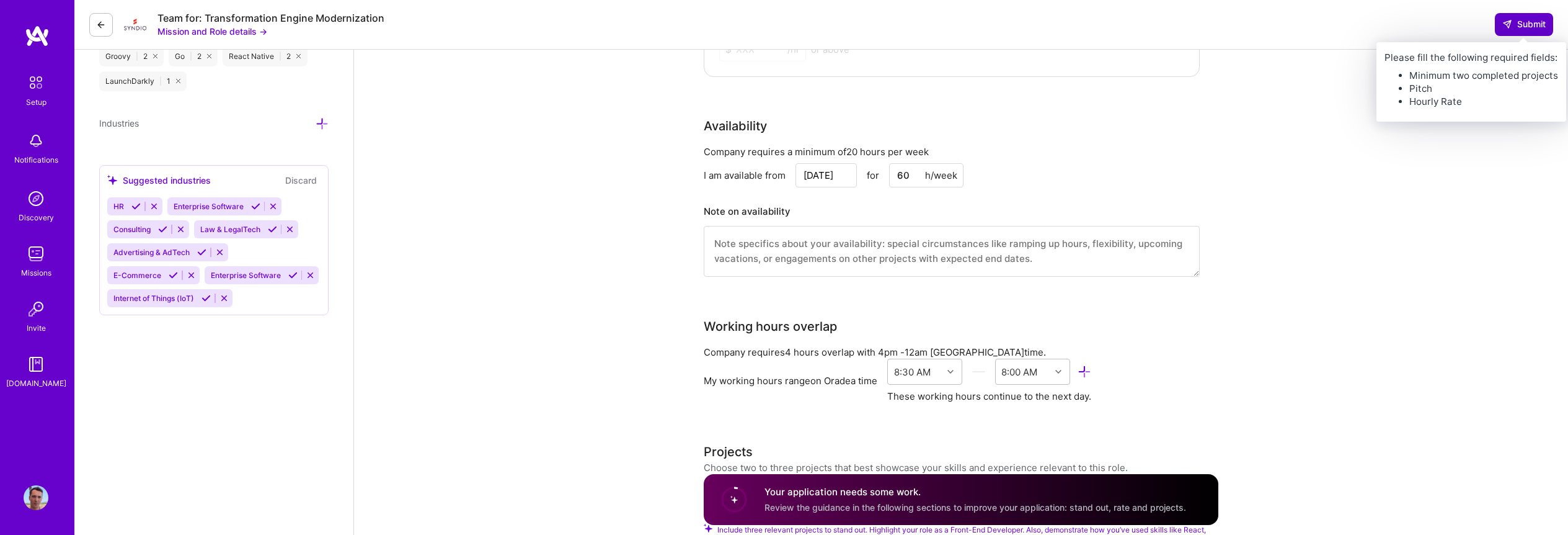
click at [1513, 24] on span "Submit" at bounding box center [1524, 24] width 43 height 13
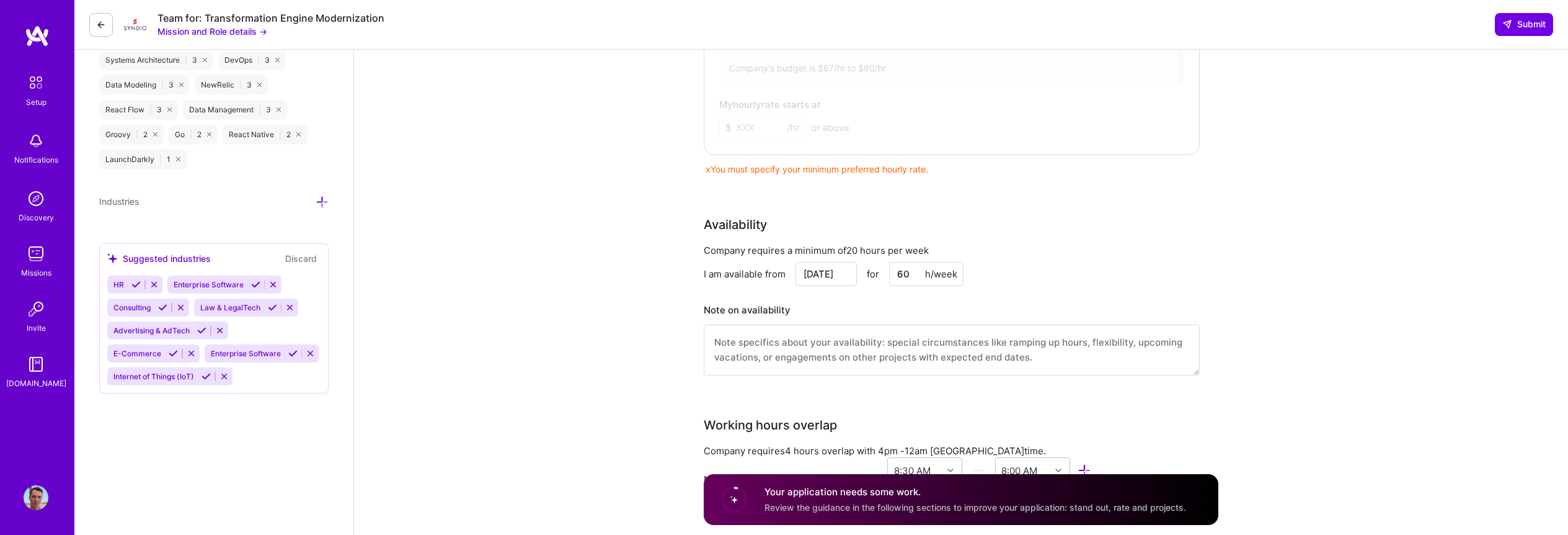
scroll to position [931, 0]
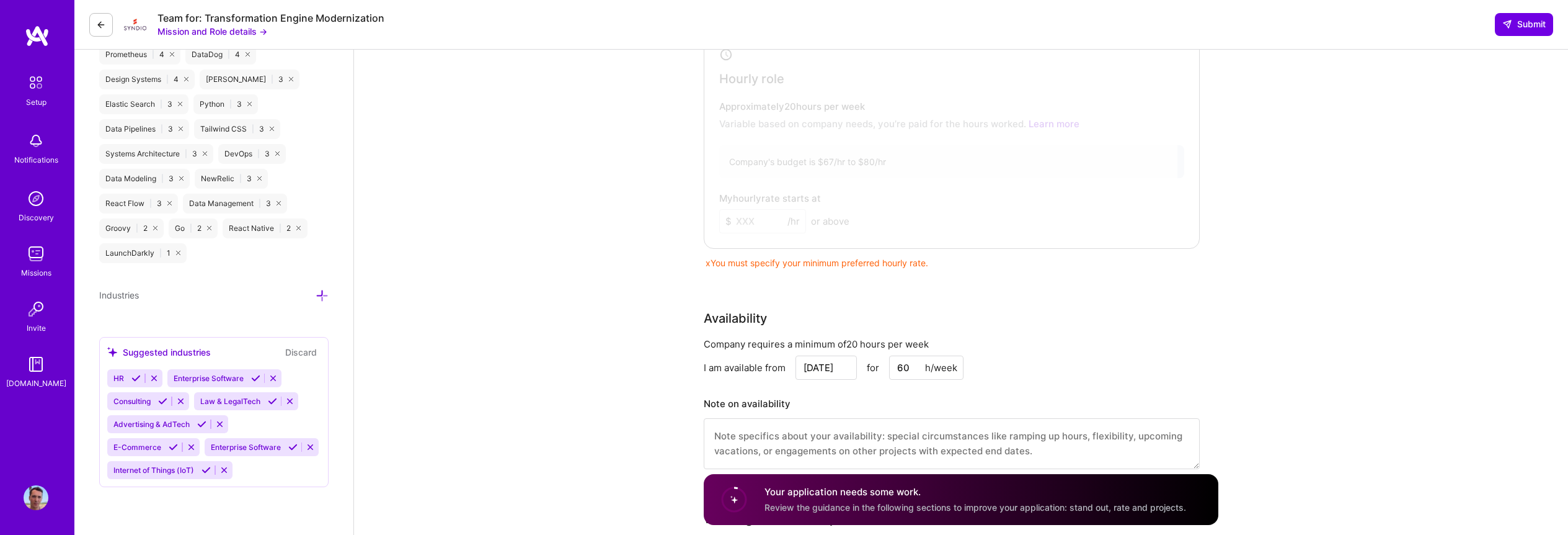
click at [880, 179] on div at bounding box center [943, 138] width 470 height 205
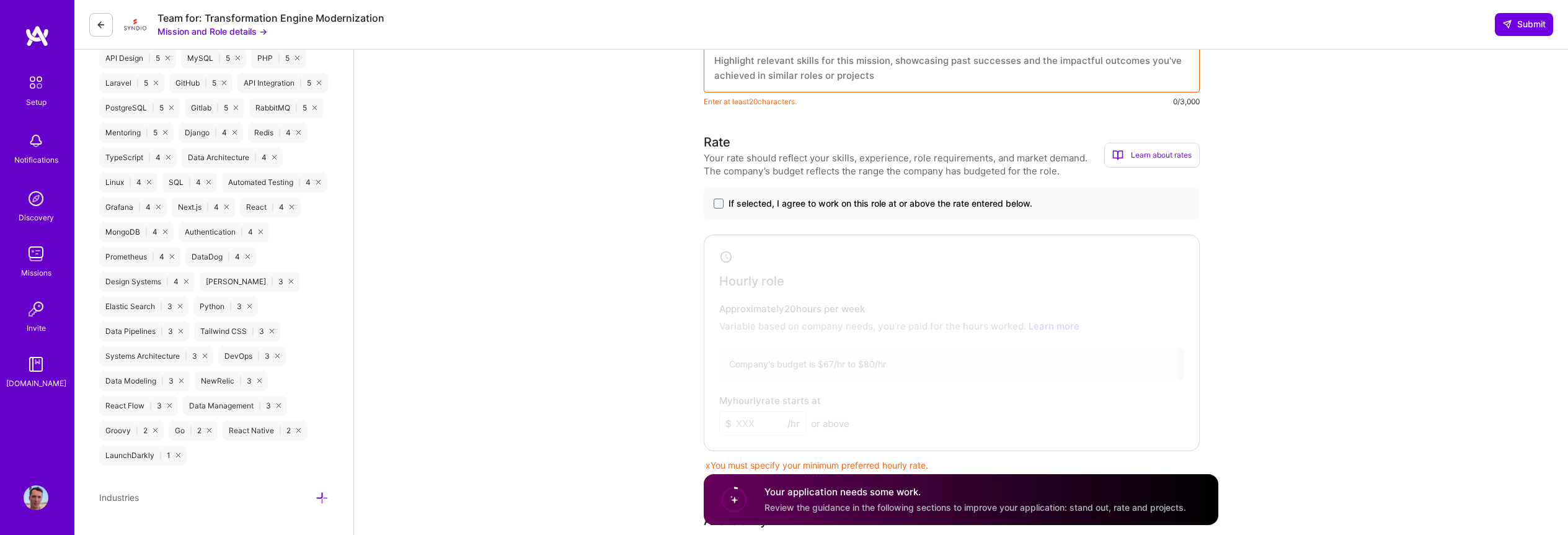
scroll to position [721, 0]
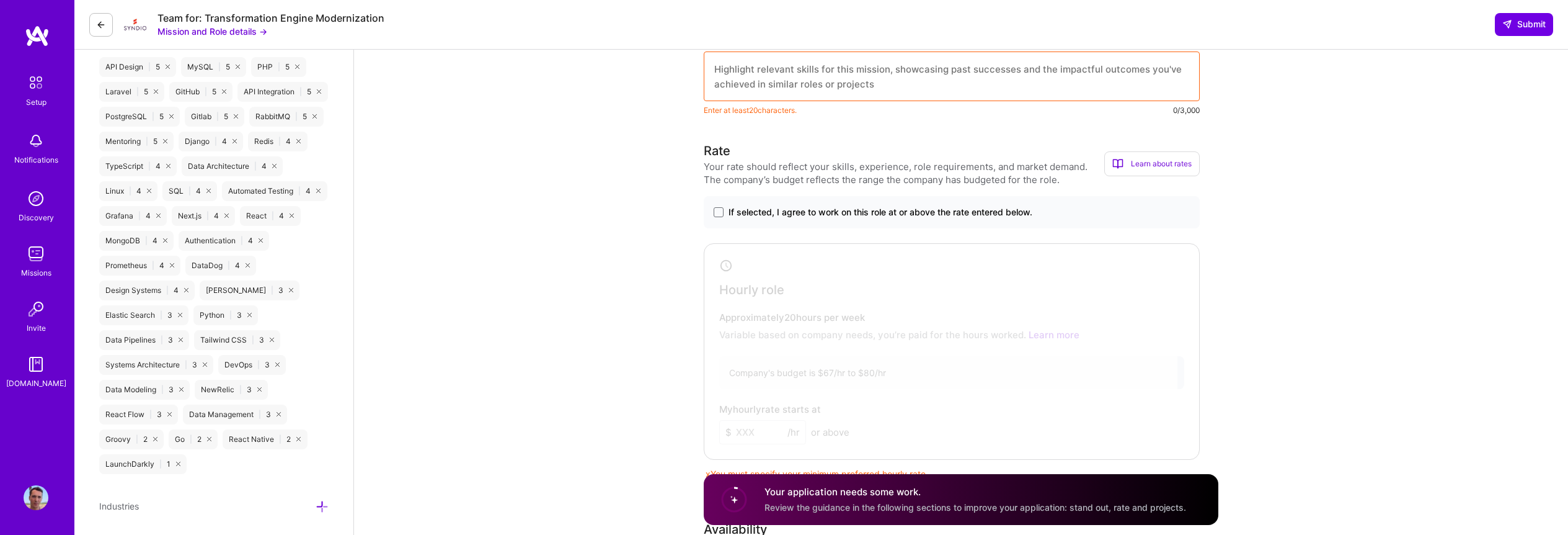
click at [809, 325] on div at bounding box center [943, 349] width 470 height 205
click at [719, 208] on span at bounding box center [719, 212] width 10 height 10
click at [0, 0] on input "If selected, I agree to work on this role at or above the rate entered below." at bounding box center [0, 0] width 0 height 0
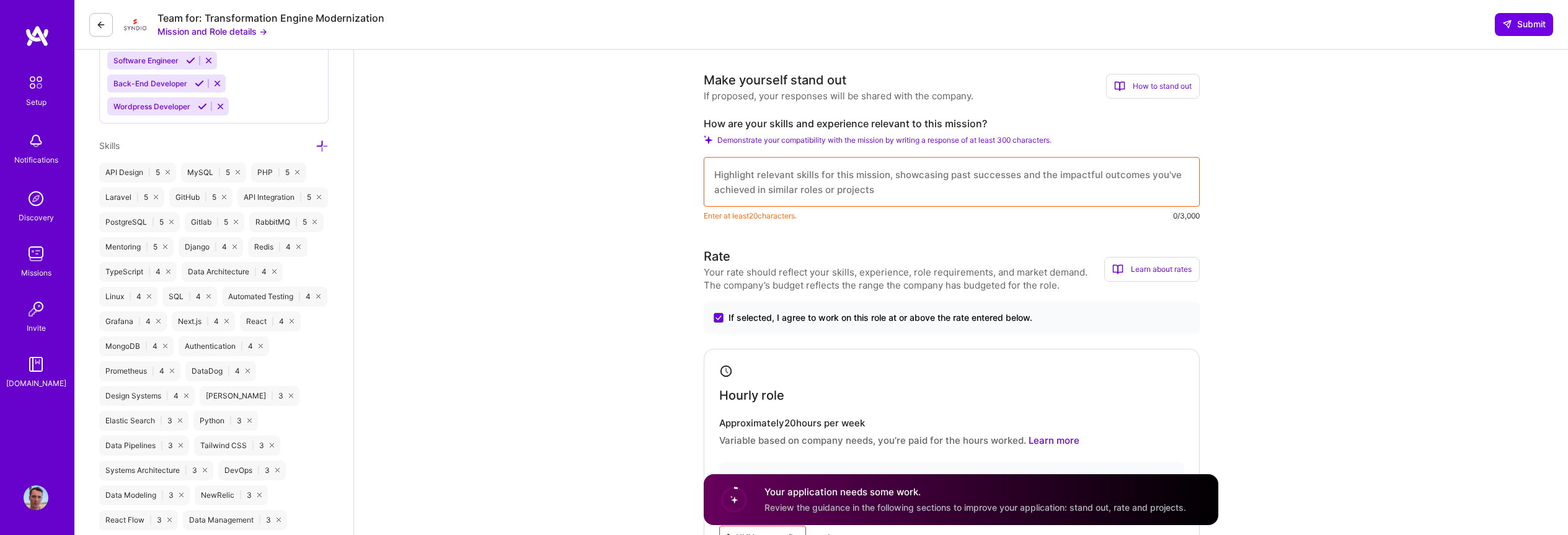
scroll to position [613, 0]
click at [806, 186] on textarea at bounding box center [952, 185] width 496 height 50
click at [822, 144] on span "Demonstrate your compatibility with the mission by writing a response of at lea…" at bounding box center [884, 142] width 334 height 10
click at [1051, 145] on span "Demonstrate your compatibility with the mission by writing a response of at lea…" at bounding box center [884, 142] width 334 height 10
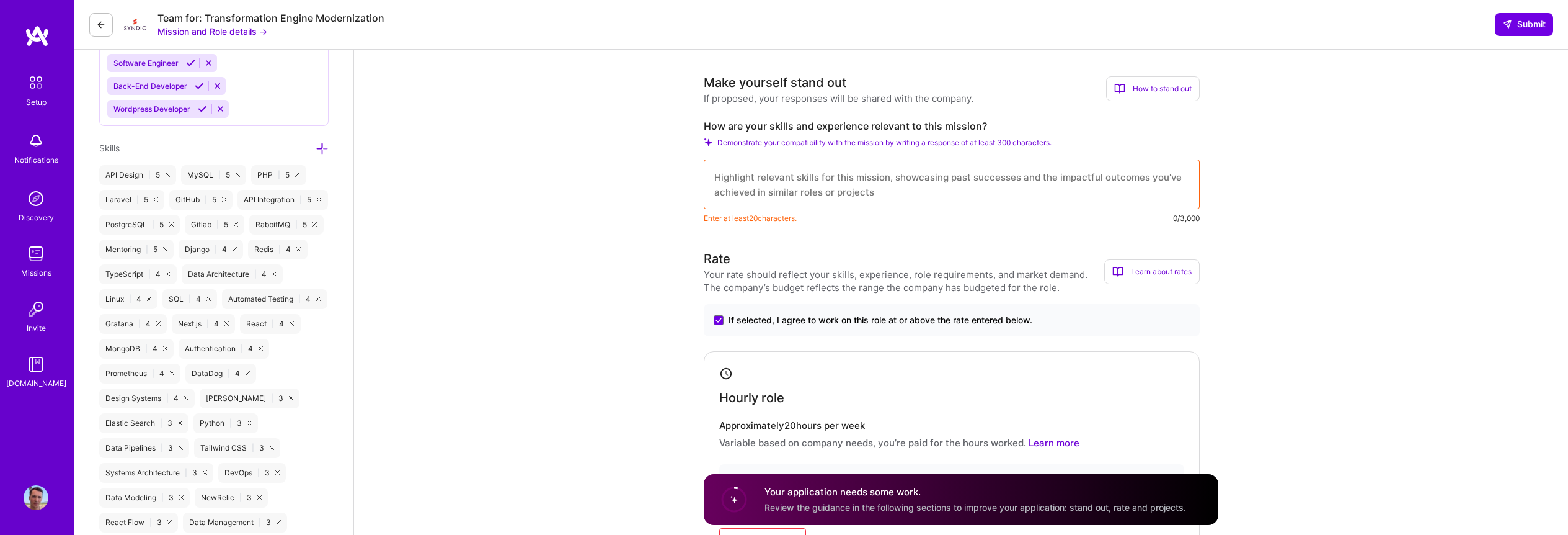
click at [1080, 128] on label "How are your skills and experience relevant to this mission?" at bounding box center [952, 126] width 496 height 13
click at [821, 117] on div "Make yourself stand out If proposed, your responses will be shared with the com…" at bounding box center [952, 148] width 496 height 151
click at [771, 95] on div "If proposed, your responses will be shared with the company." at bounding box center [839, 98] width 269 height 13
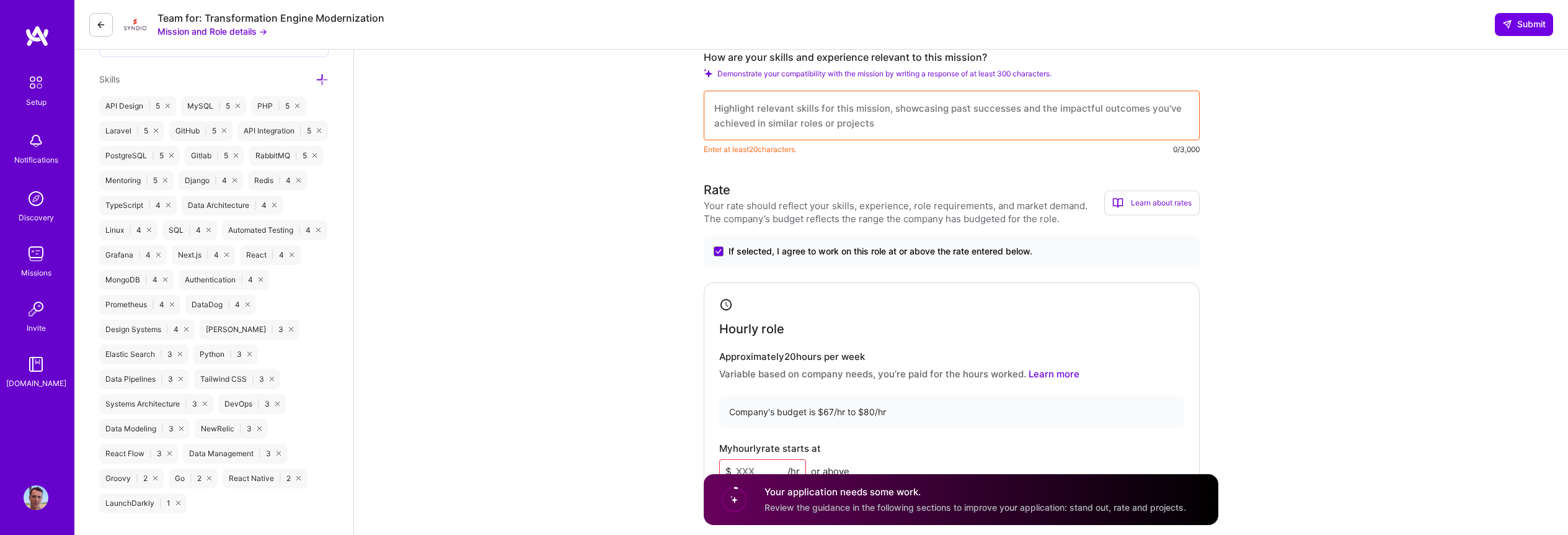
scroll to position [954, 0]
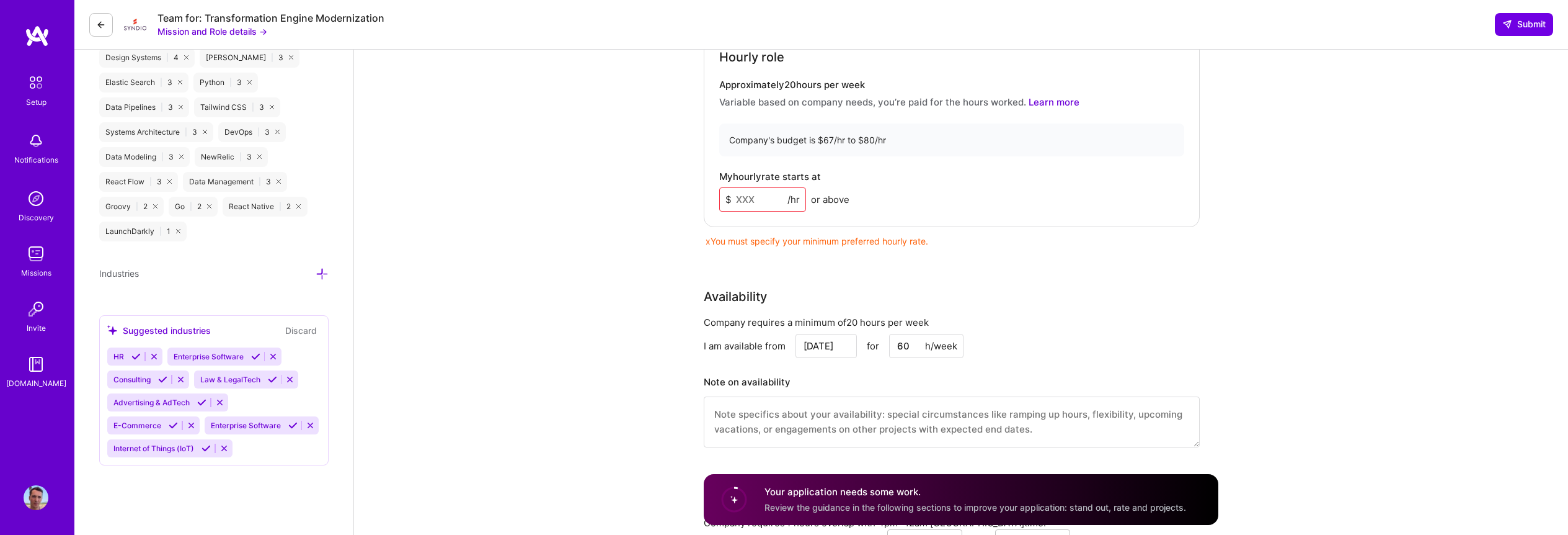
click at [761, 198] on input at bounding box center [763, 199] width 87 height 24
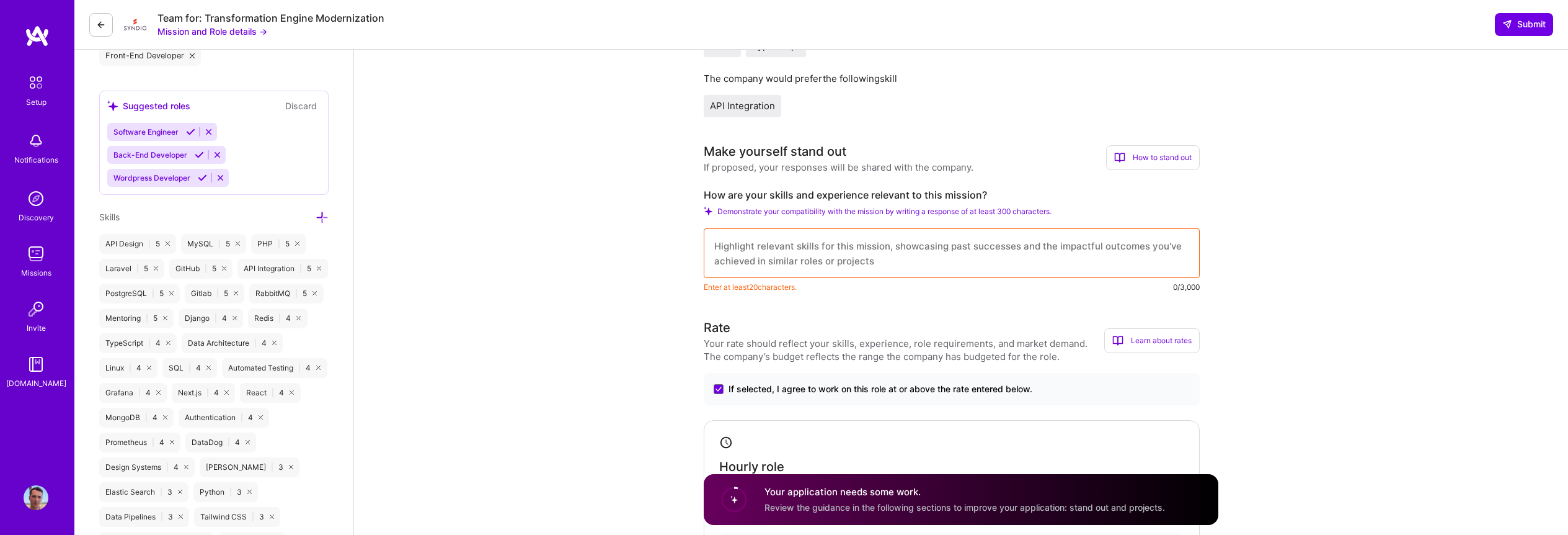
scroll to position [542, 0]
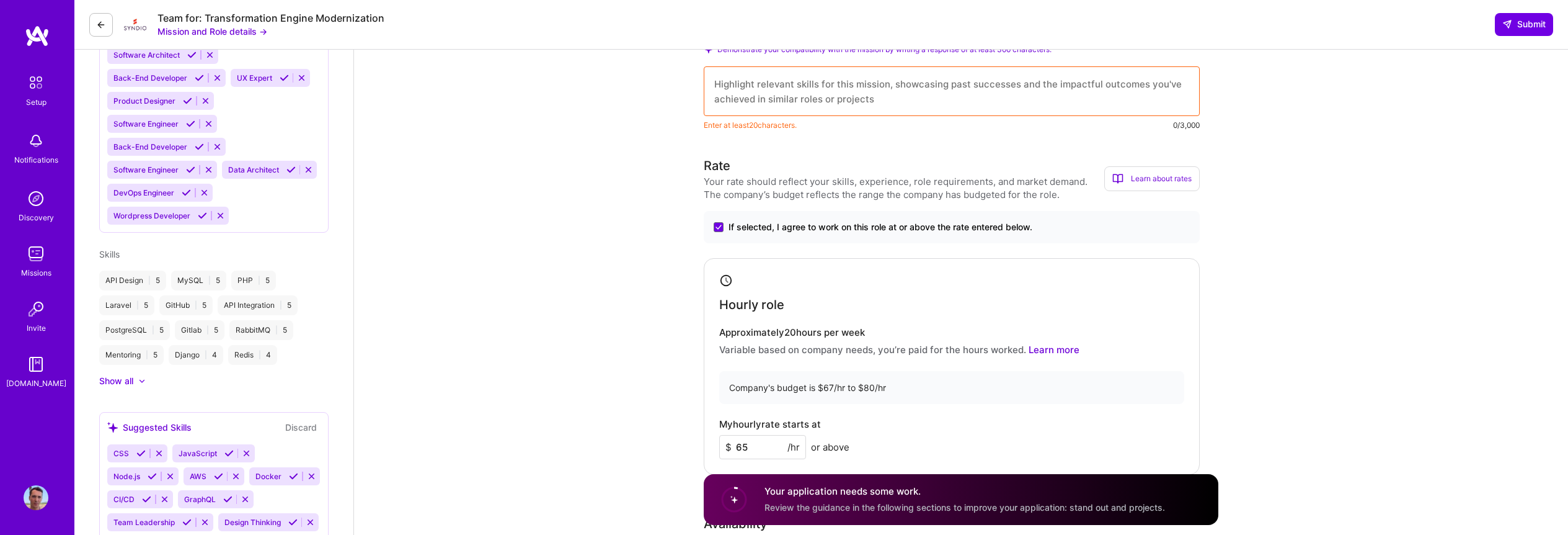
scroll to position [465, 0]
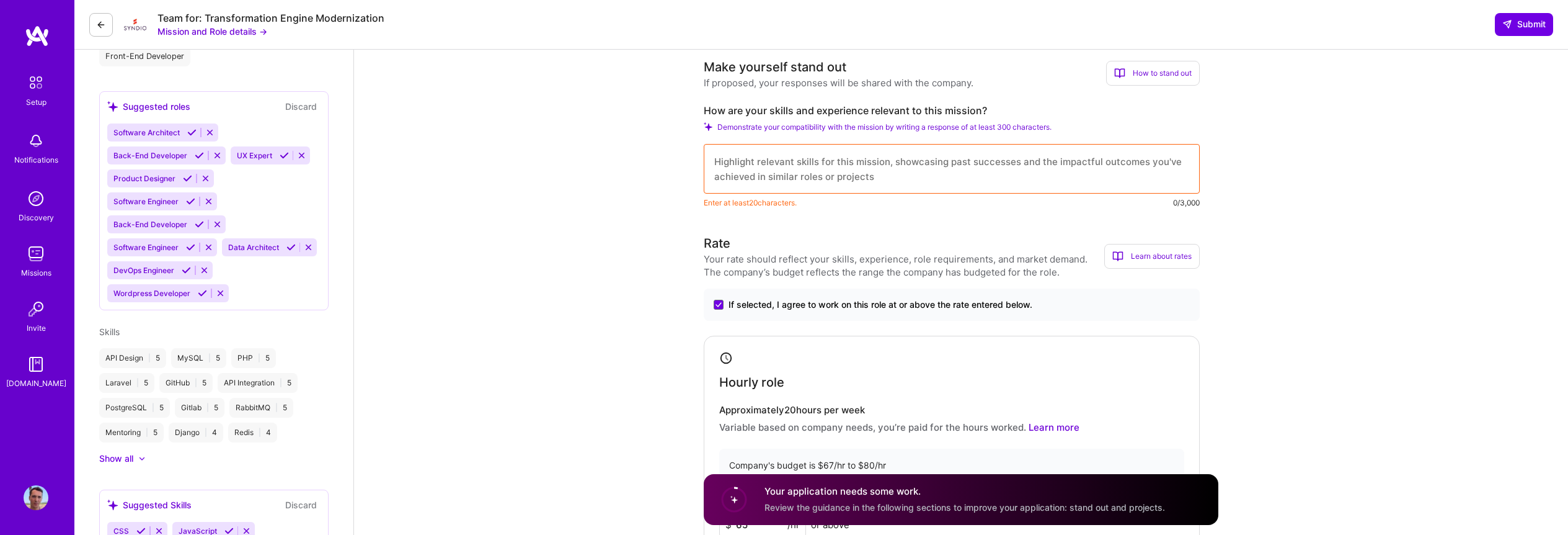
click at [1079, 162] on textarea at bounding box center [952, 169] width 496 height 50
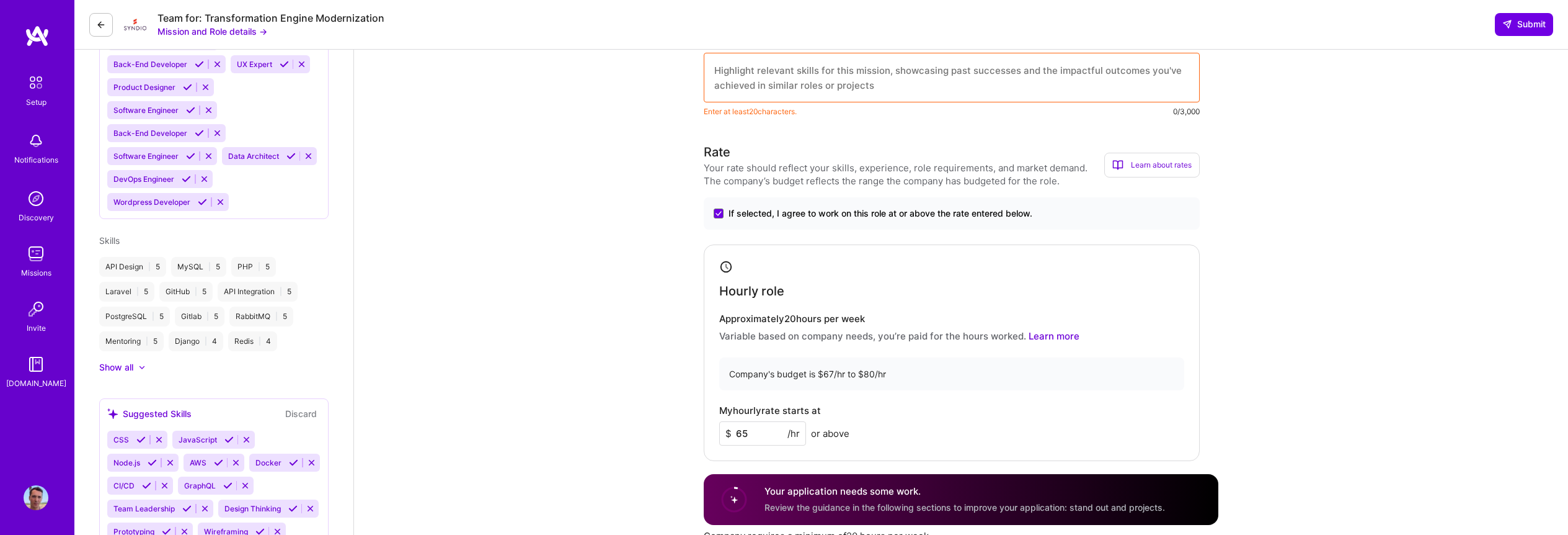
scroll to position [702, 0]
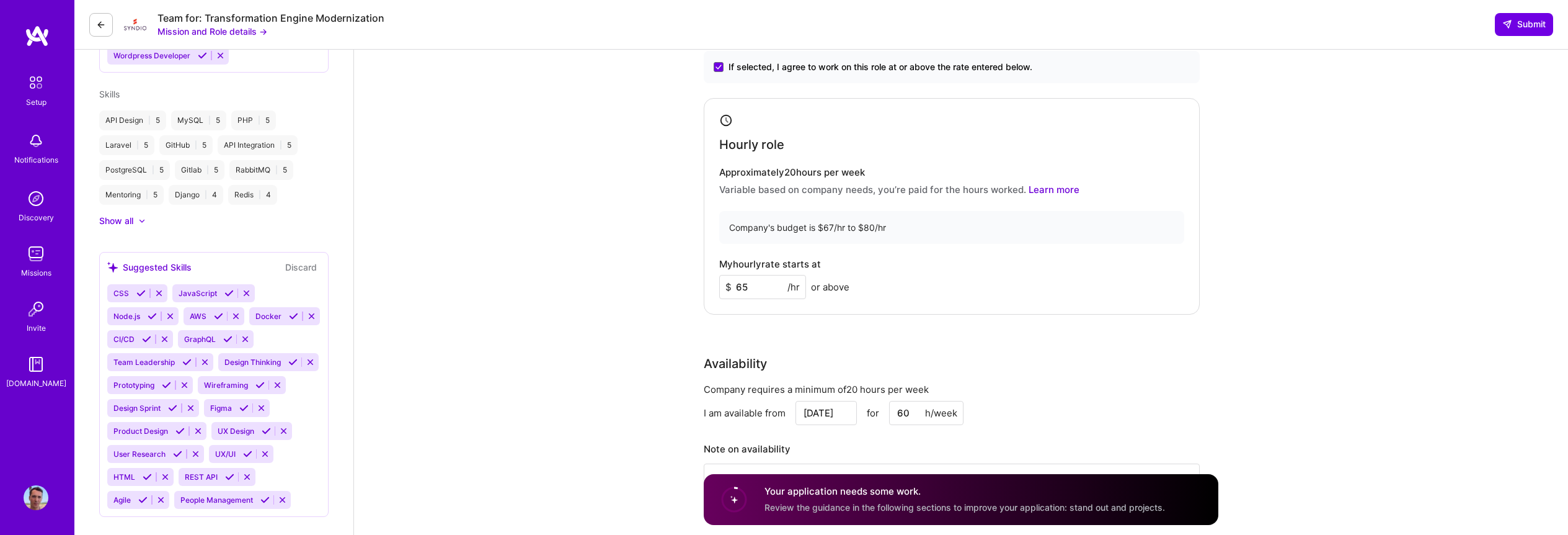
drag, startPoint x: 749, startPoint y: 291, endPoint x: 734, endPoint y: 291, distance: 15.0
click at [734, 291] on input "65" at bounding box center [763, 287] width 87 height 24
type input "70"
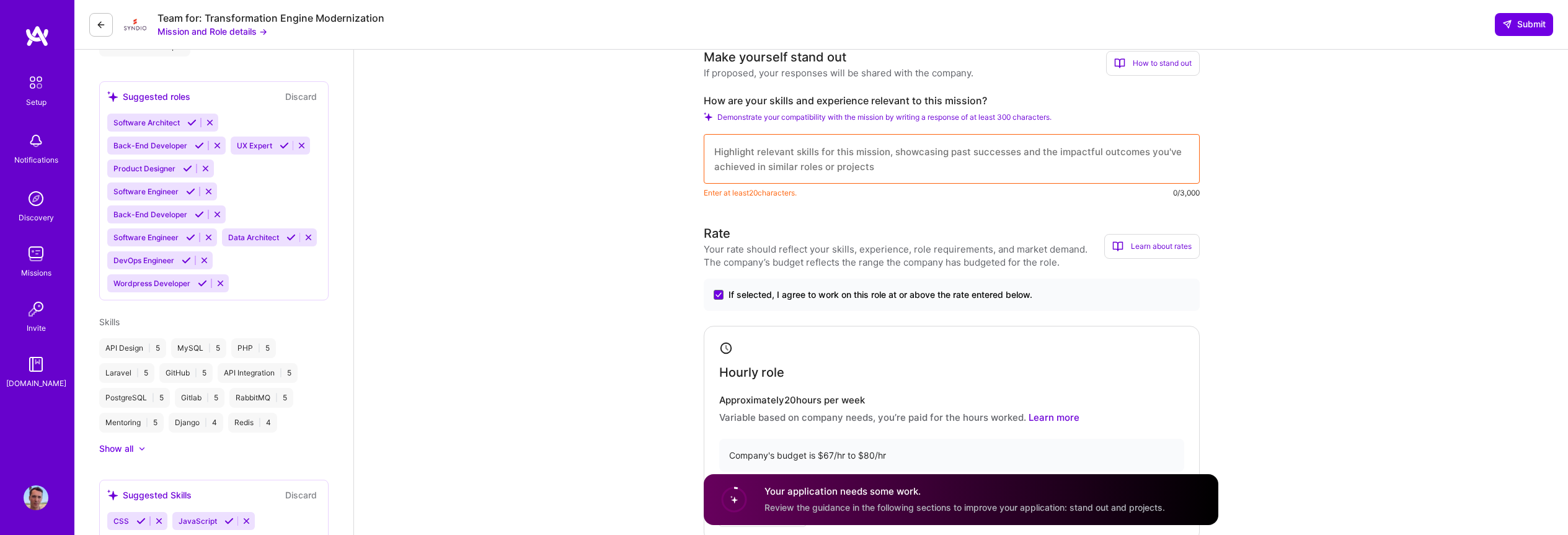
scroll to position [469, 0]
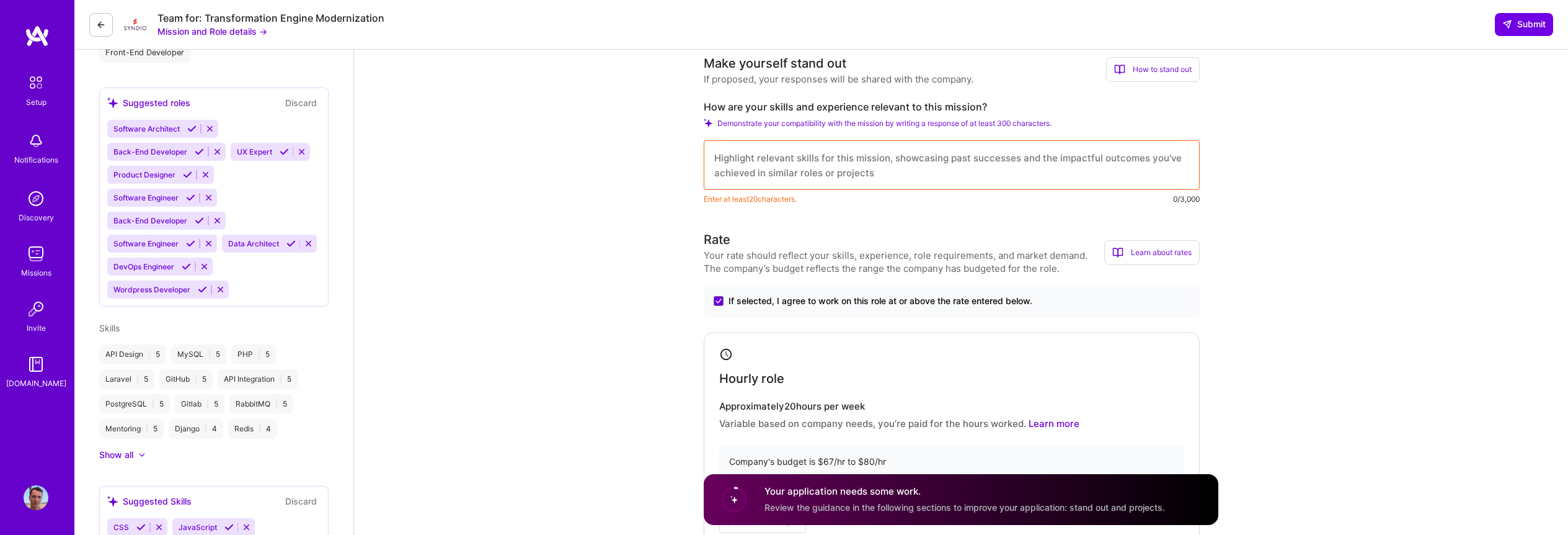
click at [837, 162] on textarea at bounding box center [952, 166] width 496 height 50
paste textarea "As a certified React developer with experience in end-to-end development using …"
type textarea "As a certified React developer with experience in end-to-end development using …"
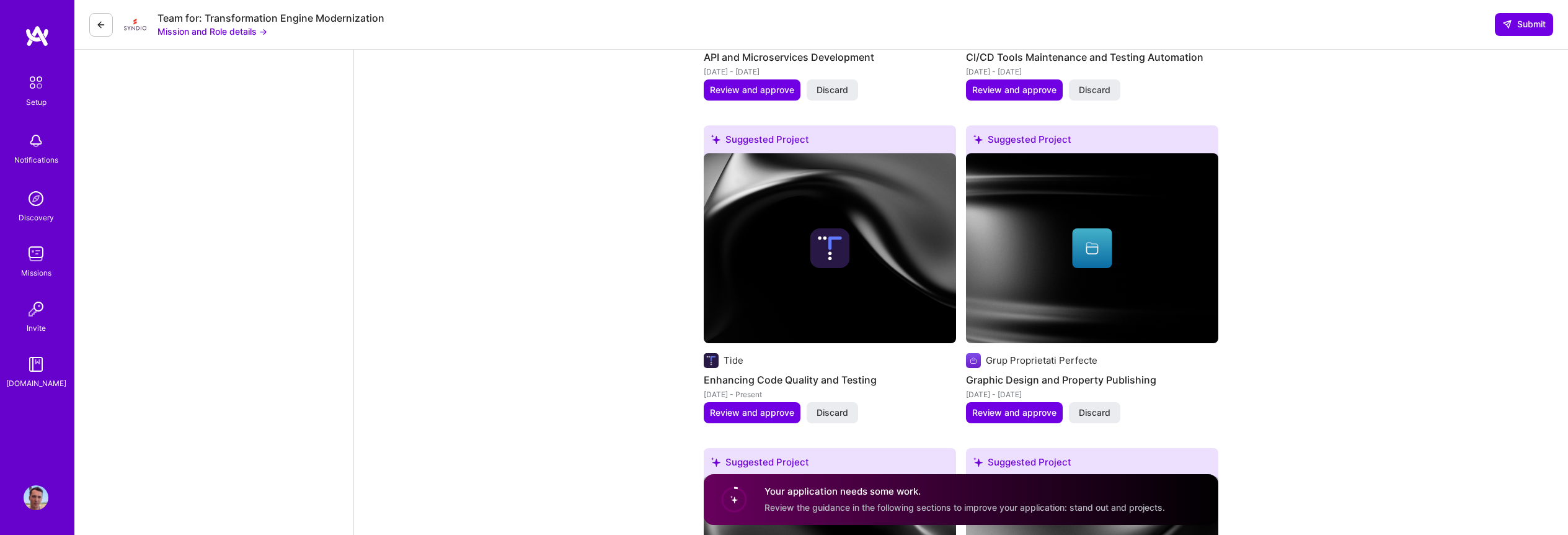
scroll to position [1873, 0]
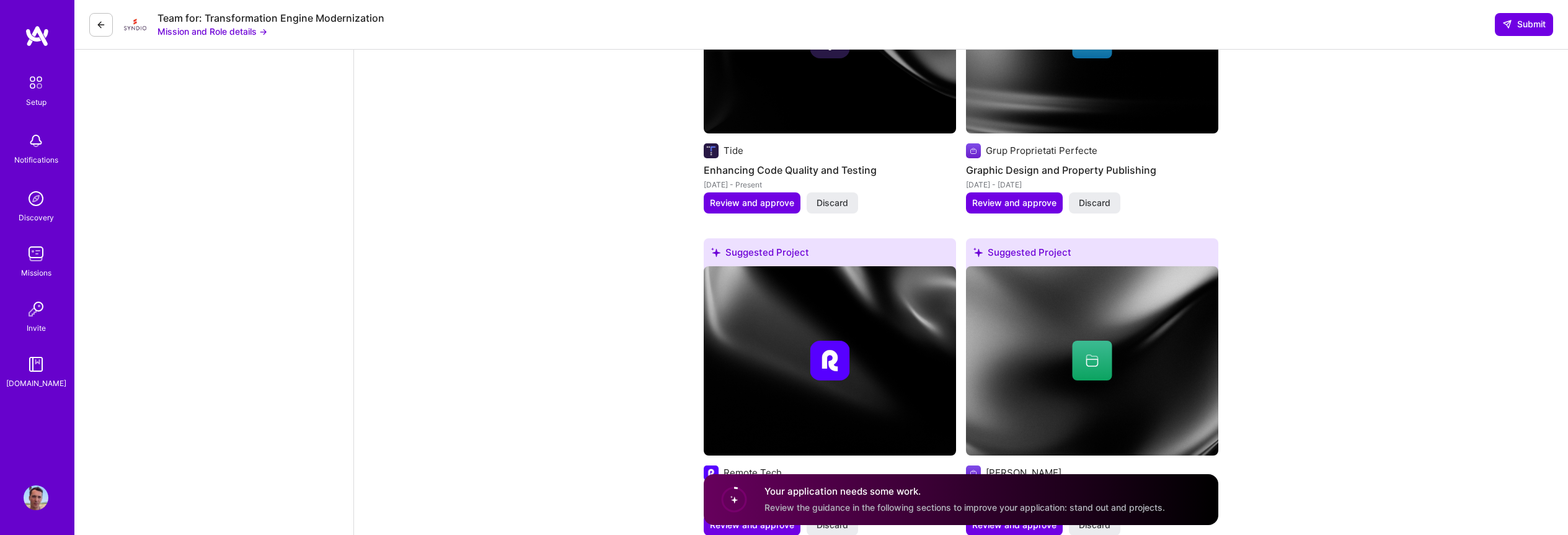
click at [800, 504] on span "Review the guidance in the following sections to improve your application: stan…" at bounding box center [965, 507] width 400 height 11
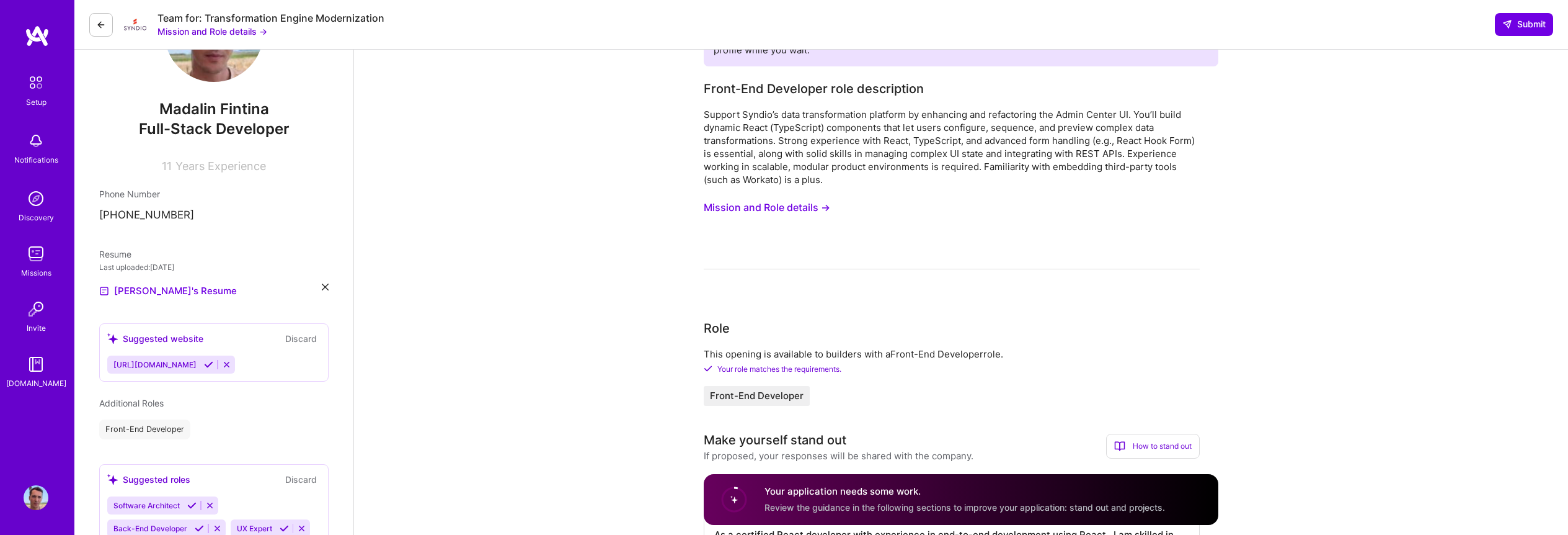
scroll to position [0, 0]
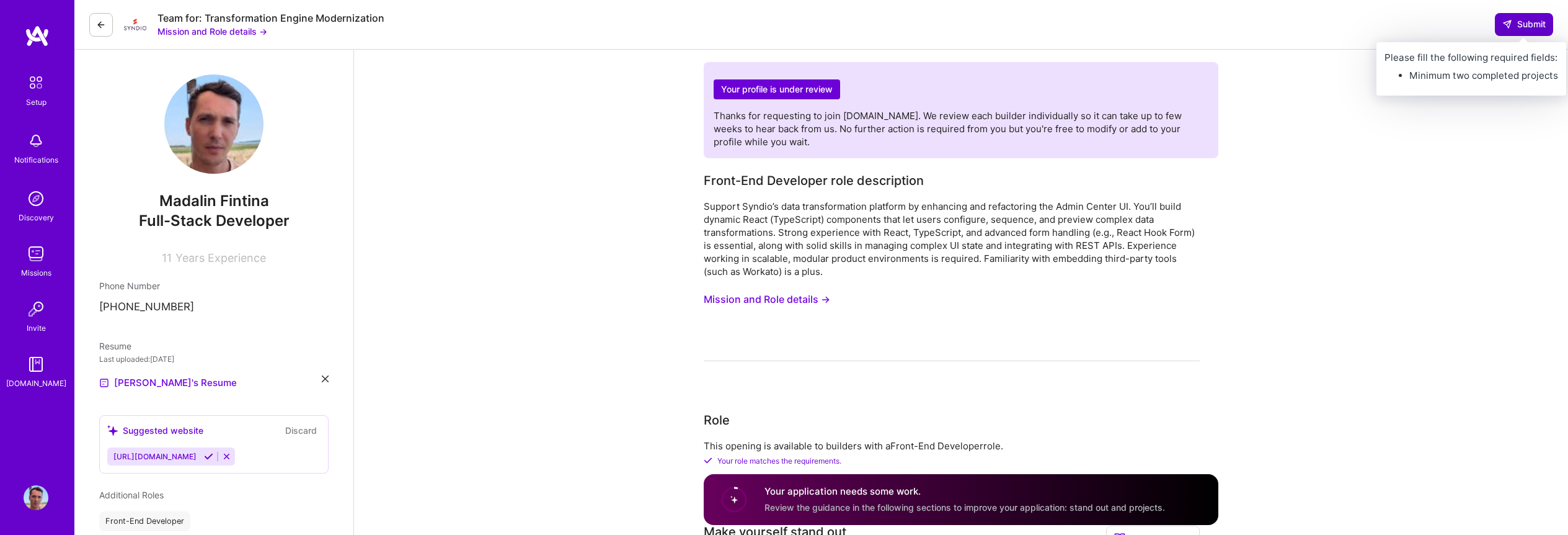
click at [1526, 18] on span "Submit" at bounding box center [1524, 24] width 43 height 13
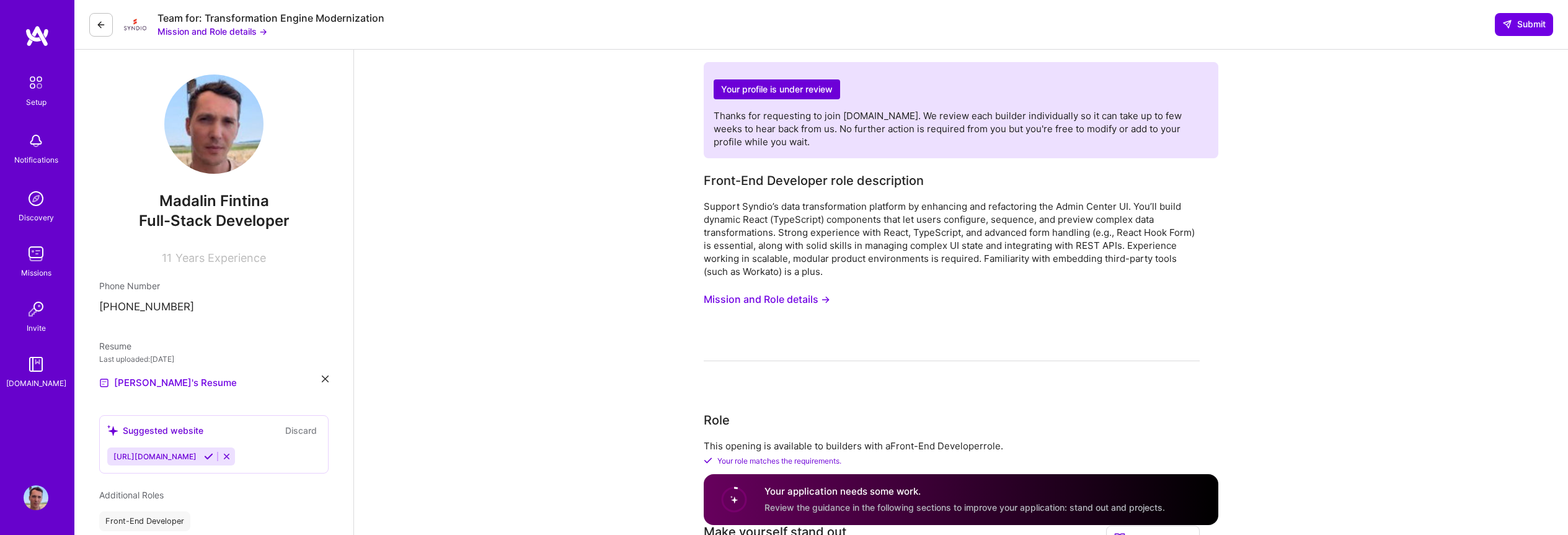
click at [777, 89] on h2 "Your profile is under review" at bounding box center [777, 89] width 127 height 20
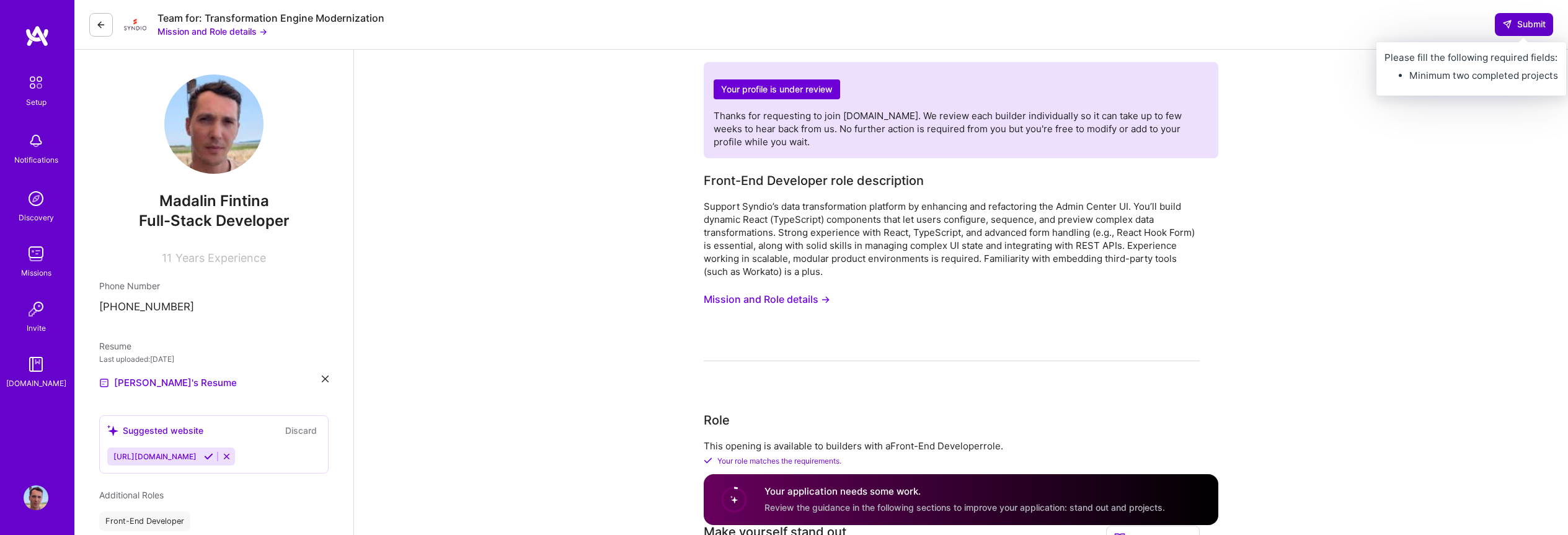
click at [1523, 27] on span "Submit" at bounding box center [1524, 24] width 43 height 13
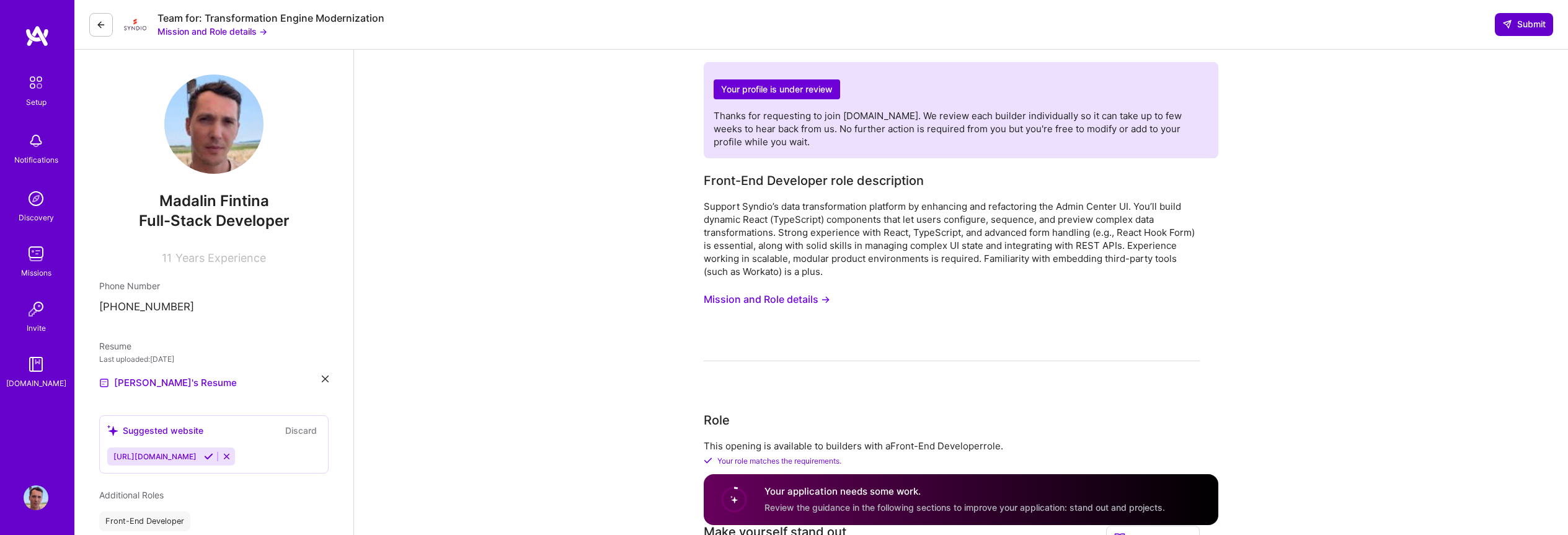
click at [1523, 27] on span "Submit" at bounding box center [1524, 24] width 43 height 13
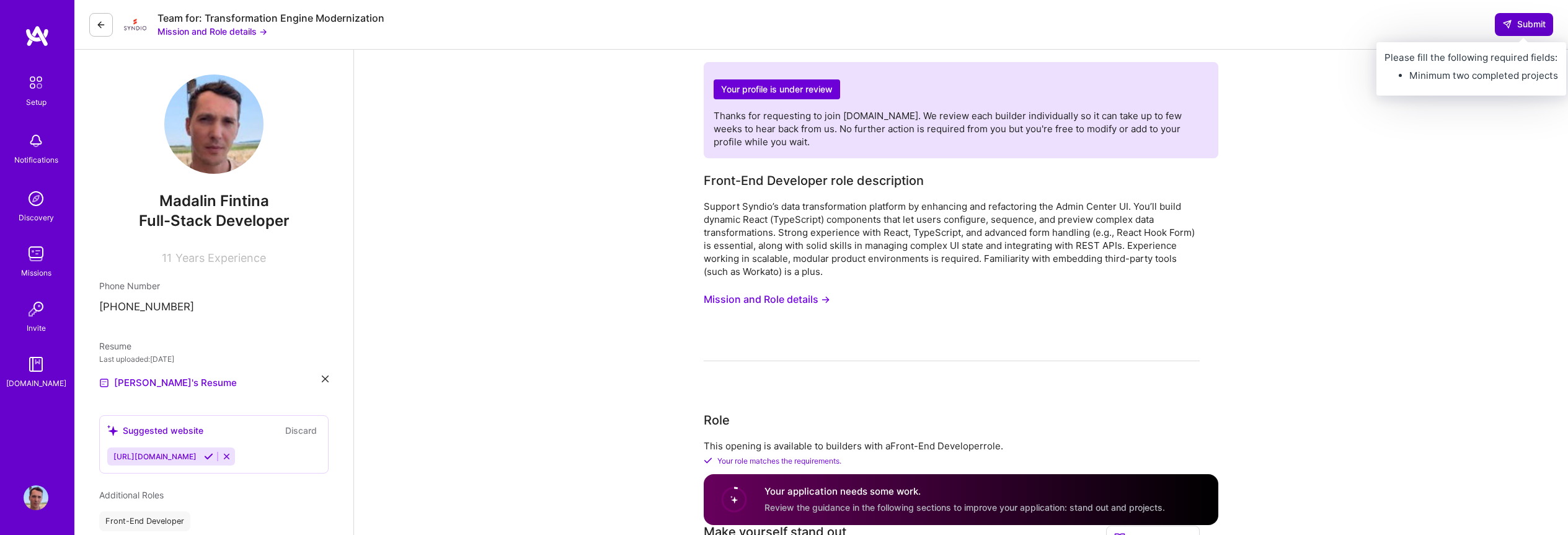
click at [1519, 15] on button "Submit" at bounding box center [1524, 24] width 59 height 22
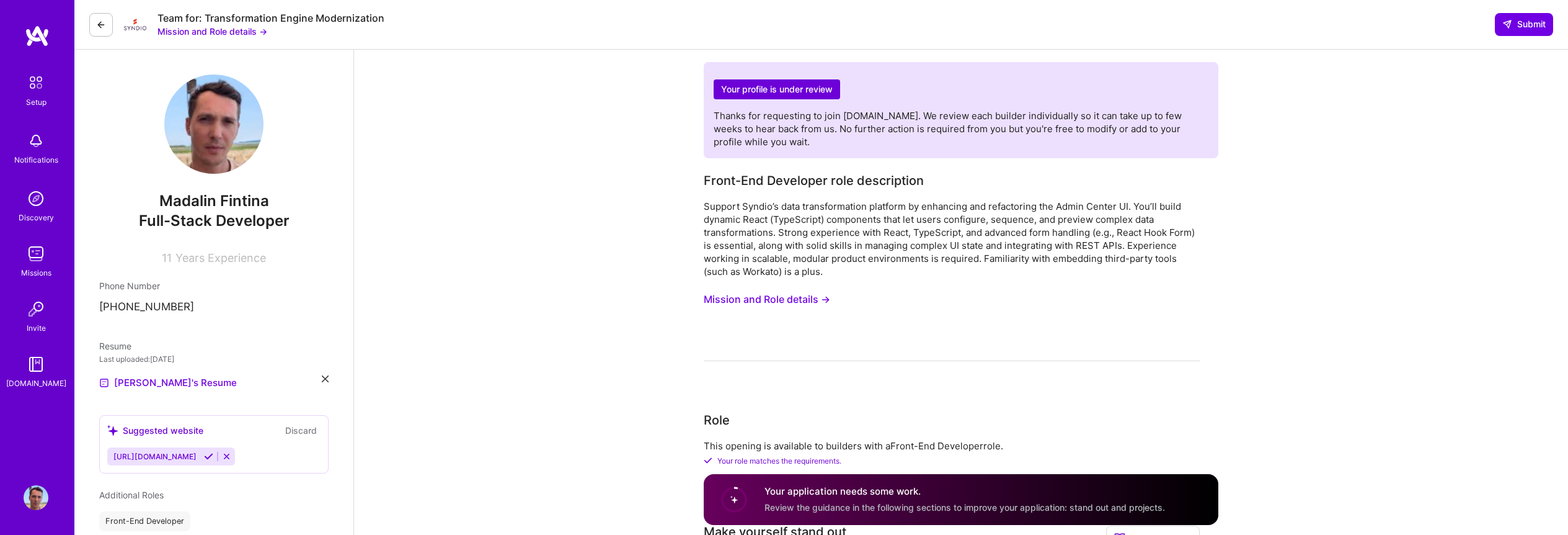
click at [1070, 106] on div "Your profile is under review Thanks for requesting to join A.Team. We review ea…" at bounding box center [961, 110] width 494 height 76
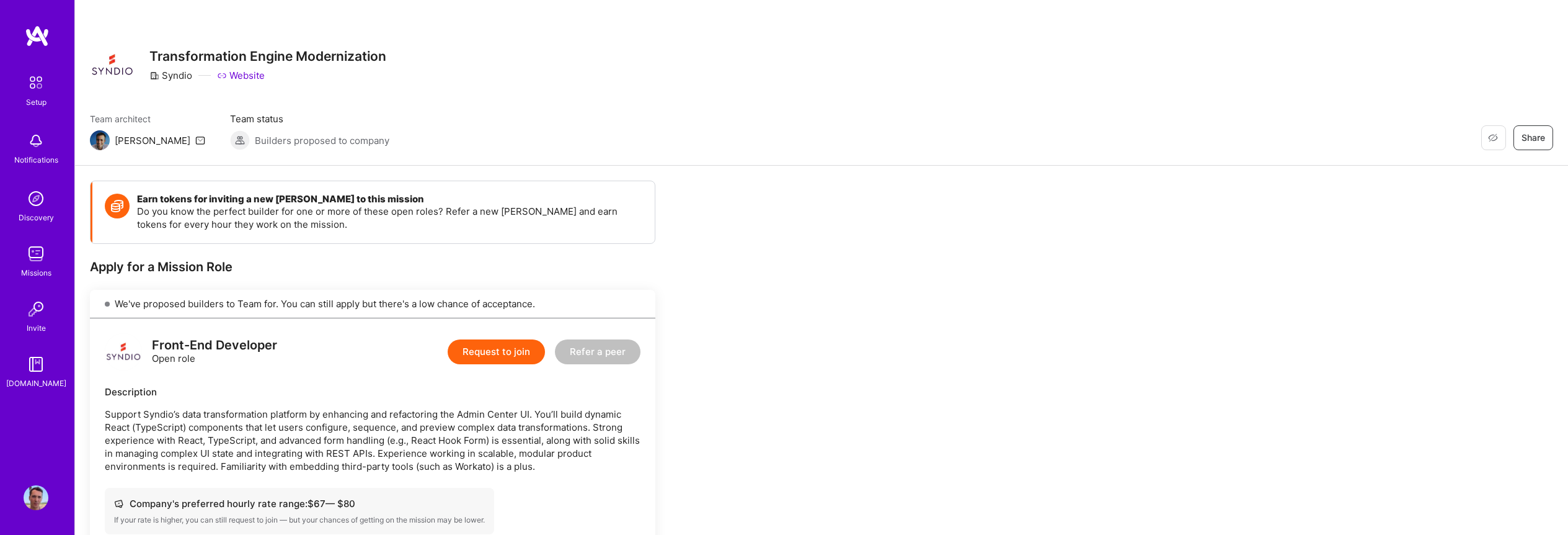
scroll to position [3, 0]
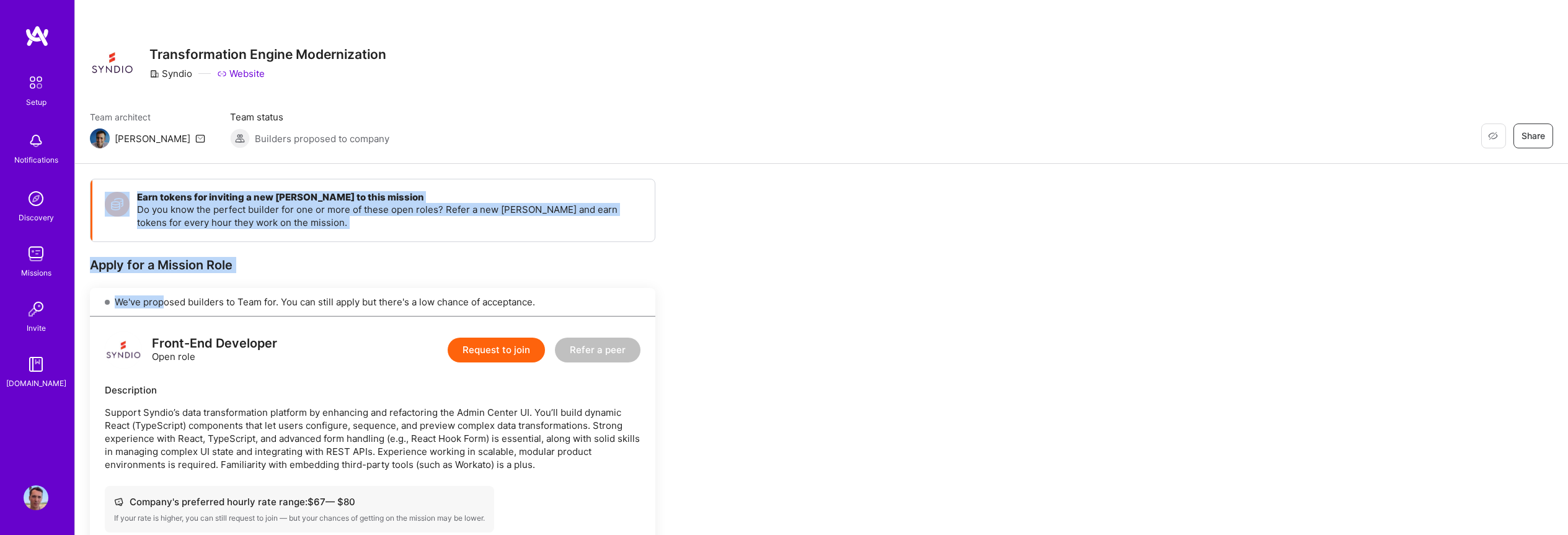
drag, startPoint x: 91, startPoint y: 179, endPoint x: 142, endPoint y: 279, distance: 112.3
click at [136, 268] on div "Apply for a Mission Role" at bounding box center [372, 265] width 566 height 16
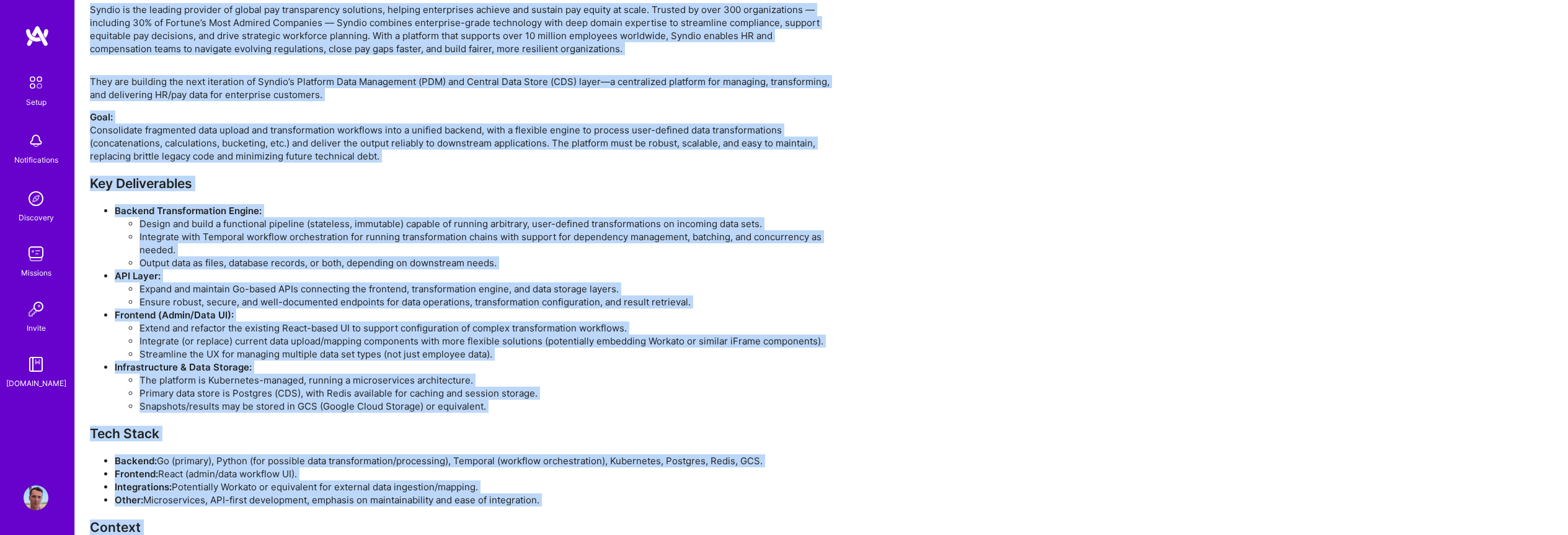
scroll to position [1448, 0]
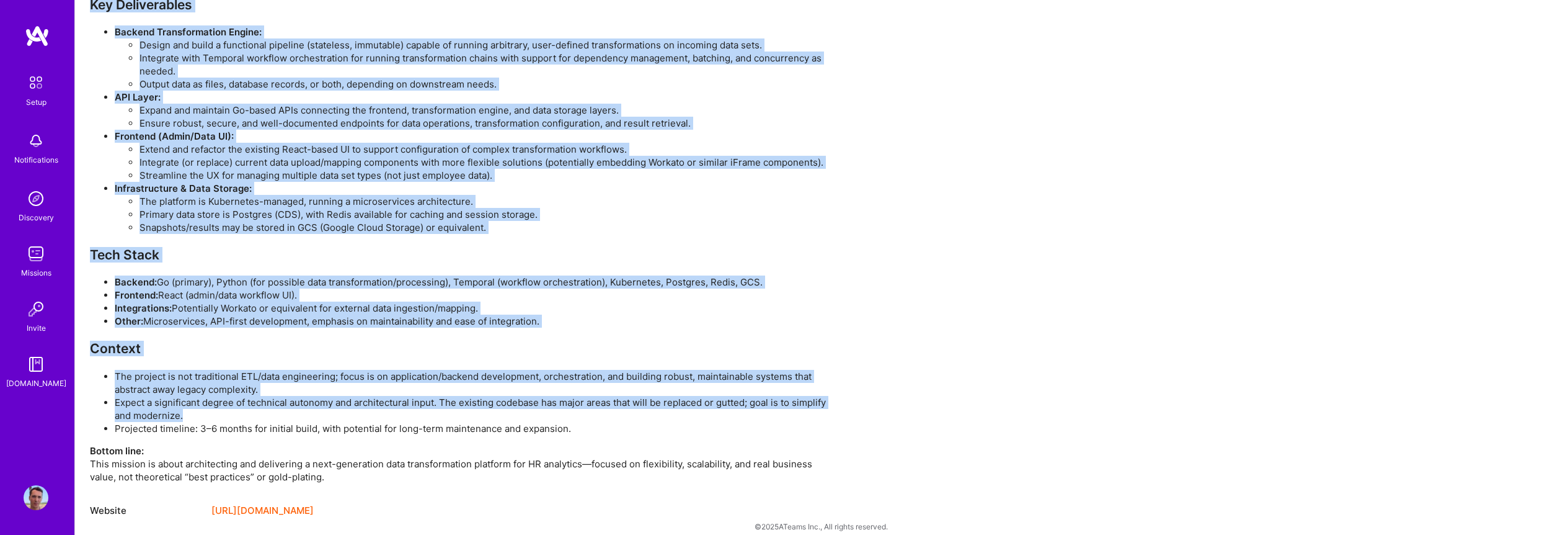
drag, startPoint x: 89, startPoint y: 263, endPoint x: 489, endPoint y: 463, distance: 447.2
copy div "Lorem ips d Sitamet Cons Ad'el seddoeiu temporin ut Labo etd. Mag ali enima min…"
